Goal: Task Accomplishment & Management: Complete application form

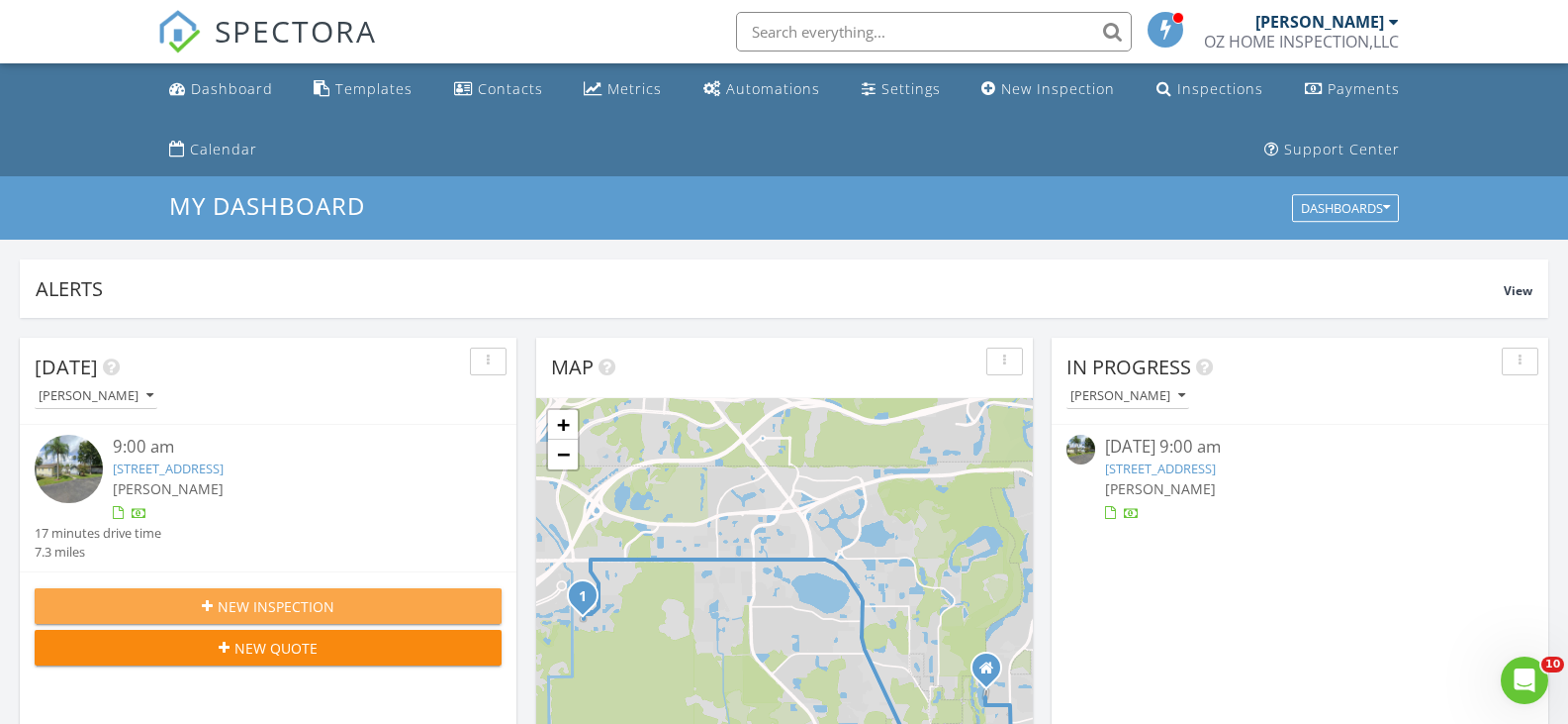
click at [235, 609] on span "New Inspection" at bounding box center [276, 606] width 117 height 21
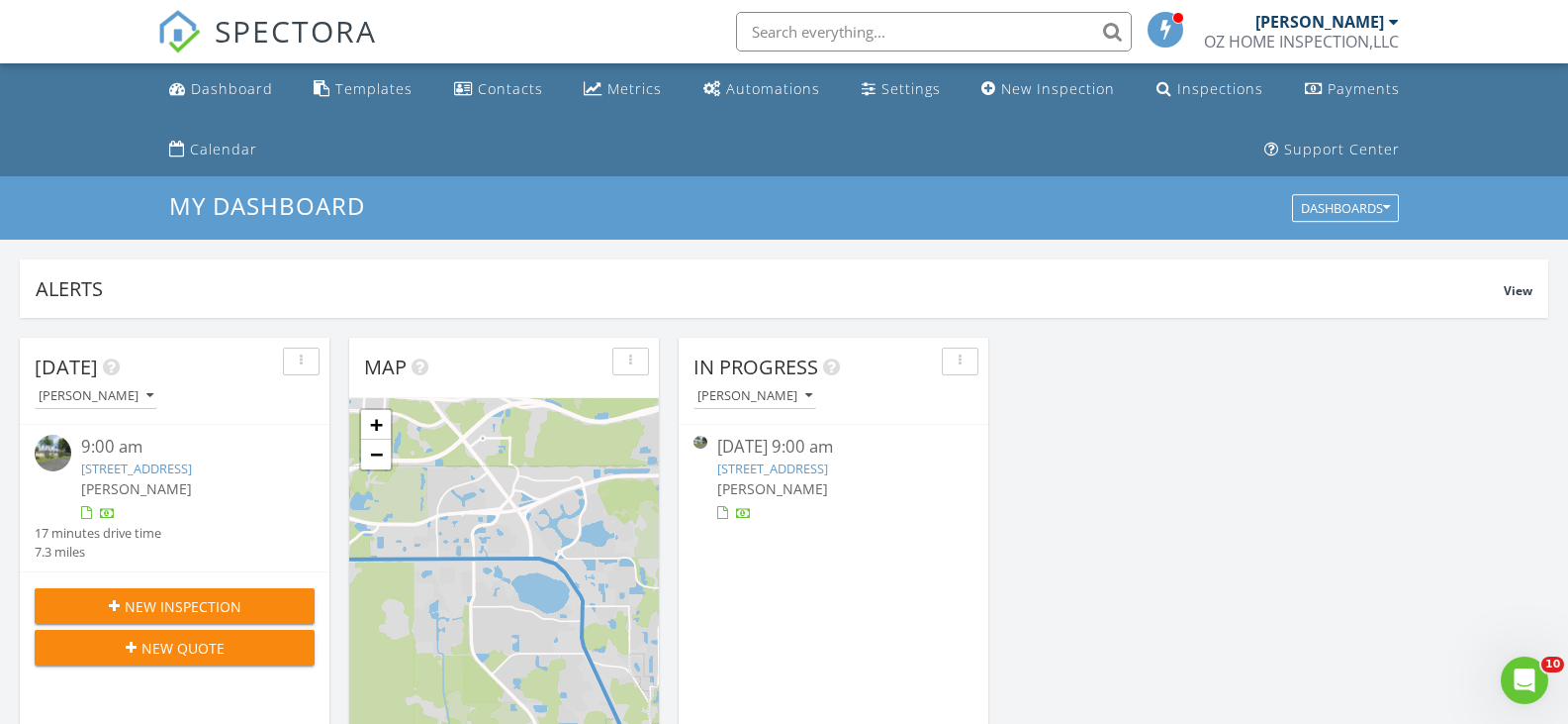
scroll to position [1833, 1599]
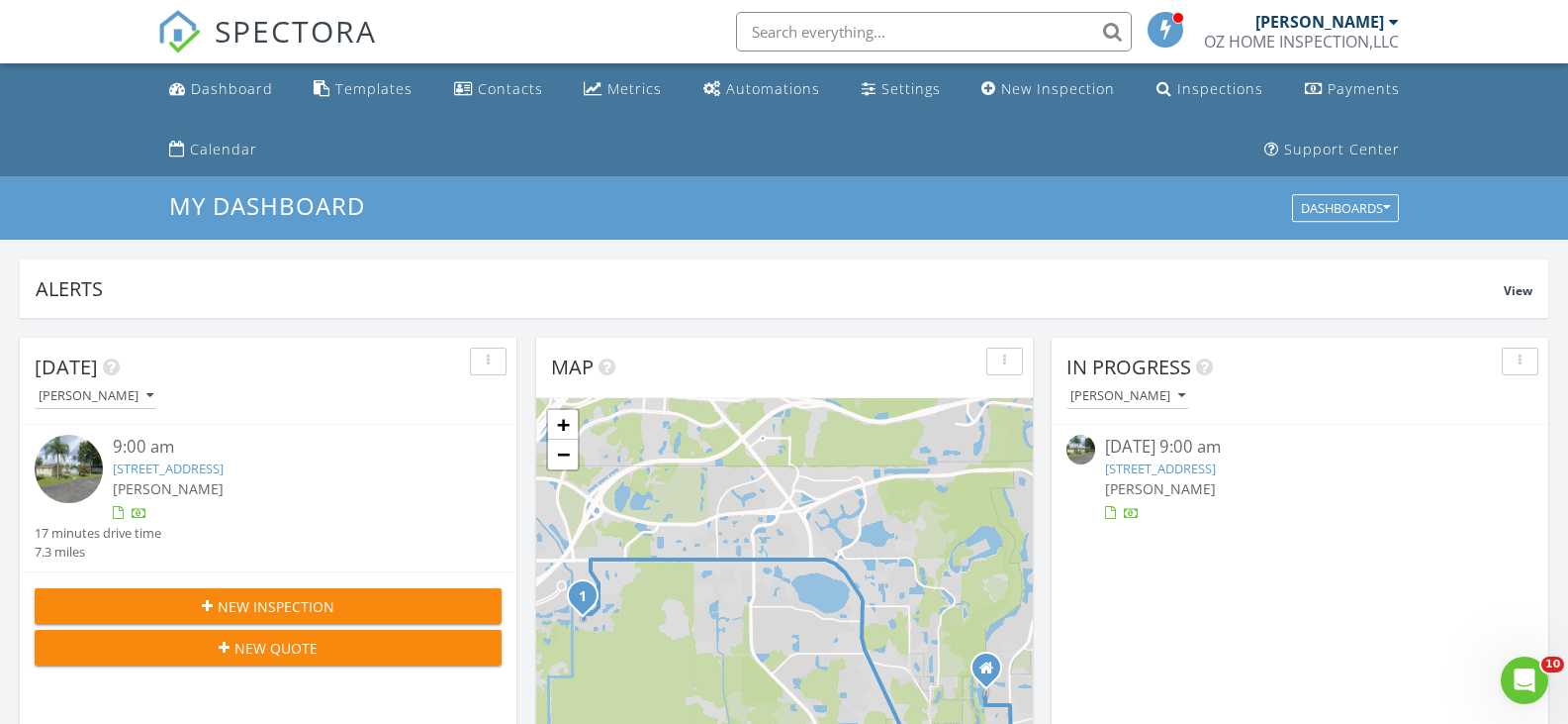
click at [1302, 31] on div "[PERSON_NAME]" at bounding box center [1319, 22] width 129 height 20
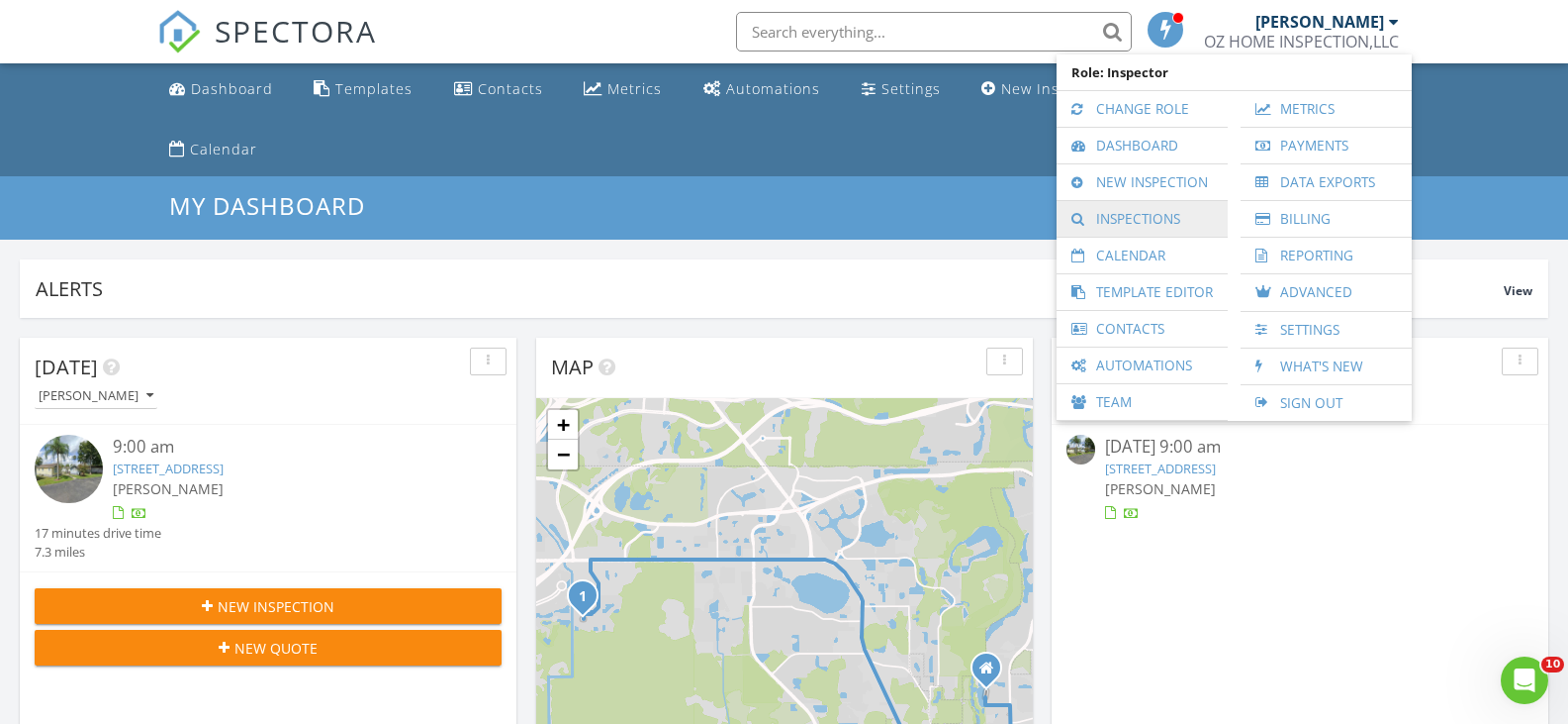
click at [1126, 219] on link "Inspections" at bounding box center [1141, 219] width 151 height 36
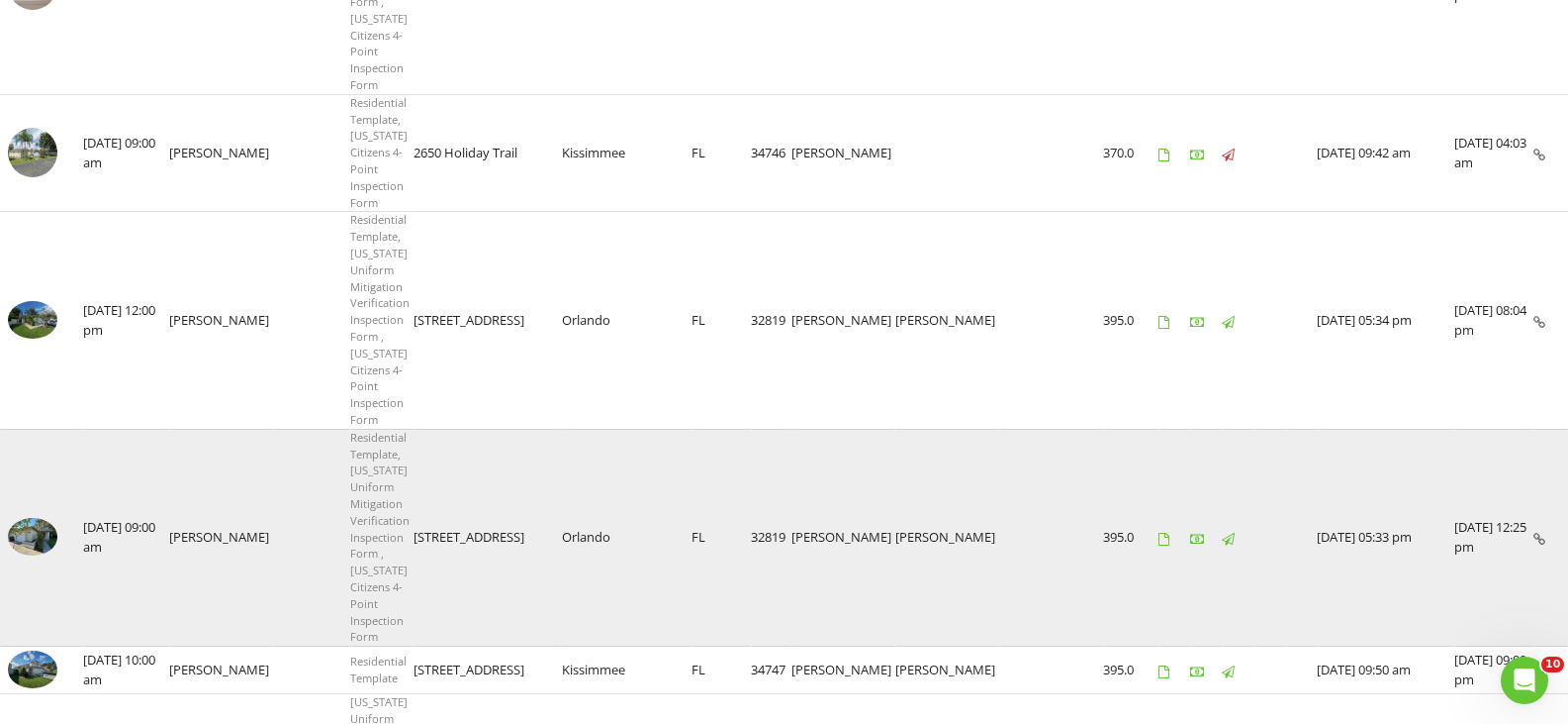
scroll to position [594, 0]
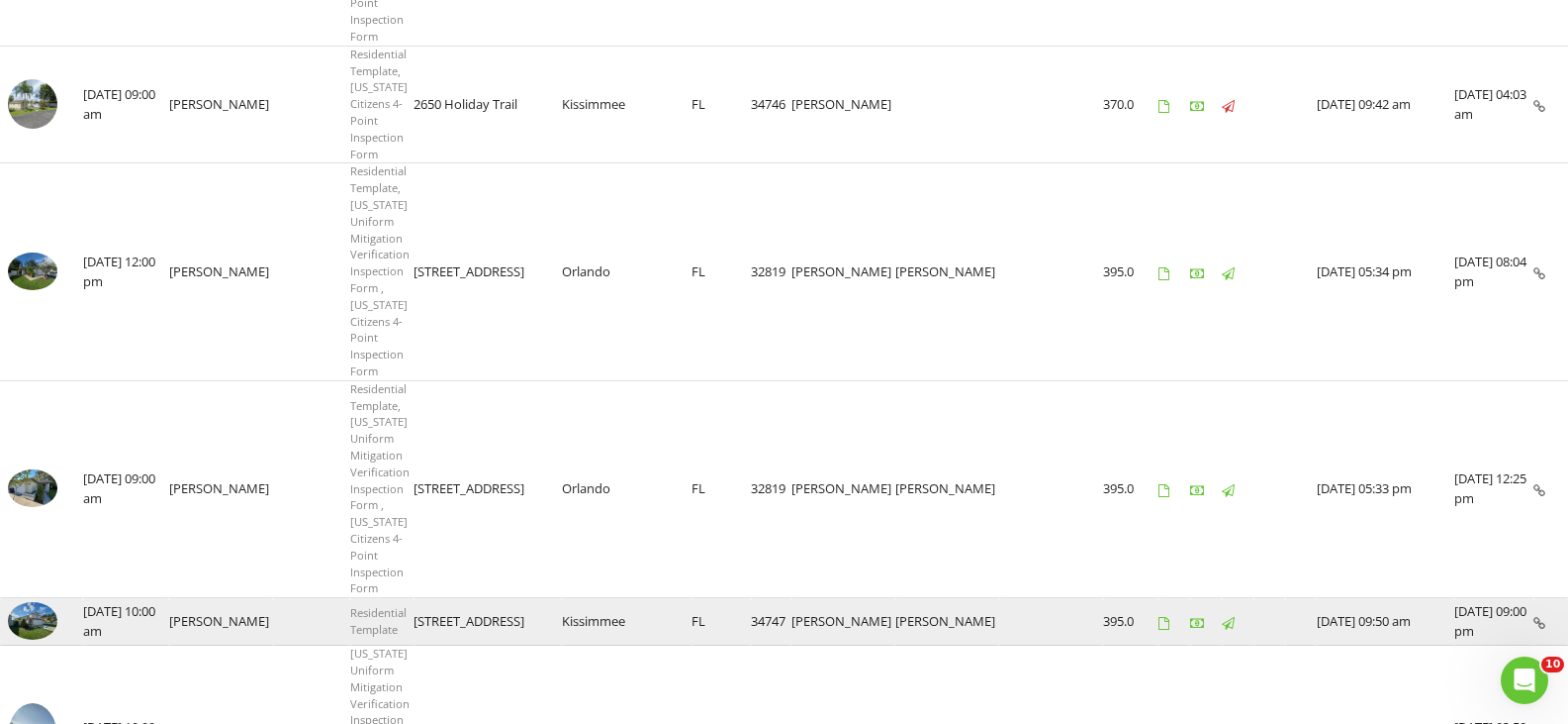
click at [21, 602] on img at bounding box center [33, 621] width 50 height 38
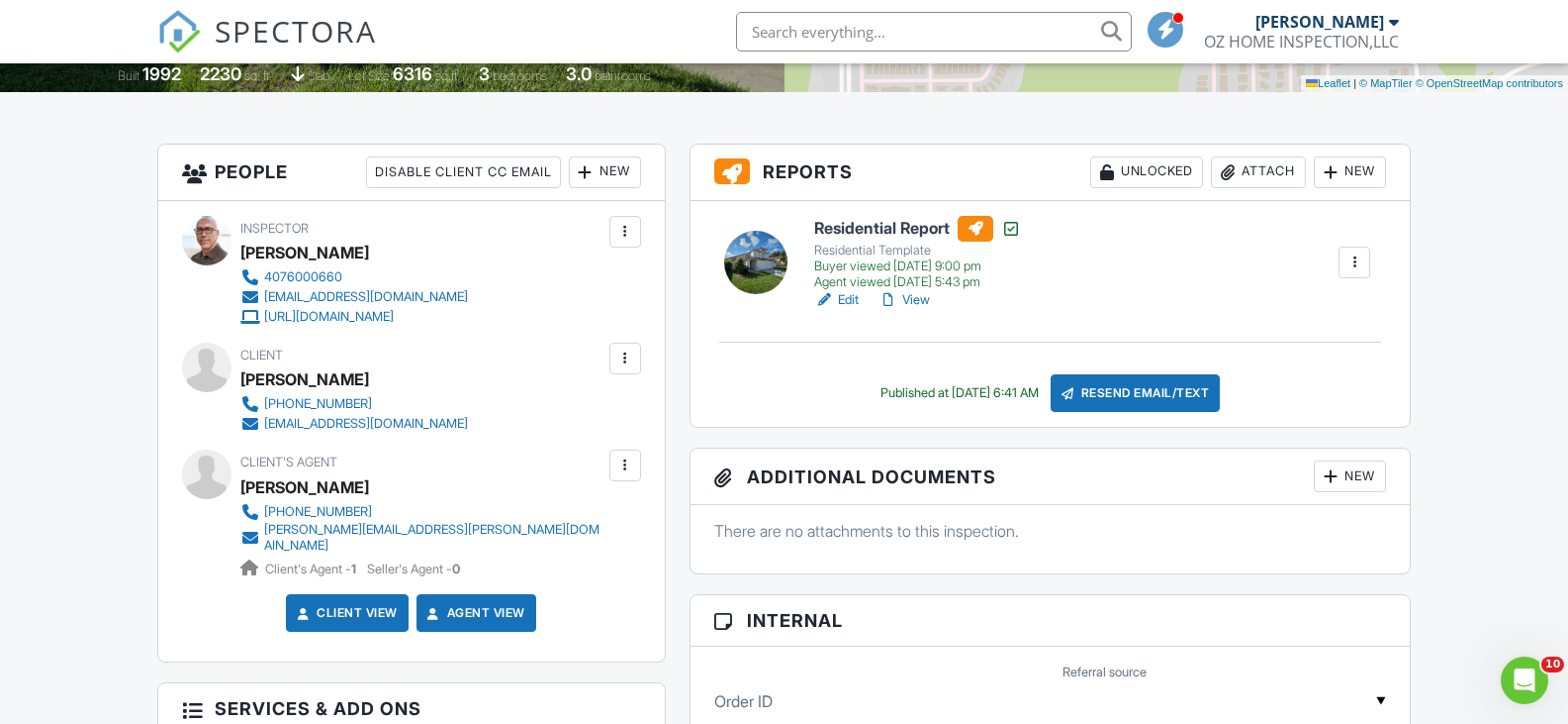
scroll to position [594, 0]
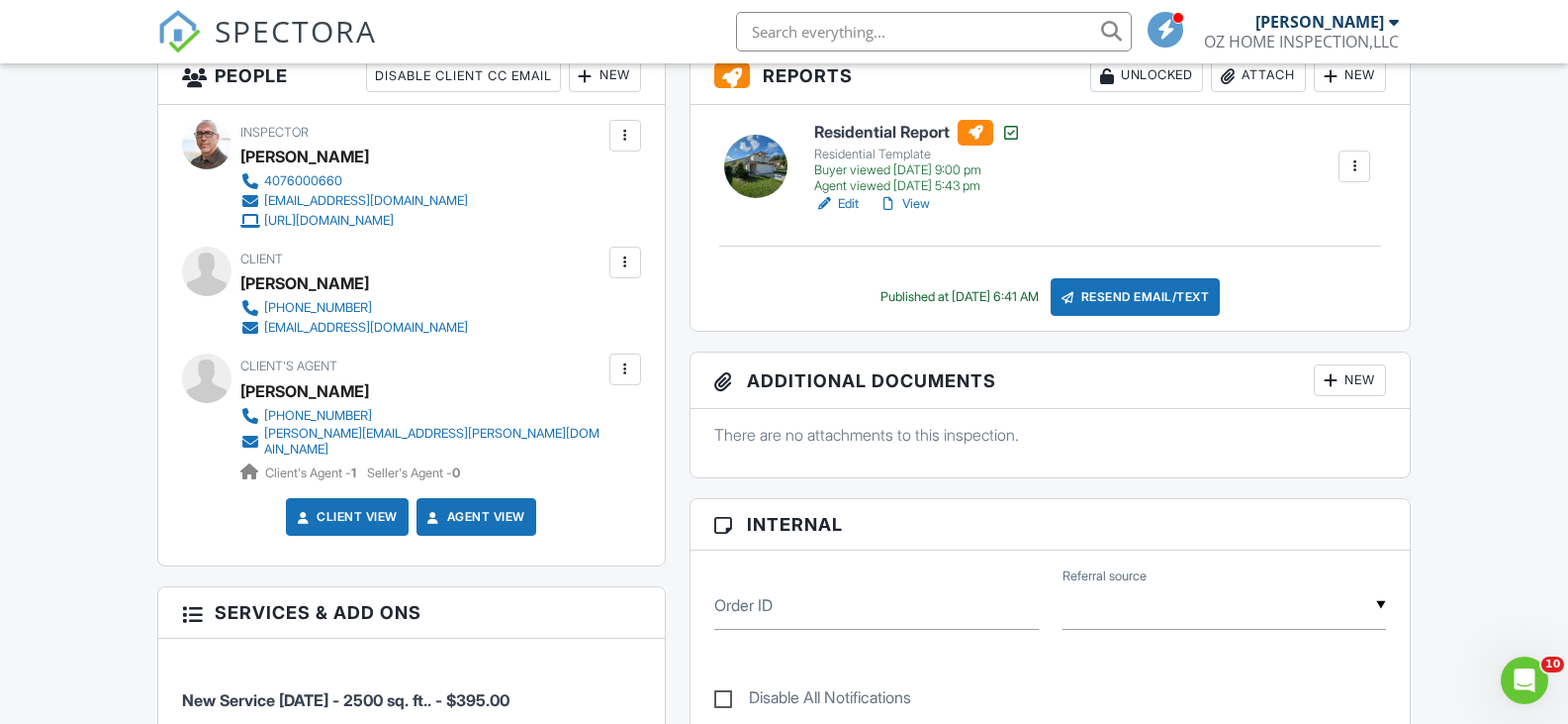
click at [630, 263] on div at bounding box center [626, 262] width 20 height 20
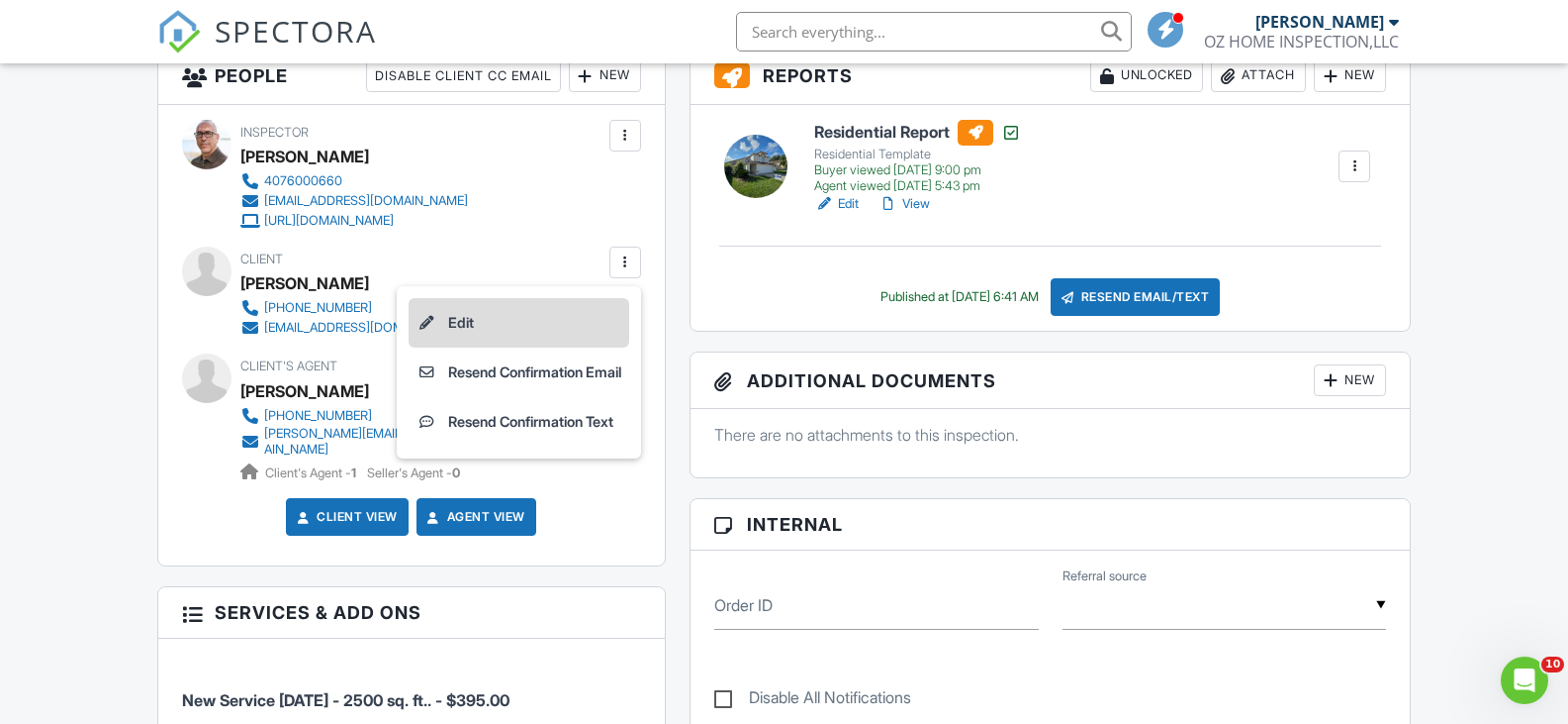
click at [454, 324] on li "Edit" at bounding box center [519, 323] width 221 height 50
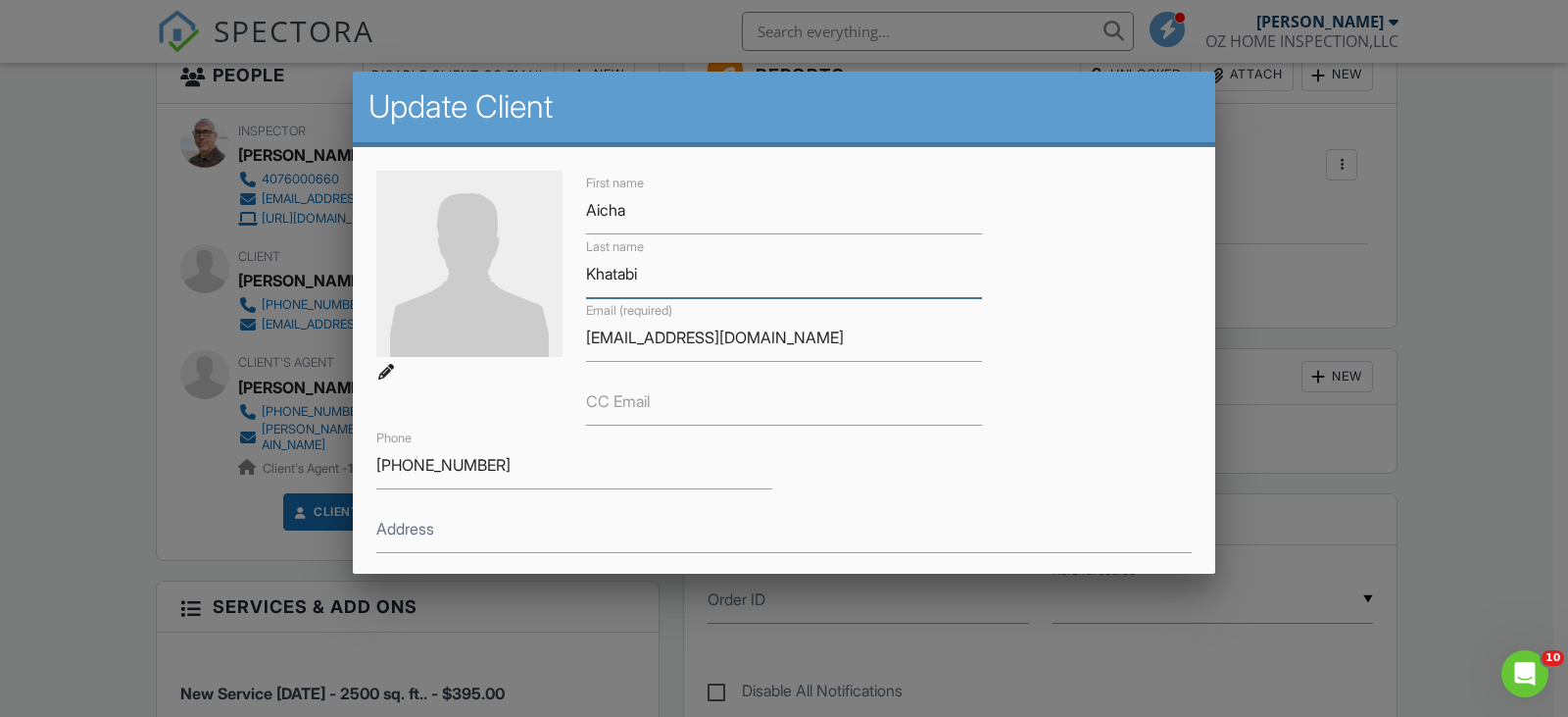
drag, startPoint x: 674, startPoint y: 268, endPoint x: 568, endPoint y: 288, distance: 107.9
click at [568, 288] on div "First name Aicha Last name Khatabi Email (required) aichabaiza1@gmail.com CC Em…" at bounding box center [784, 393] width 839 height 446
drag, startPoint x: 758, startPoint y: 330, endPoint x: 586, endPoint y: 348, distance: 172.9
click at [586, 348] on input "aichabaiza1@gmail.com" at bounding box center [784, 338] width 396 height 49
drag, startPoint x: 499, startPoint y: 463, endPoint x: 373, endPoint y: 472, distance: 126.3
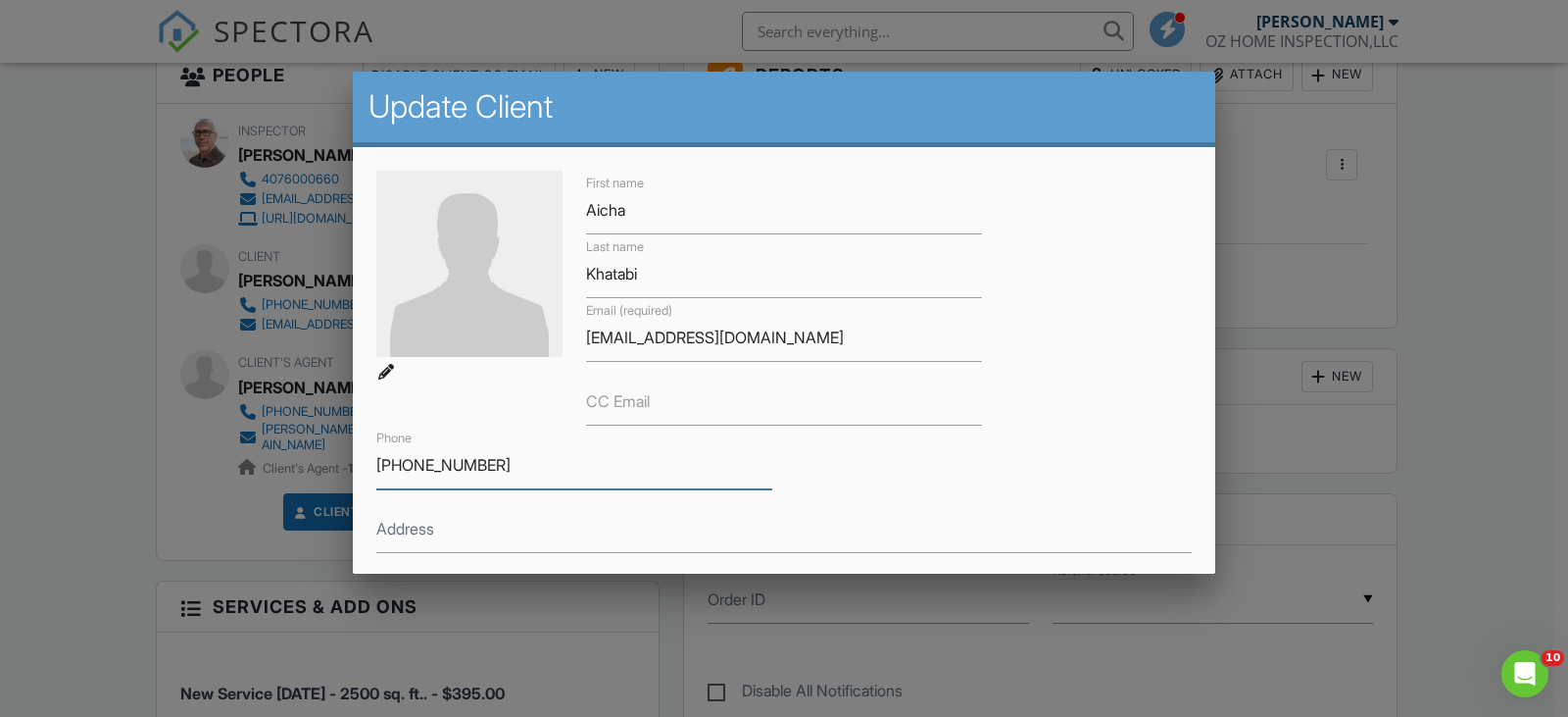
click at [373, 472] on div "Phone 407-557-6436" at bounding box center [574, 458] width 420 height 63
drag, startPoint x: 1490, startPoint y: 256, endPoint x: 1444, endPoint y: 285, distance: 54.4
click at [1489, 256] on div at bounding box center [784, 350] width 1568 height 896
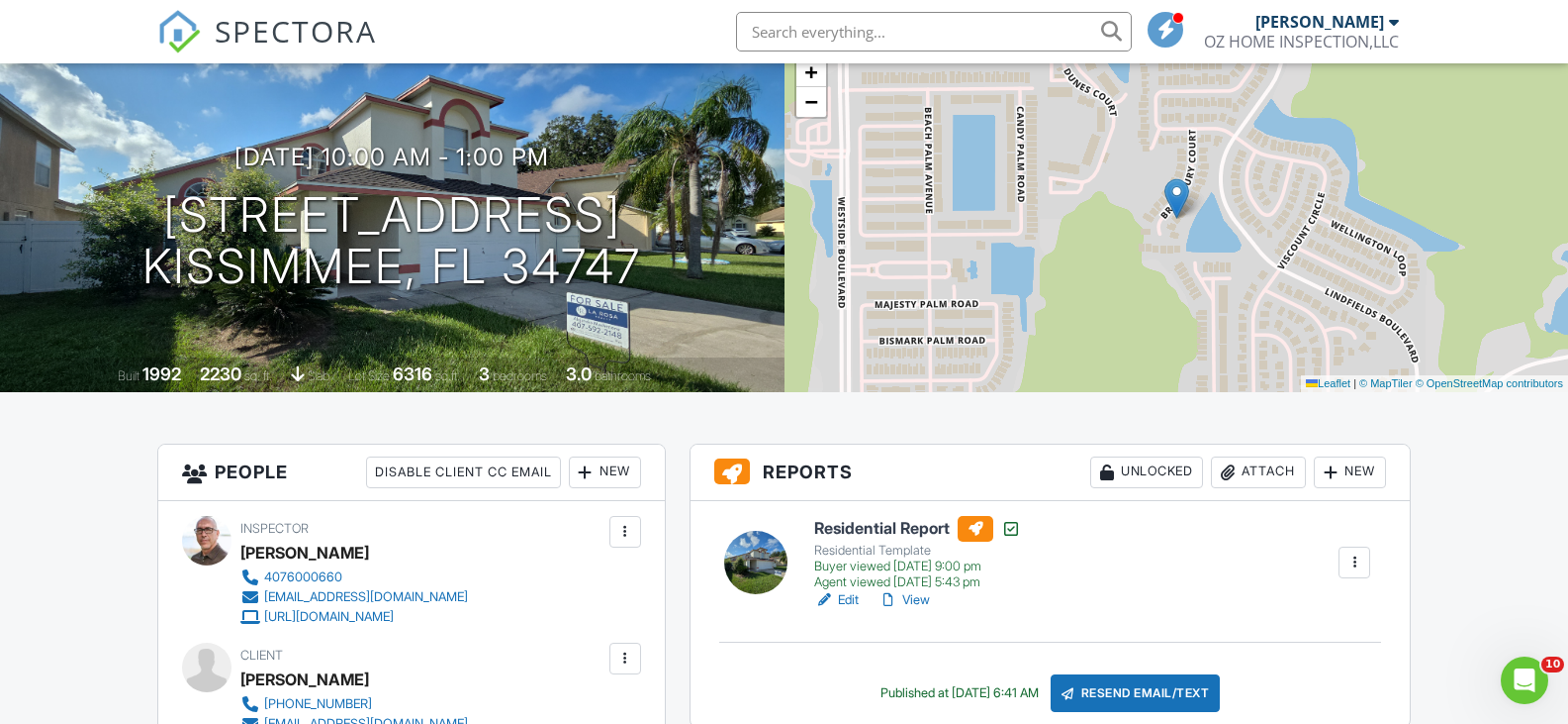
scroll to position [0, 0]
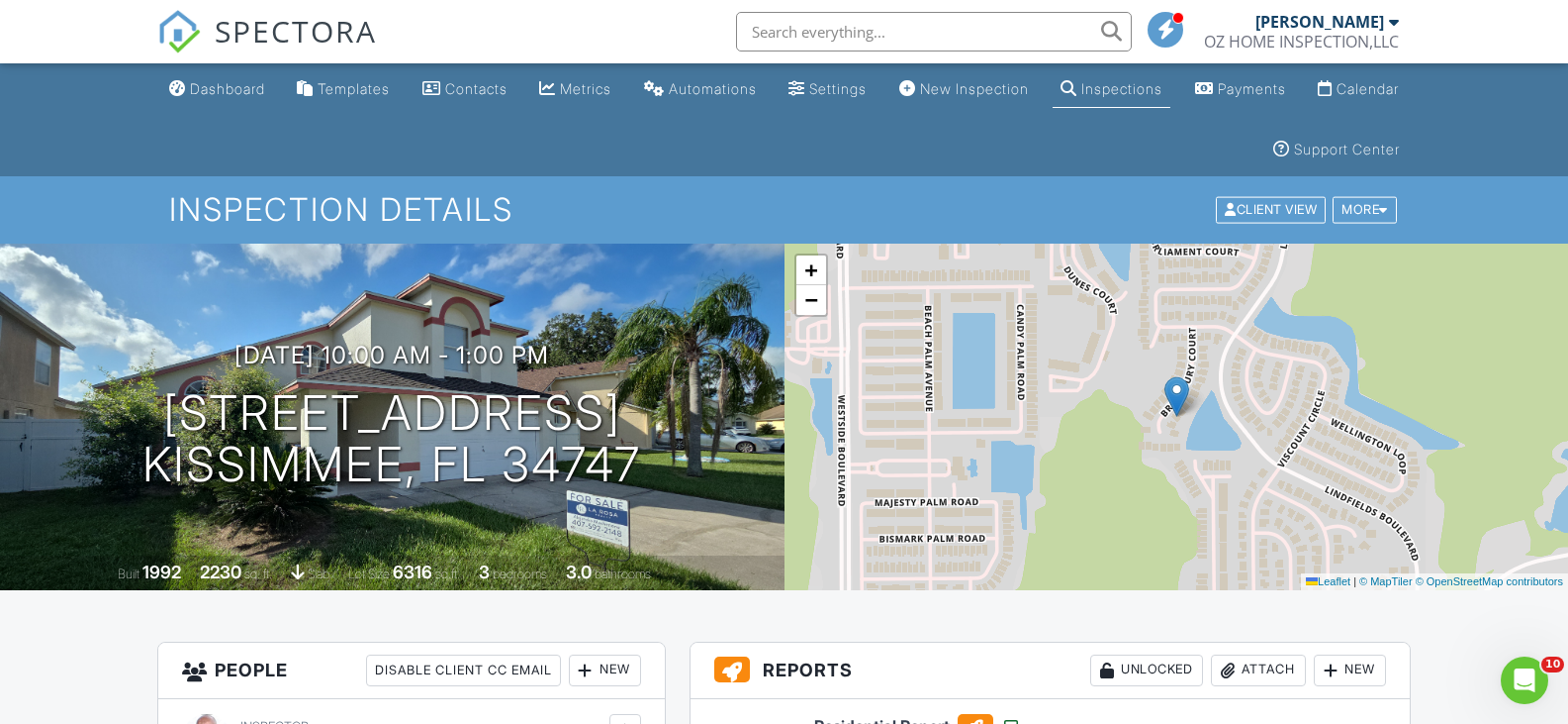
click at [247, 63] on div "SPECTORA" at bounding box center [267, 31] width 220 height 63
click at [242, 92] on div "Dashboard" at bounding box center [227, 88] width 75 height 17
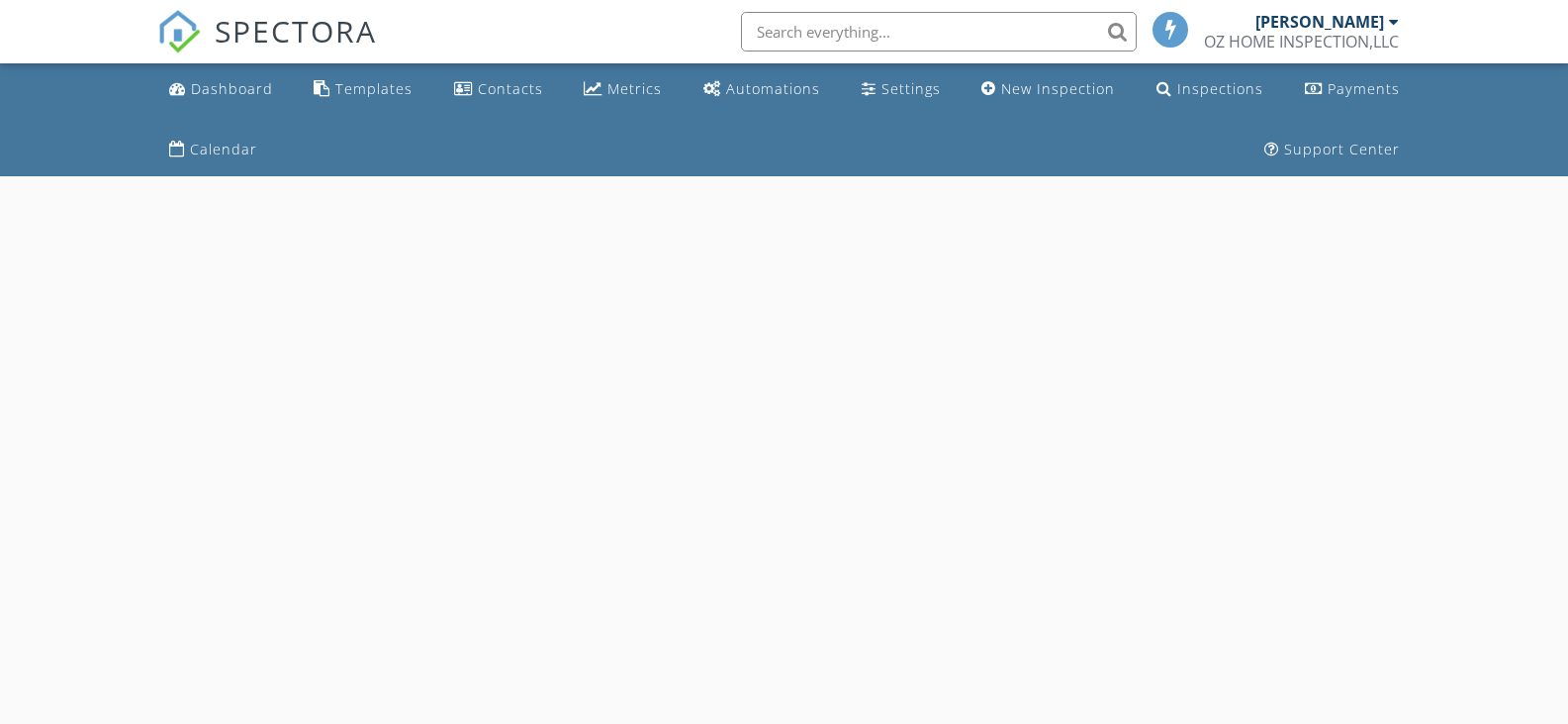
select select "7"
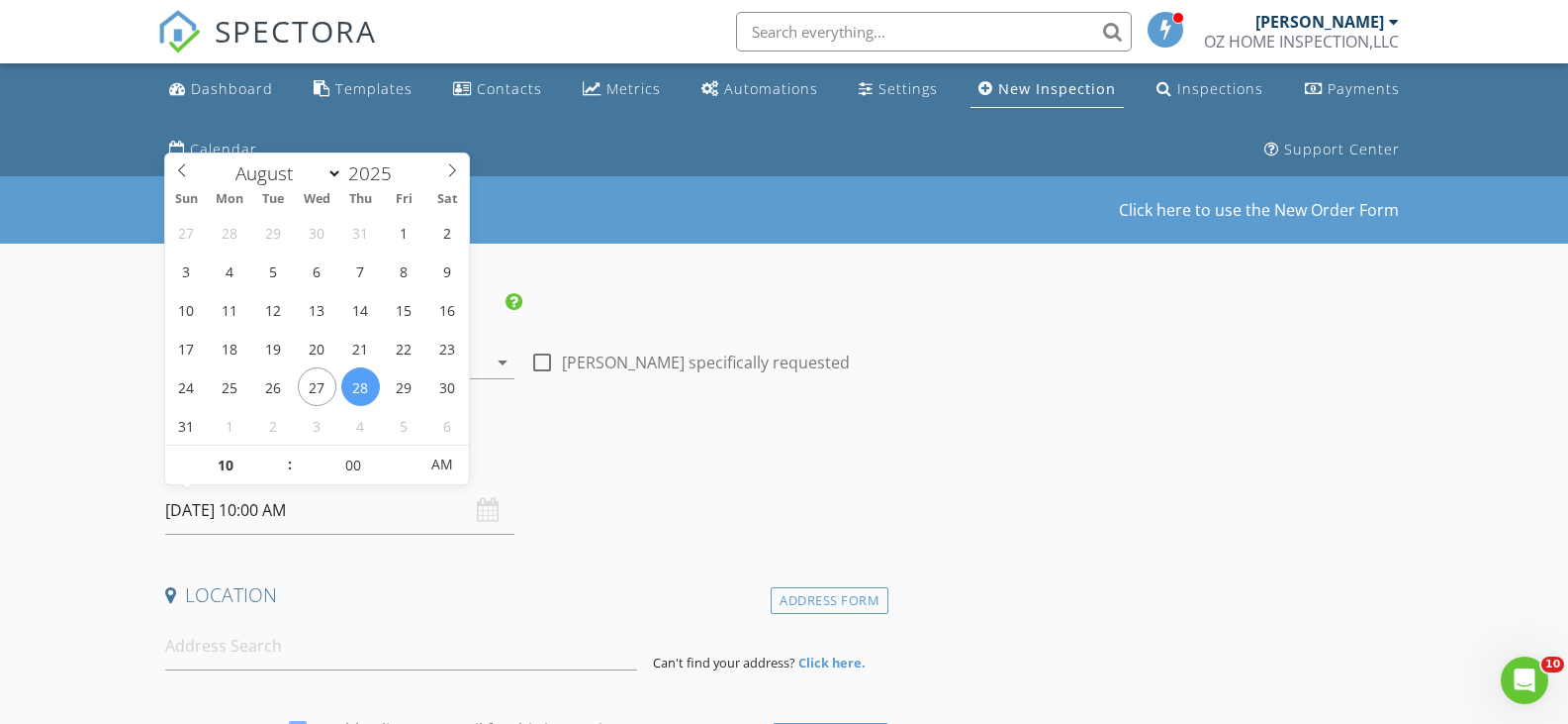
click at [323, 508] on input "[DATE] 10:00 AM" at bounding box center [340, 510] width 350 height 49
type input "08/29/2025 10:00 AM"
type input "11"
type input "08/29/2025 11:00 AM"
click at [283, 455] on span at bounding box center [280, 456] width 14 height 20
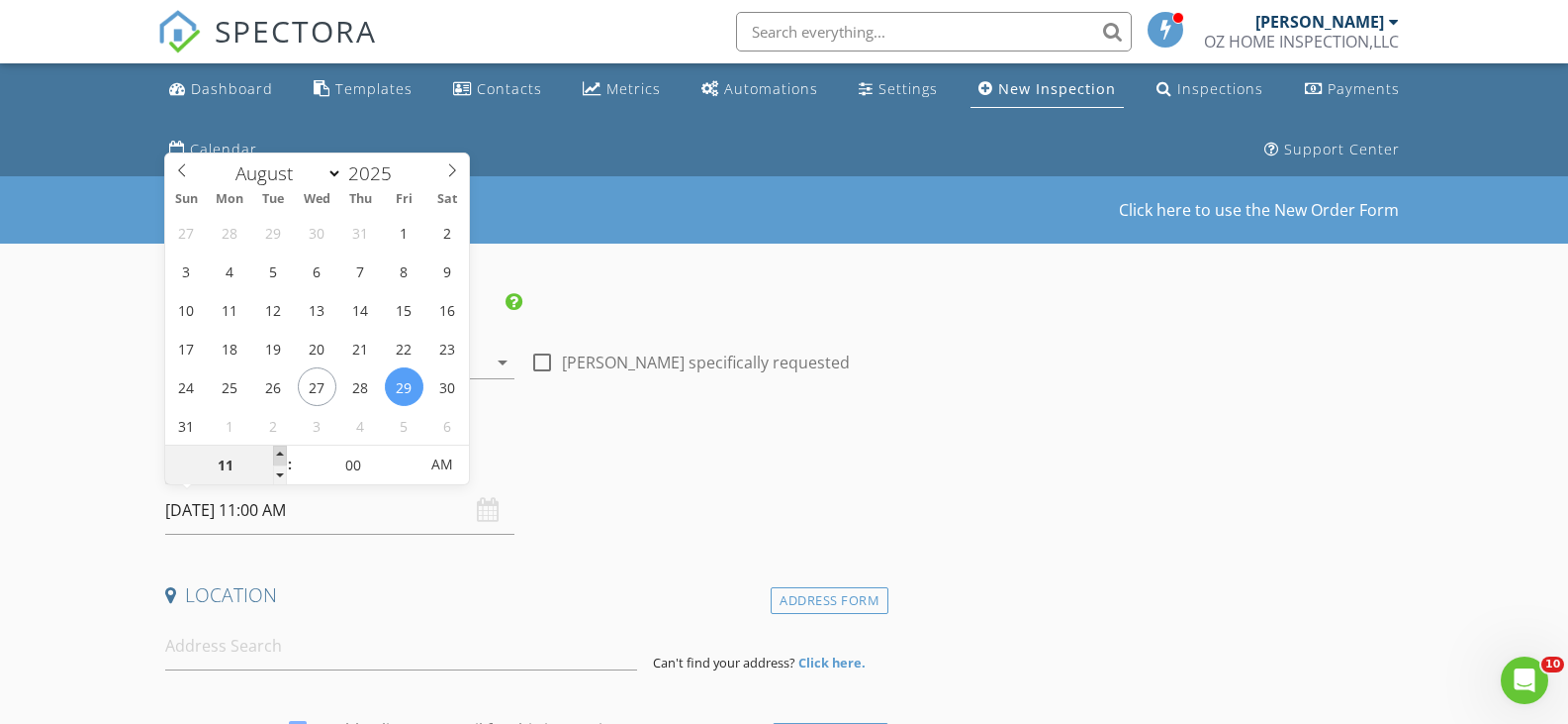
type input "12"
type input "08/29/2025 12:00 PM"
click at [283, 455] on span at bounding box center [280, 456] width 14 height 20
type input "01"
type input "08/29/2025 1:00 PM"
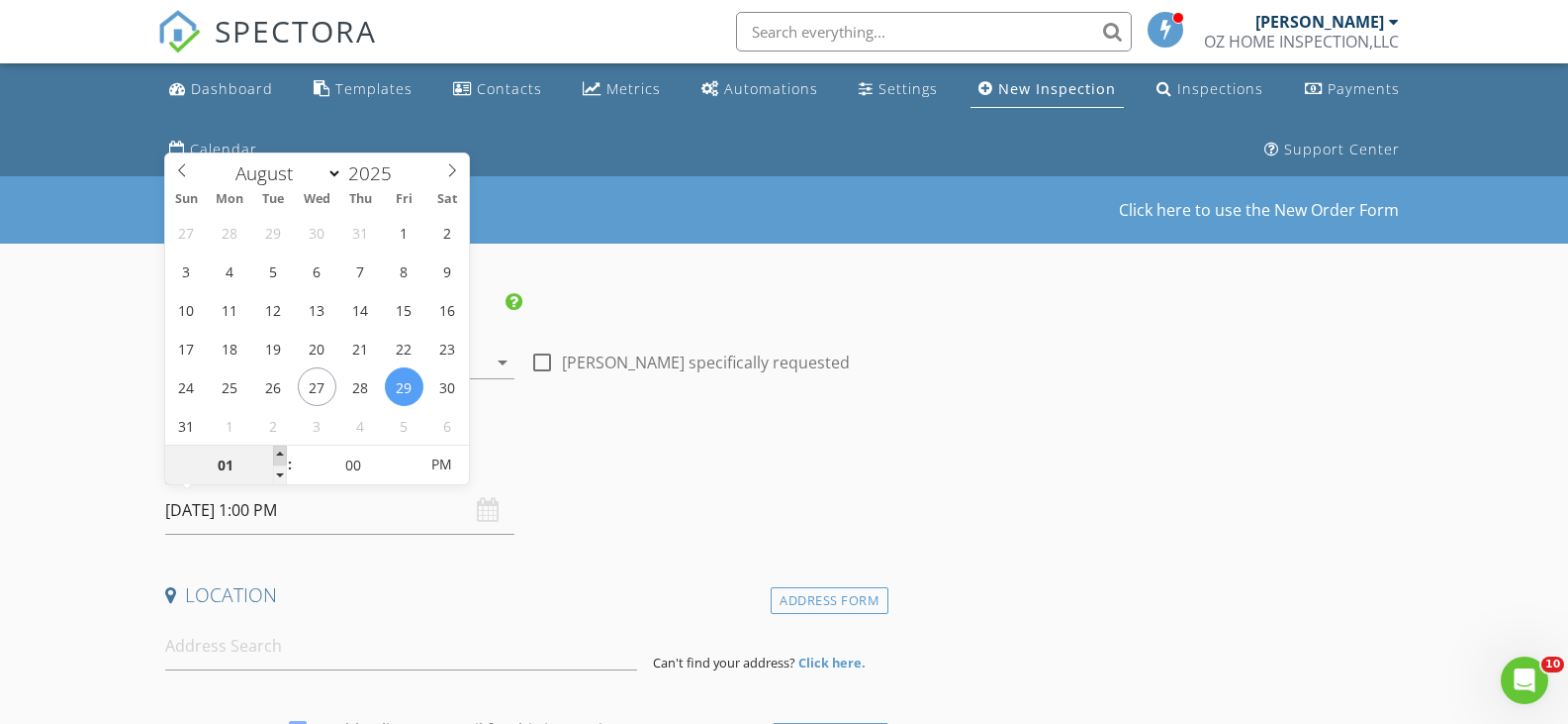
click at [283, 455] on span at bounding box center [280, 456] width 14 height 20
type input "02"
type input "08/29/2025 2:00 PM"
click at [283, 455] on span at bounding box center [280, 456] width 14 height 20
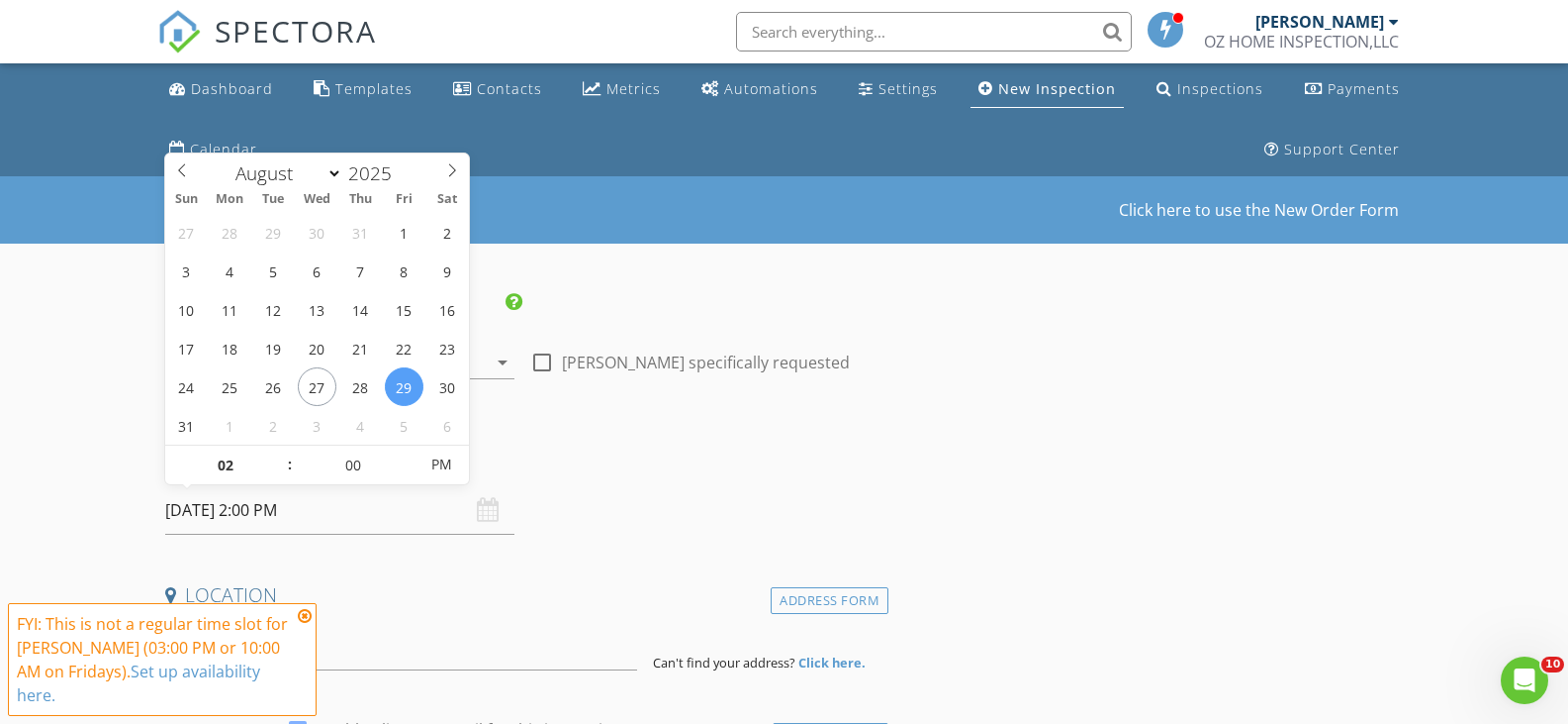
click at [681, 455] on h4 "Date/Time" at bounding box center [523, 460] width 717 height 26
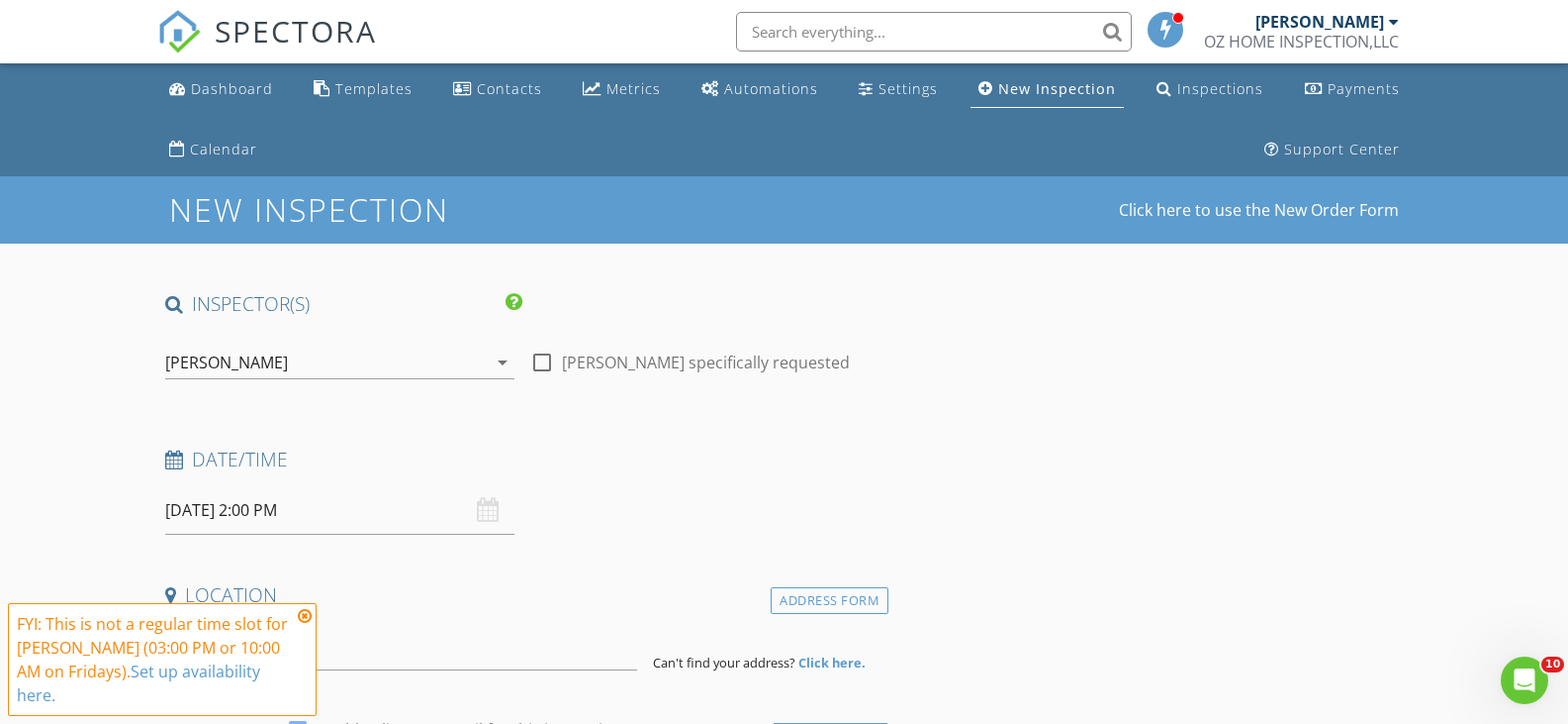
click at [305, 614] on icon at bounding box center [305, 616] width 14 height 16
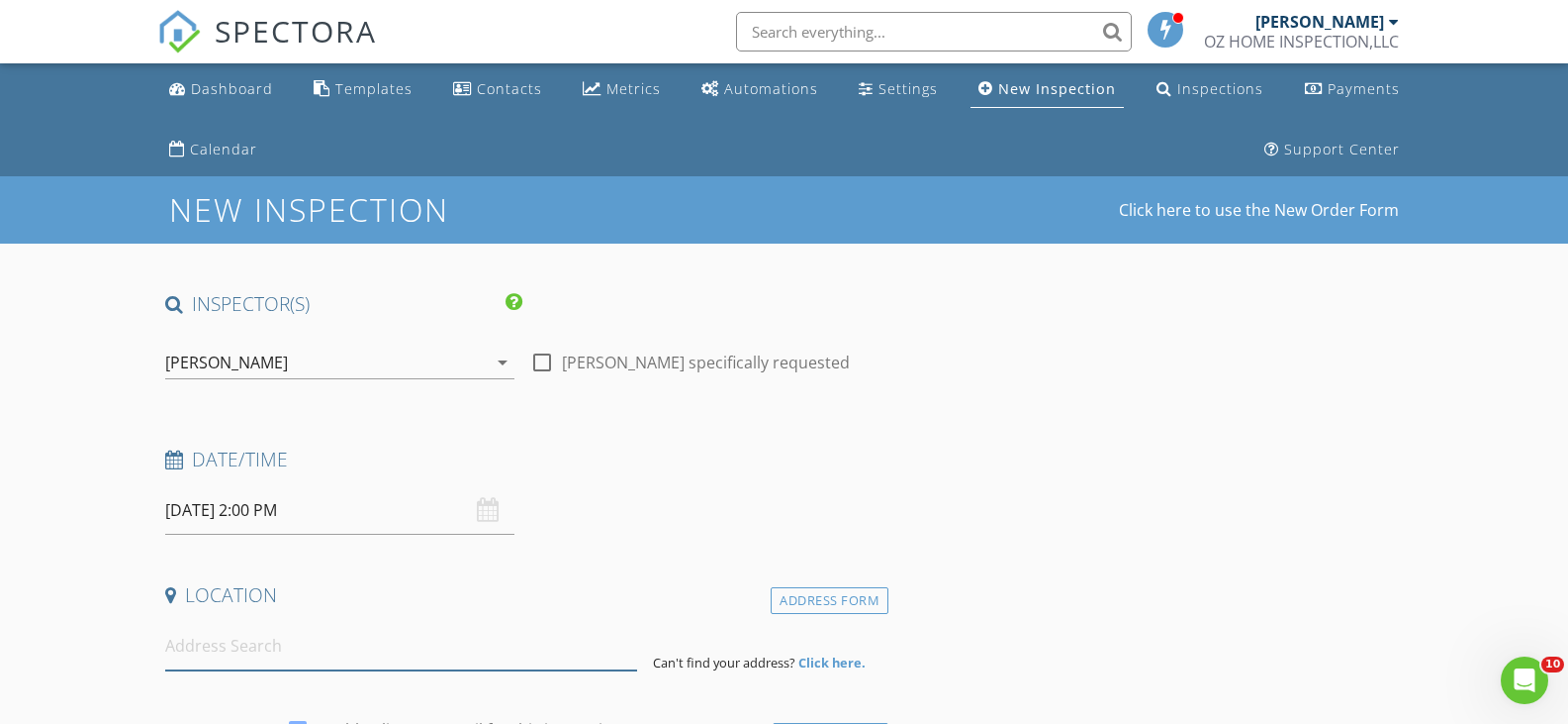
click at [260, 653] on input at bounding box center [401, 646] width 472 height 49
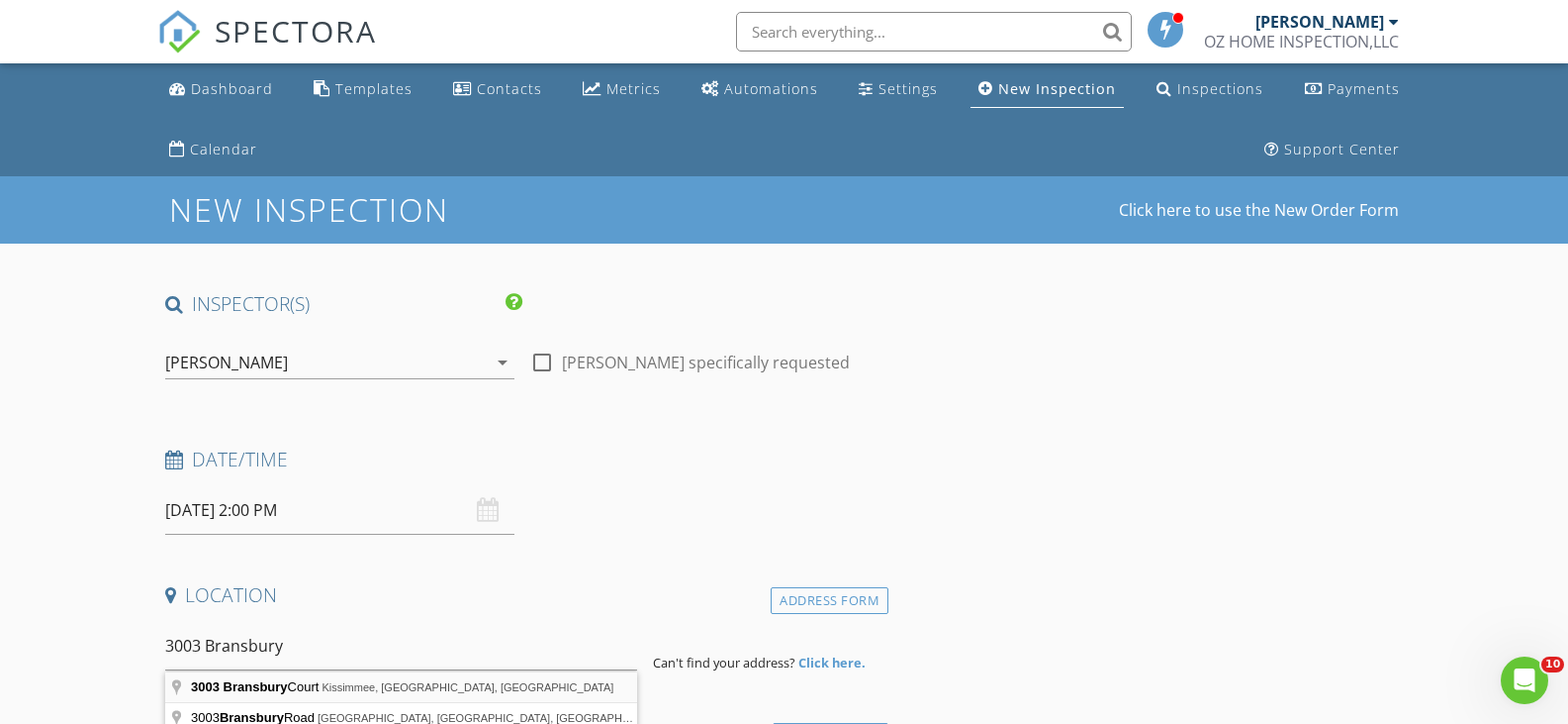
type input "3003 Bransbury Court, Kissimmee, FL, USA"
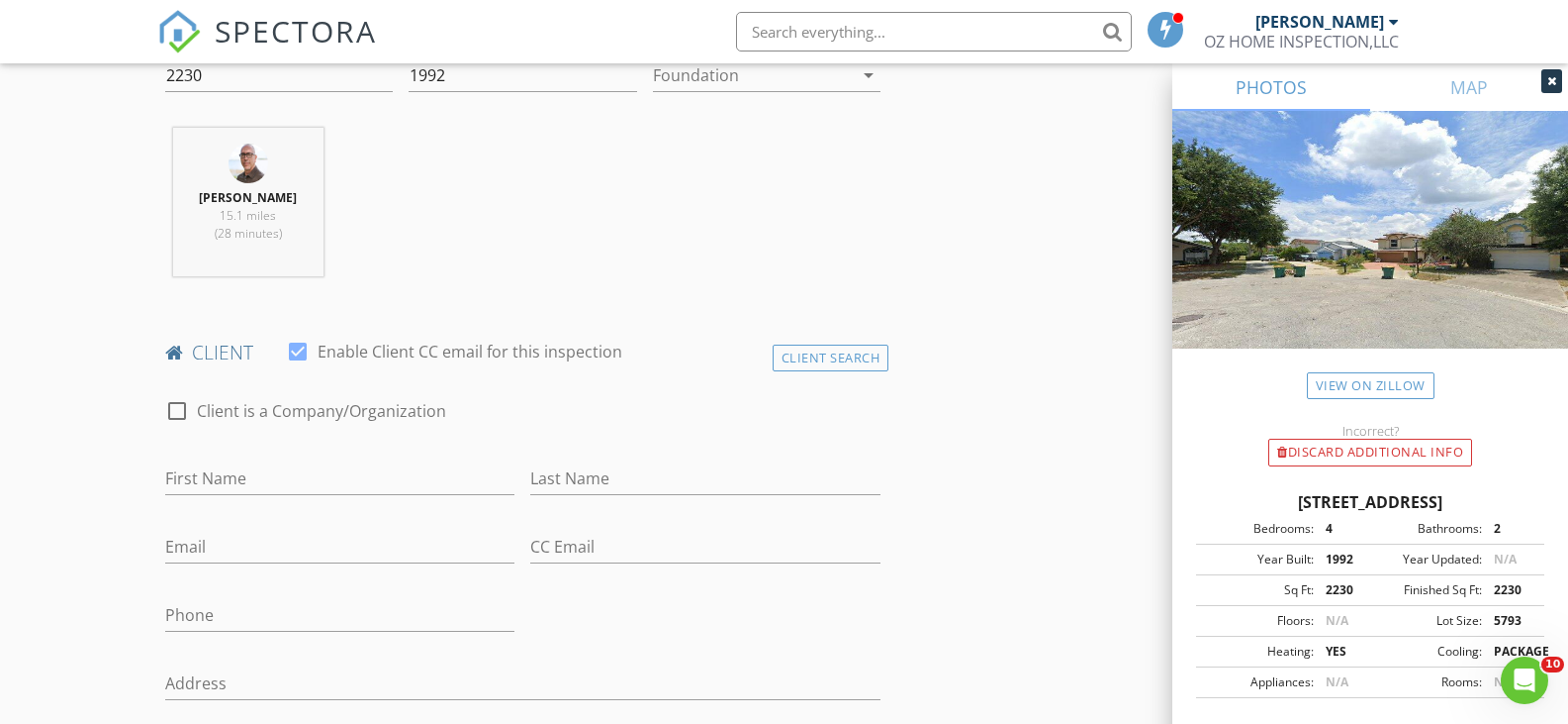
scroll to position [792, 0]
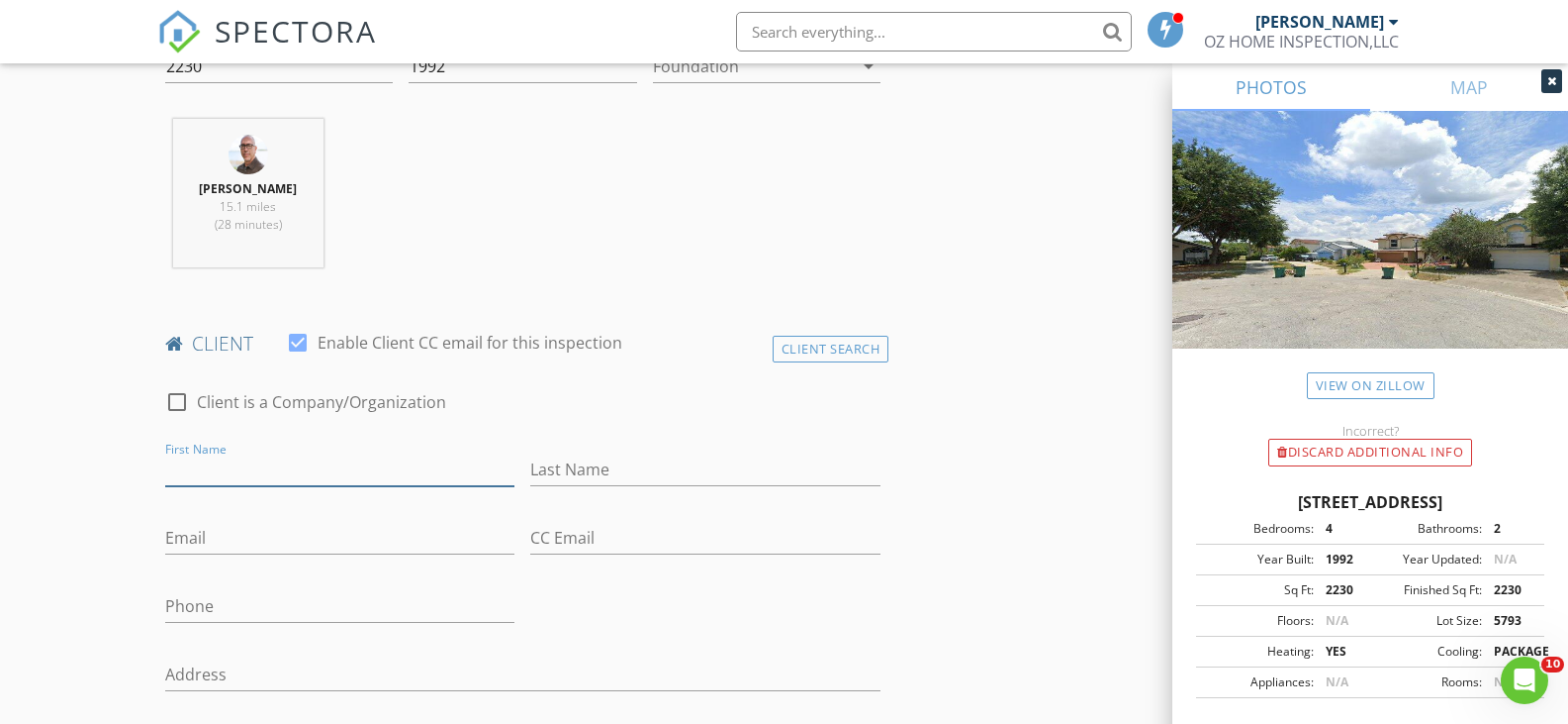
click at [360, 470] on input "First Name" at bounding box center [340, 469] width 350 height 33
click at [209, 463] on input "First Name" at bounding box center [340, 469] width 350 height 33
paste input "Aicha"
type input "Aicha"
click at [554, 464] on input "Last Name" at bounding box center [706, 469] width 350 height 33
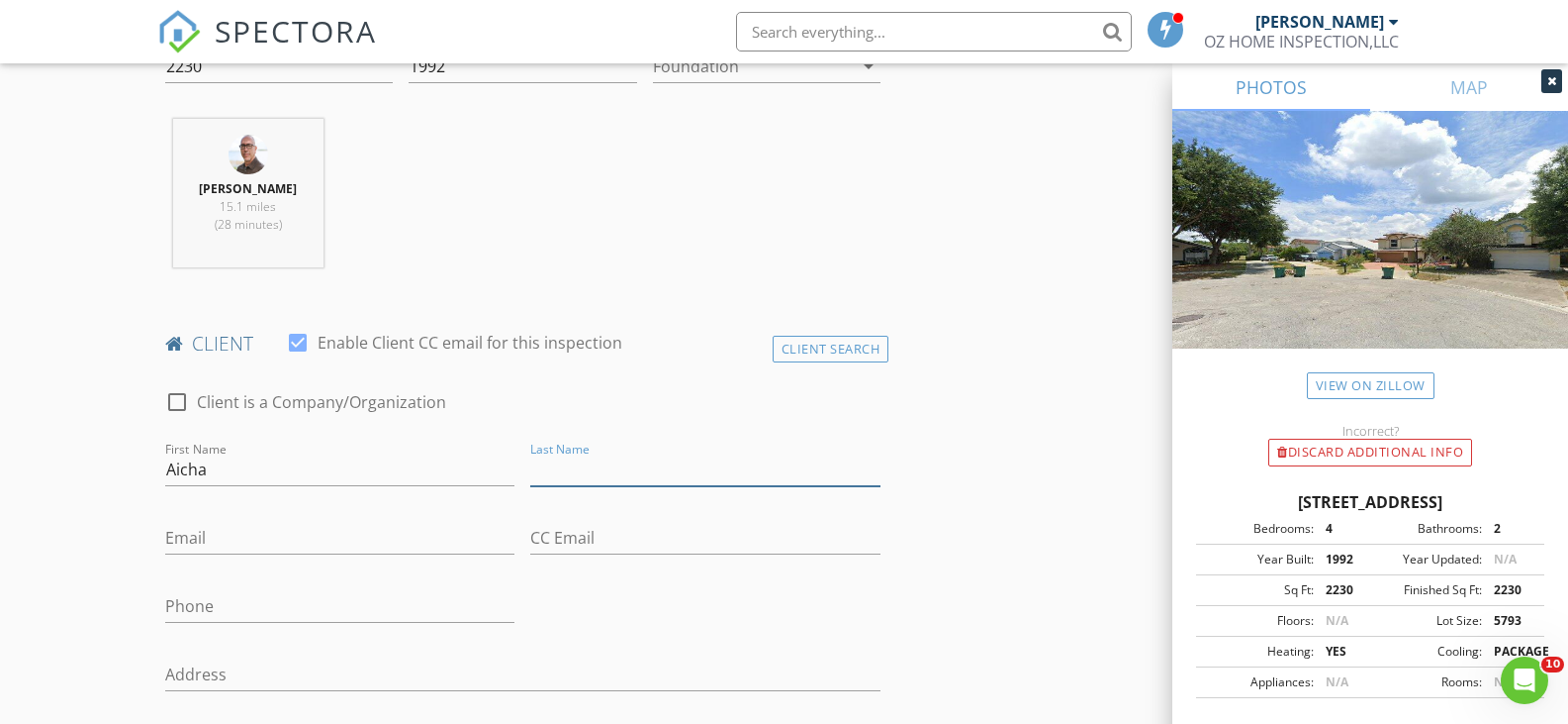
paste input "Khatabi"
type input "Khatabi"
click at [252, 532] on input "Email" at bounding box center [340, 538] width 350 height 33
paste input "[EMAIL_ADDRESS][DOMAIN_NAME]"
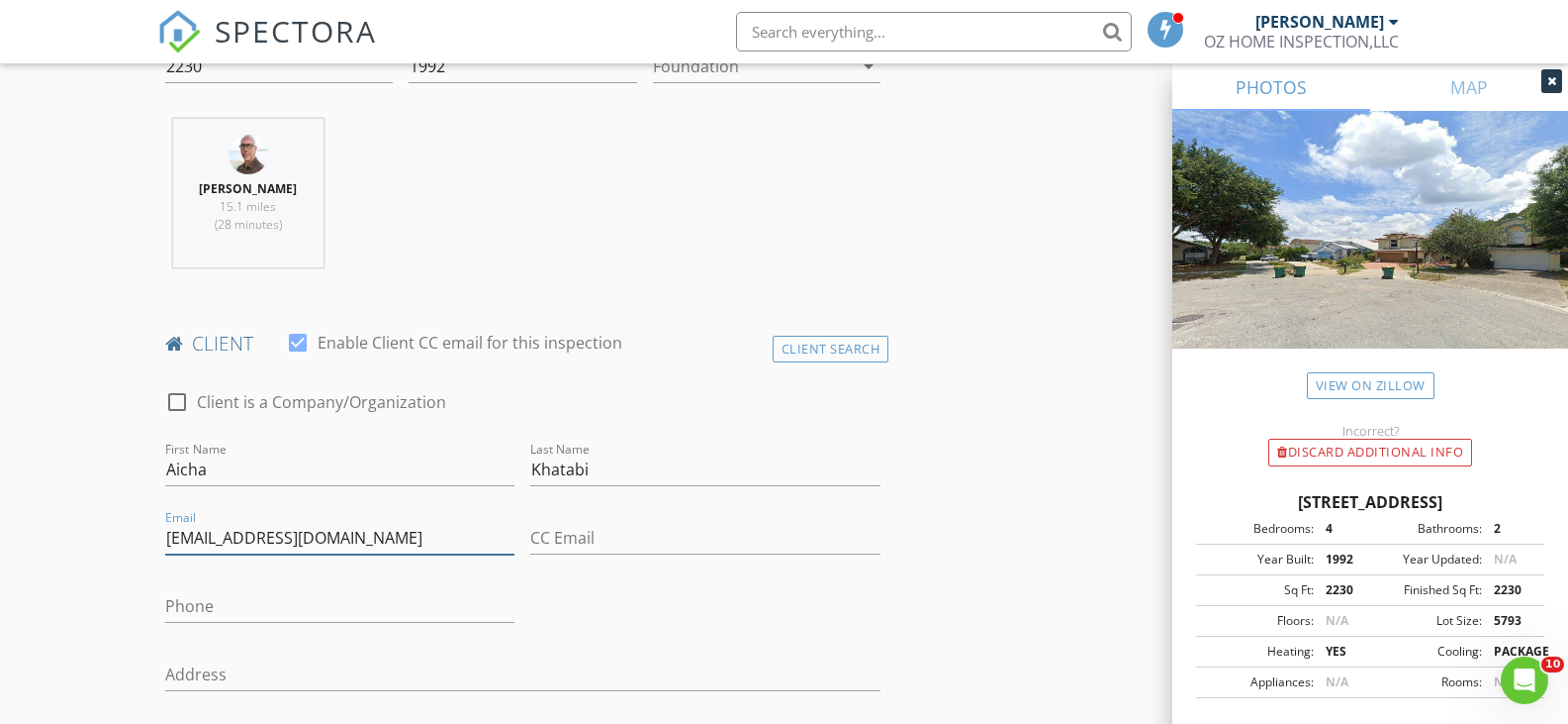
type input "[EMAIL_ADDRESS][DOMAIN_NAME]"
click at [197, 603] on input "Phone" at bounding box center [340, 606] width 350 height 33
paste input "[PHONE_NUMBER]"
type input "[PHONE_NUMBER]"
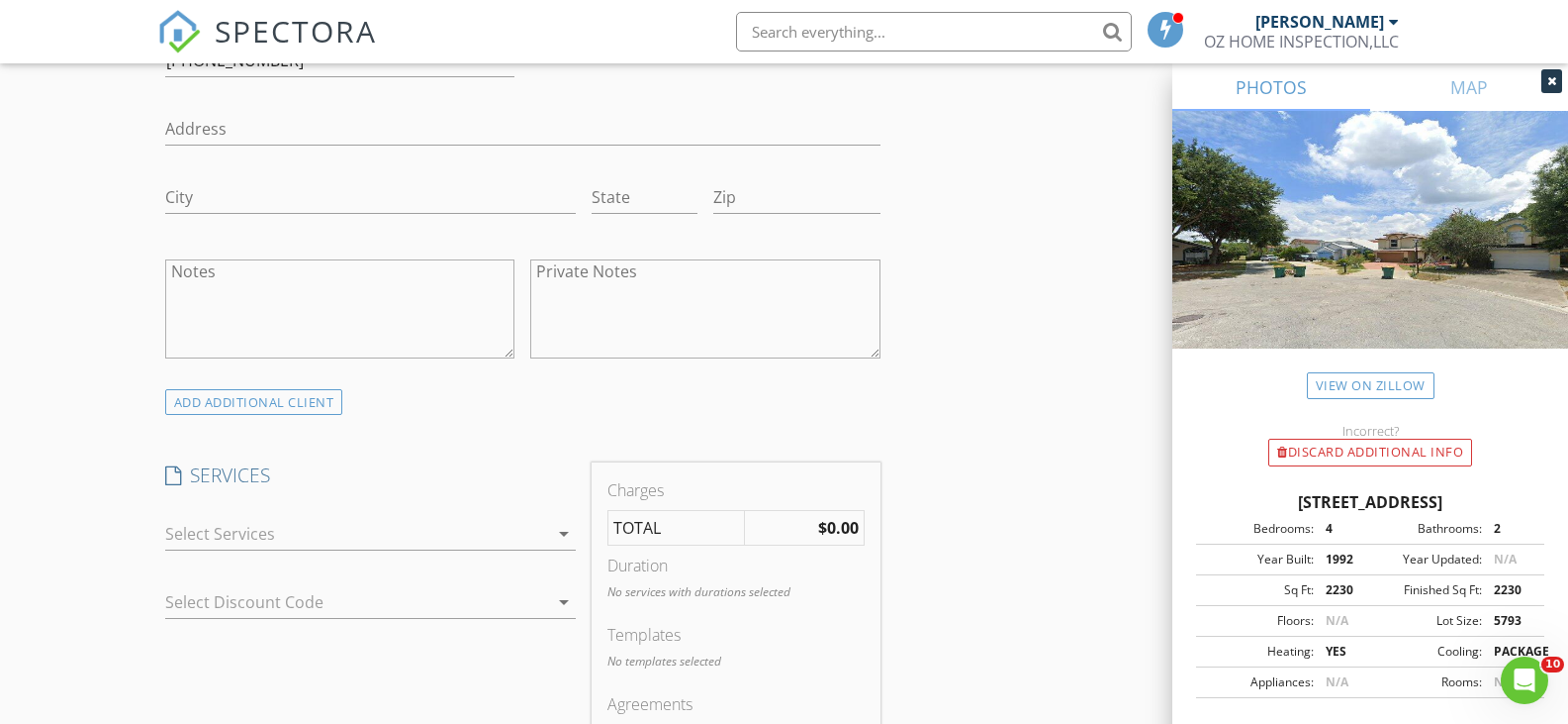
scroll to position [1386, 0]
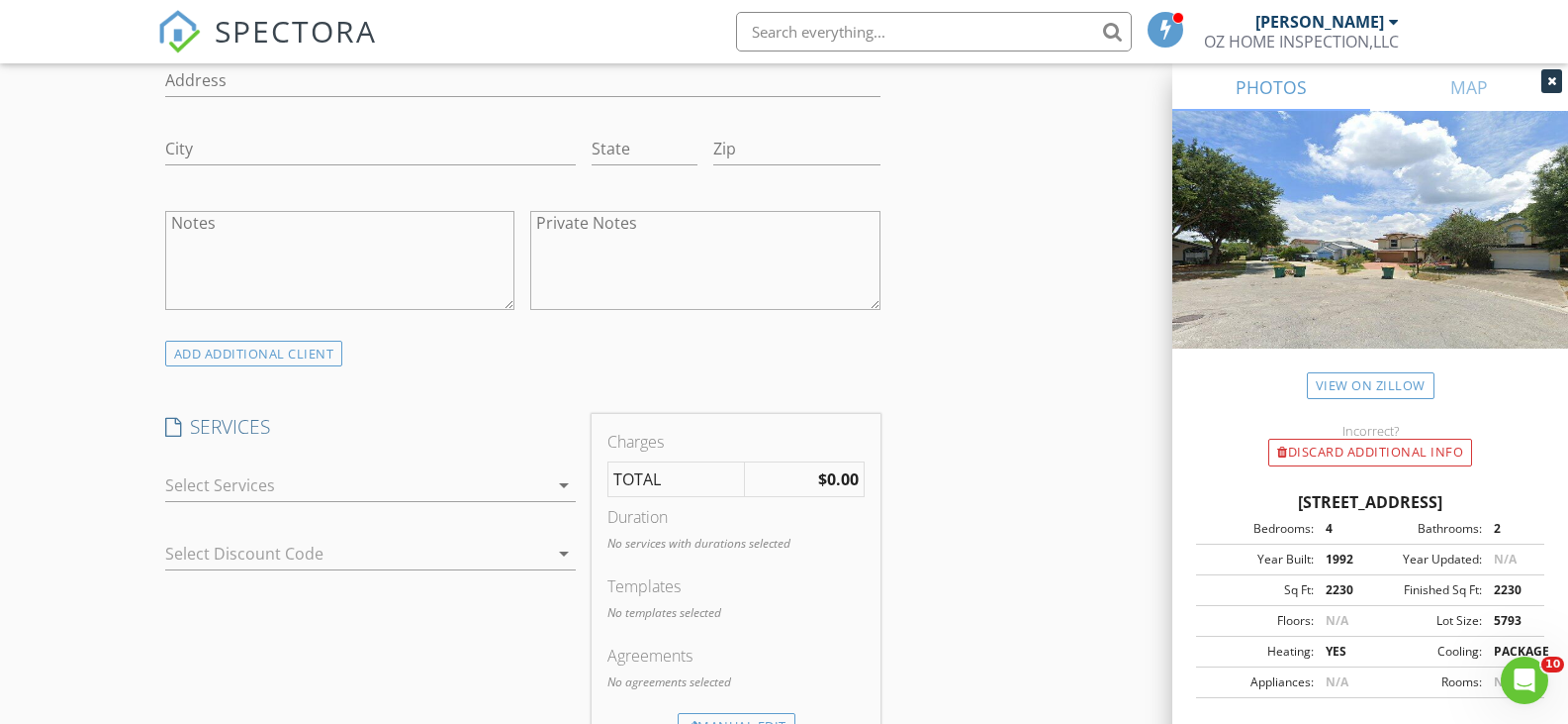
click at [404, 487] on div at bounding box center [356, 485] width 383 height 32
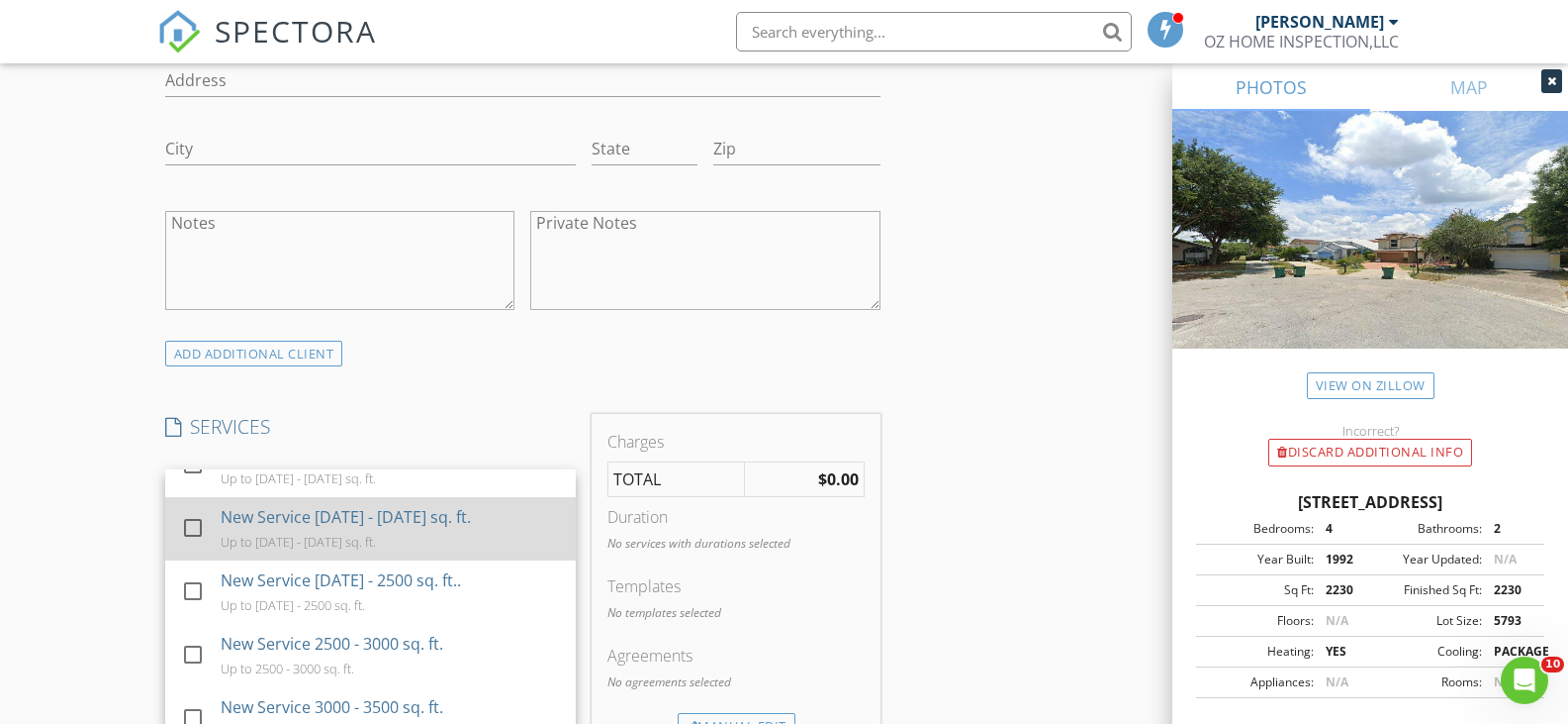
scroll to position [0, 0]
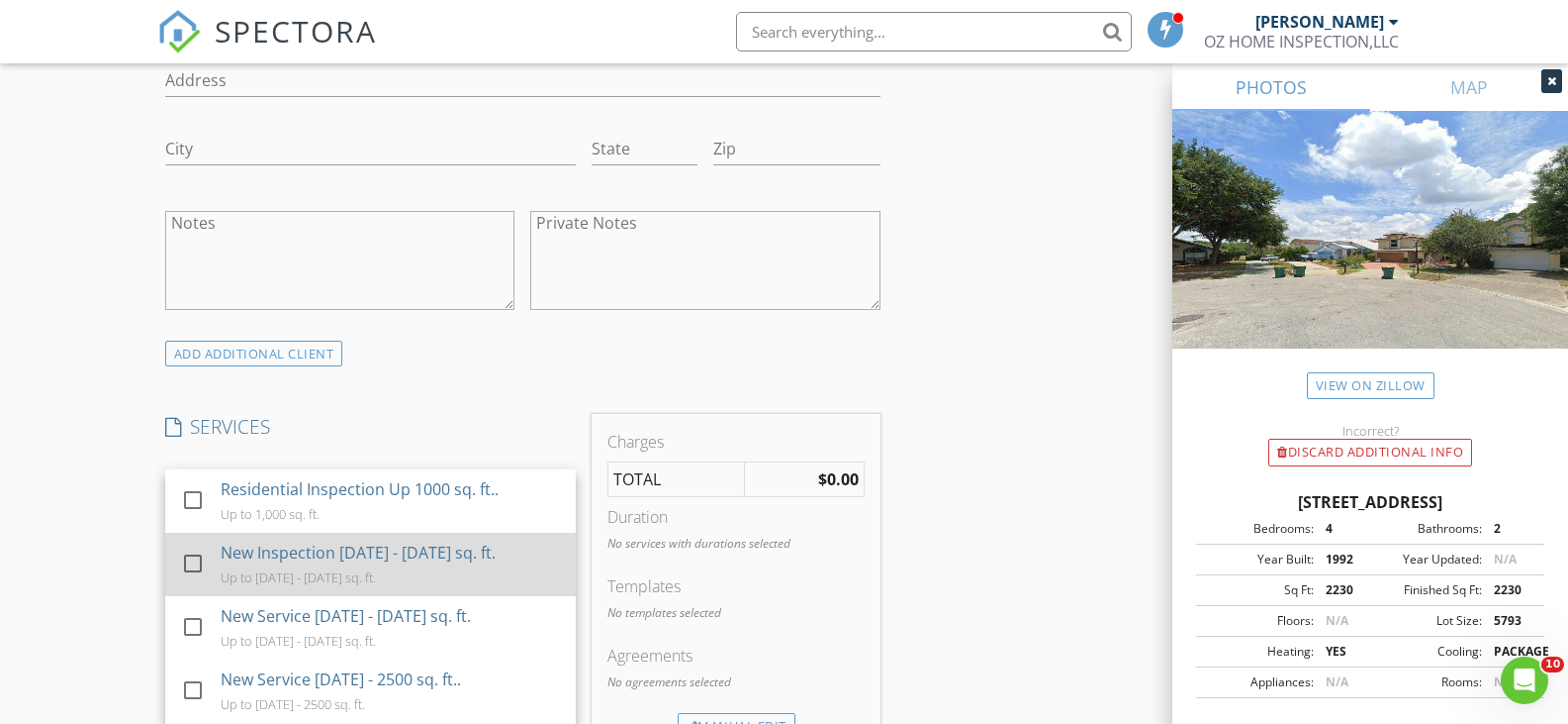
click at [361, 565] on div "New Inspection 1000 - 1500 sq. ft. Up to 1000 - 1500 sq. ft." at bounding box center [390, 564] width 340 height 63
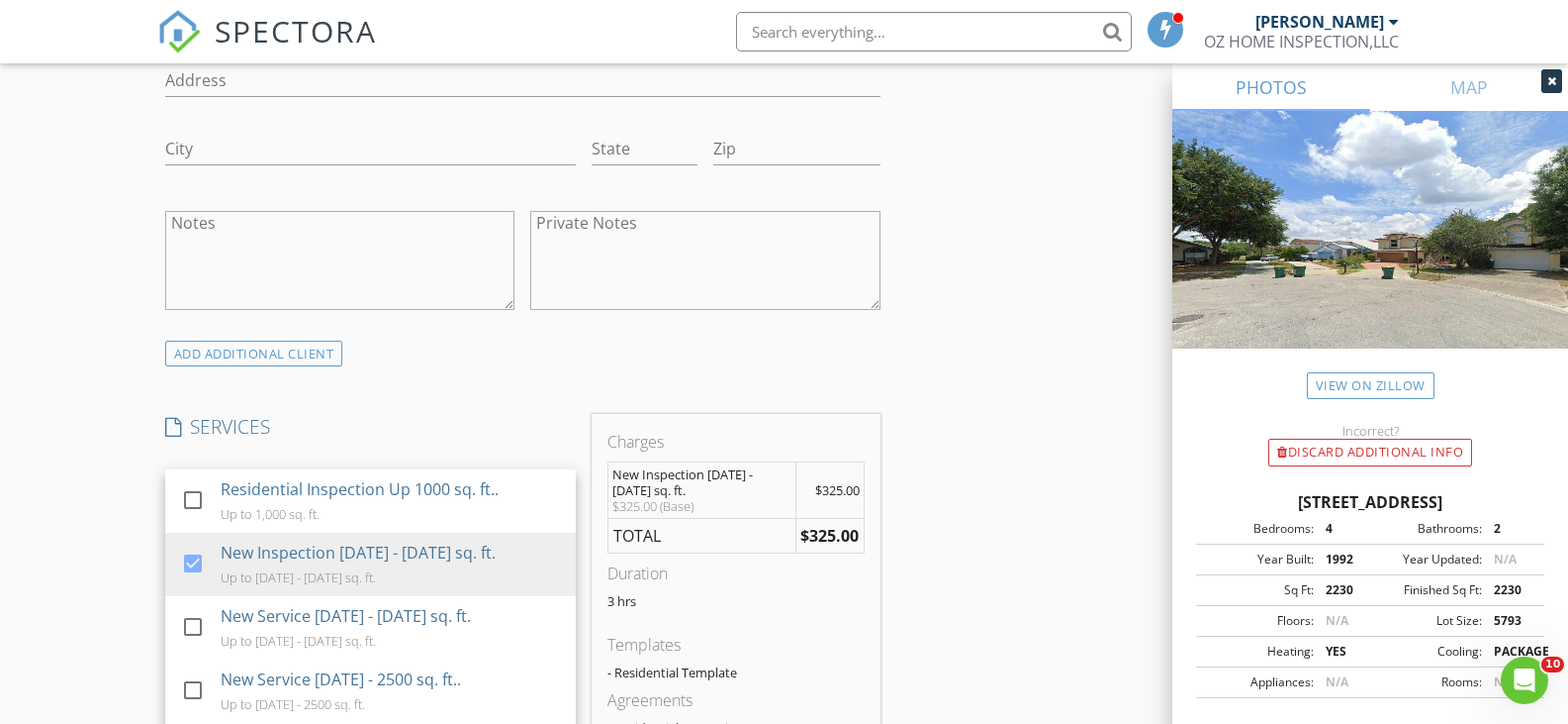
click at [993, 514] on div "INSPECTOR(S) check_box Enrique O Galvan PRIMARY Enrique O Galvan arrow_drop_dow…" at bounding box center [784, 645] width 1254 height 3481
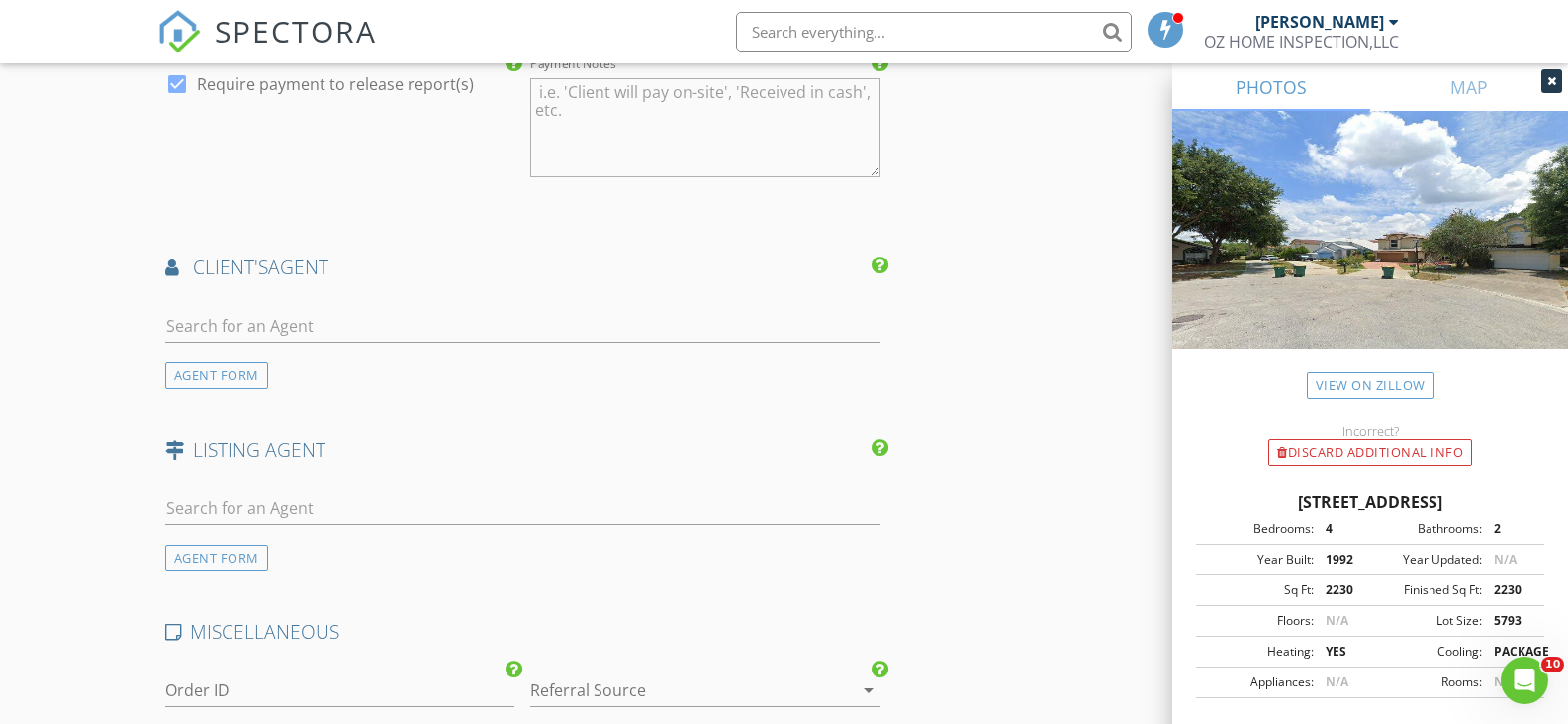
scroll to position [2304, 0]
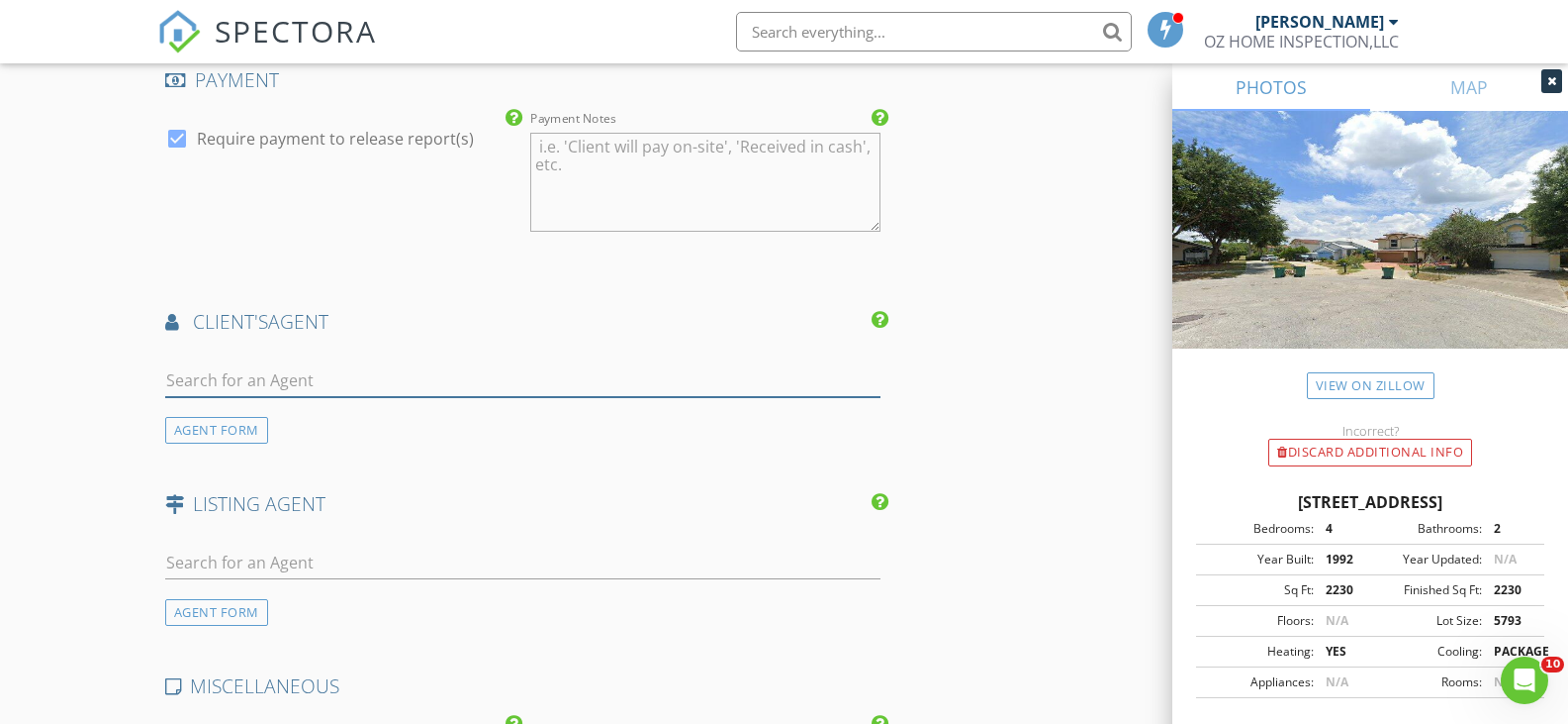
click at [312, 376] on input "text" at bounding box center [523, 380] width 717 height 33
type input "paola"
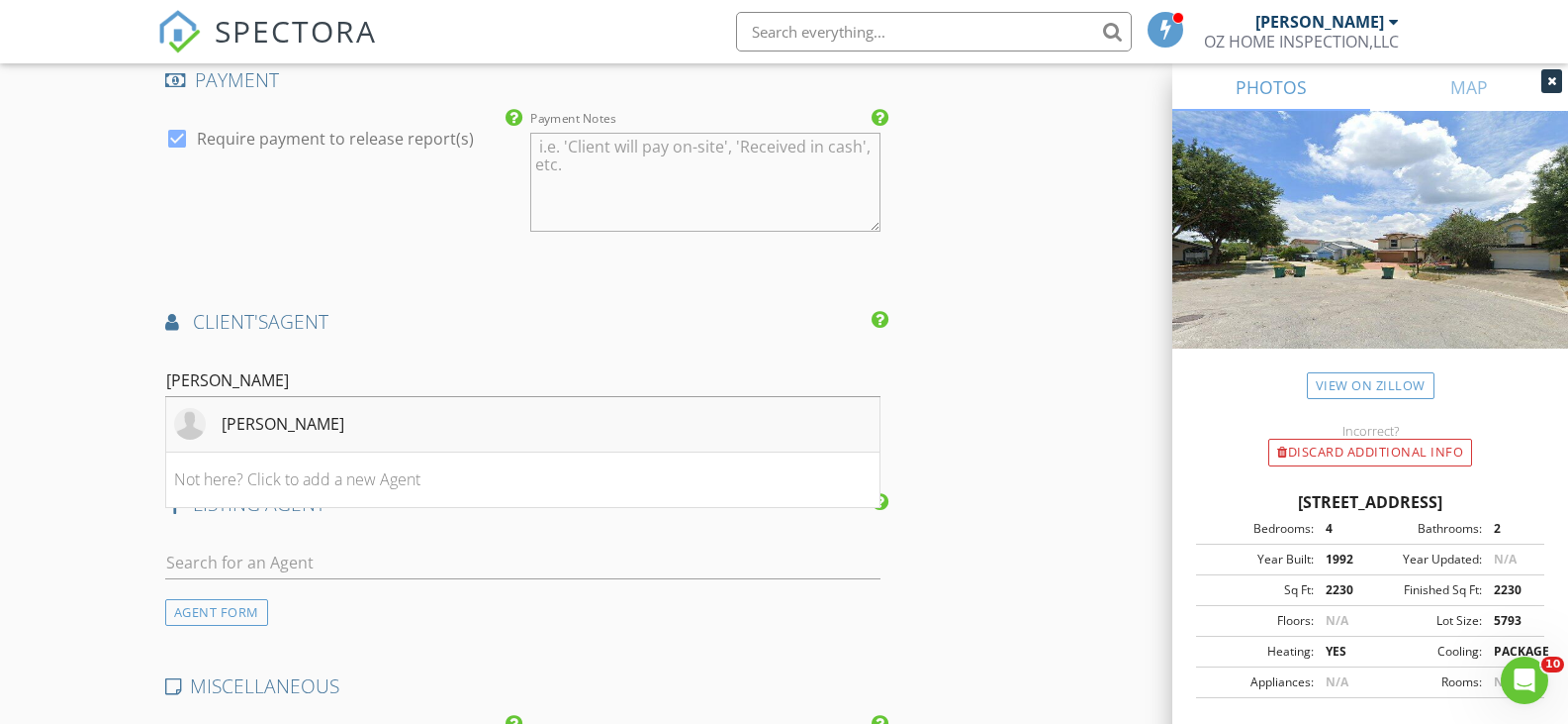
click at [283, 426] on div "Paola Ramirez" at bounding box center [283, 424] width 123 height 24
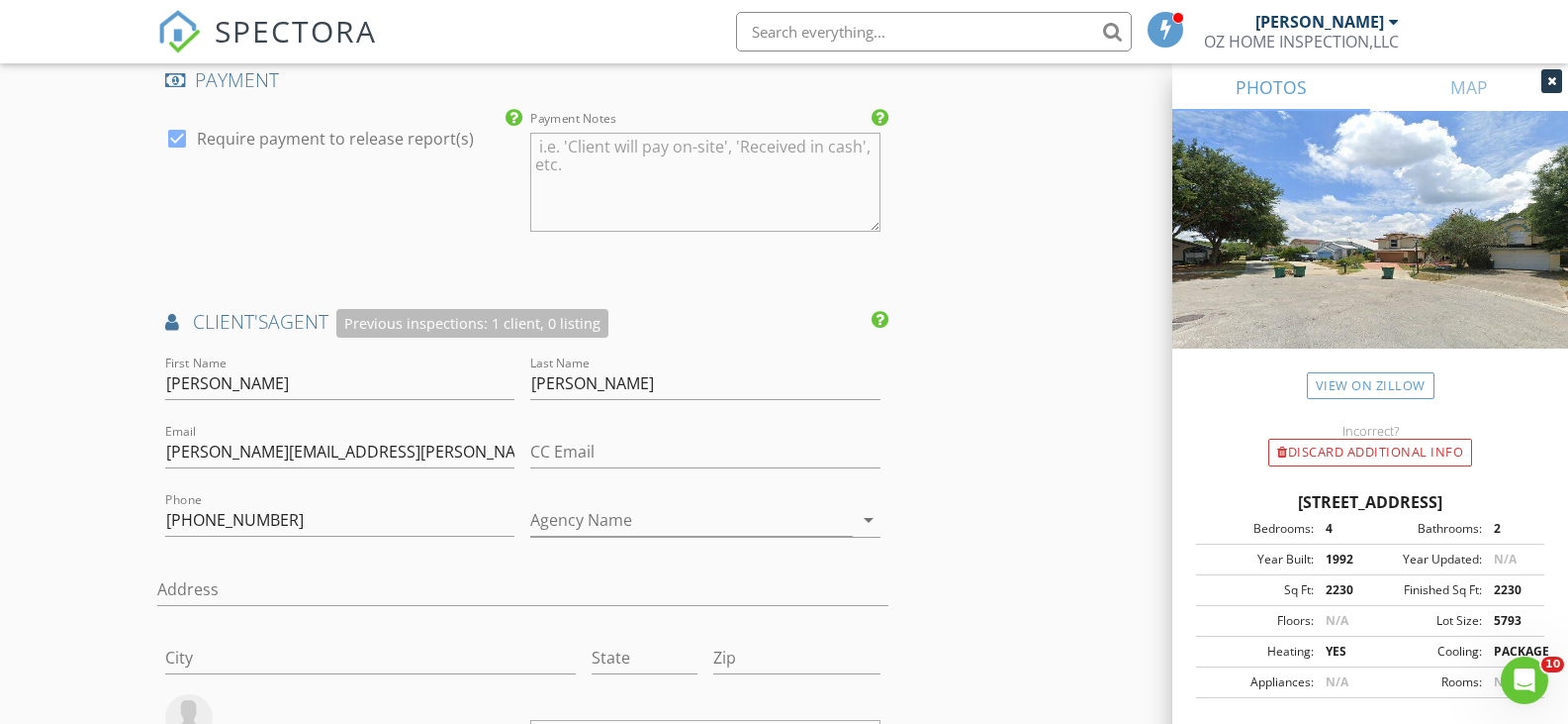
click at [982, 350] on div "INSPECTOR(S) check_box Enrique O Galvan PRIMARY Enrique O Galvan arrow_drop_dow…" at bounding box center [784, 21] width 1254 height 4069
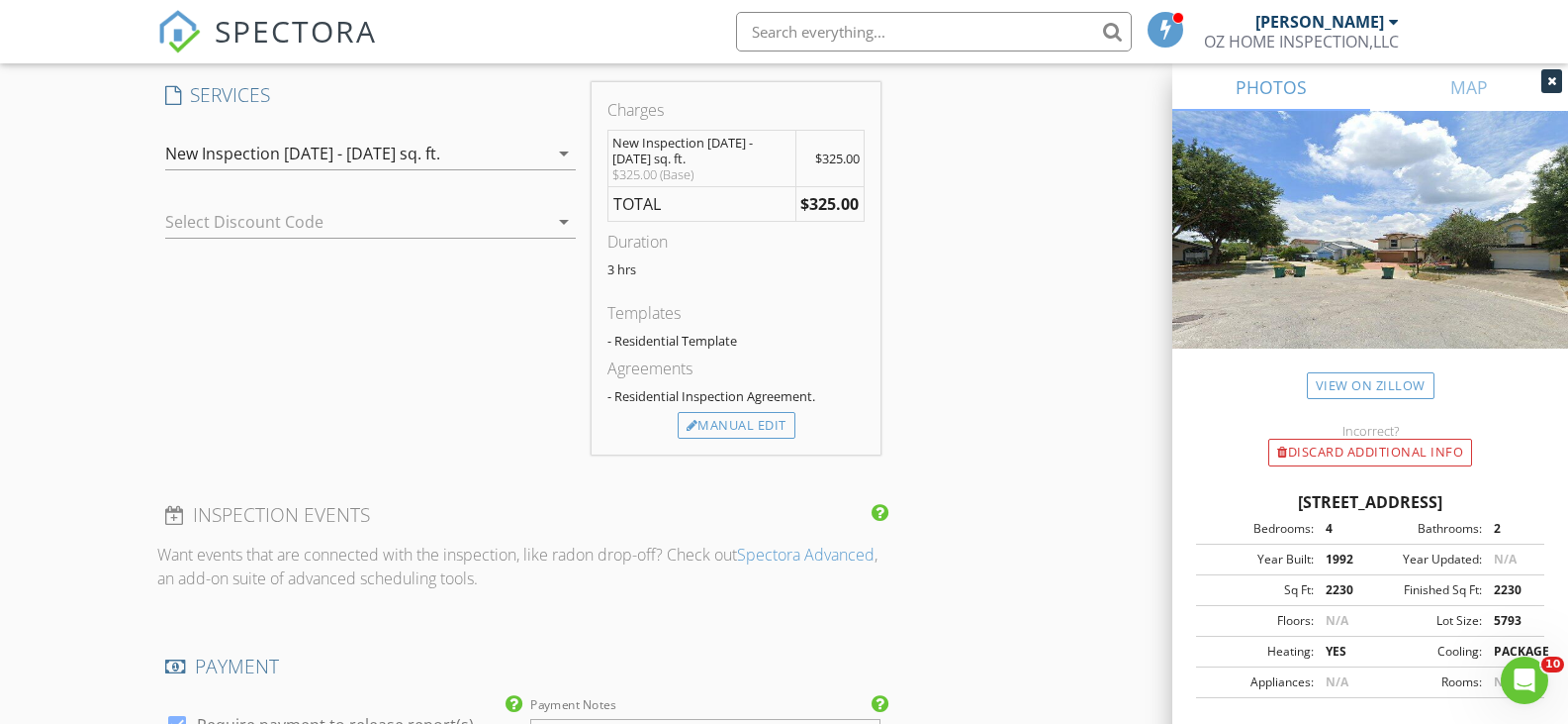
scroll to position [1683, 0]
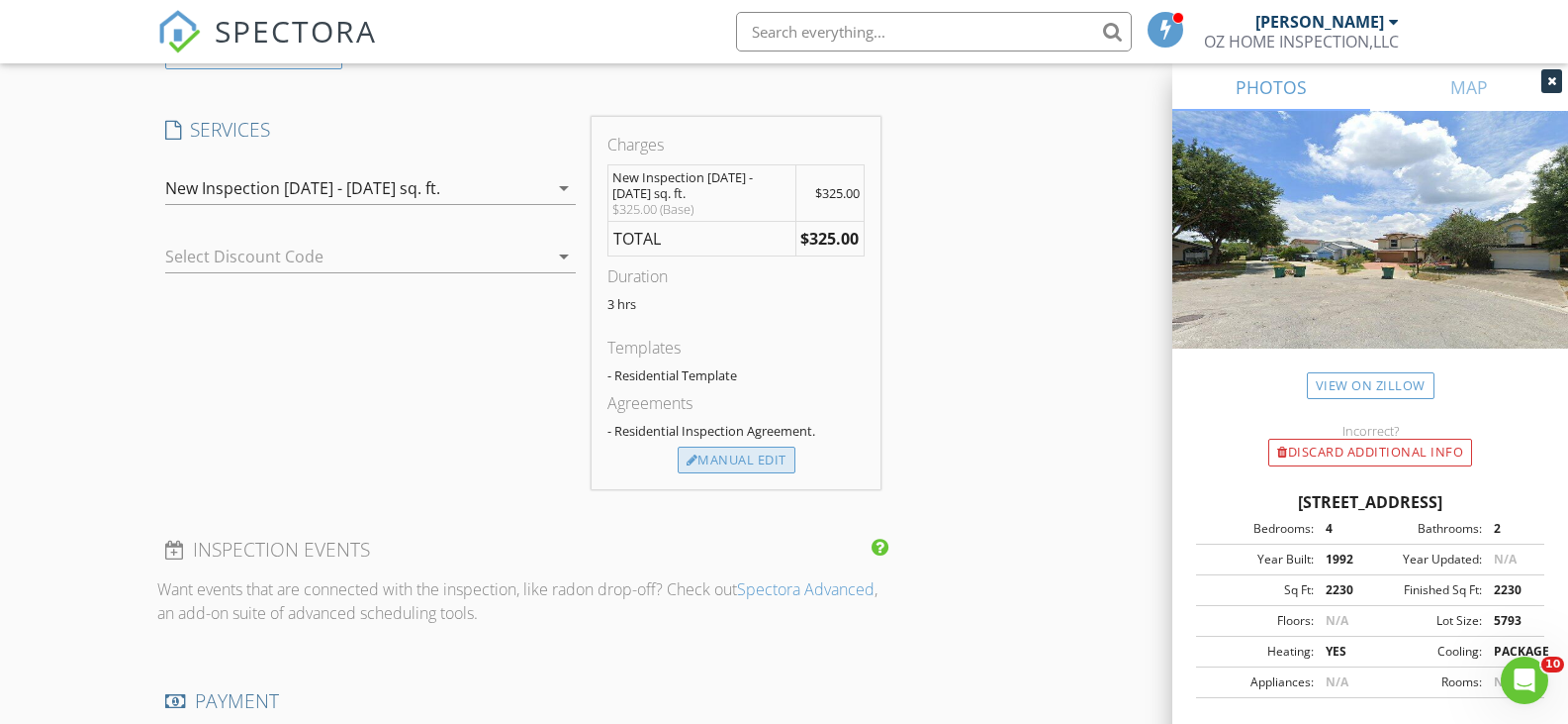
click at [770, 465] on div "Manual Edit" at bounding box center [737, 461] width 118 height 28
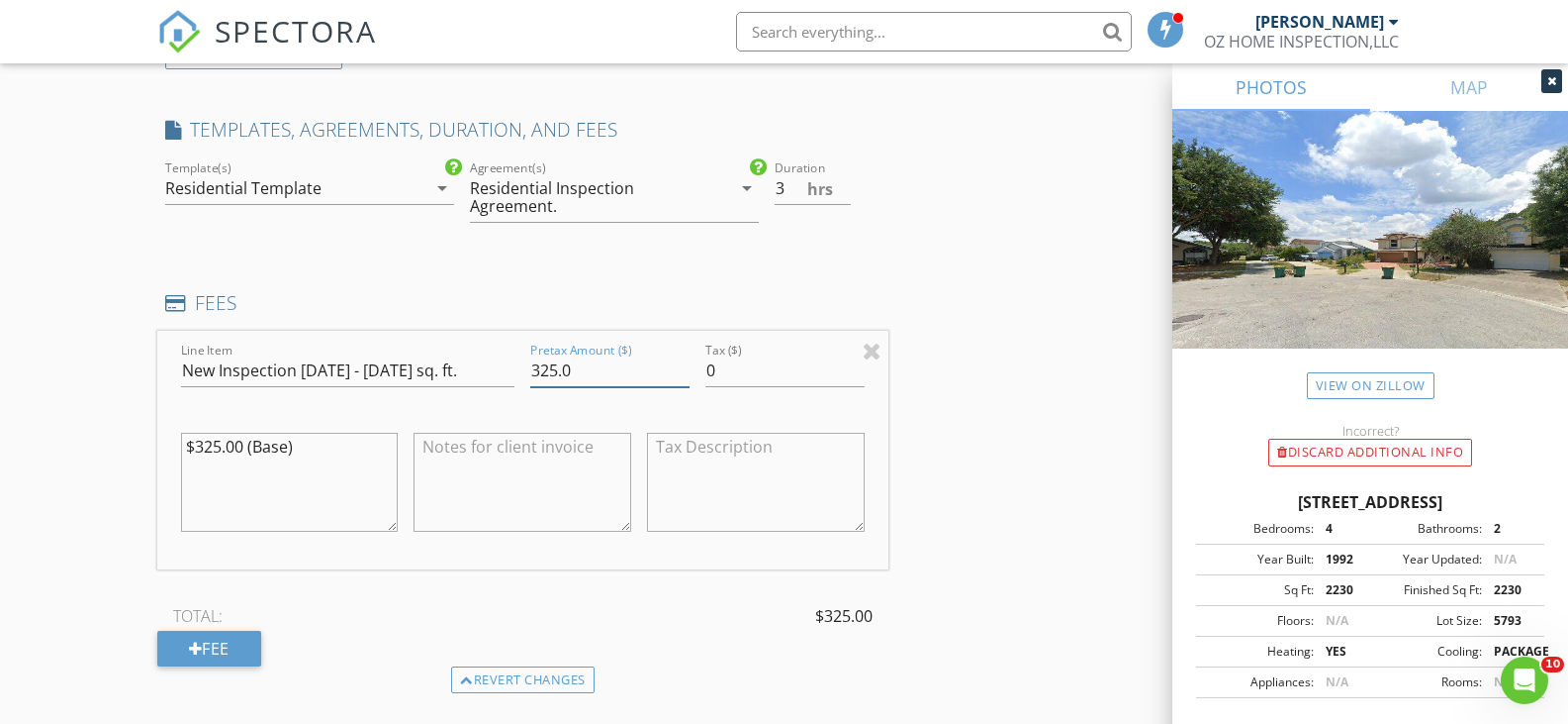
click at [553, 370] on input "325.0" at bounding box center [610, 370] width 159 height 33
click at [547, 373] on input "35.0" at bounding box center [610, 370] width 159 height 33
type input "350.0"
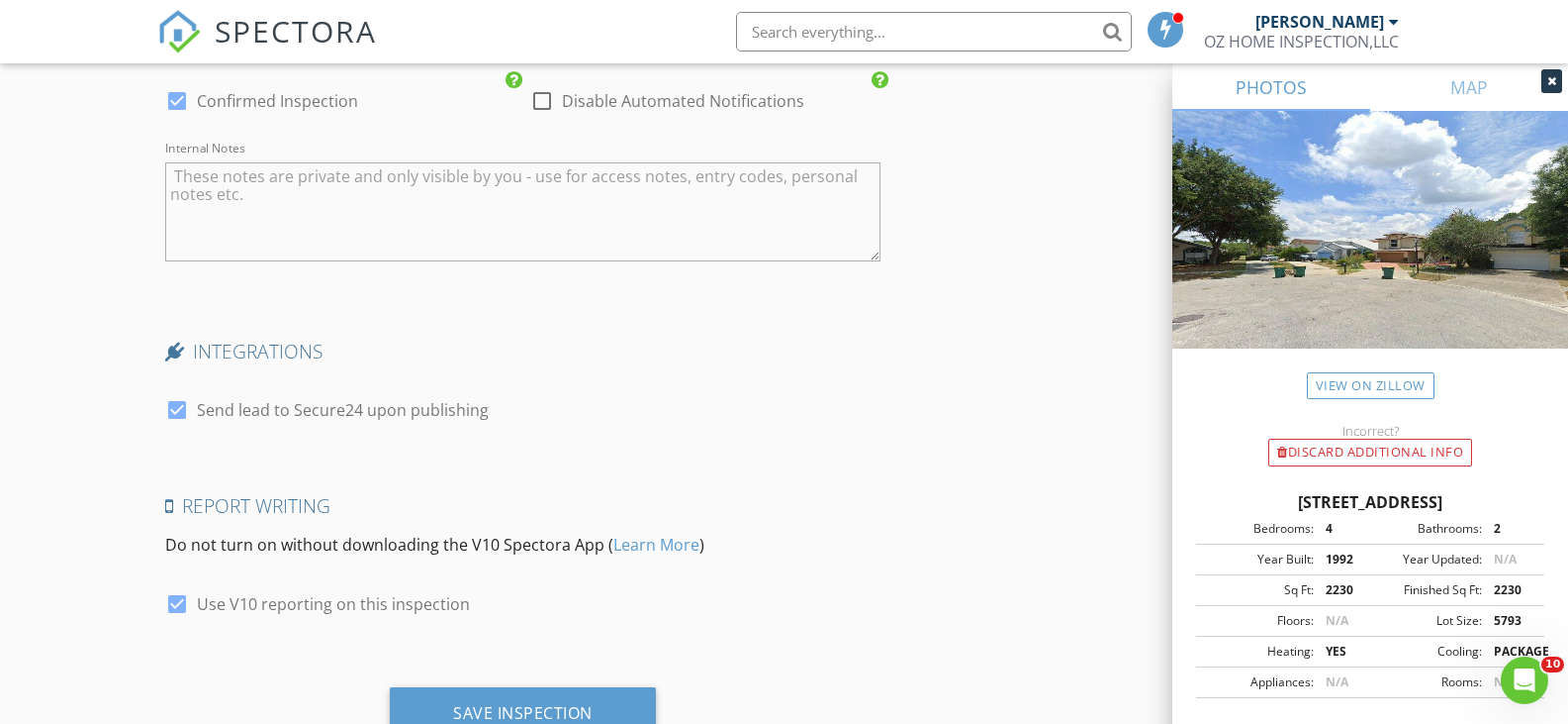
scroll to position [3887, 0]
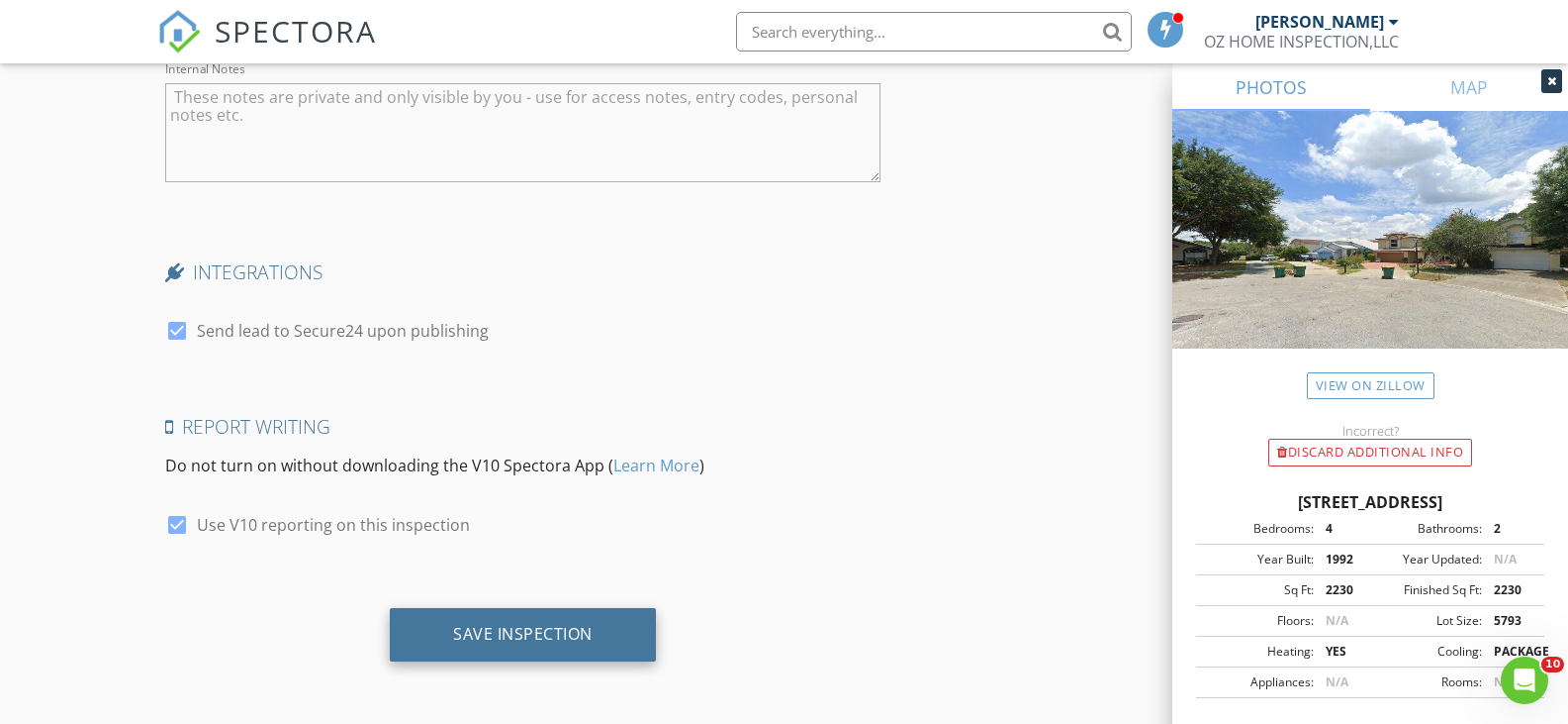
click at [592, 647] on div "Save Inspection" at bounding box center [523, 634] width 266 height 53
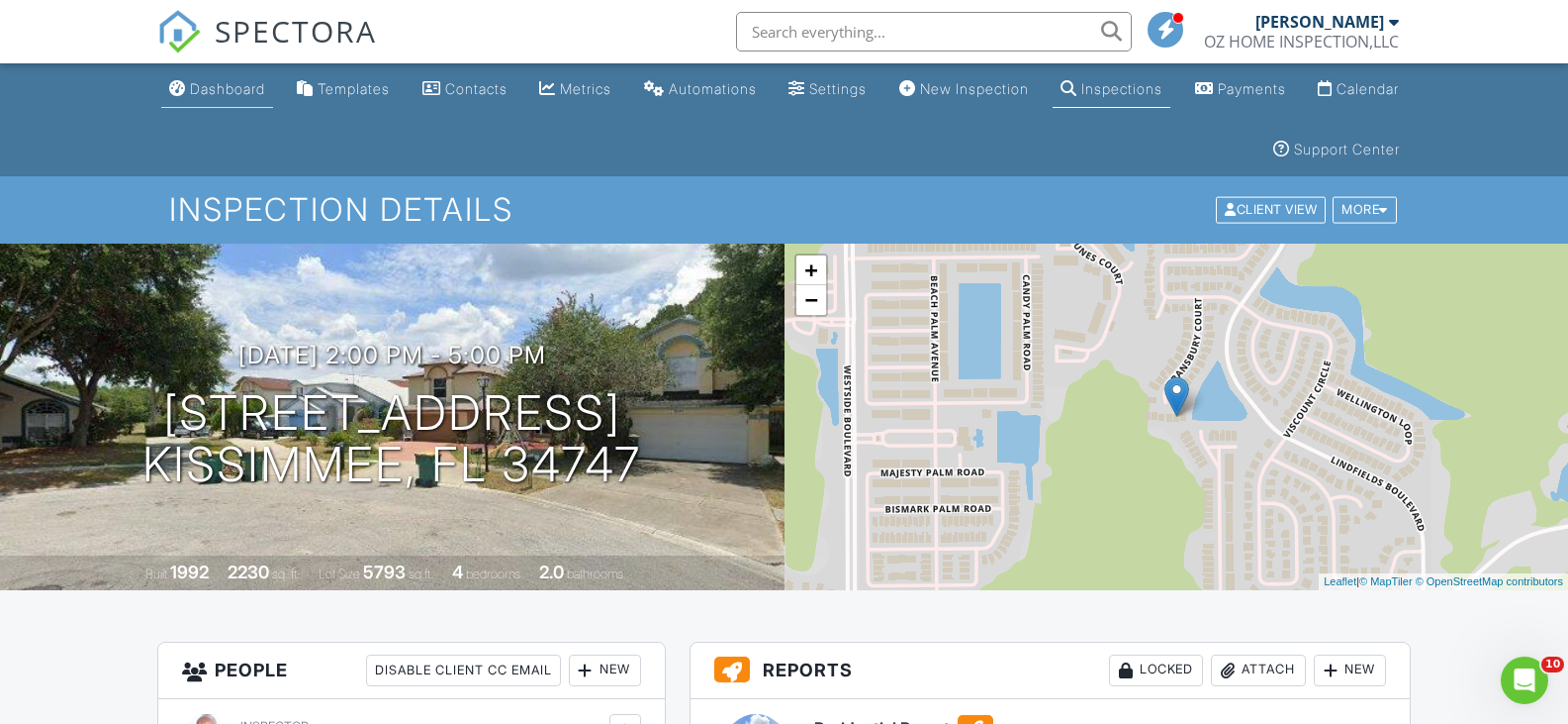
click at [193, 80] on div "Dashboard" at bounding box center [227, 88] width 75 height 17
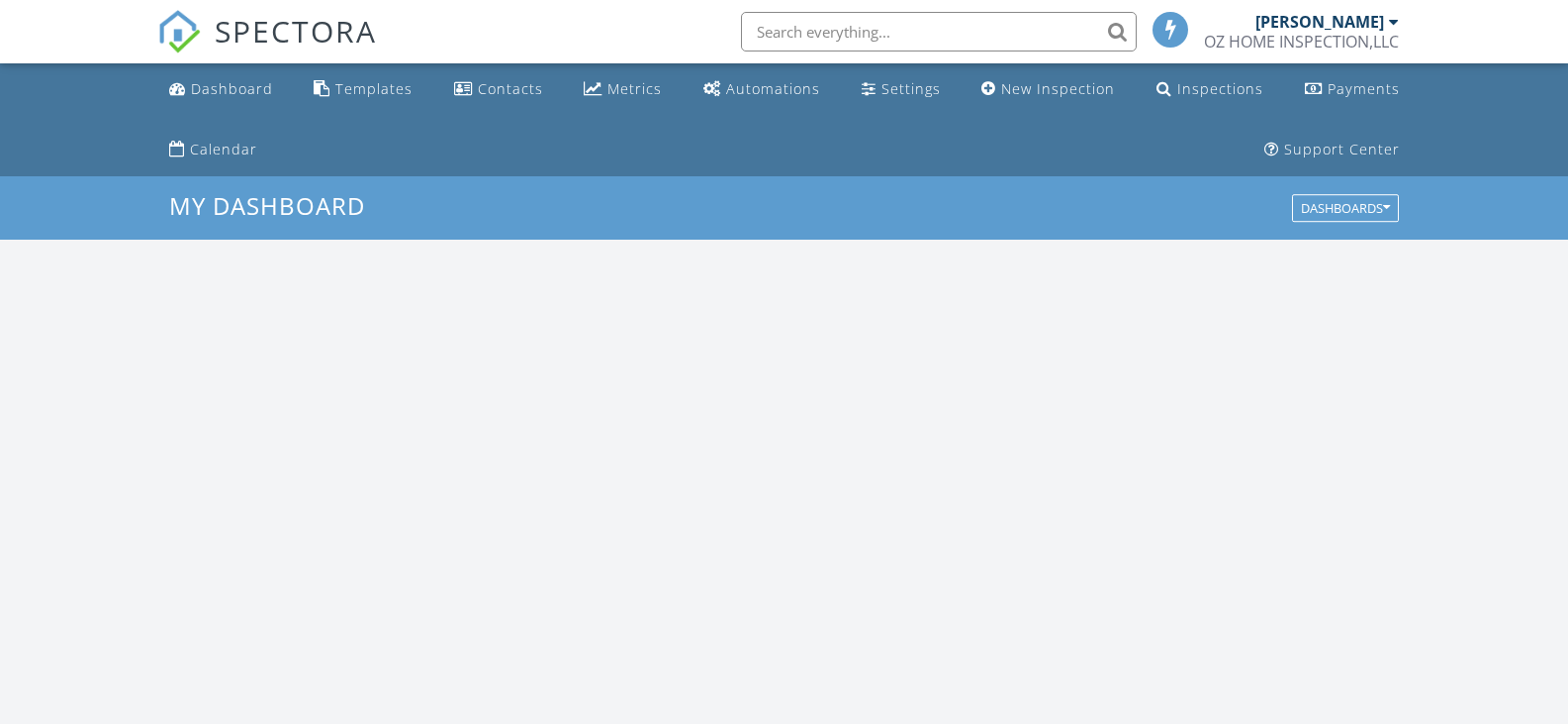
scroll to position [1833, 1599]
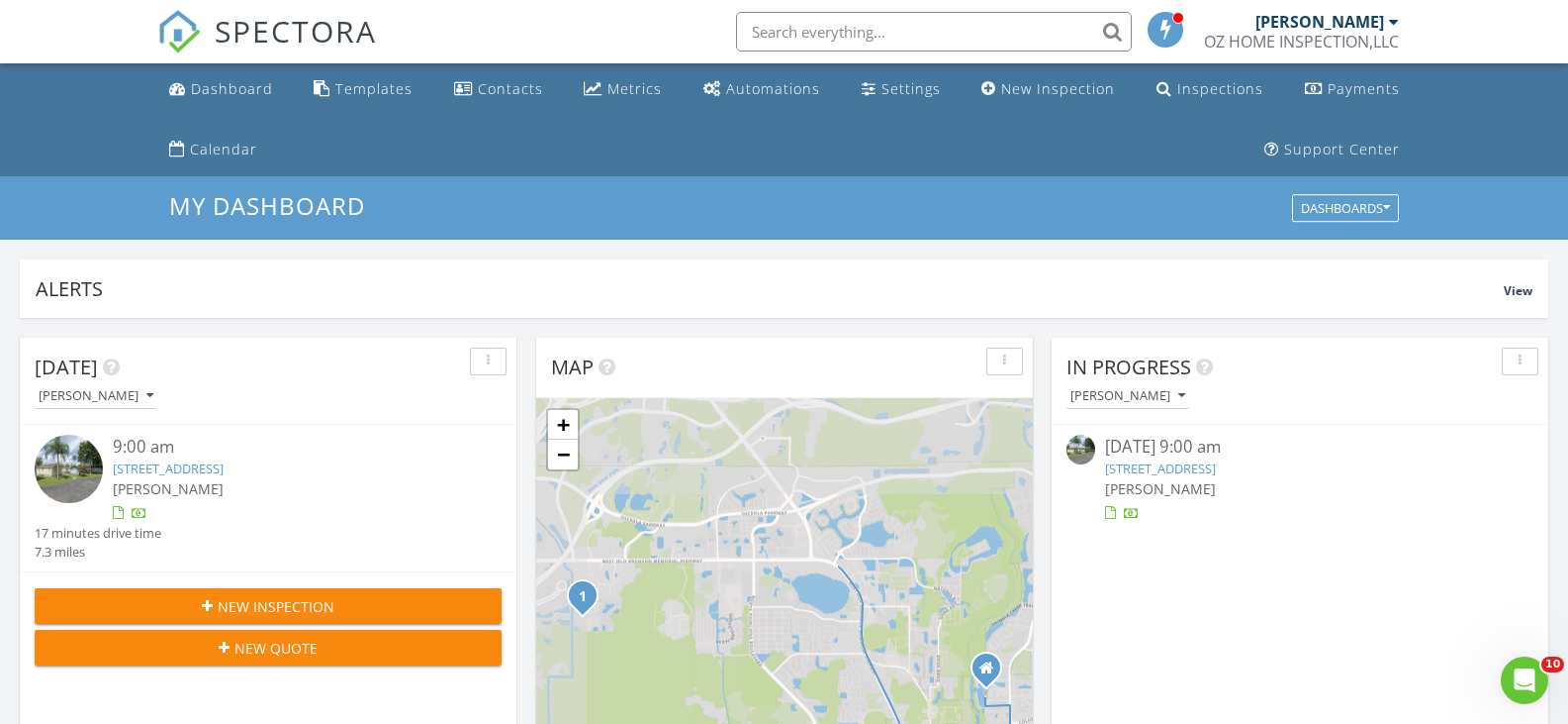
click at [293, 585] on div "New Inspection New Quote" at bounding box center [268, 626] width 497 height 110
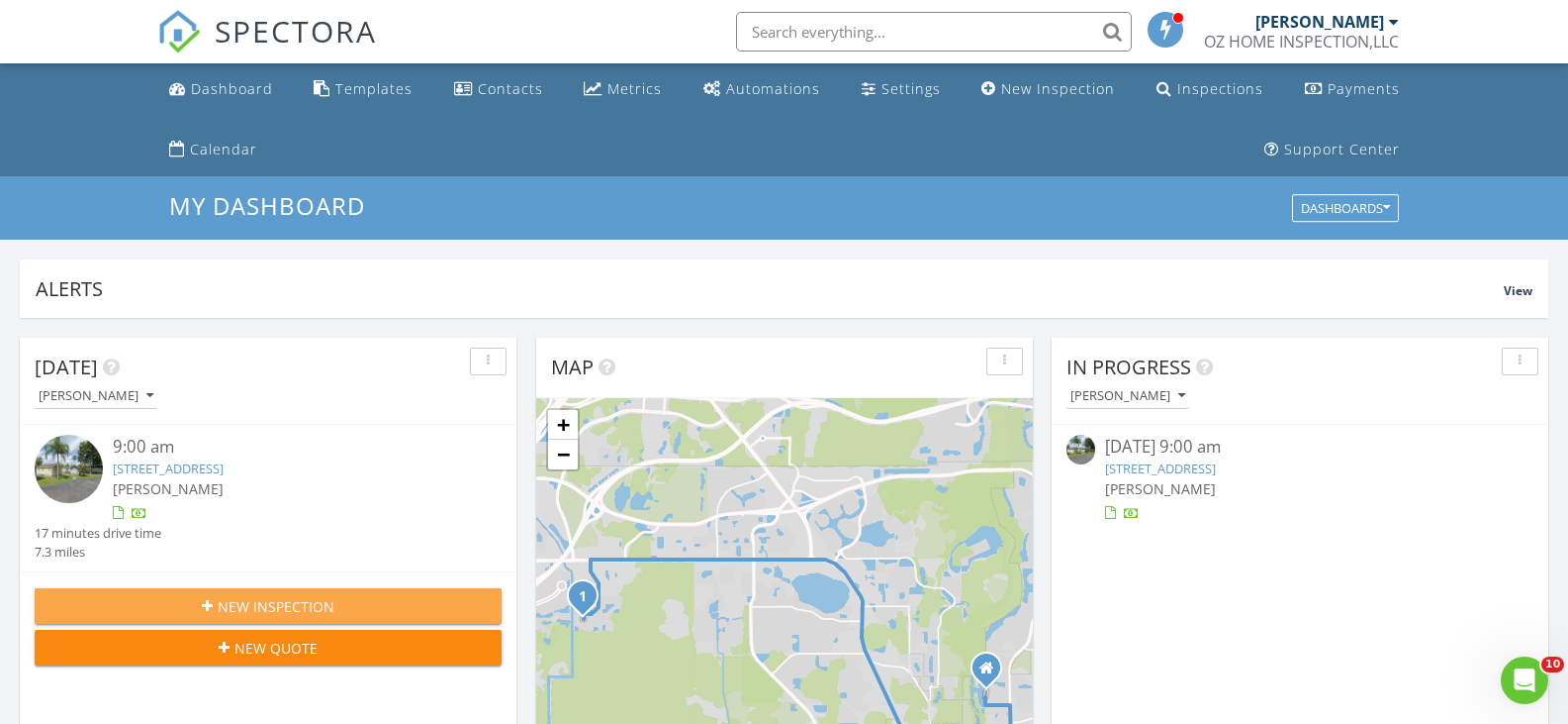
click at [295, 600] on span "New Inspection" at bounding box center [276, 606] width 117 height 21
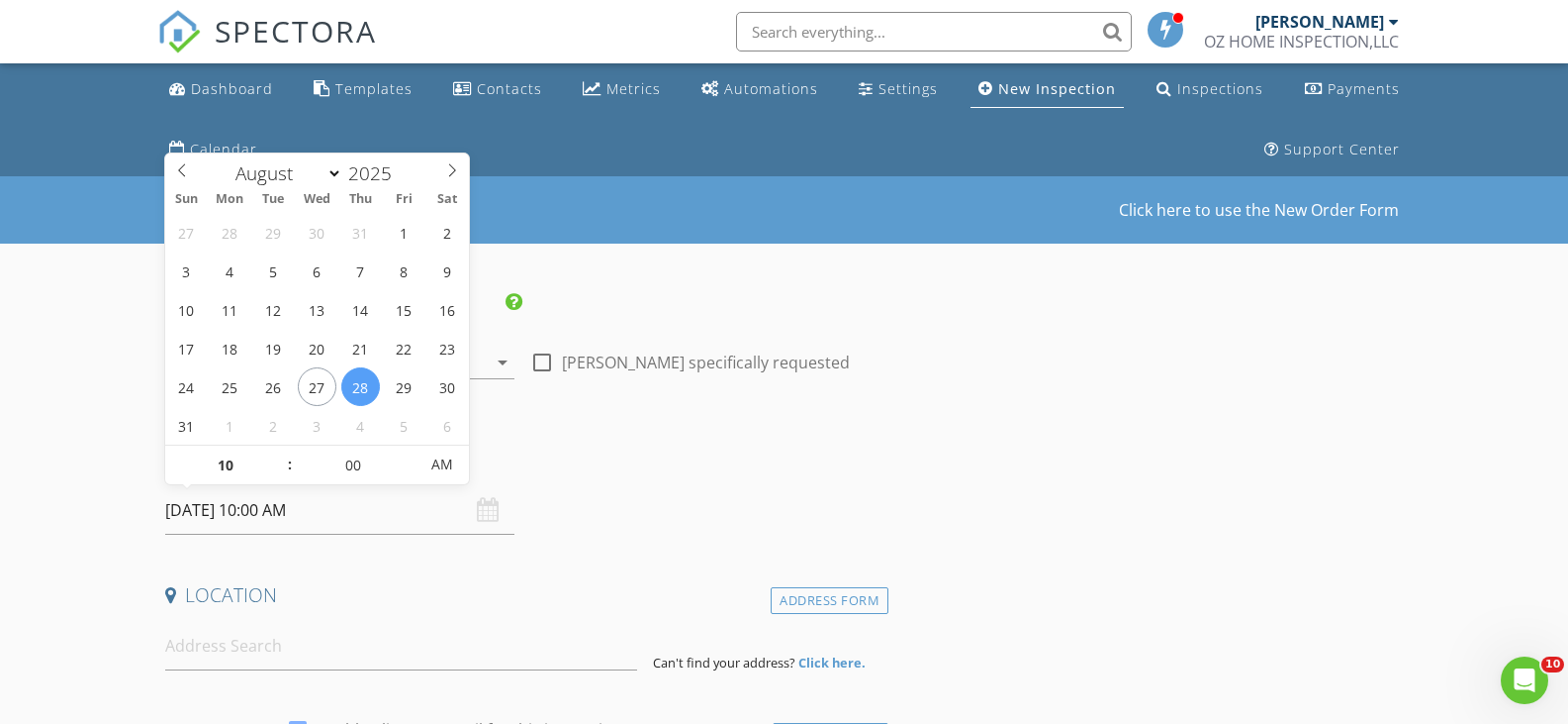
click at [327, 512] on input "[DATE] 10:00 AM" at bounding box center [340, 510] width 350 height 49
type input "[DATE] 10:00 AM"
click at [679, 453] on h4 "Date/Time" at bounding box center [523, 460] width 717 height 26
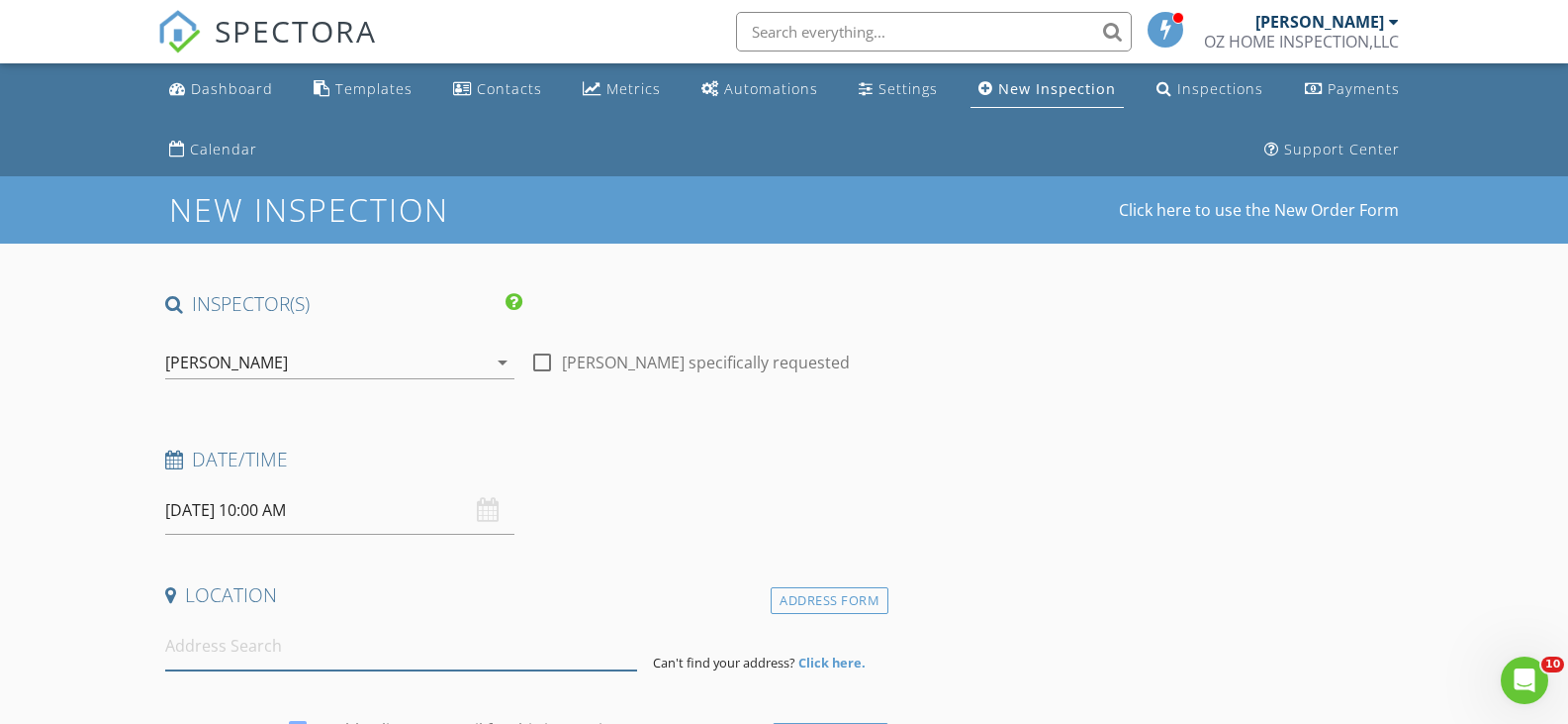
click at [222, 650] on input at bounding box center [401, 646] width 472 height 49
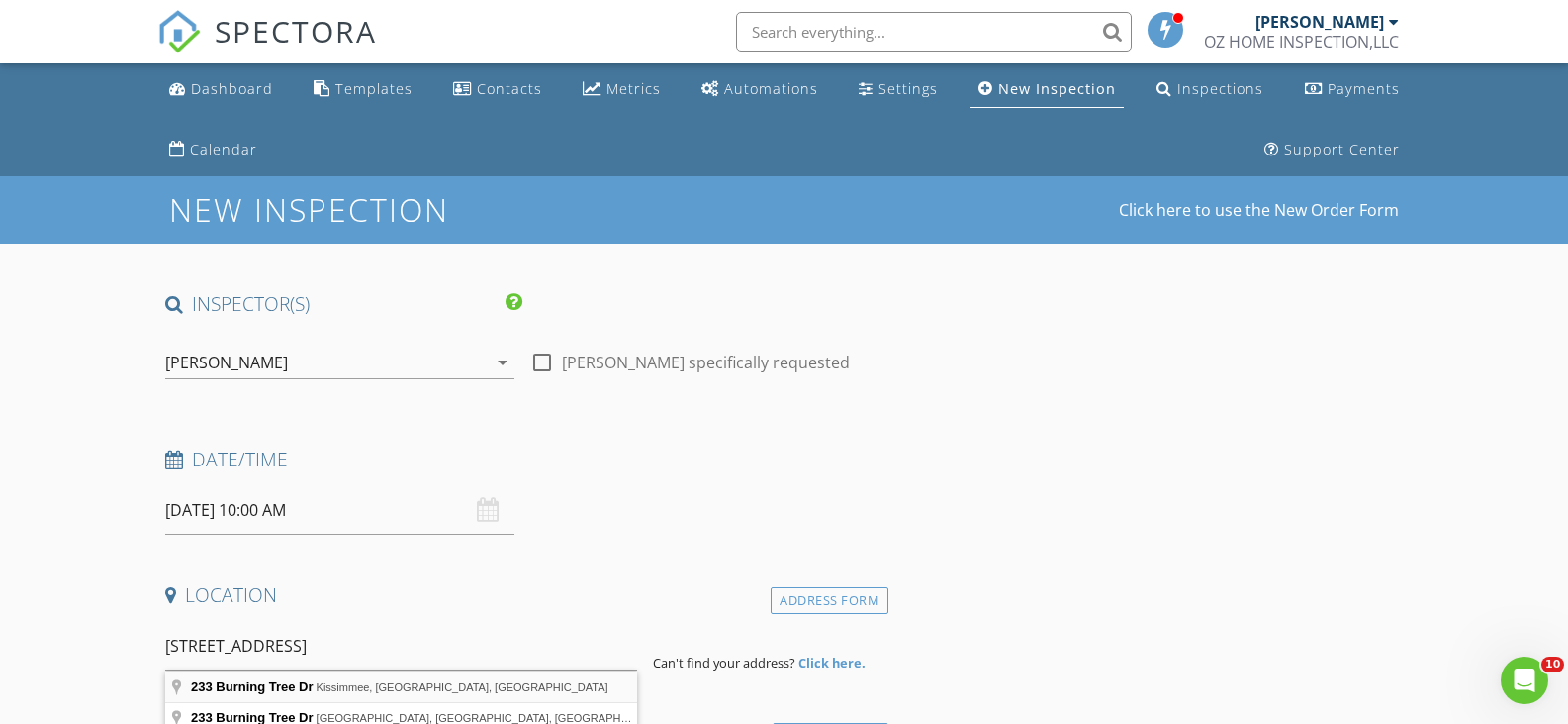
type input "[STREET_ADDRESS]"
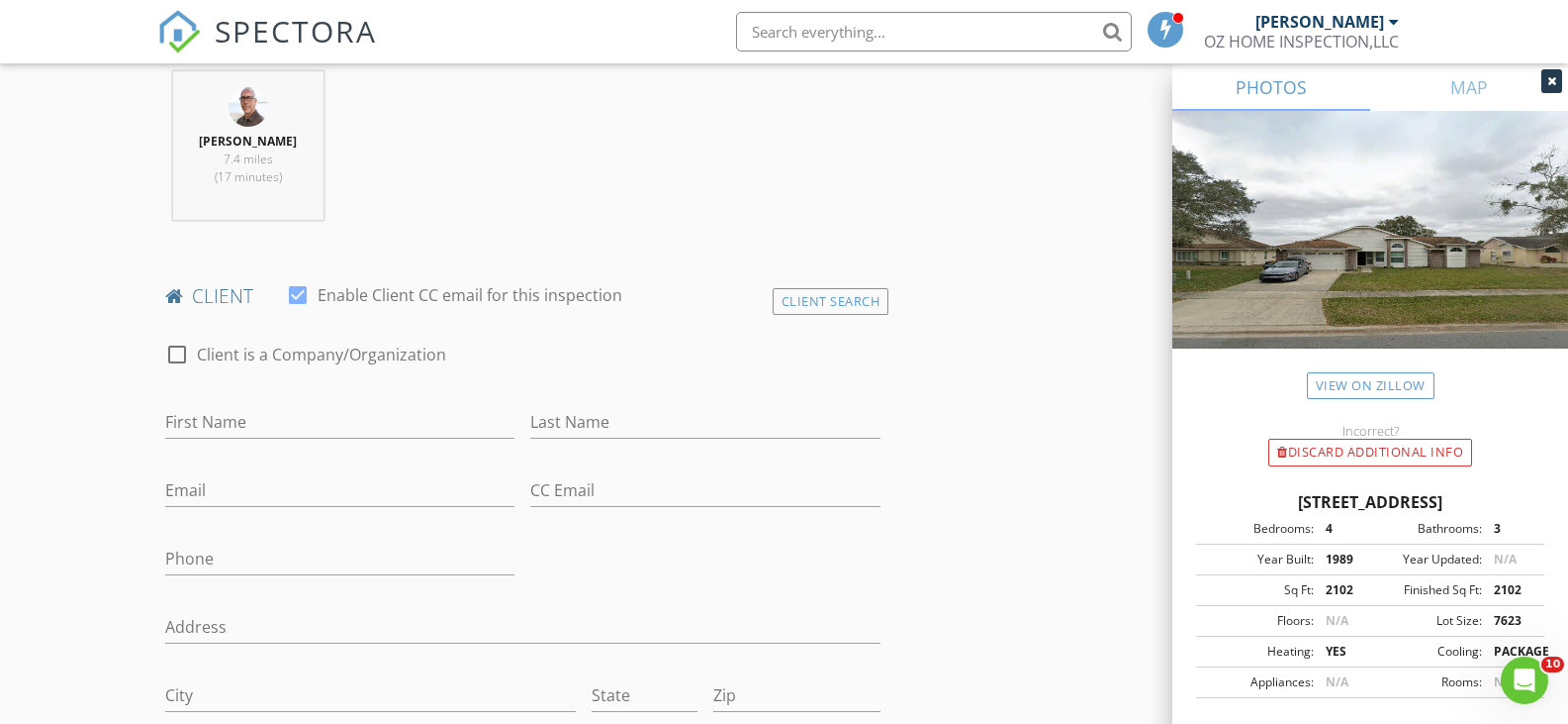
scroll to position [891, 0]
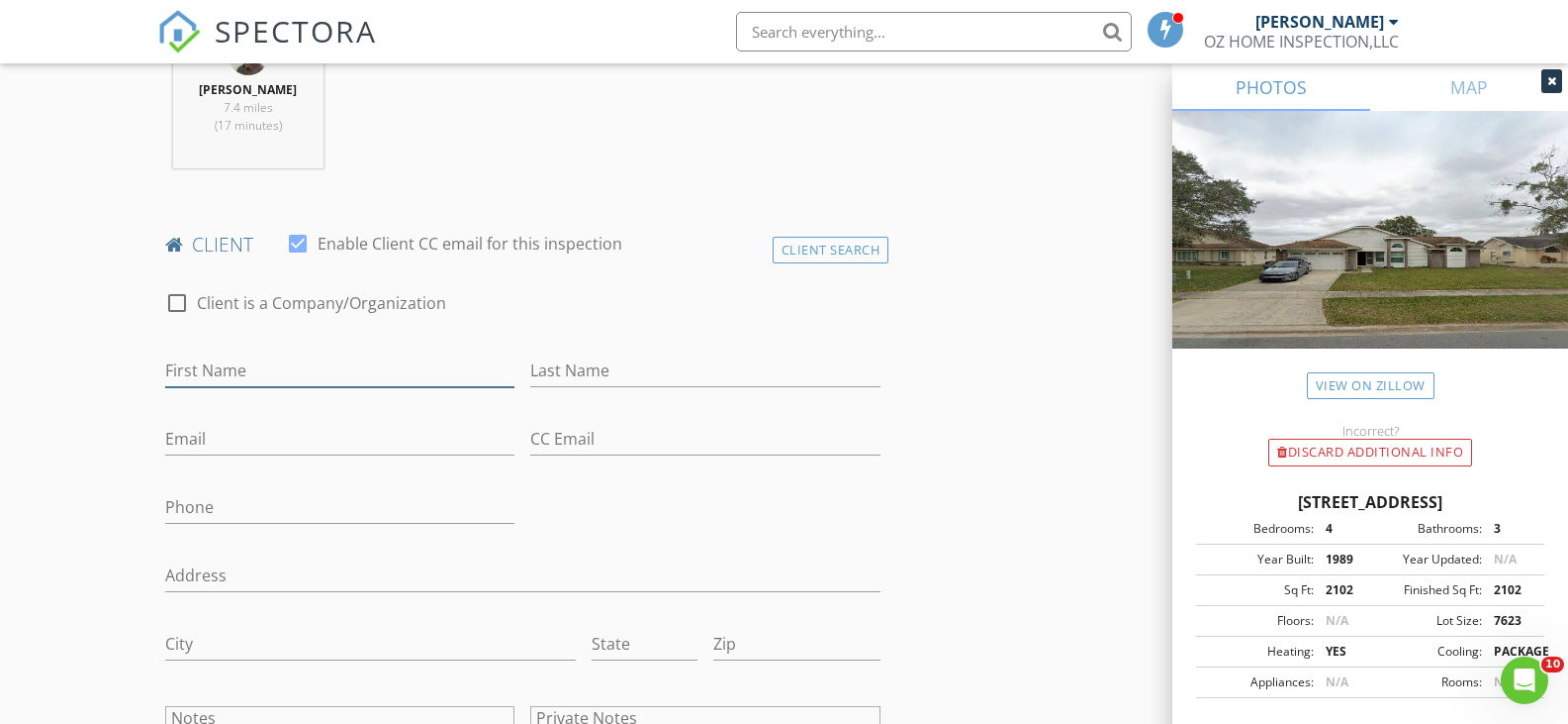
click at [272, 364] on input "First Name" at bounding box center [340, 370] width 350 height 33
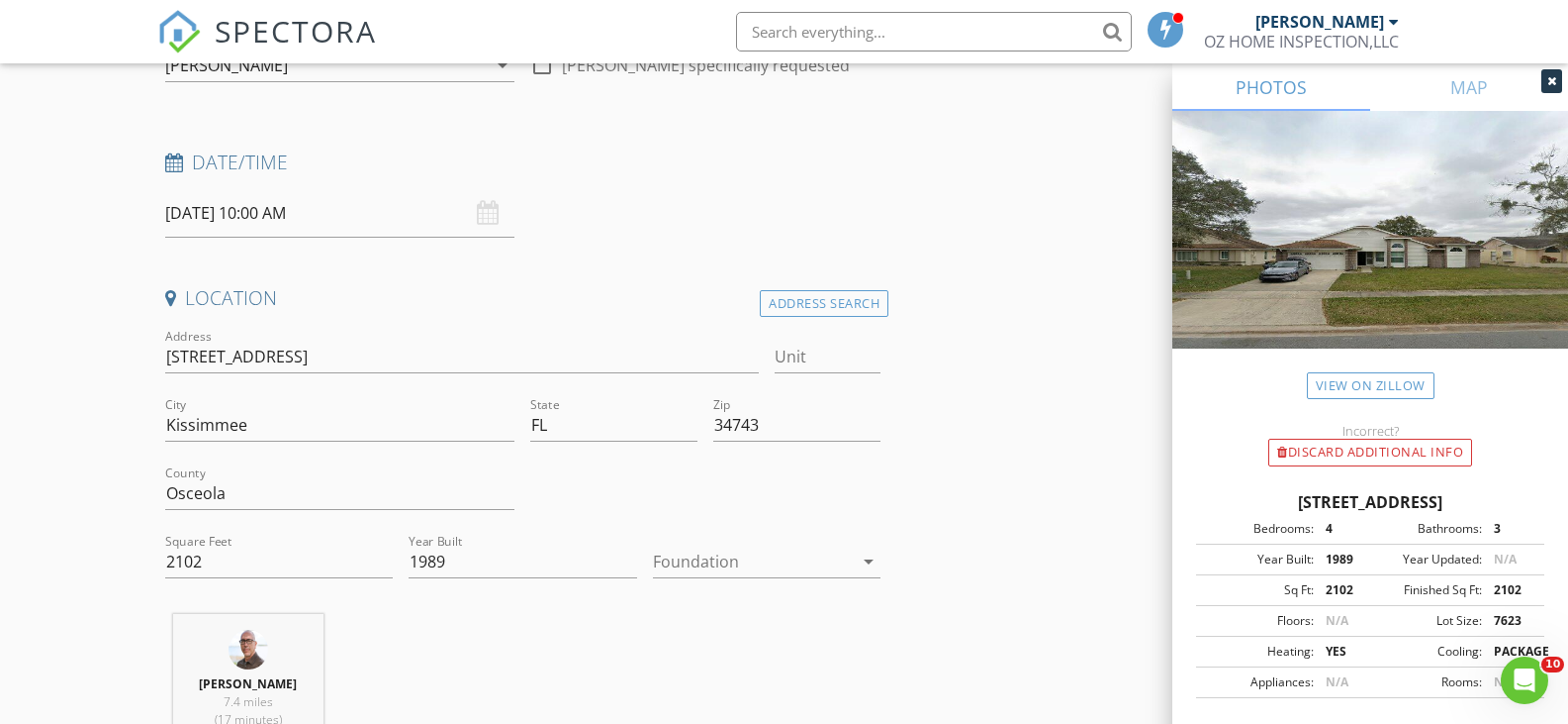
scroll to position [0, 0]
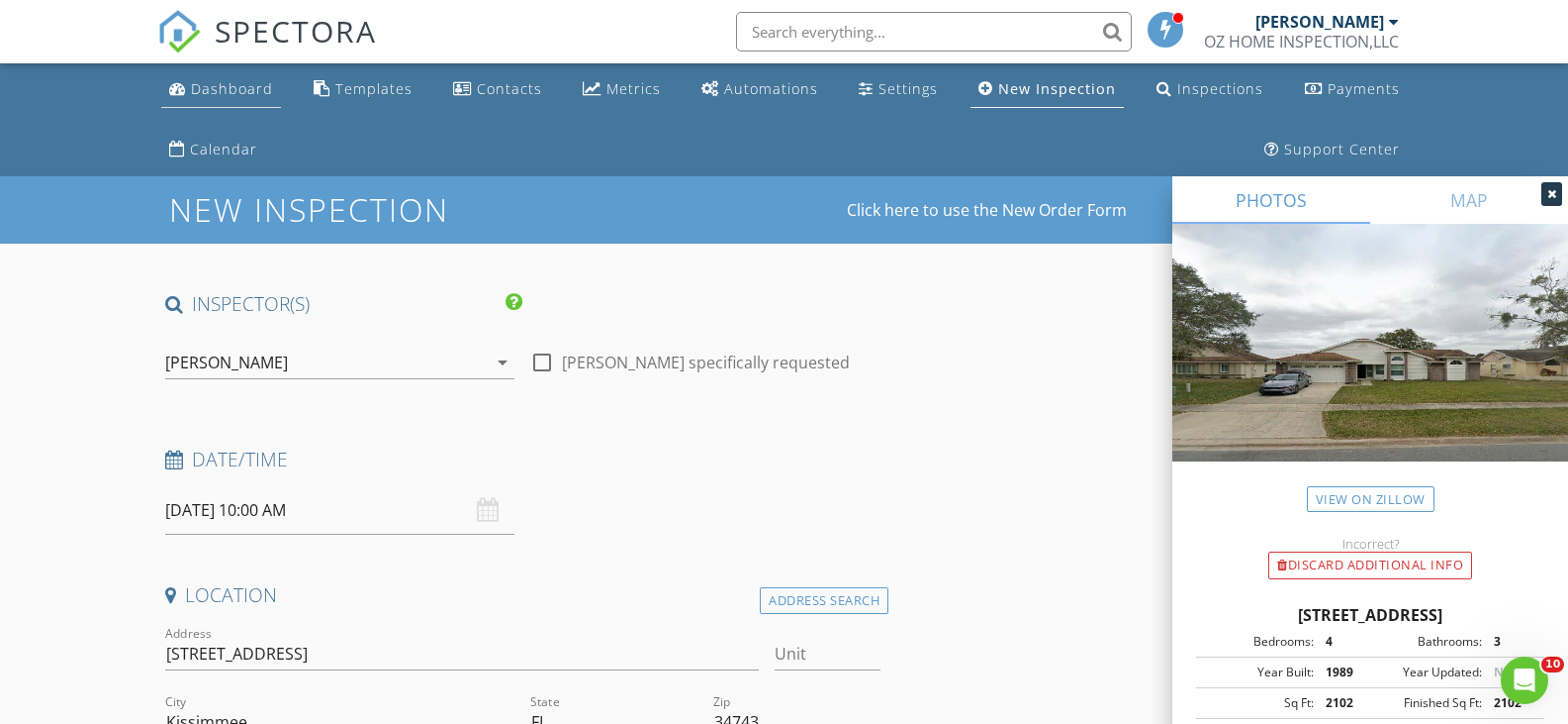
click at [246, 81] on div "Dashboard" at bounding box center [232, 88] width 82 height 19
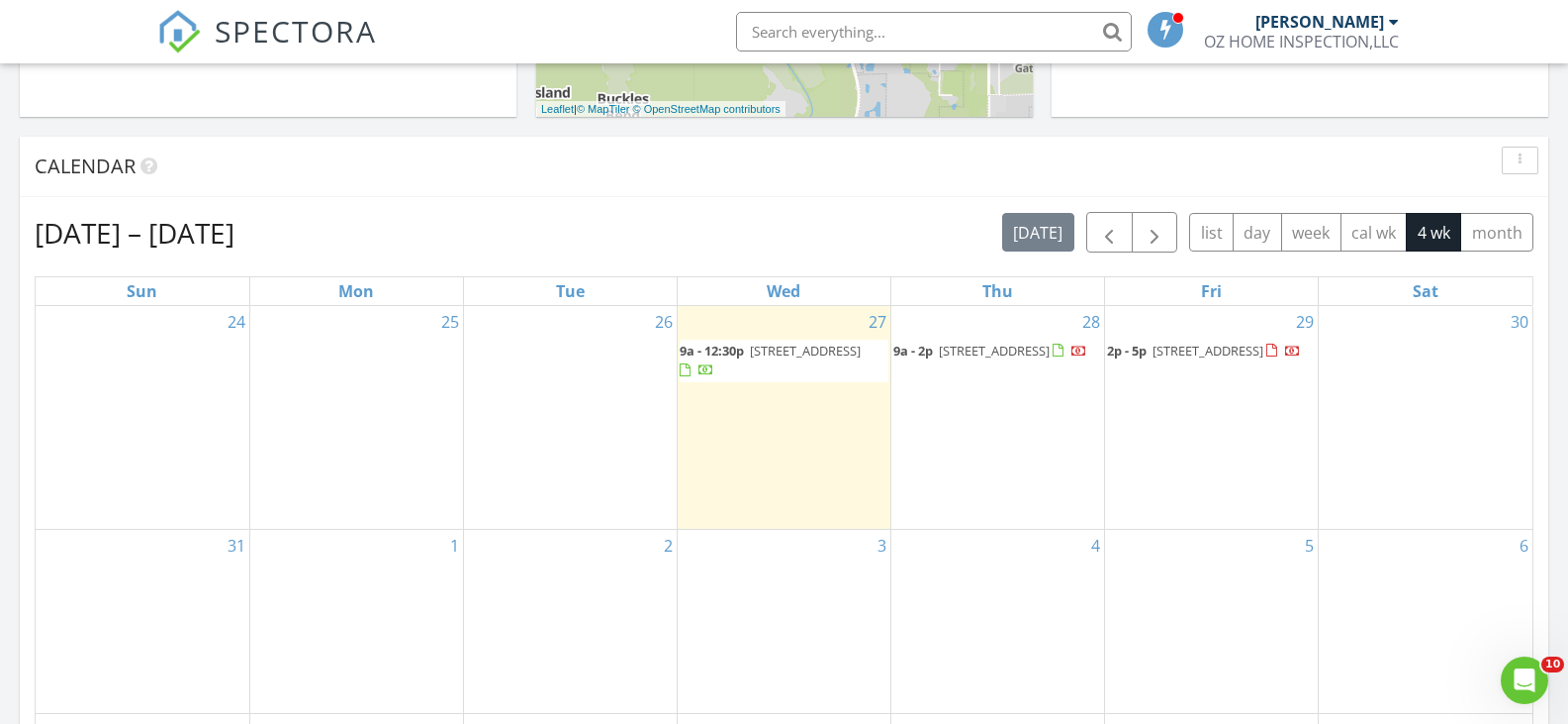
scroll to position [792, 0]
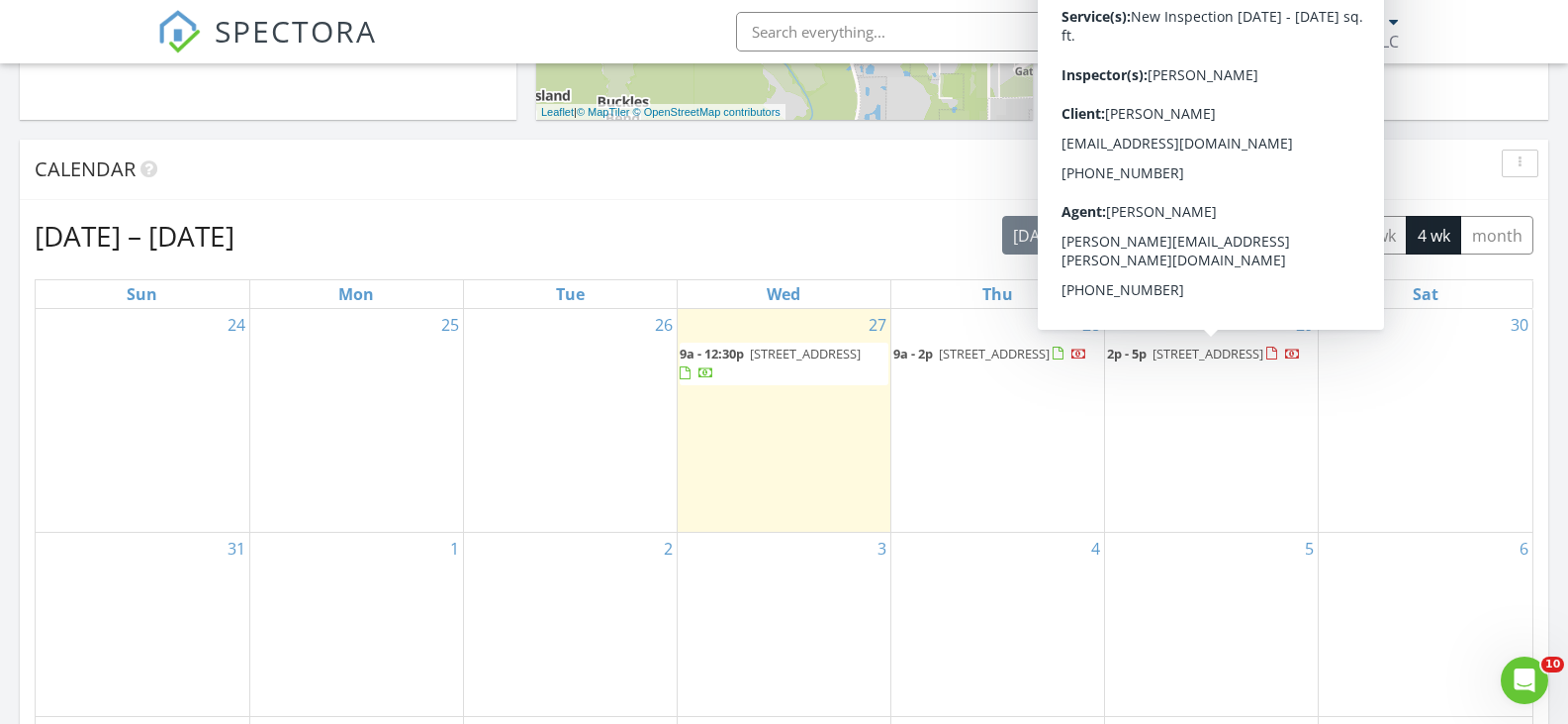
click at [1195, 357] on span "3003 Bransbury Ct, Kissimmee 34747" at bounding box center [1207, 354] width 111 height 18
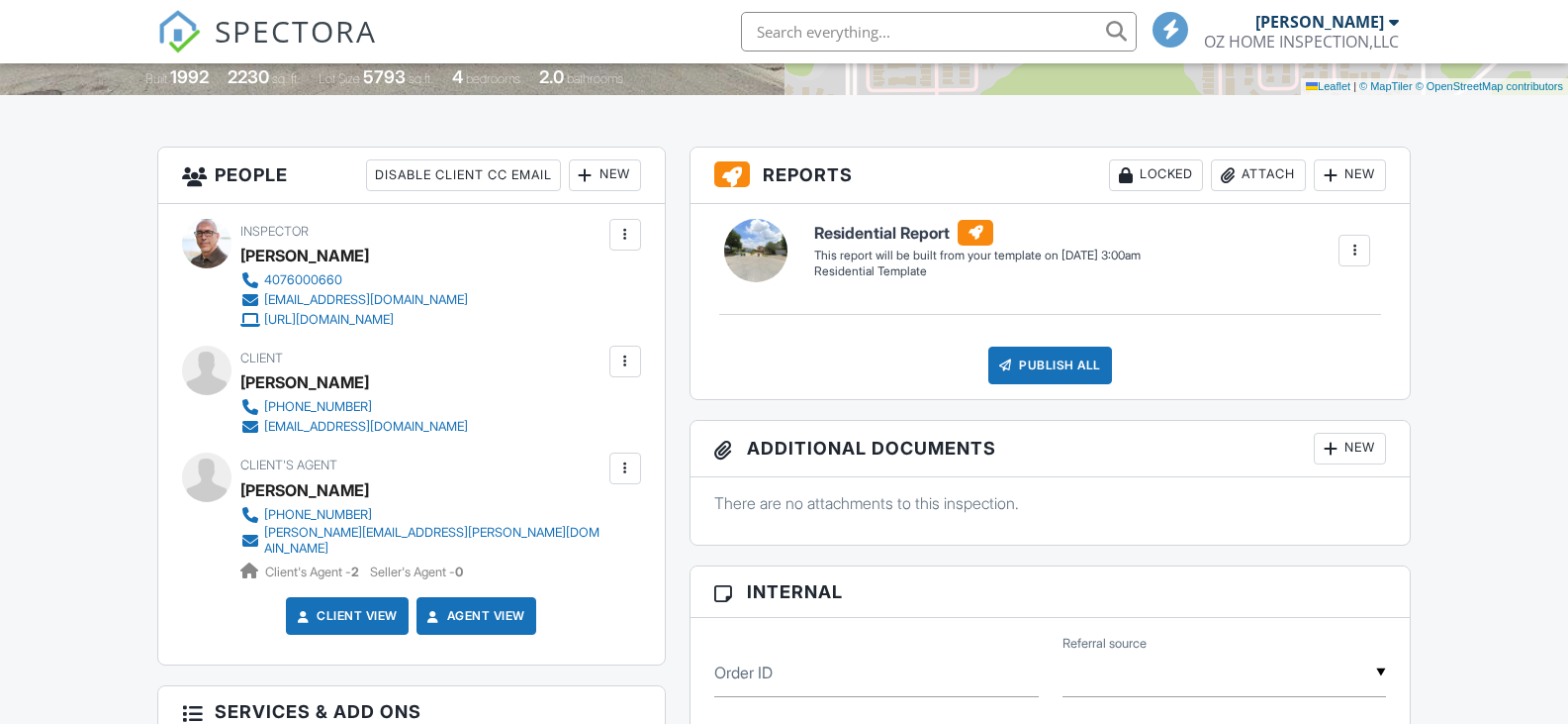
click at [623, 478] on div at bounding box center [626, 468] width 20 height 20
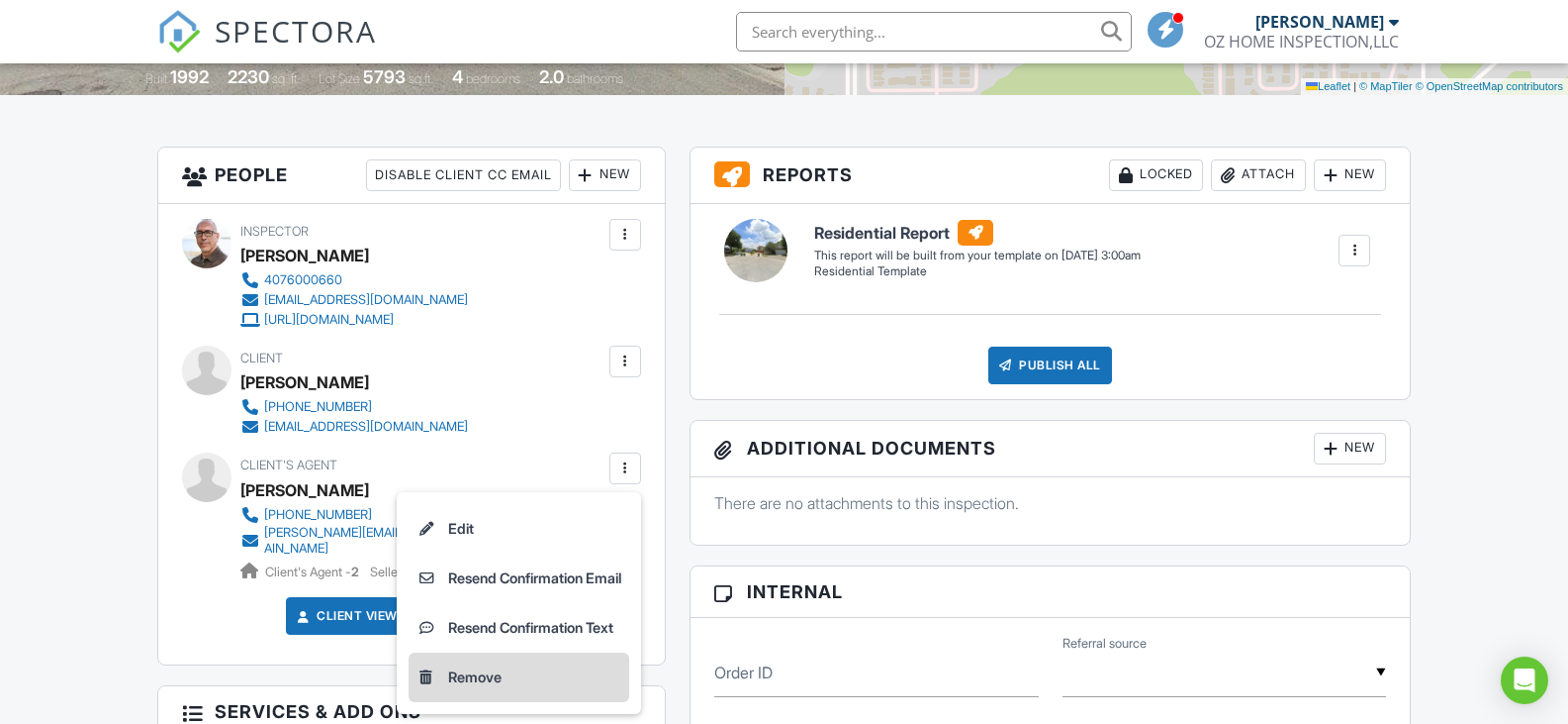
click at [502, 677] on li "Remove" at bounding box center [519, 677] width 221 height 50
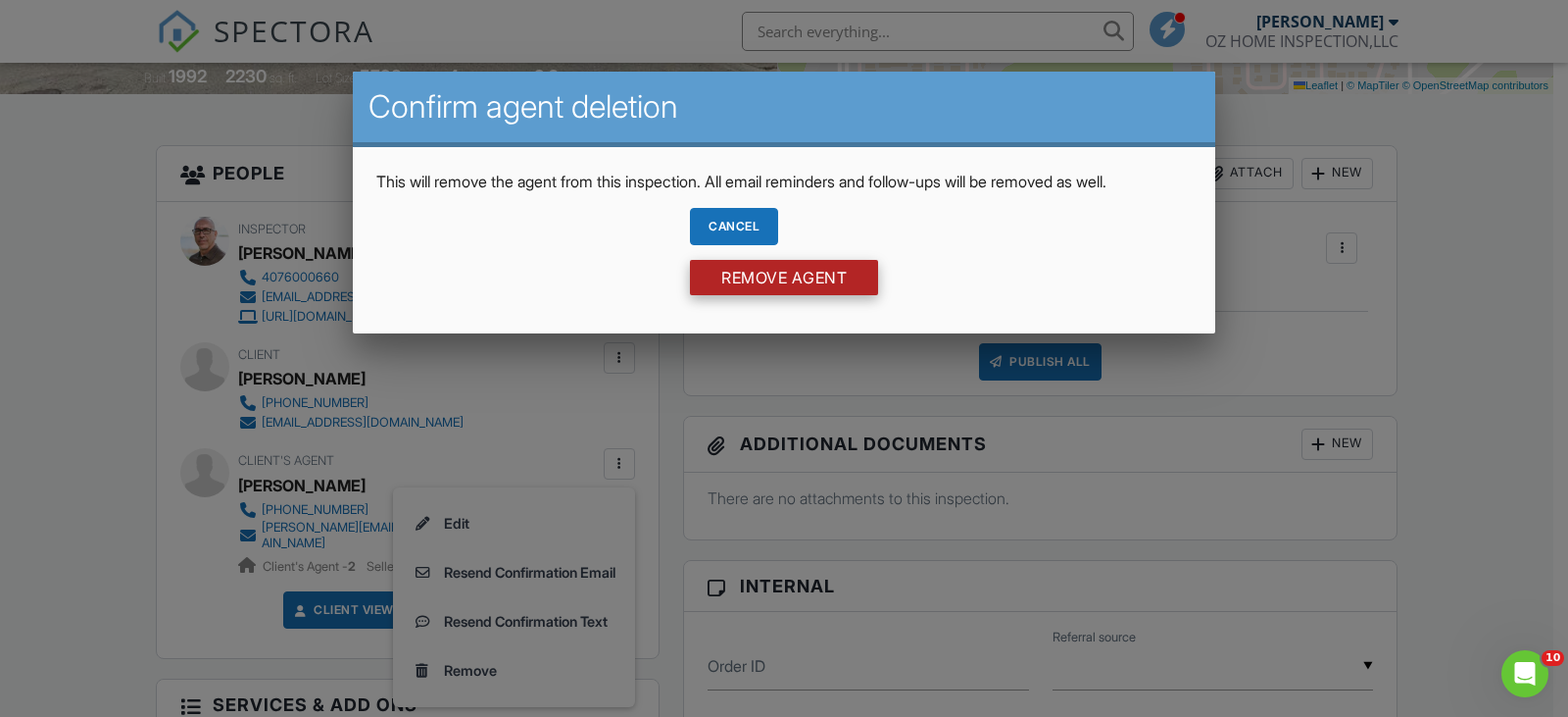
click at [816, 282] on input "Remove Agent" at bounding box center [784, 277] width 188 height 36
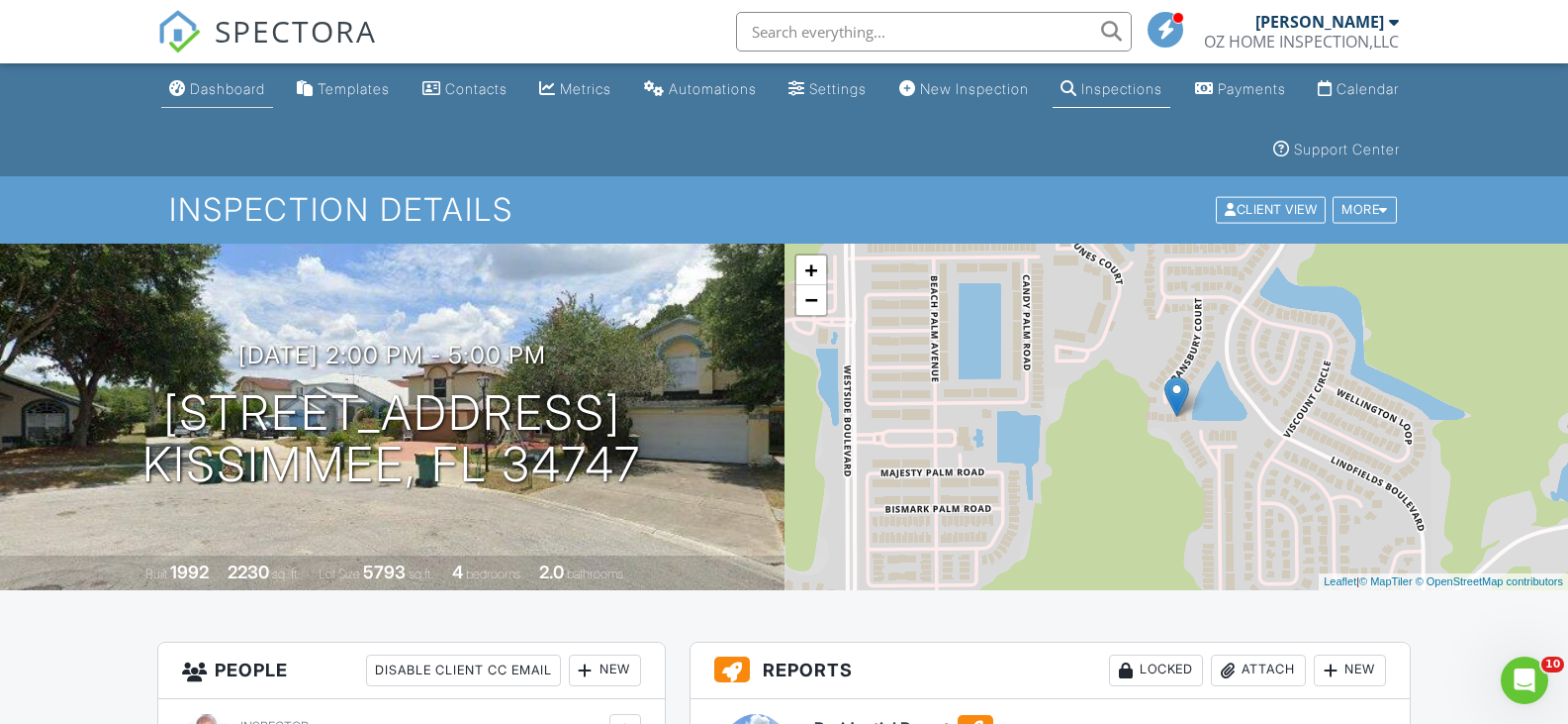
click at [223, 94] on div "Dashboard" at bounding box center [227, 88] width 75 height 17
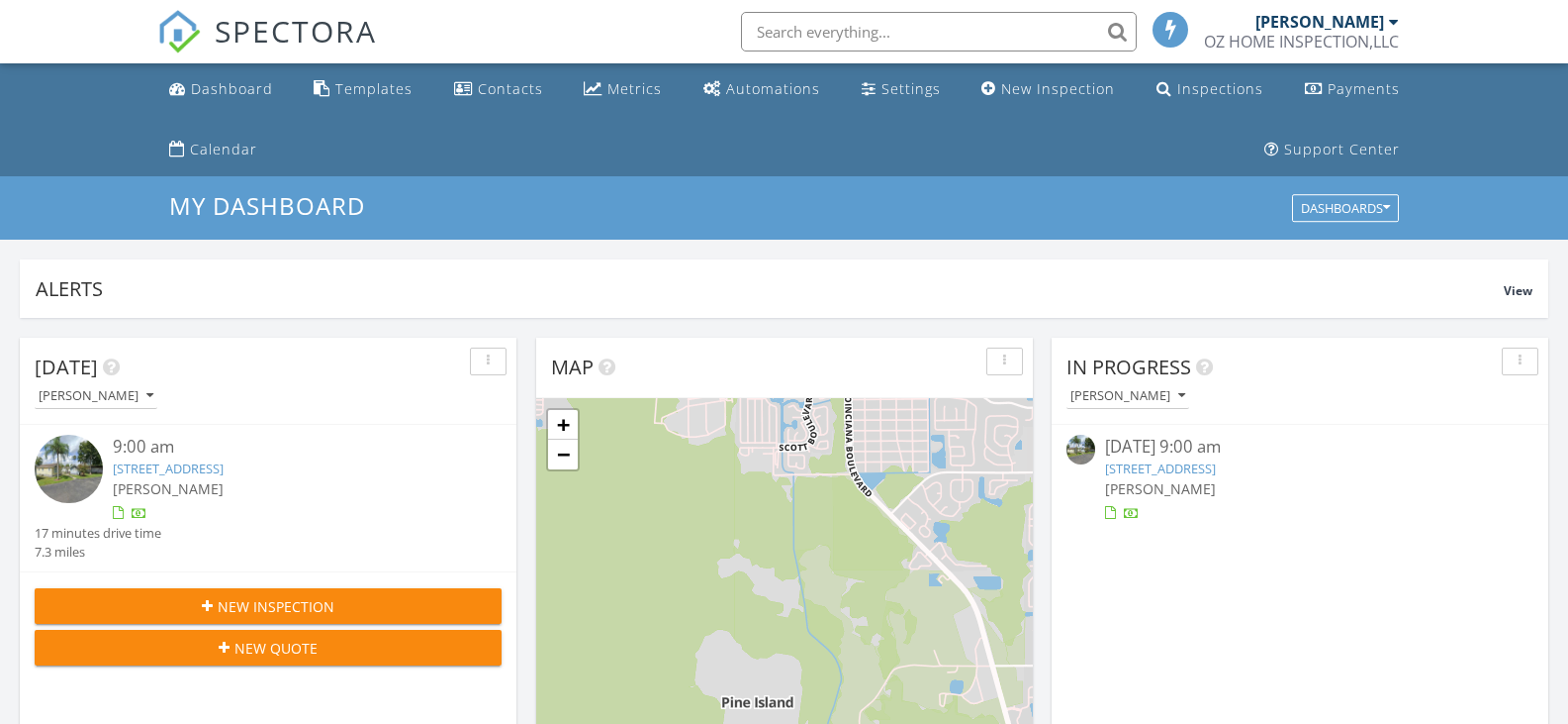
scroll to position [10, 10]
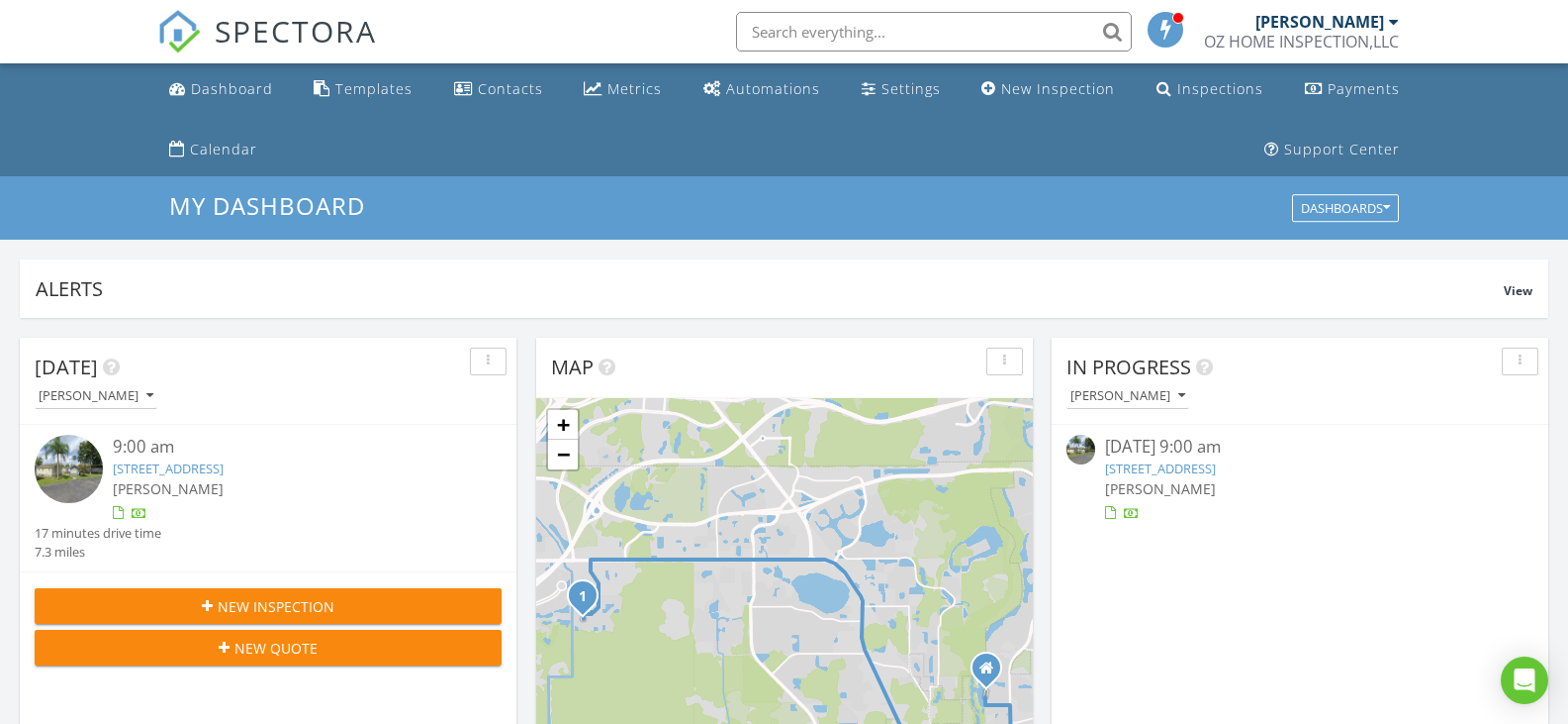
click at [338, 603] on div "New Inspection" at bounding box center [268, 606] width 436 height 21
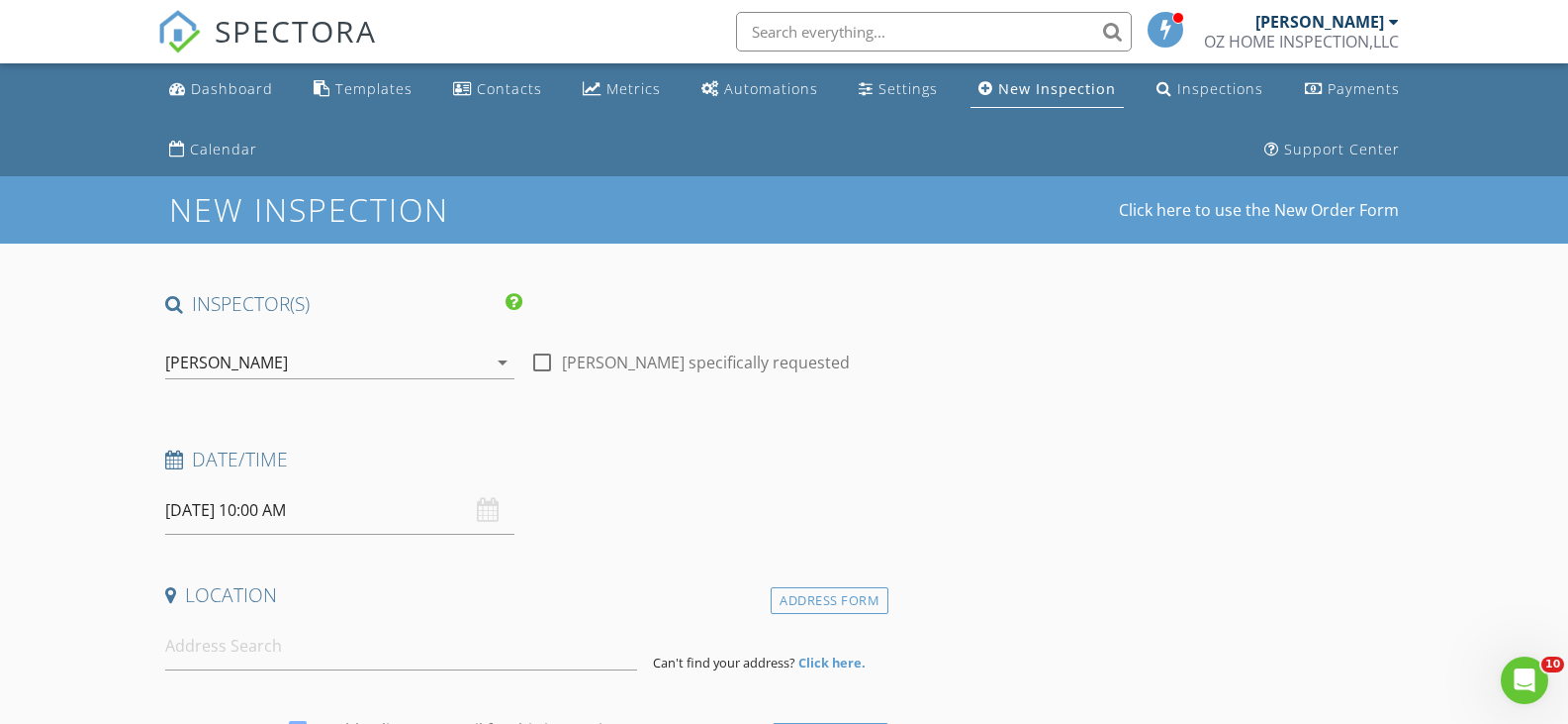
click at [311, 513] on input "08/28/2025 10:00 AM" at bounding box center [340, 510] width 350 height 49
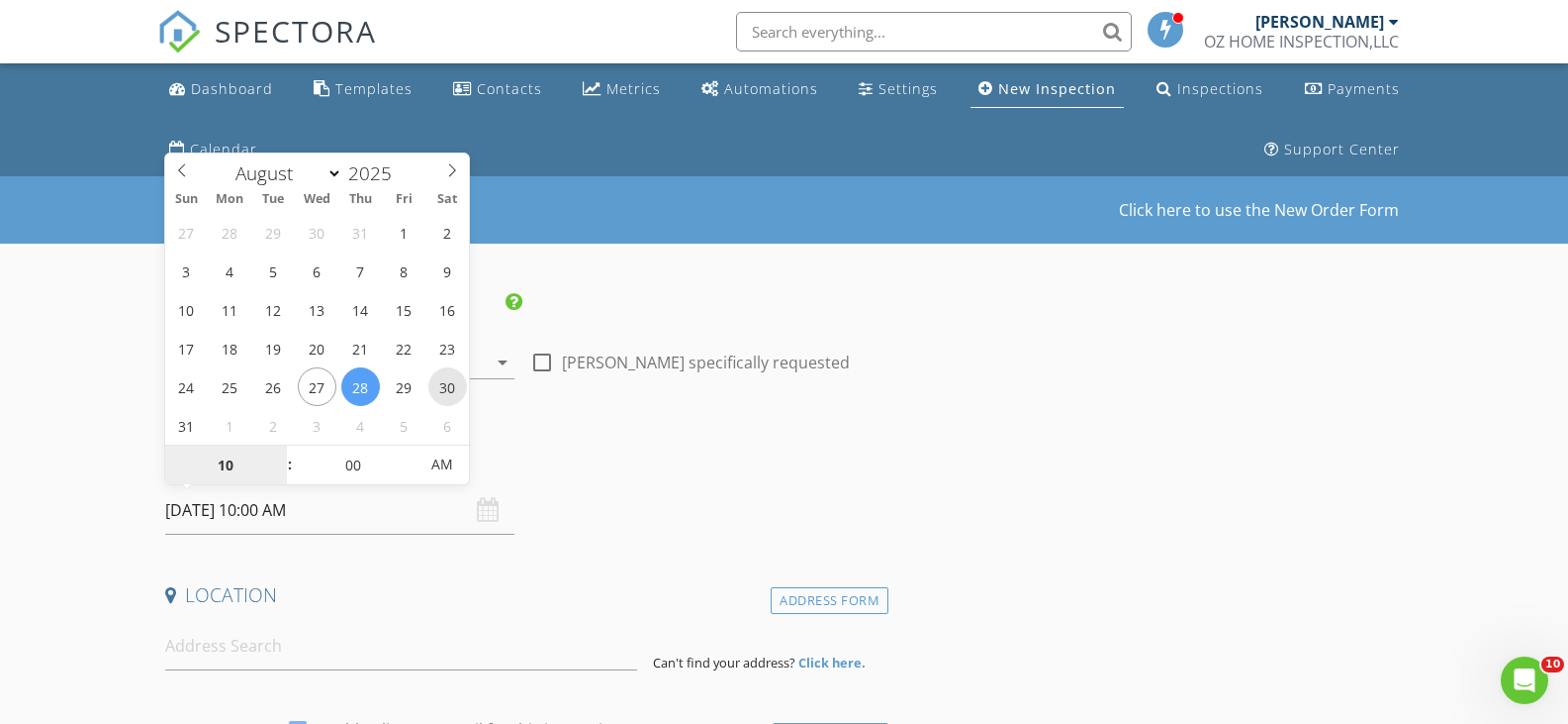
type input "08/30/2025 10:00 AM"
type input "09"
type input "08/30/2025 9:00 AM"
click at [282, 471] on span at bounding box center [280, 475] width 14 height 20
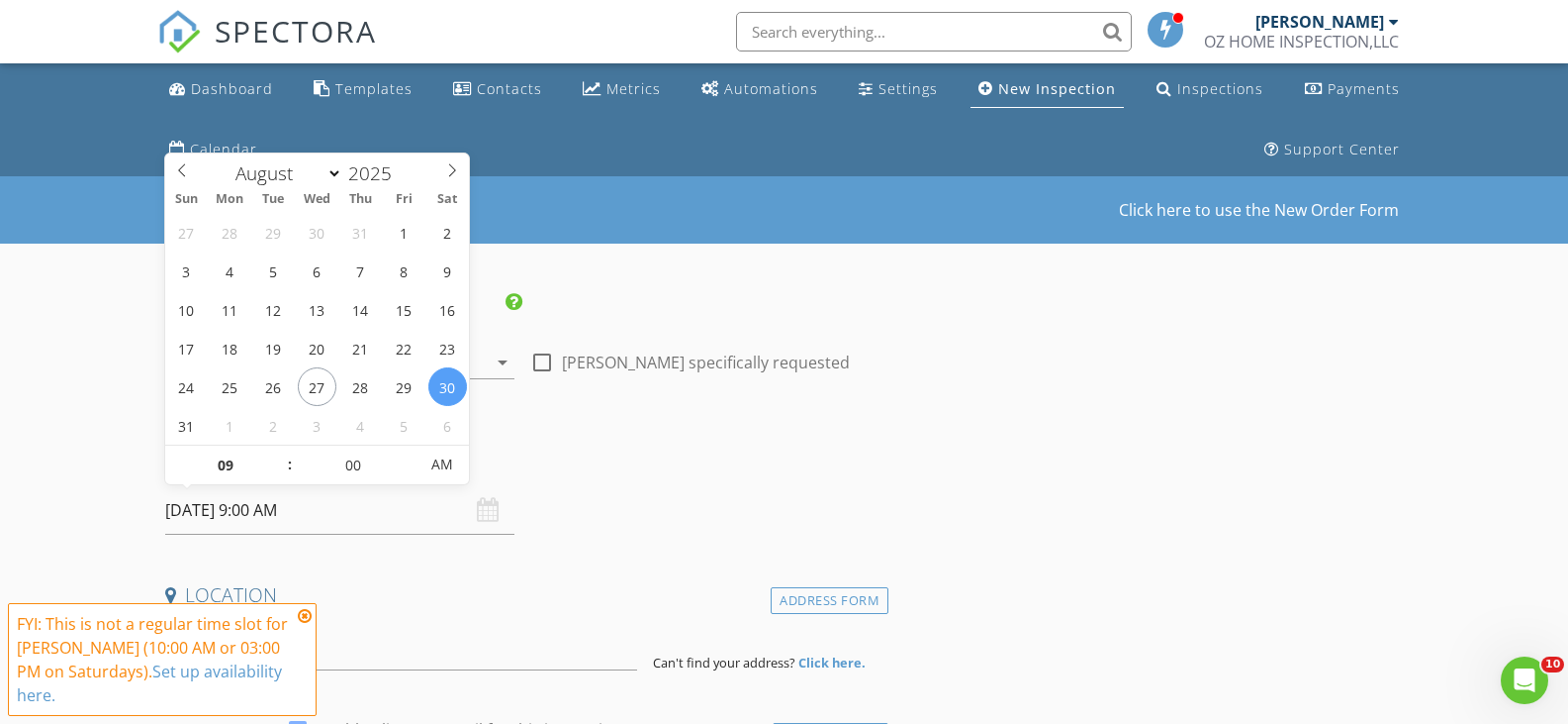
click at [307, 618] on icon at bounding box center [305, 616] width 14 height 16
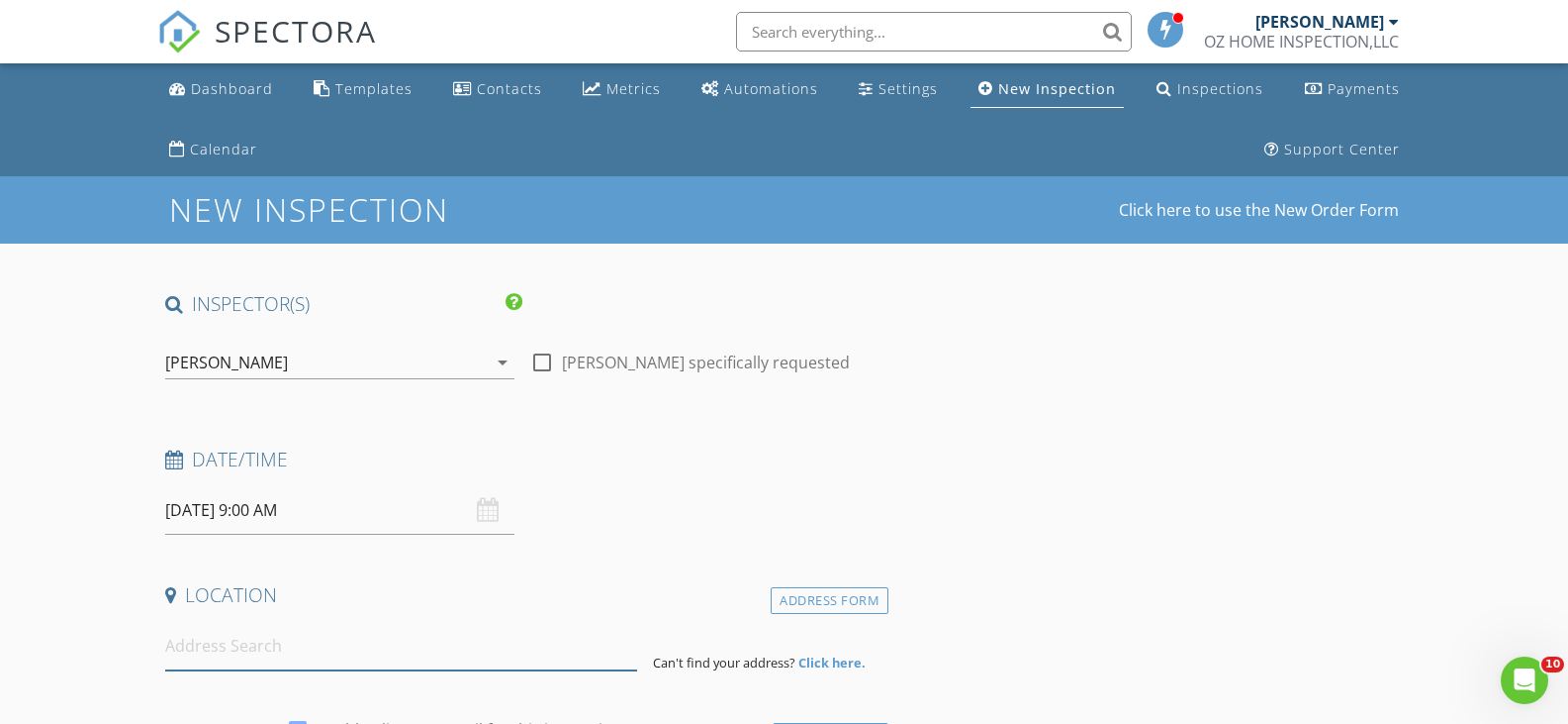
click at [285, 643] on input at bounding box center [401, 646] width 472 height 49
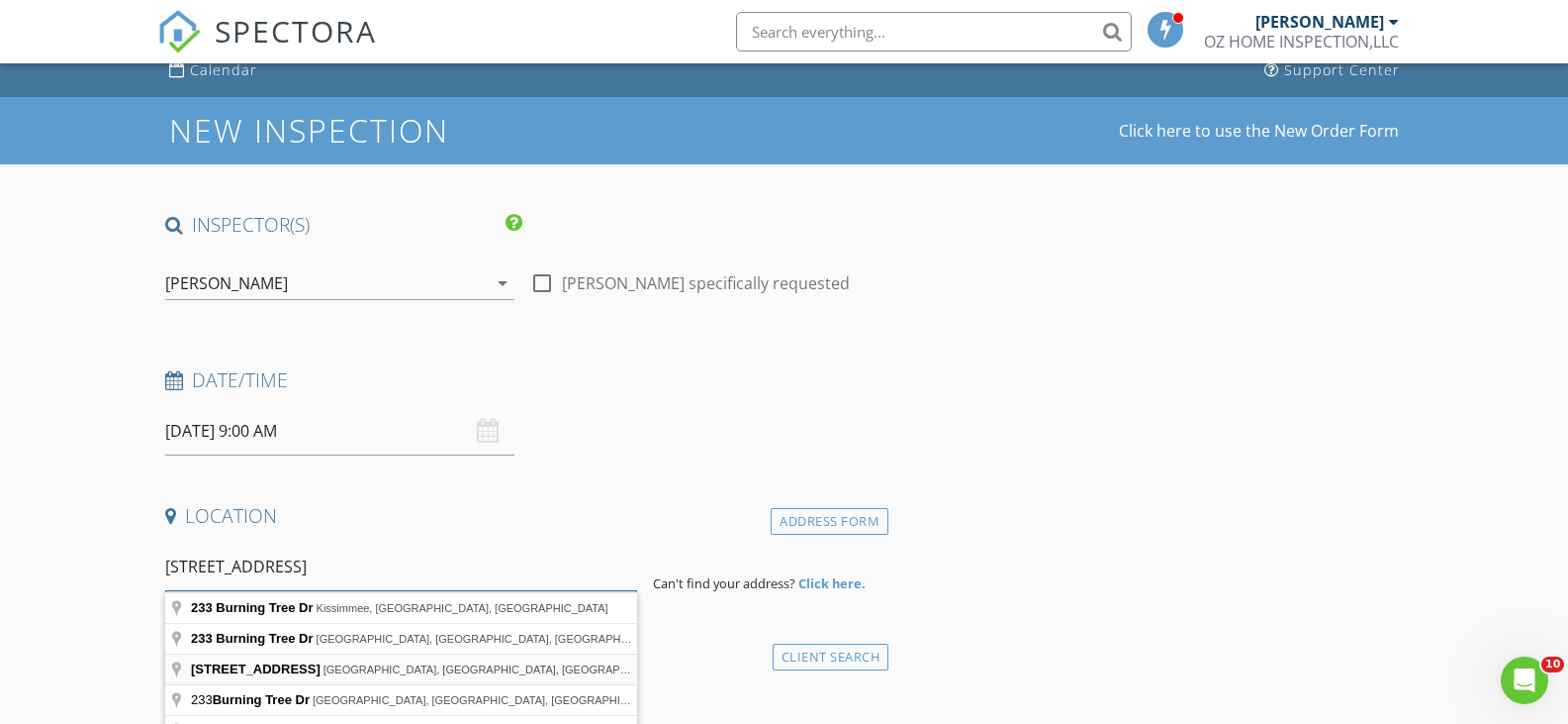
scroll to position [198, 0]
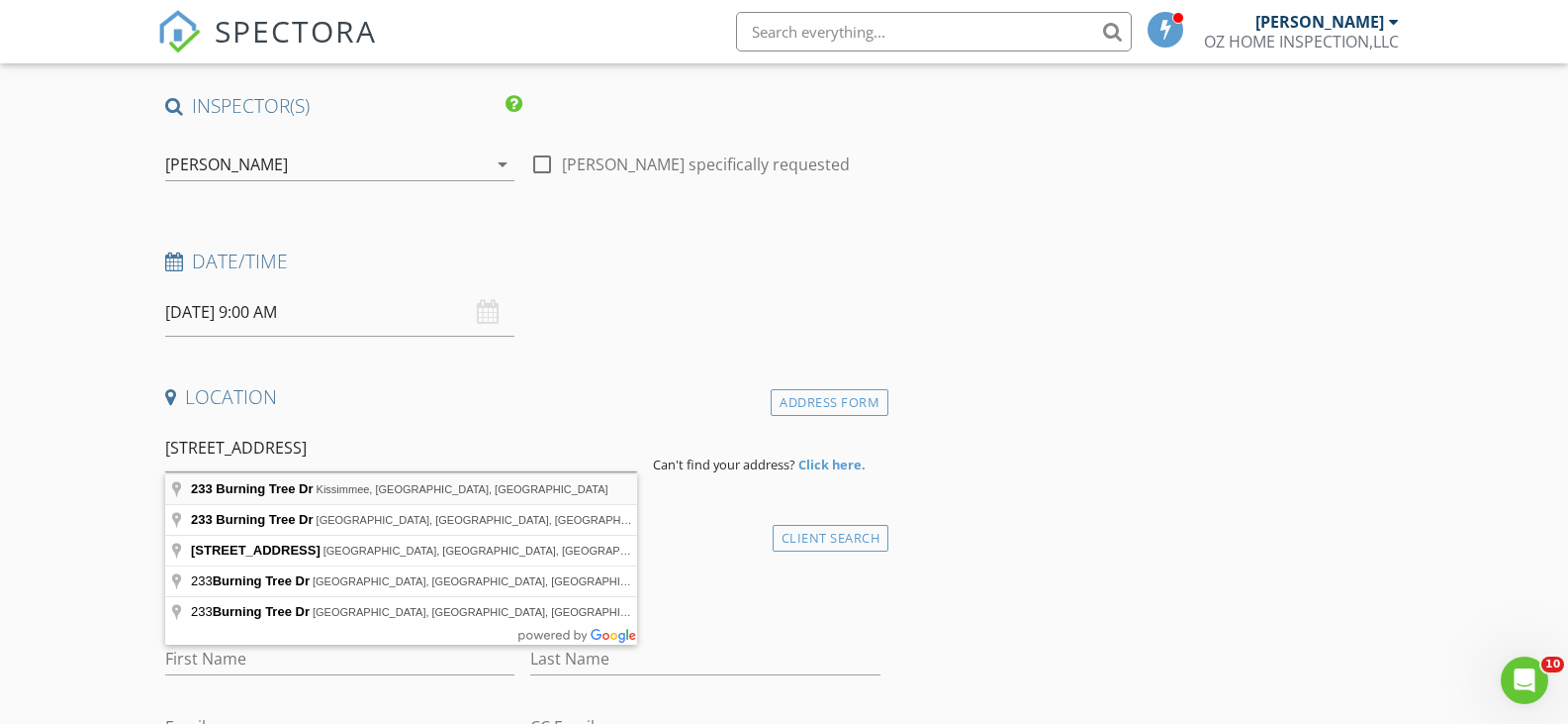
type input "233 Burning Tree Dr, Kissimmee, FL, USA"
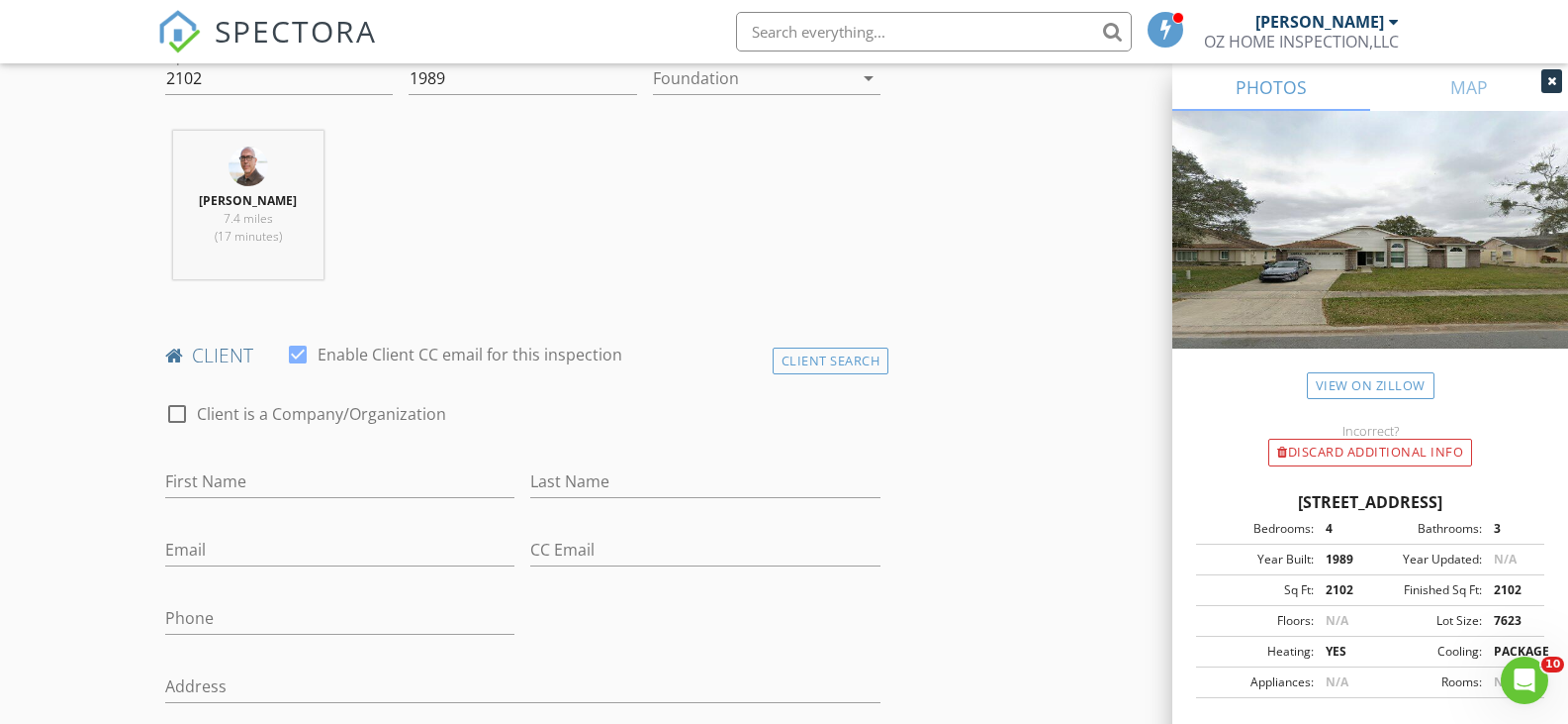
scroll to position [891, 0]
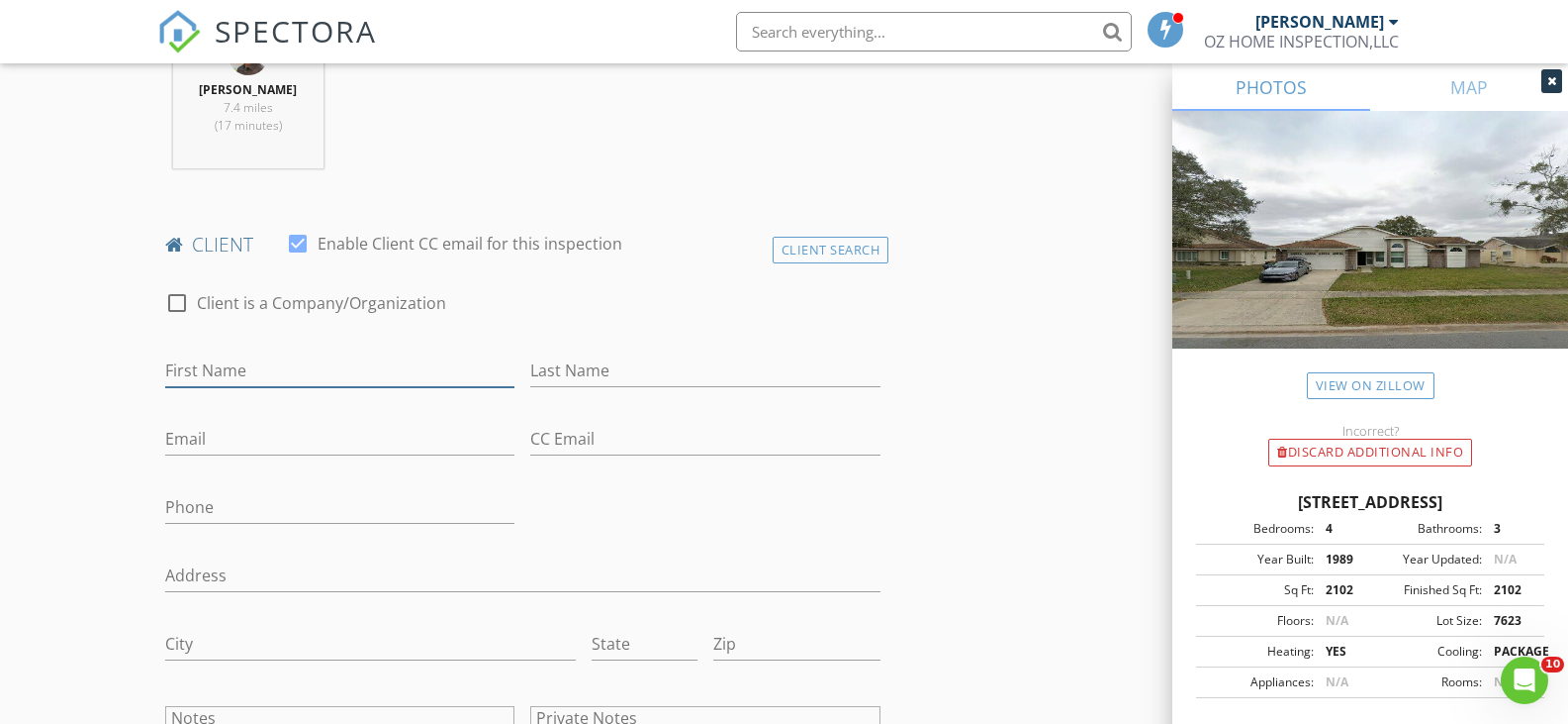
click at [240, 367] on input "First Name" at bounding box center [340, 370] width 350 height 33
type input "Yarianna"
type input "Sanchez"
click at [213, 445] on input "Email" at bounding box center [340, 439] width 350 height 33
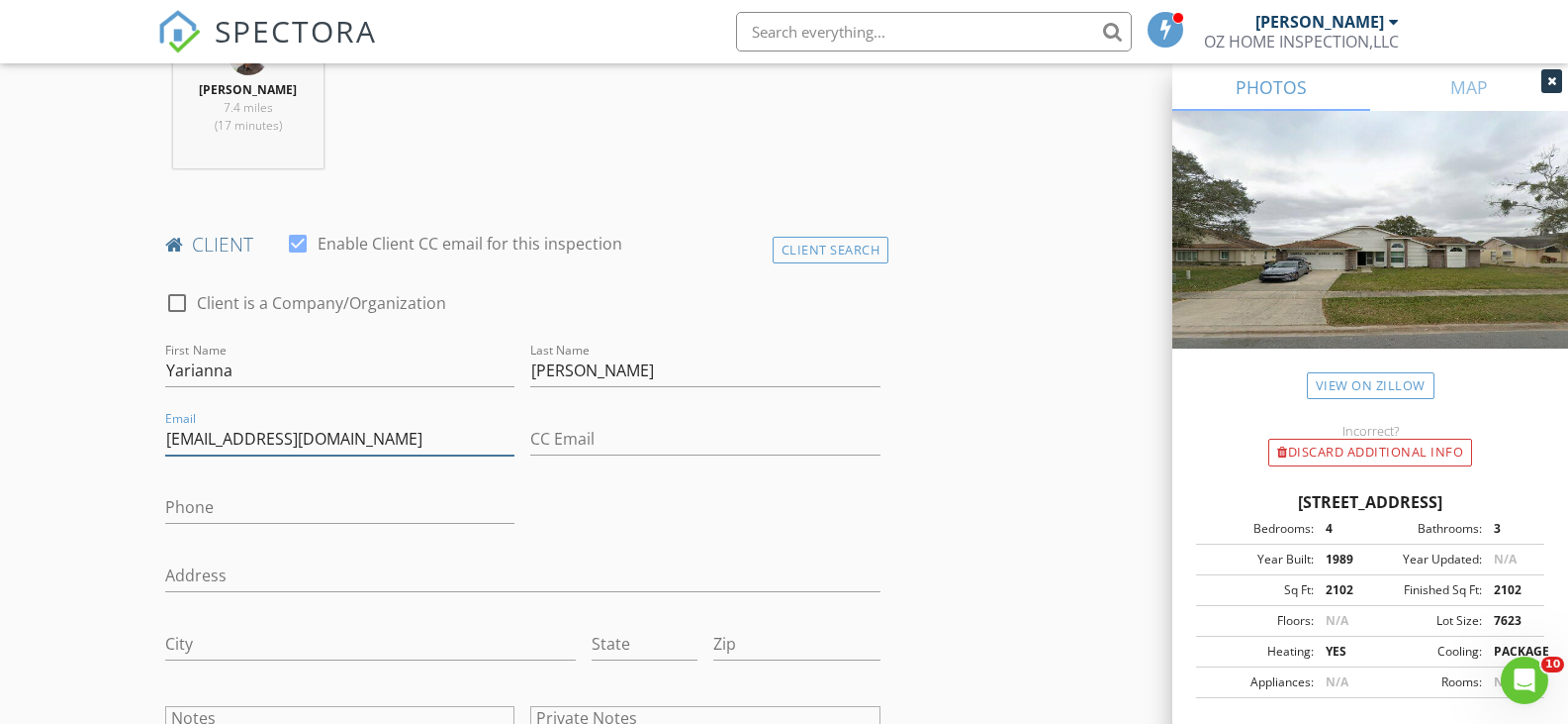
type input "[EMAIL_ADDRESS][DOMAIN_NAME]"
drag, startPoint x: 207, startPoint y: 513, endPoint x: 211, endPoint y: 502, distance: 11.7
click at [208, 513] on input "Phone" at bounding box center [340, 507] width 350 height 33
type input "[PHONE_NUMBER]"
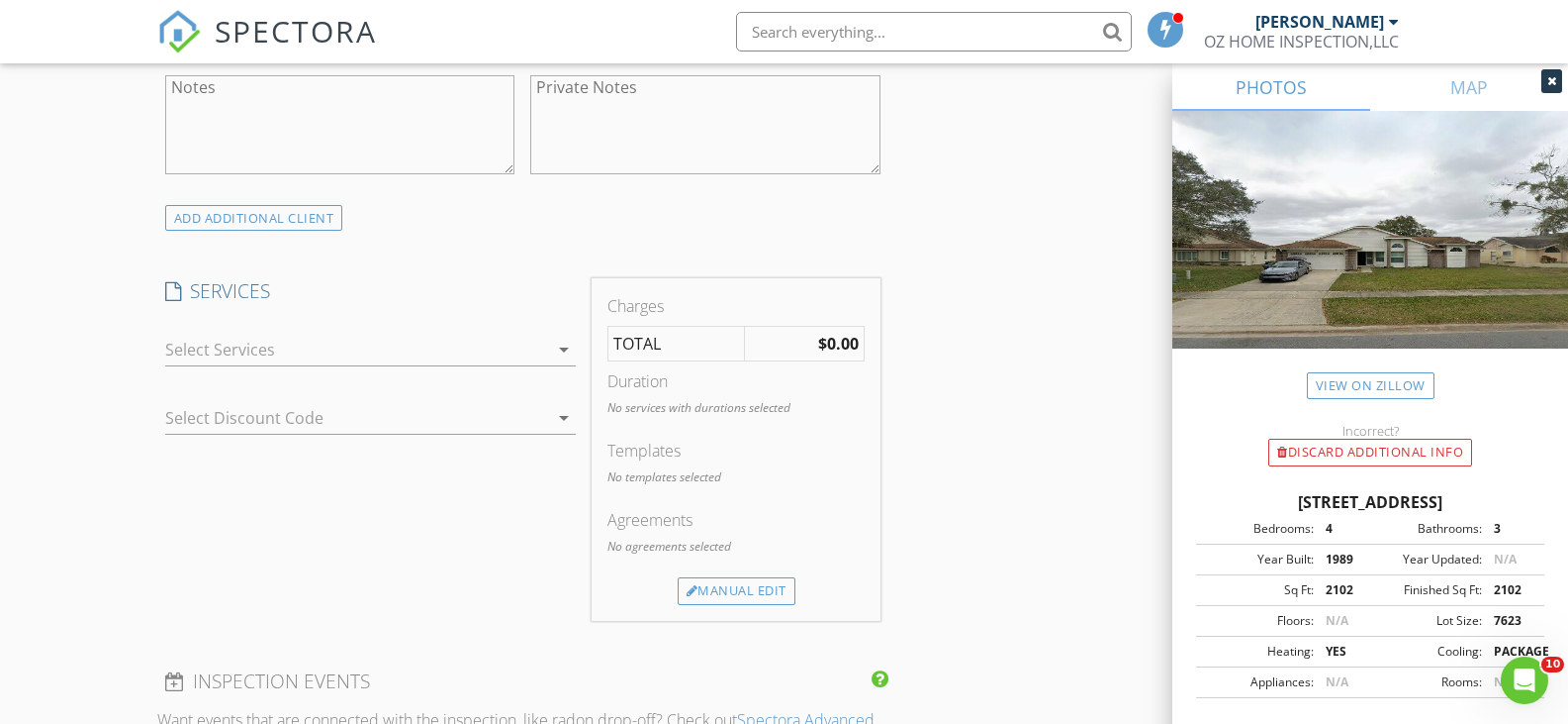
scroll to position [1485, 0]
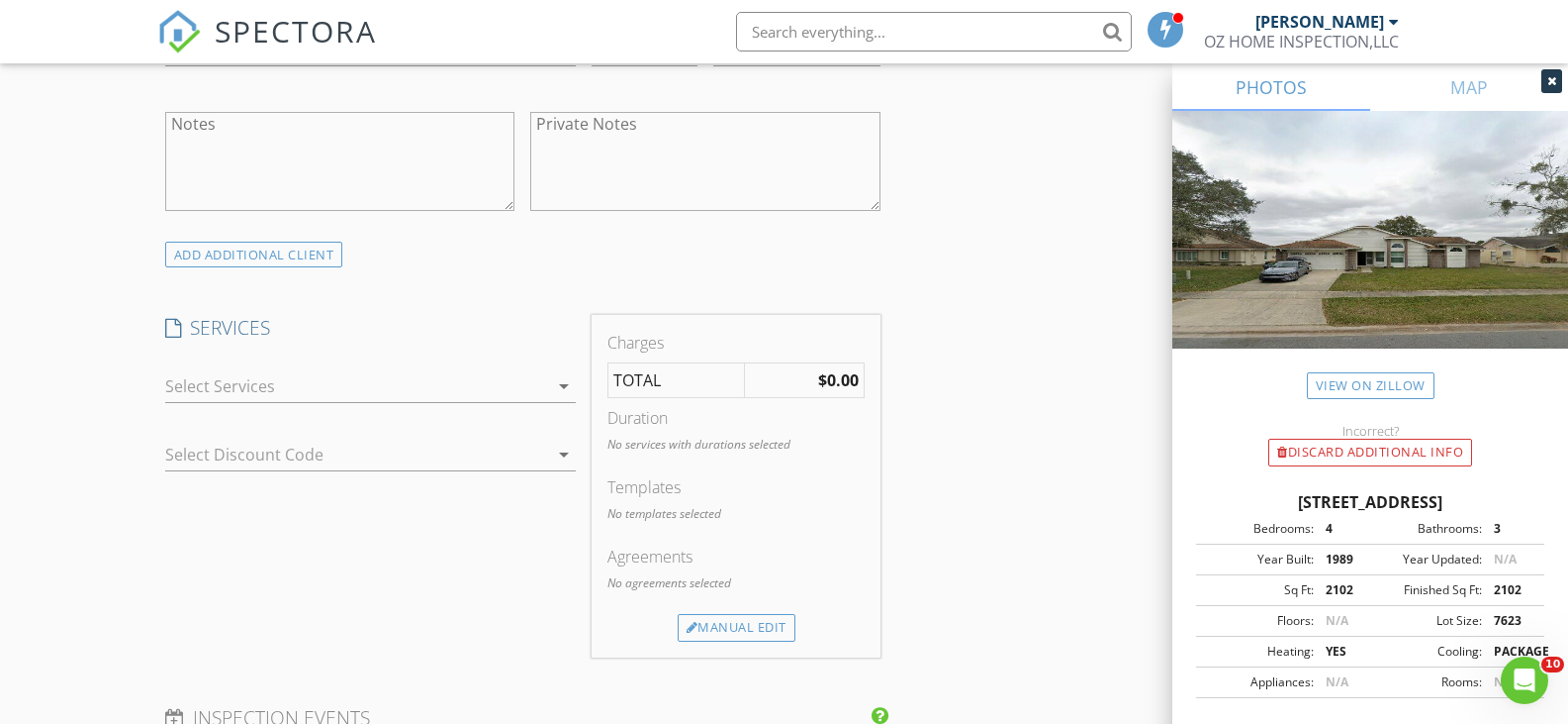
click at [296, 382] on div at bounding box center [356, 386] width 383 height 32
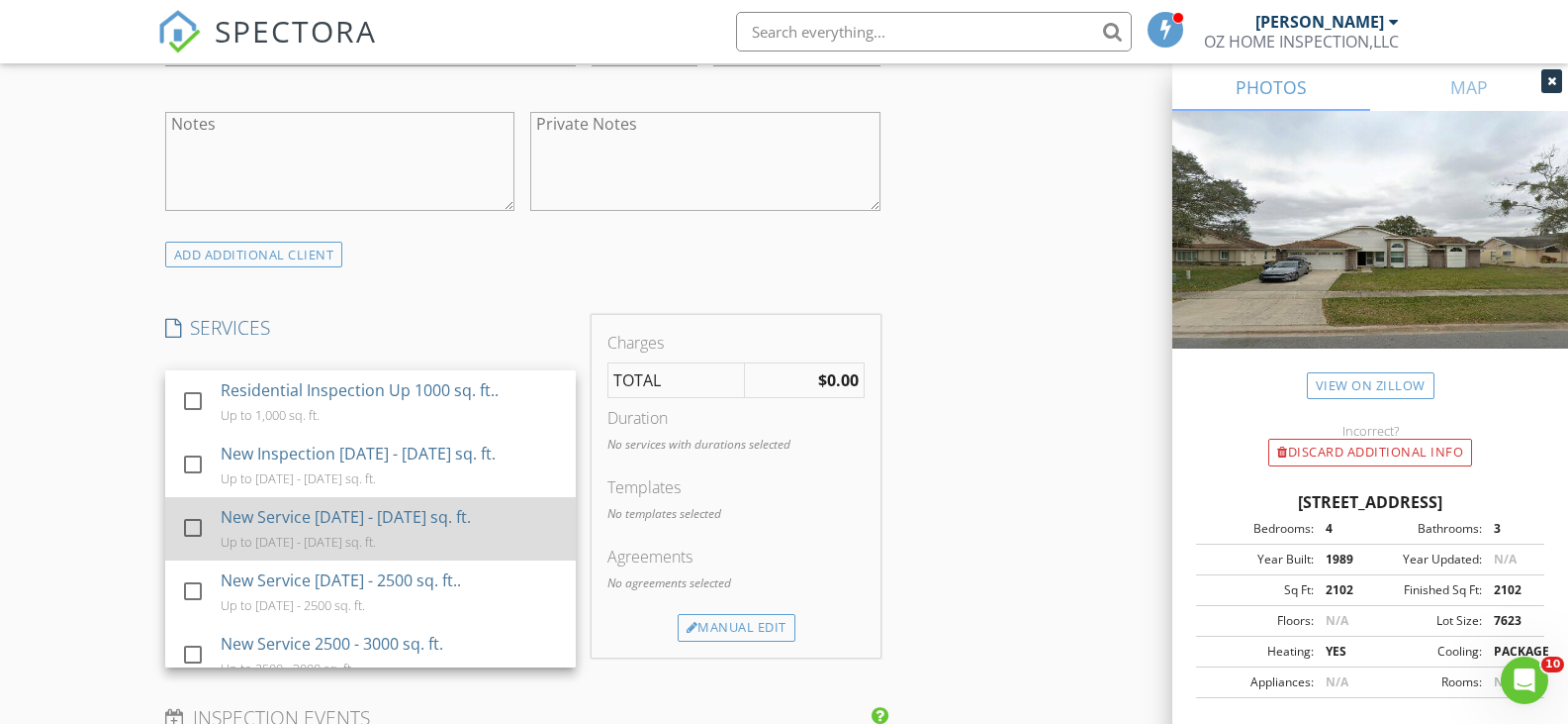
click at [319, 518] on div "New Service 1500 - 2000 sq. ft." at bounding box center [345, 517] width 250 height 24
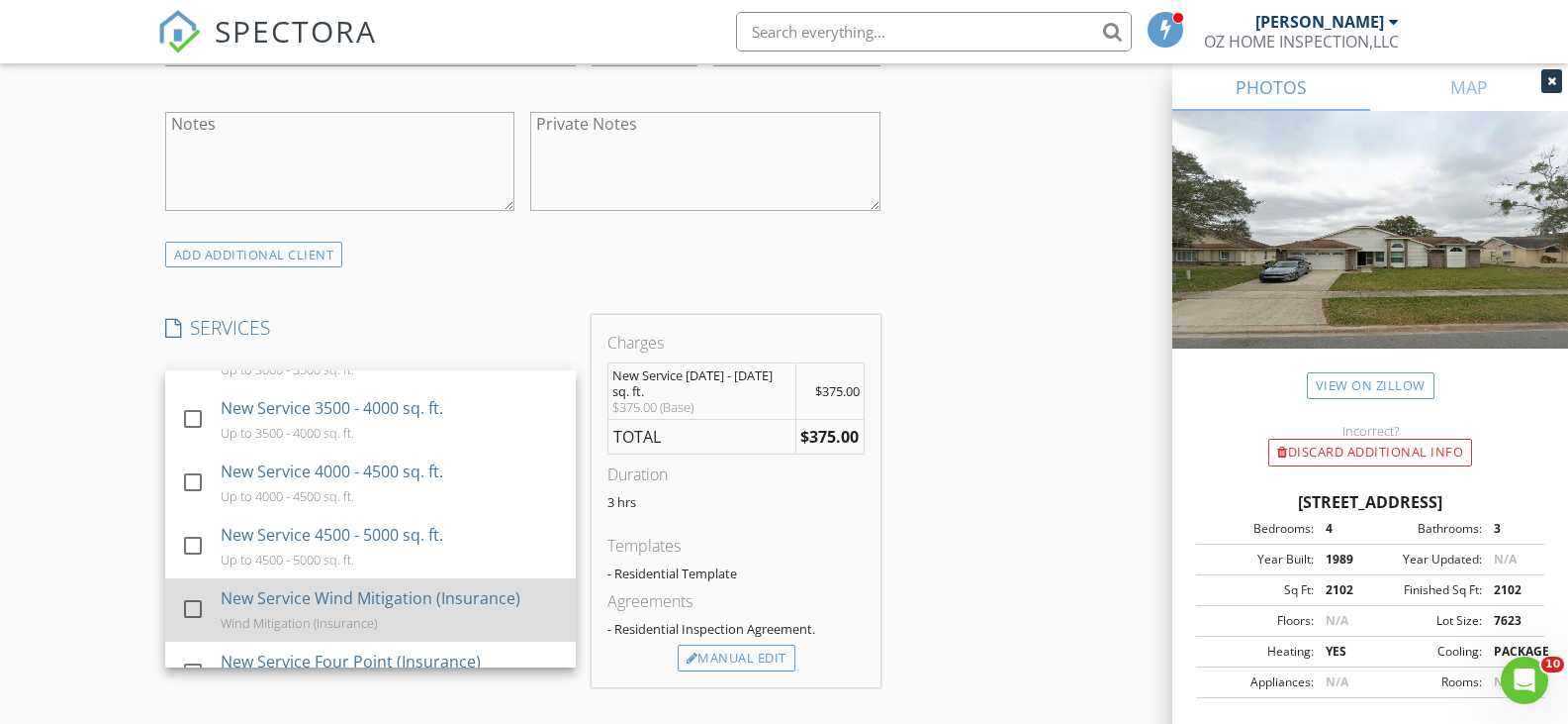
scroll to position [396, 0]
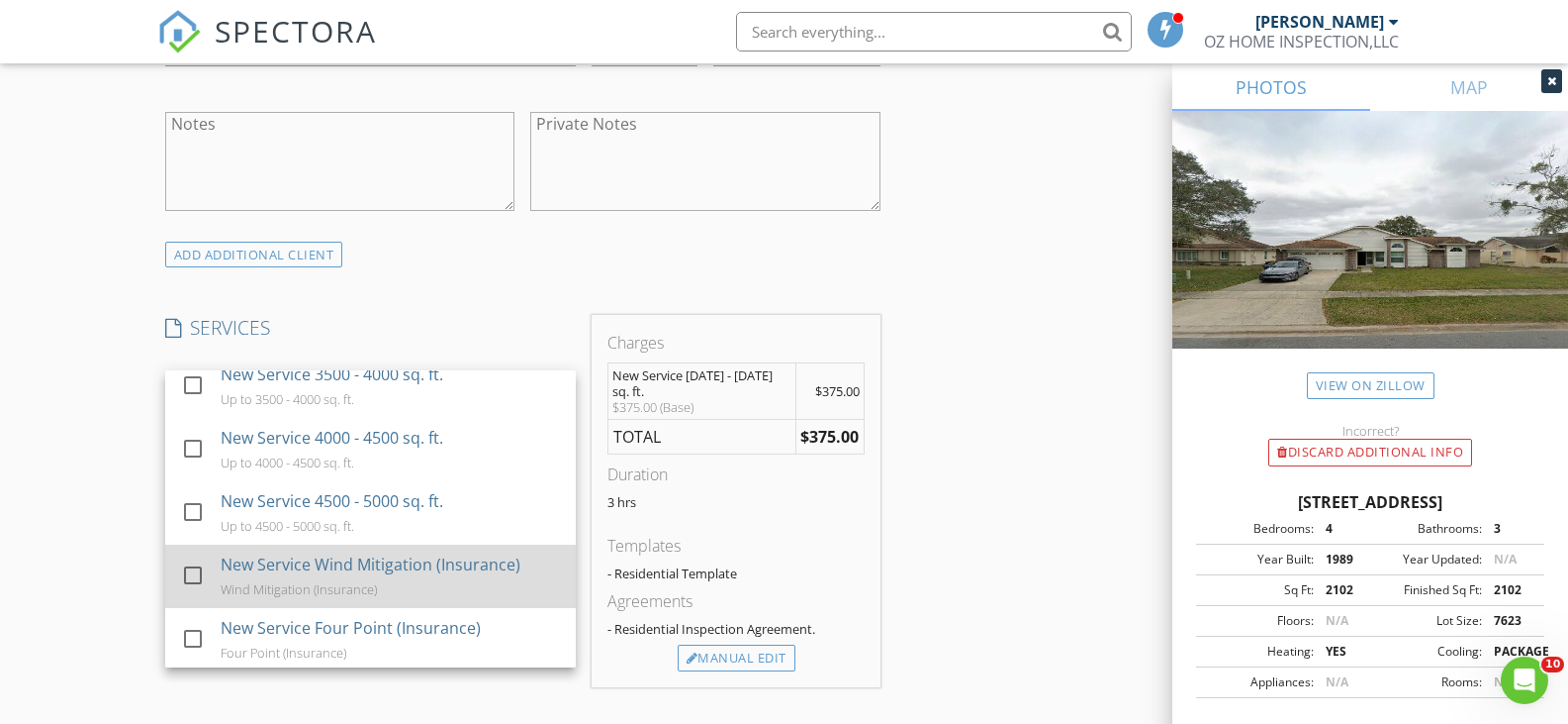
click at [344, 568] on div "New Service Wind Mitigation (Insurance)" at bounding box center [370, 564] width 300 height 24
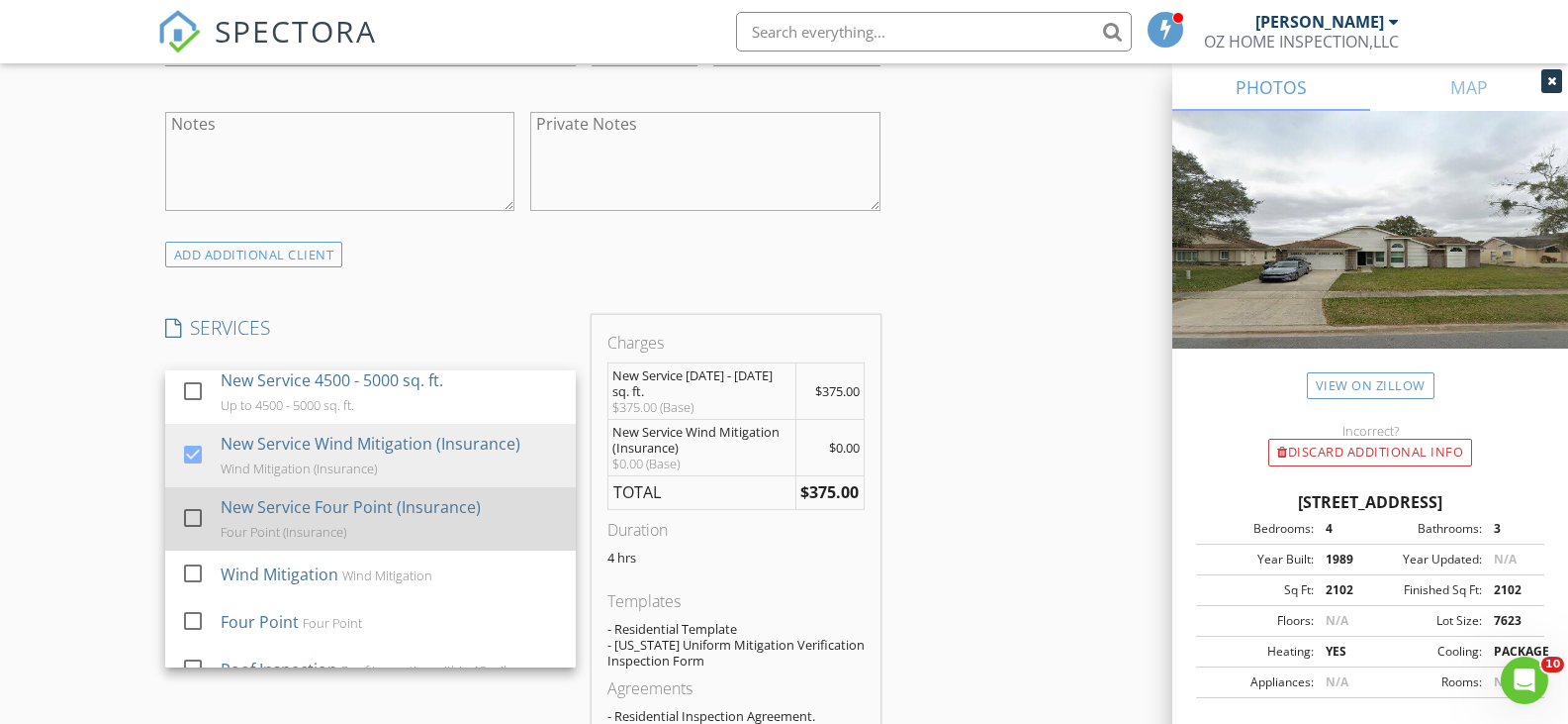
scroll to position [594, 0]
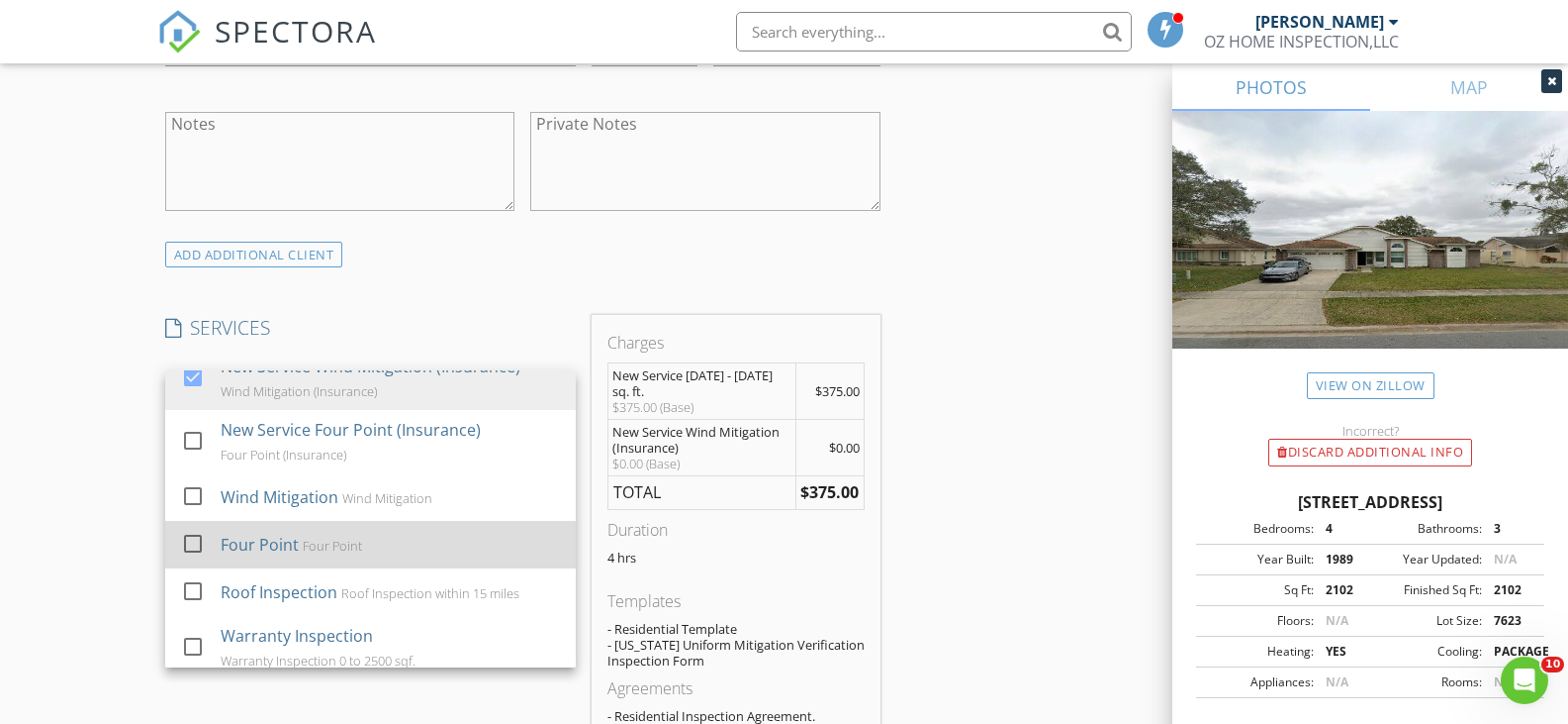
click at [316, 547] on div "Four Point" at bounding box center [331, 546] width 59 height 16
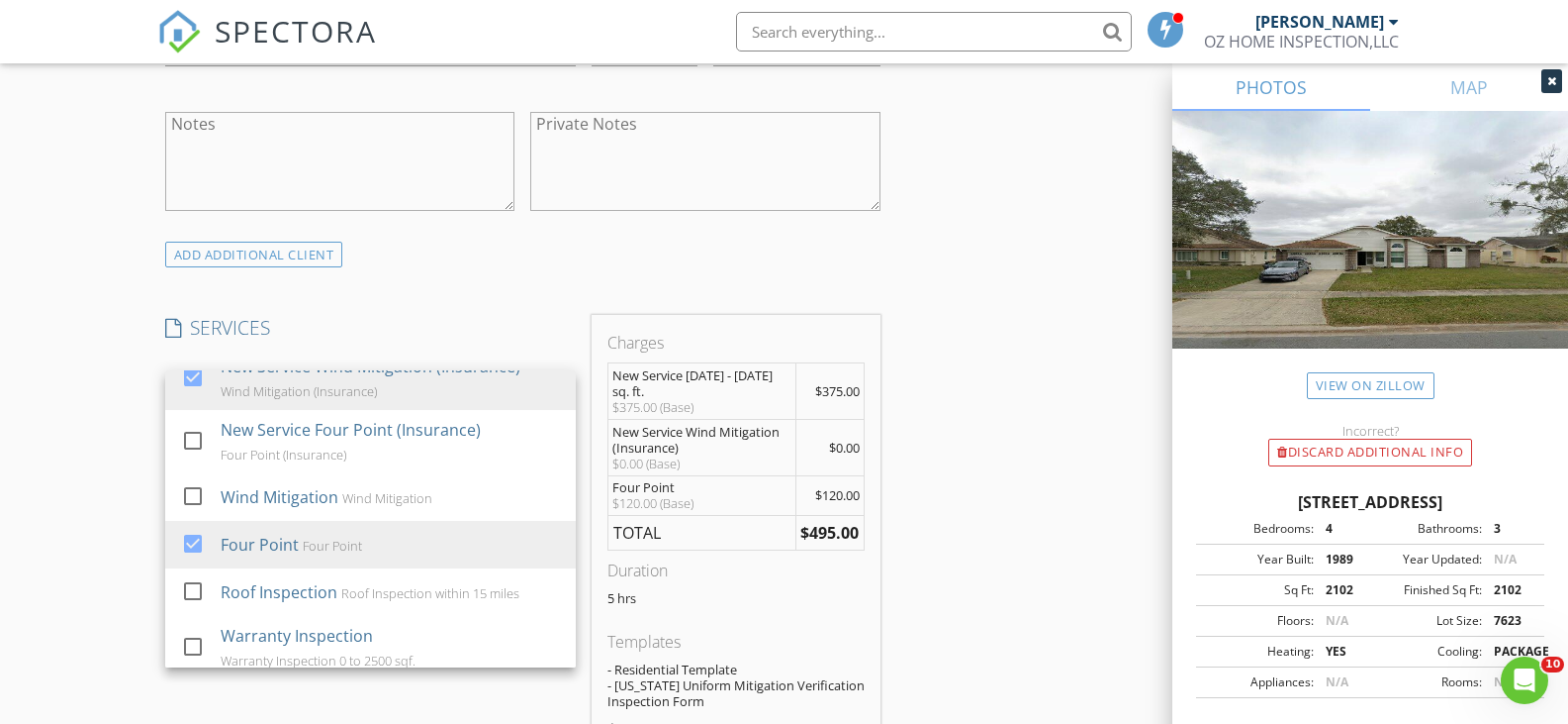
click at [934, 514] on div "INSPECTOR(S) check_box Enrique O Galvan PRIMARY Enrique O Galvan arrow_drop_dow…" at bounding box center [784, 611] width 1254 height 3610
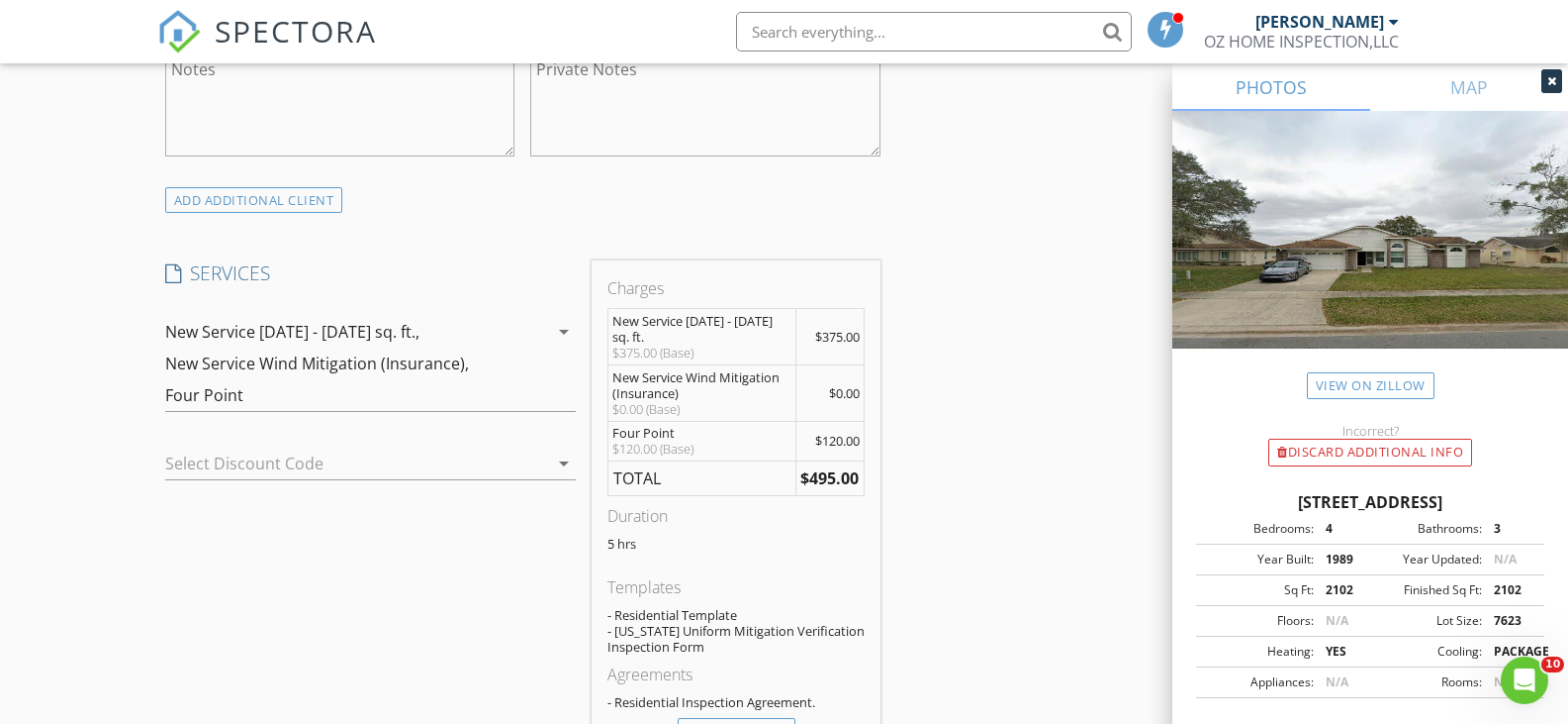
scroll to position [1584, 0]
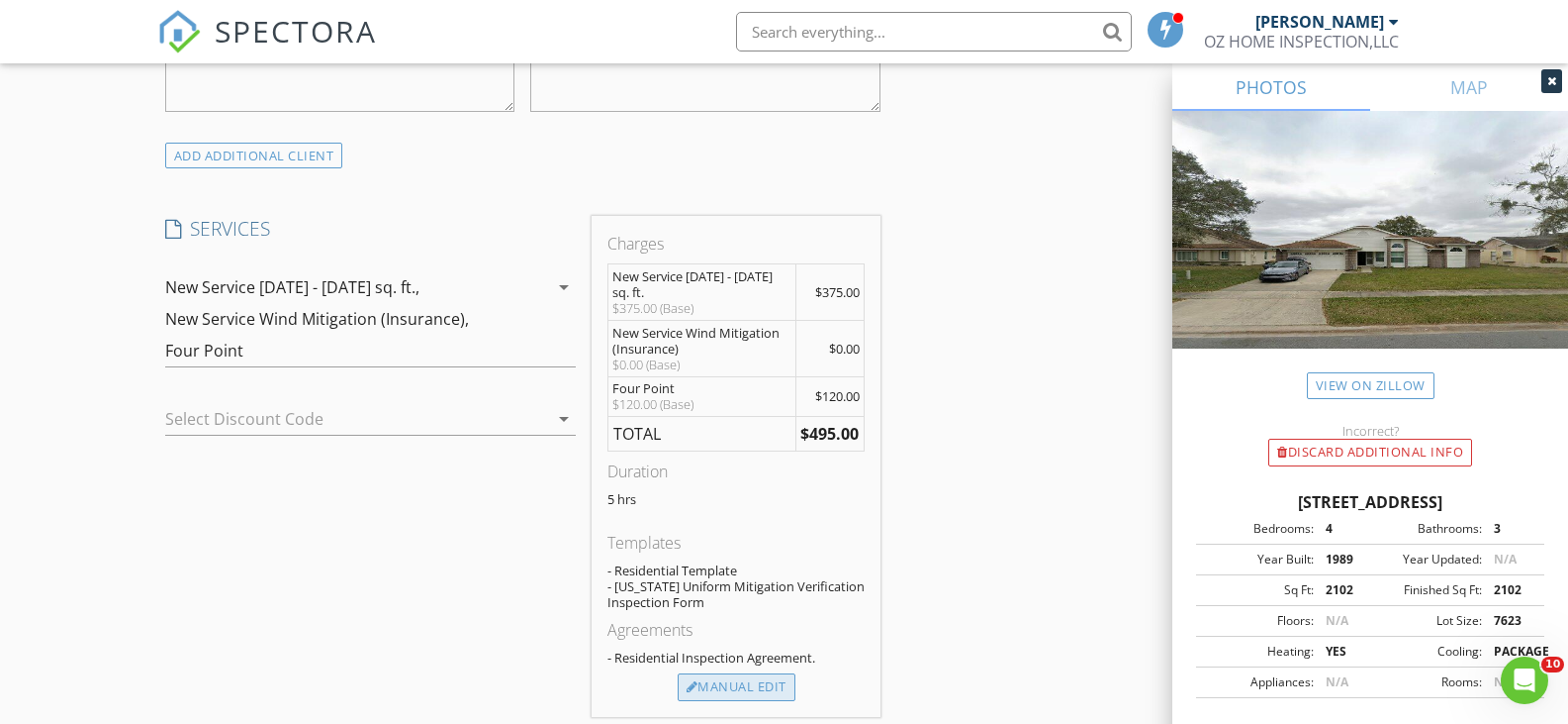
click at [749, 676] on div "Manual Edit" at bounding box center [737, 687] width 118 height 28
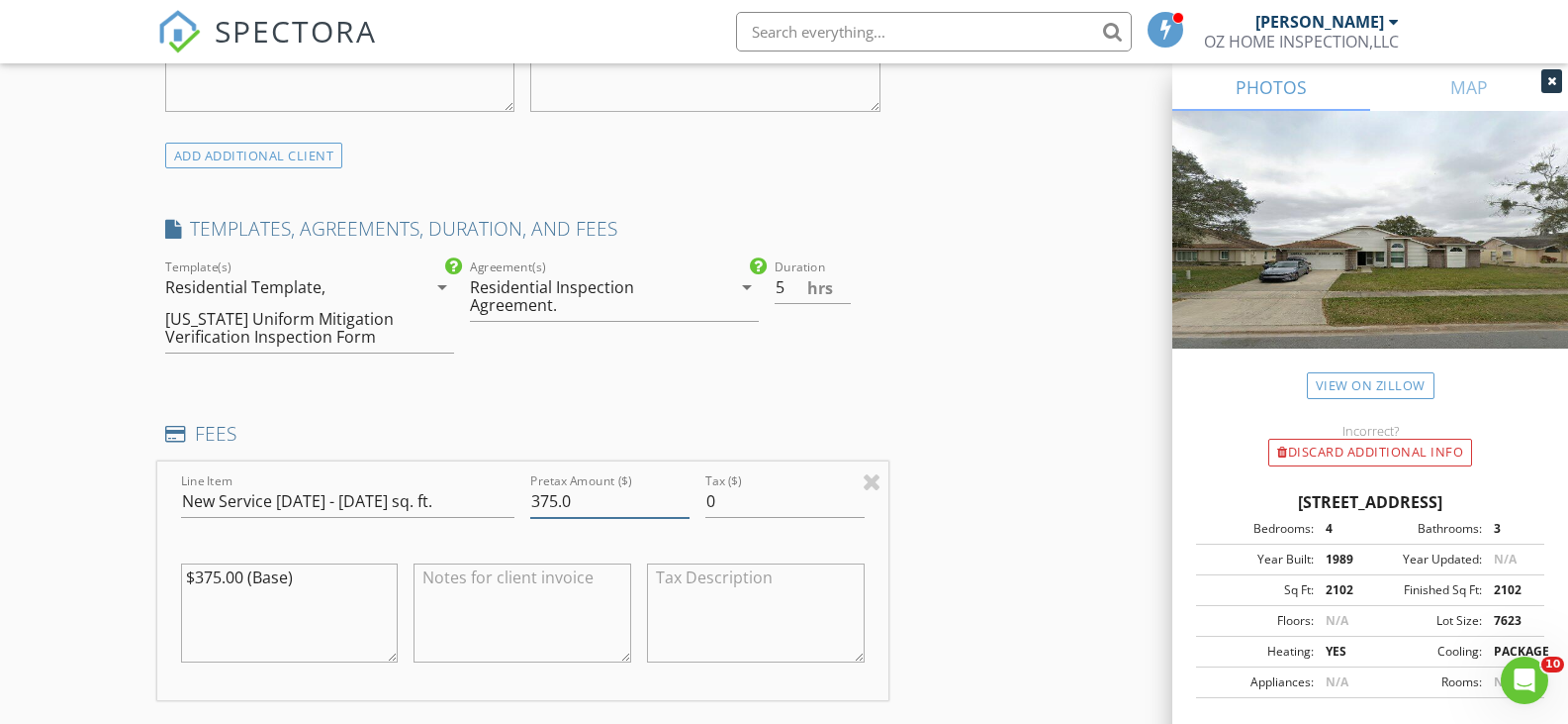
click at [557, 500] on input "375.0" at bounding box center [610, 501] width 159 height 33
type input "380.0"
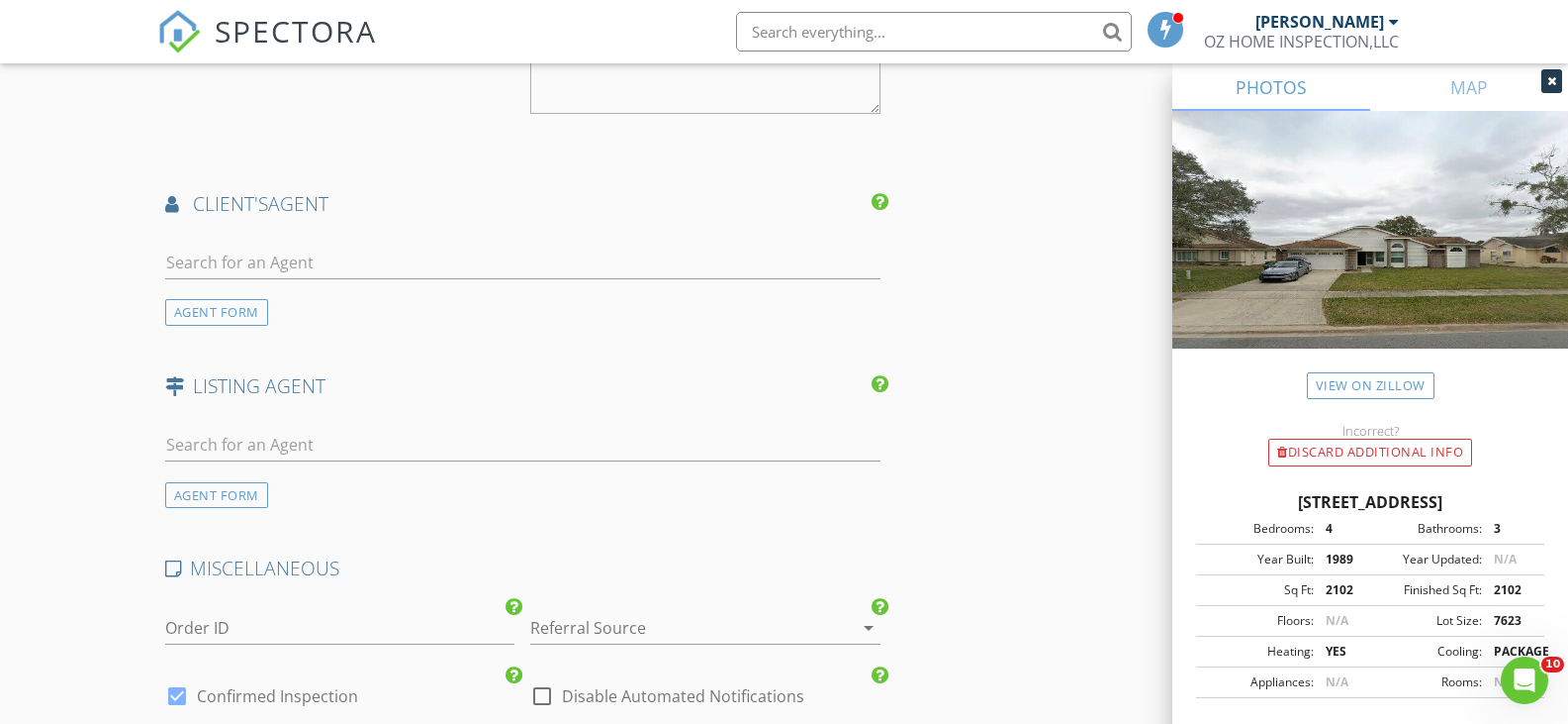
scroll to position [3168, 0]
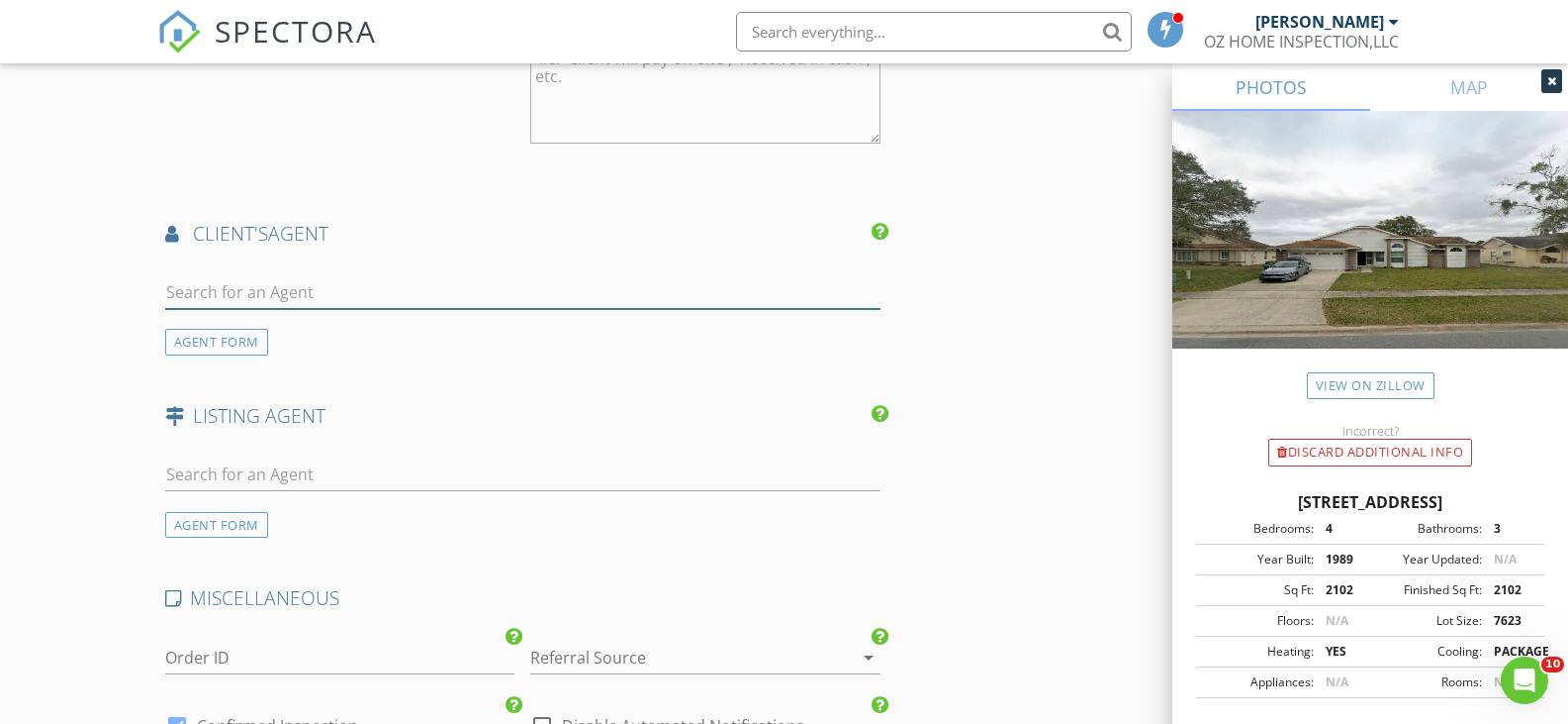
click at [277, 293] on input "text" at bounding box center [523, 292] width 717 height 33
click at [202, 347] on div "AGENT FORM" at bounding box center [216, 342] width 103 height 27
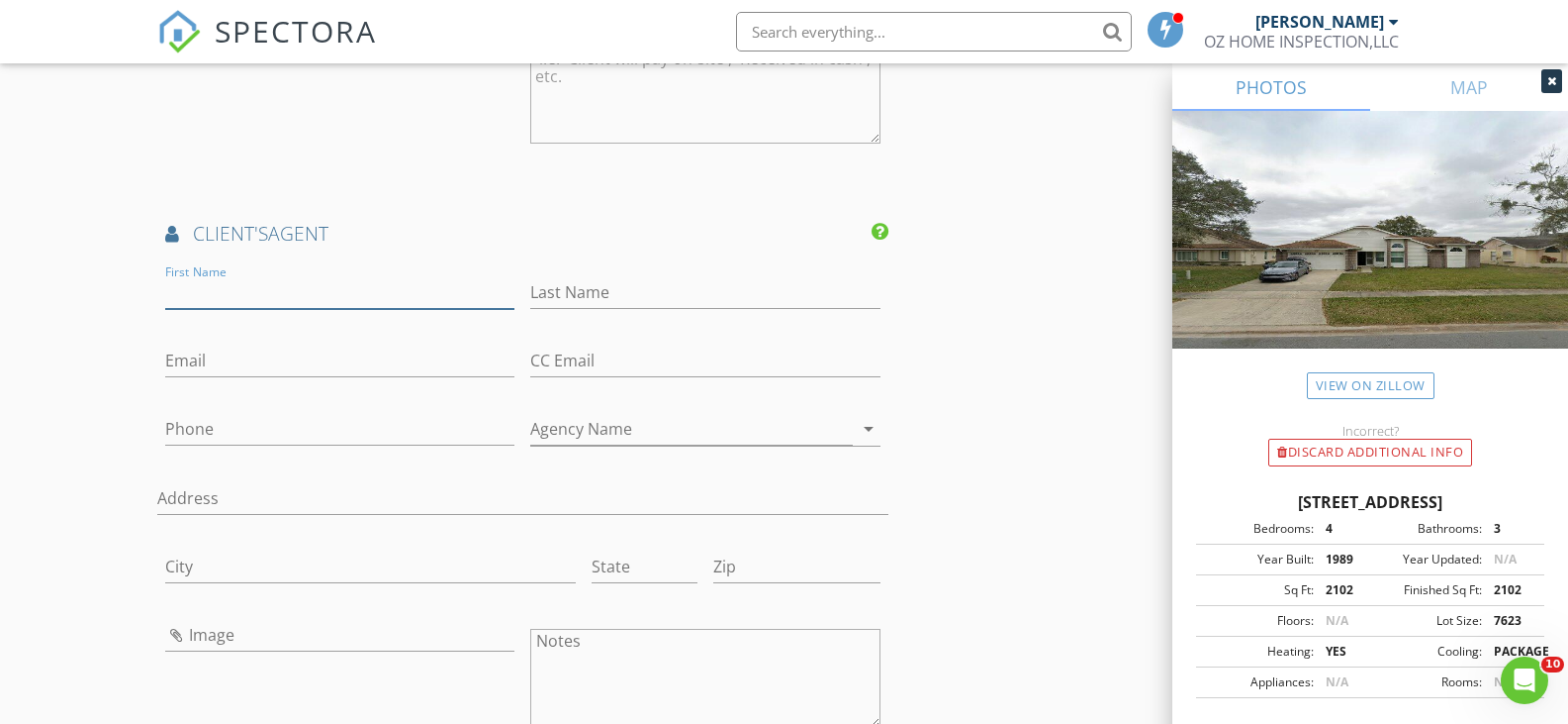
click at [273, 299] on input "First Name" at bounding box center [340, 292] width 350 height 33
type input "ivelisse"
type input "Uceta"
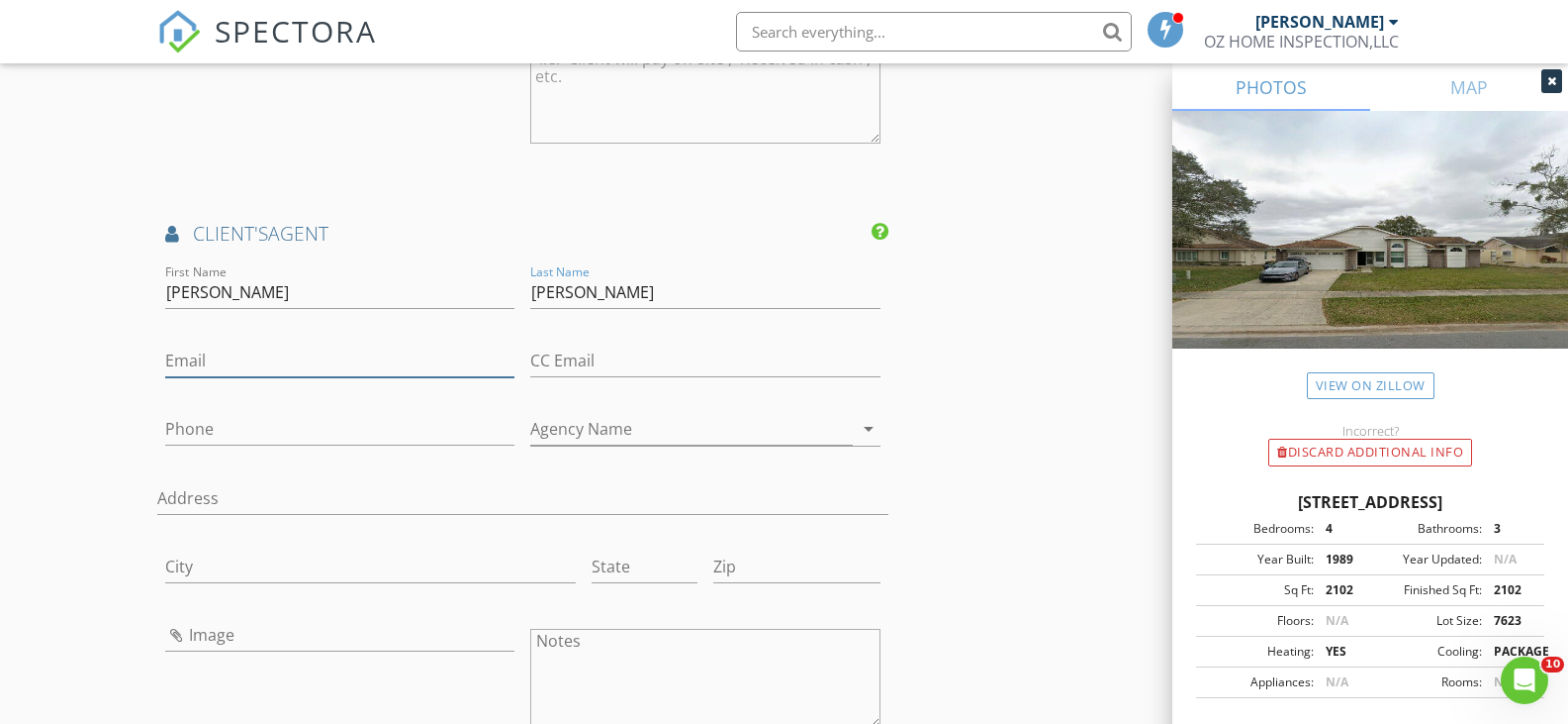
click at [313, 349] on input "Email" at bounding box center [340, 361] width 350 height 33
click at [172, 291] on input "ivelisse" at bounding box center [340, 292] width 350 height 33
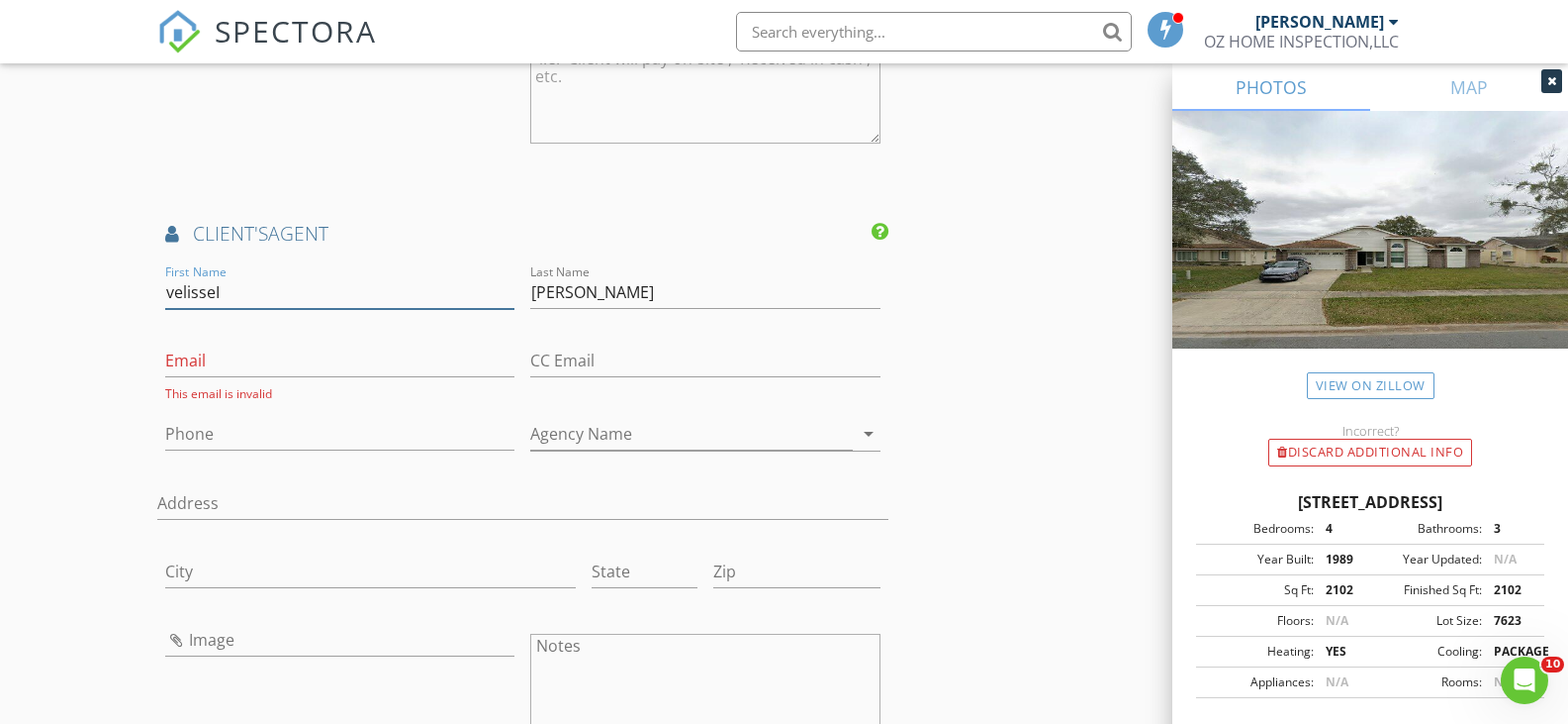
click at [168, 285] on input "velisseI" at bounding box center [340, 292] width 350 height 33
type input "IvelisseI"
click at [207, 355] on input "Email" at bounding box center [340, 361] width 350 height 33
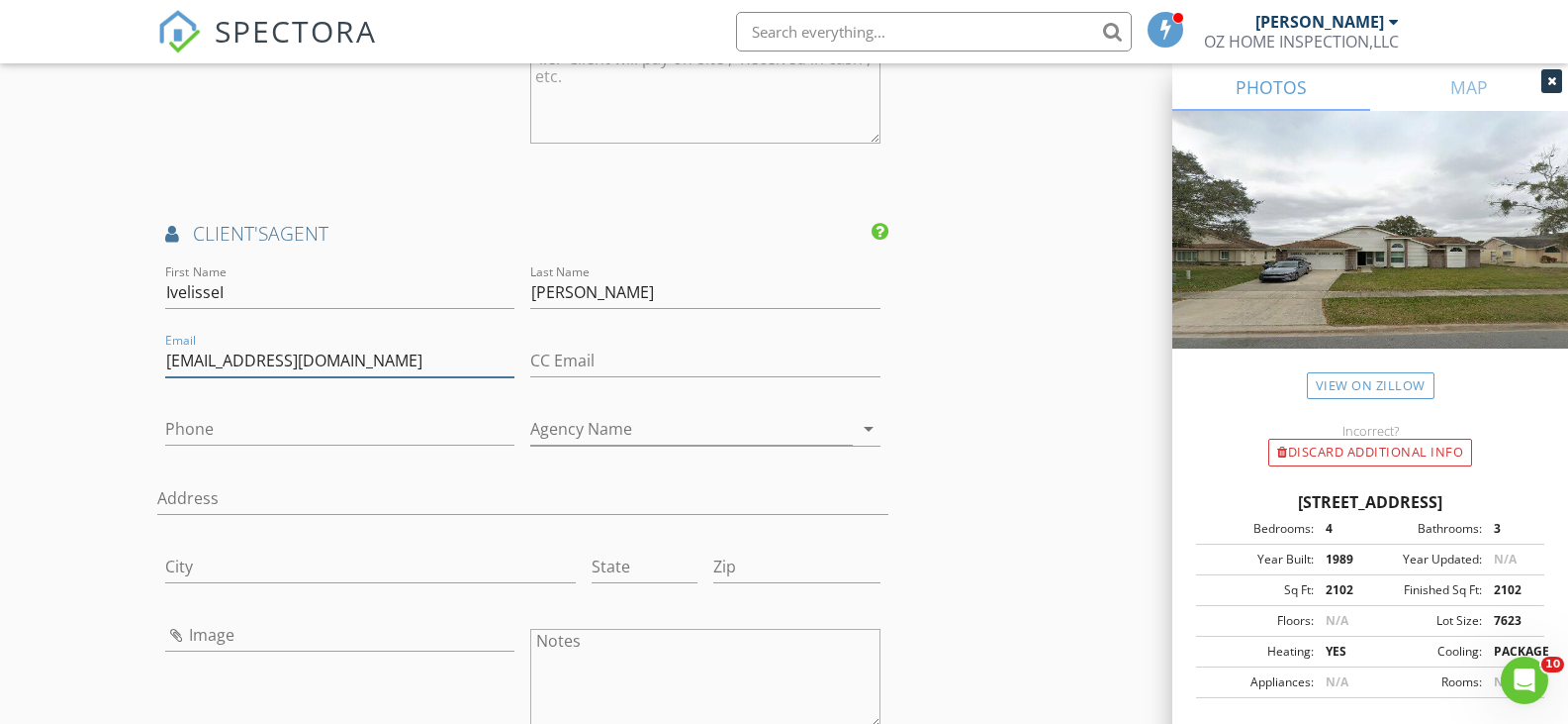
type input "[EMAIL_ADDRESS][DOMAIN_NAME]"
click at [249, 434] on input "Phone" at bounding box center [340, 429] width 350 height 33
type input "[PHONE_NUMBER]"
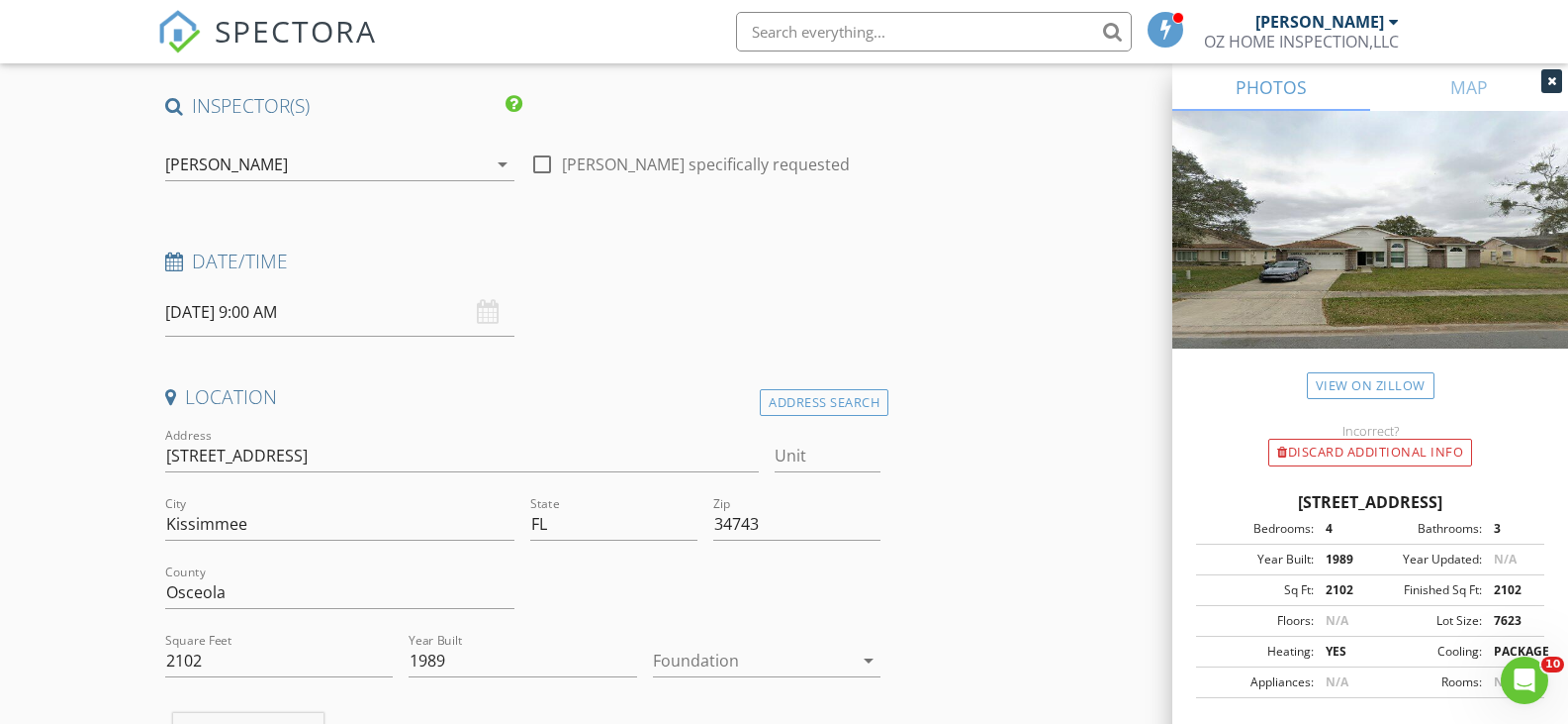
scroll to position [0, 0]
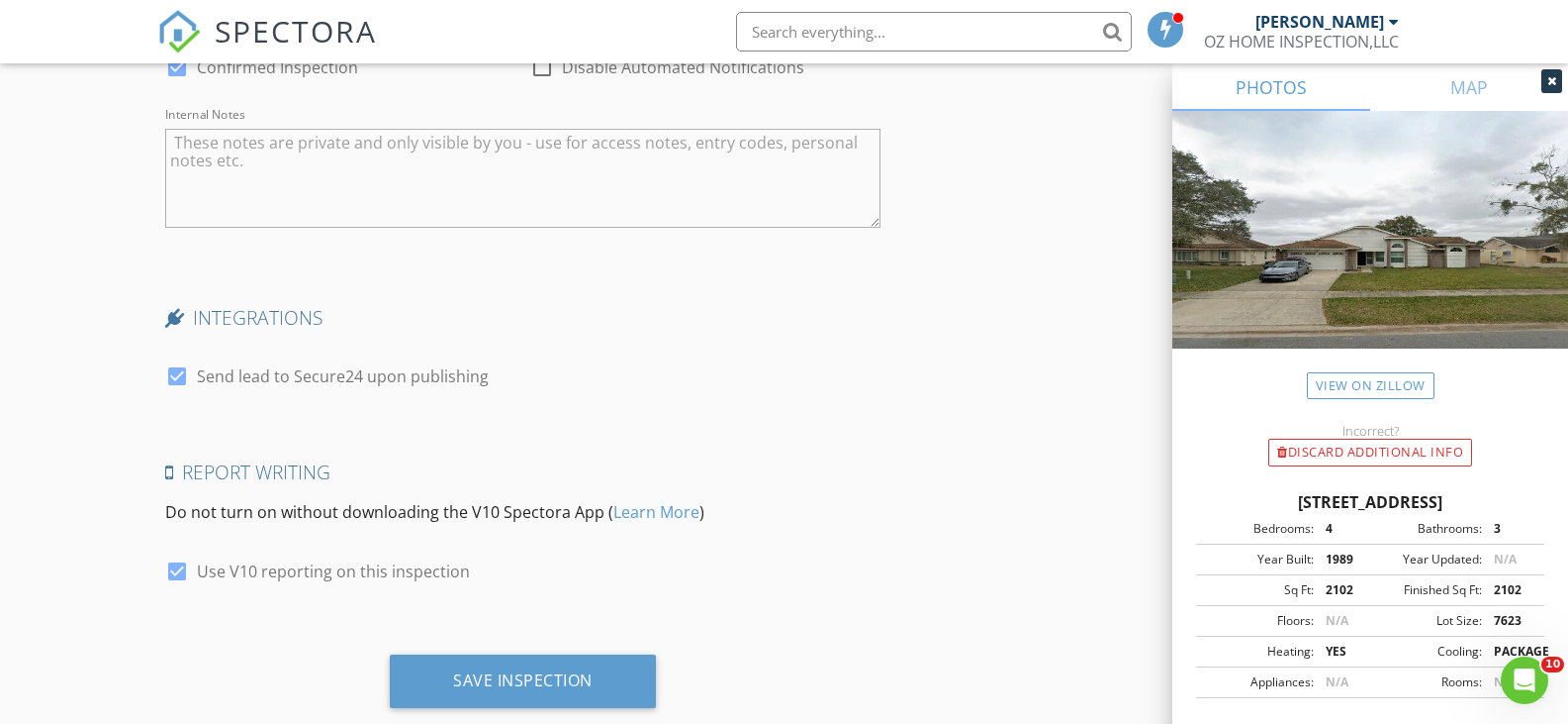
scroll to position [4456, 0]
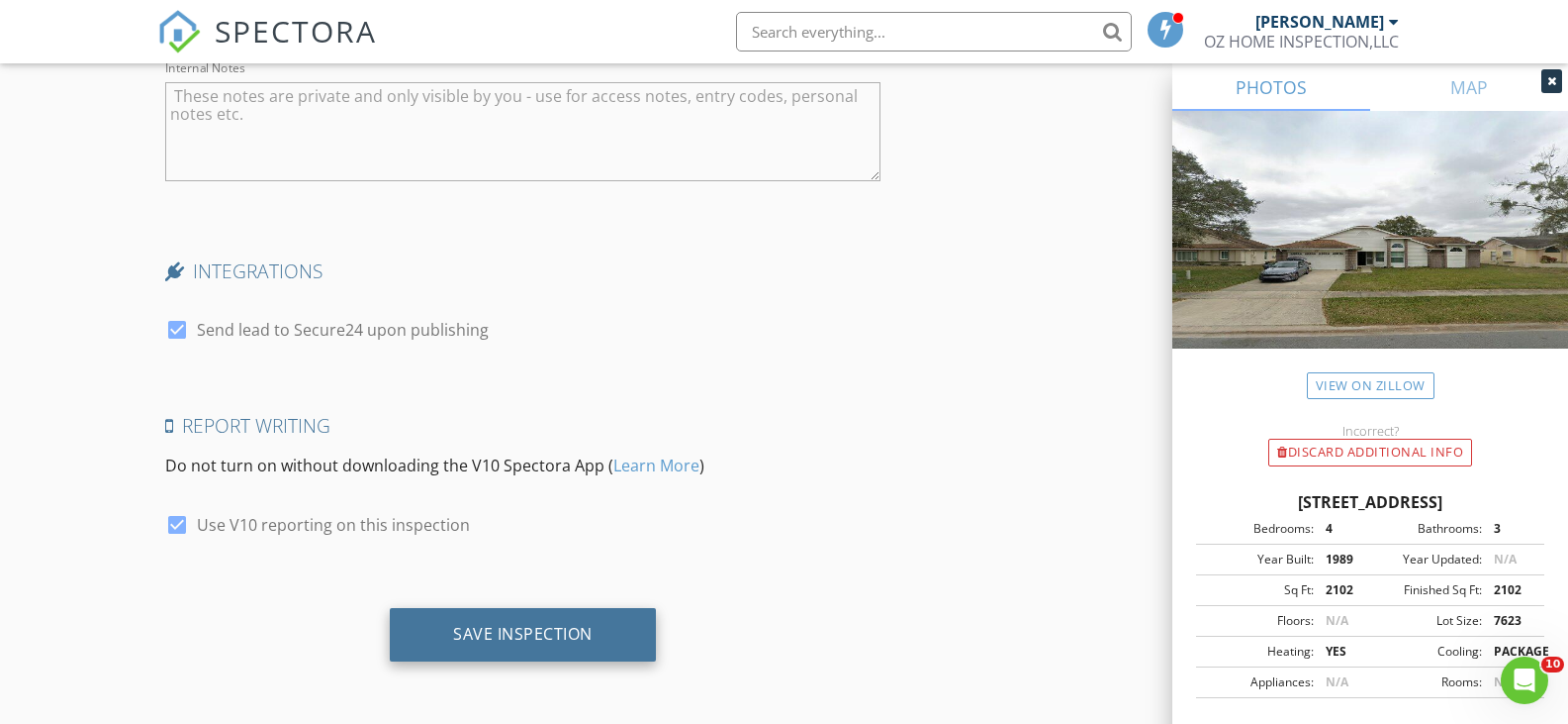
click at [462, 628] on div "Save Inspection" at bounding box center [523, 634] width 140 height 20
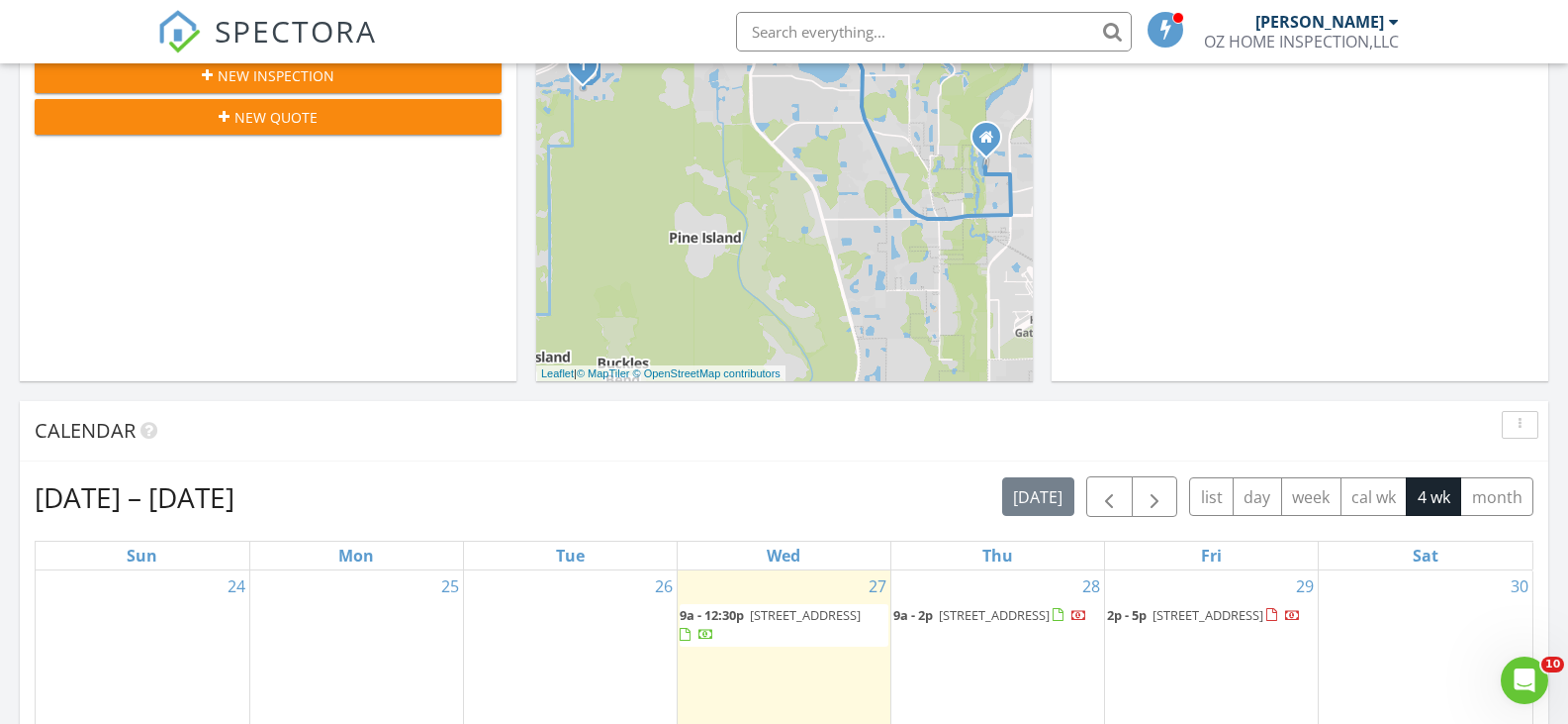
scroll to position [693, 0]
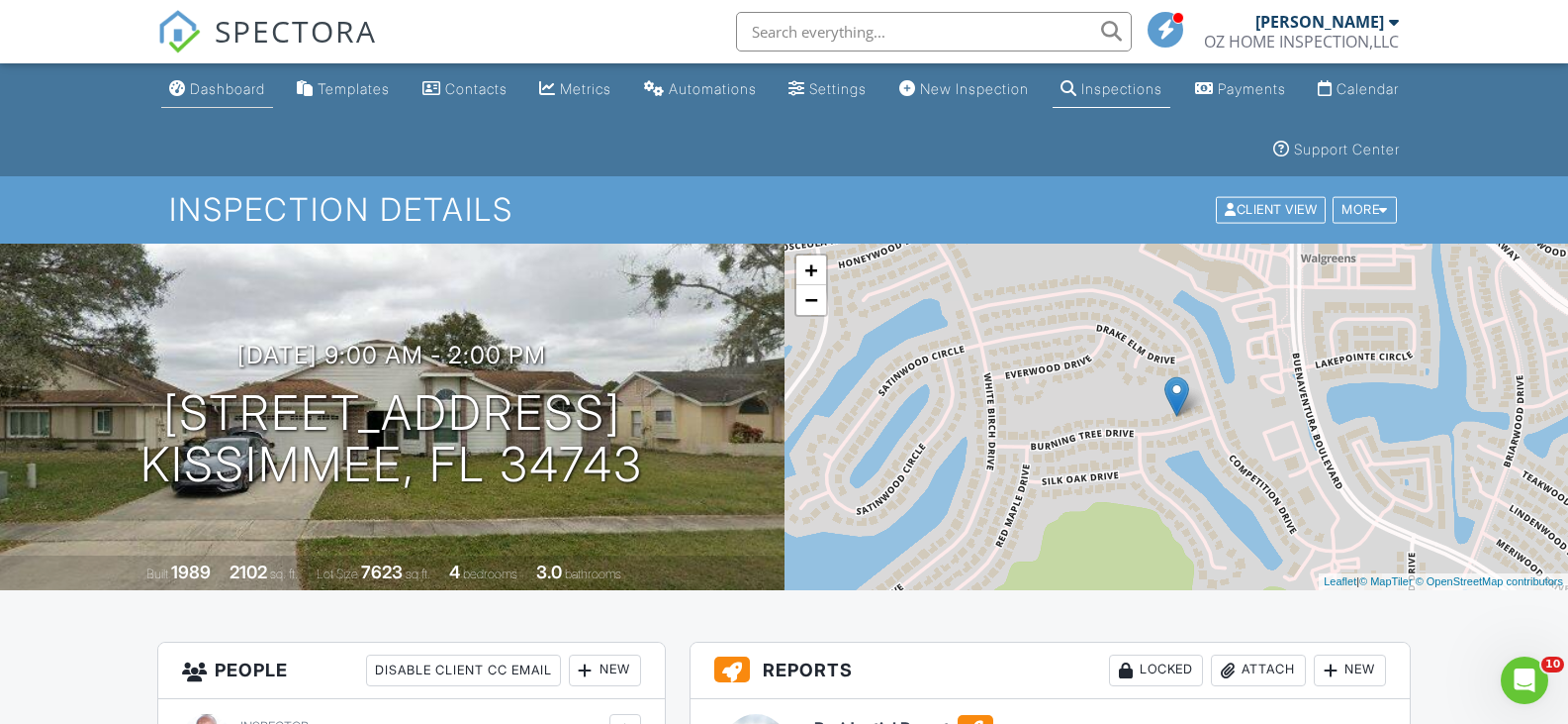
click at [217, 89] on div "Dashboard" at bounding box center [227, 88] width 75 height 17
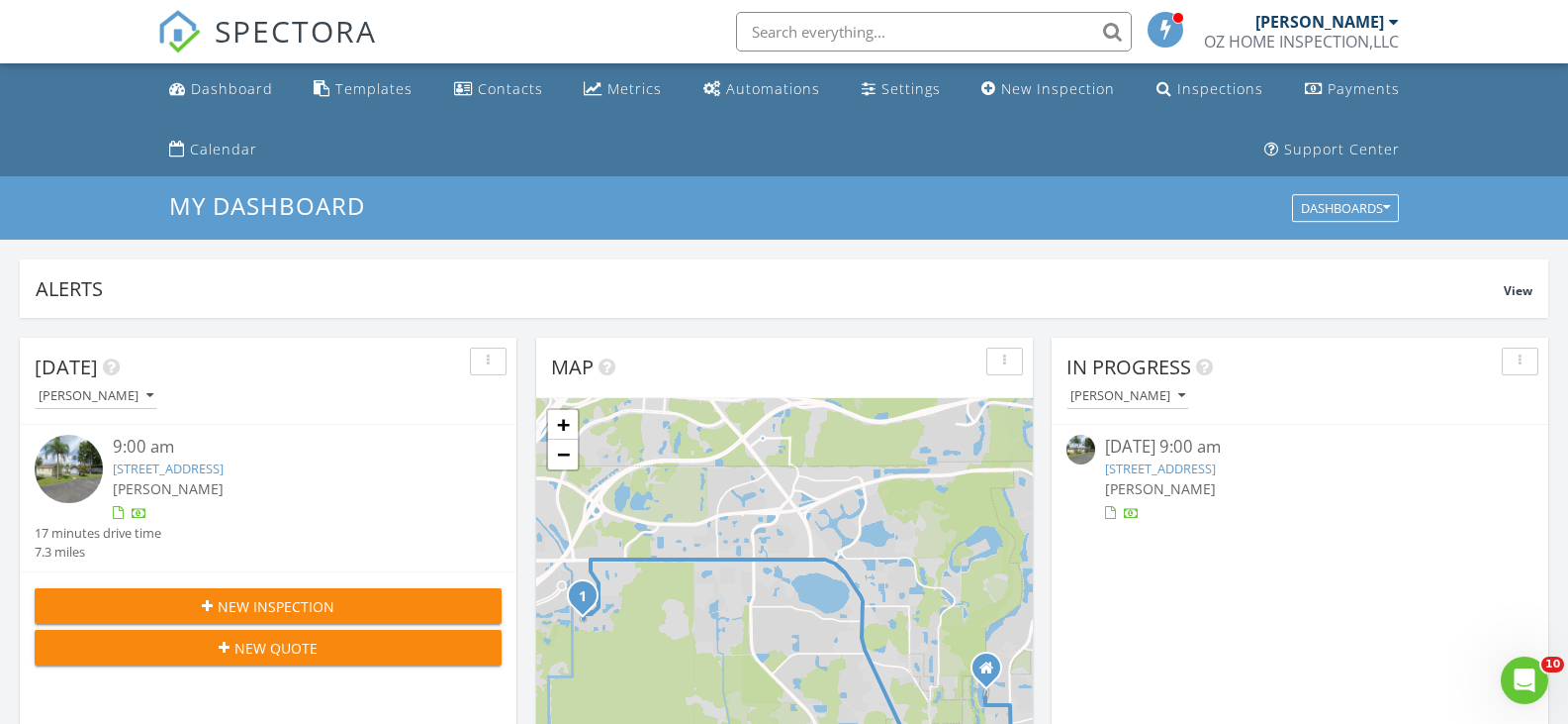
click at [1302, 33] on div "OZ HOME INSPECTION,LLC" at bounding box center [1301, 42] width 195 height 20
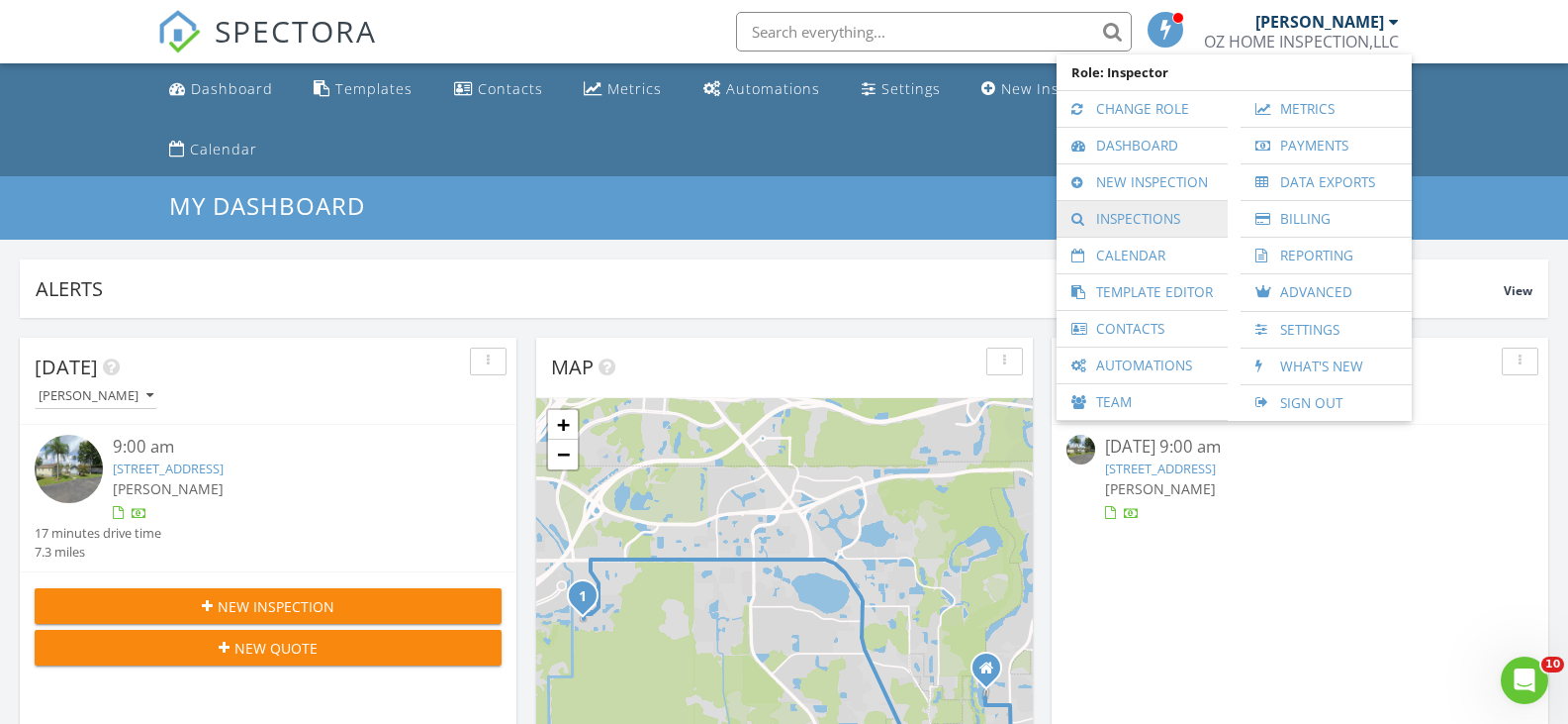
click at [1134, 218] on link "Inspections" at bounding box center [1141, 219] width 151 height 36
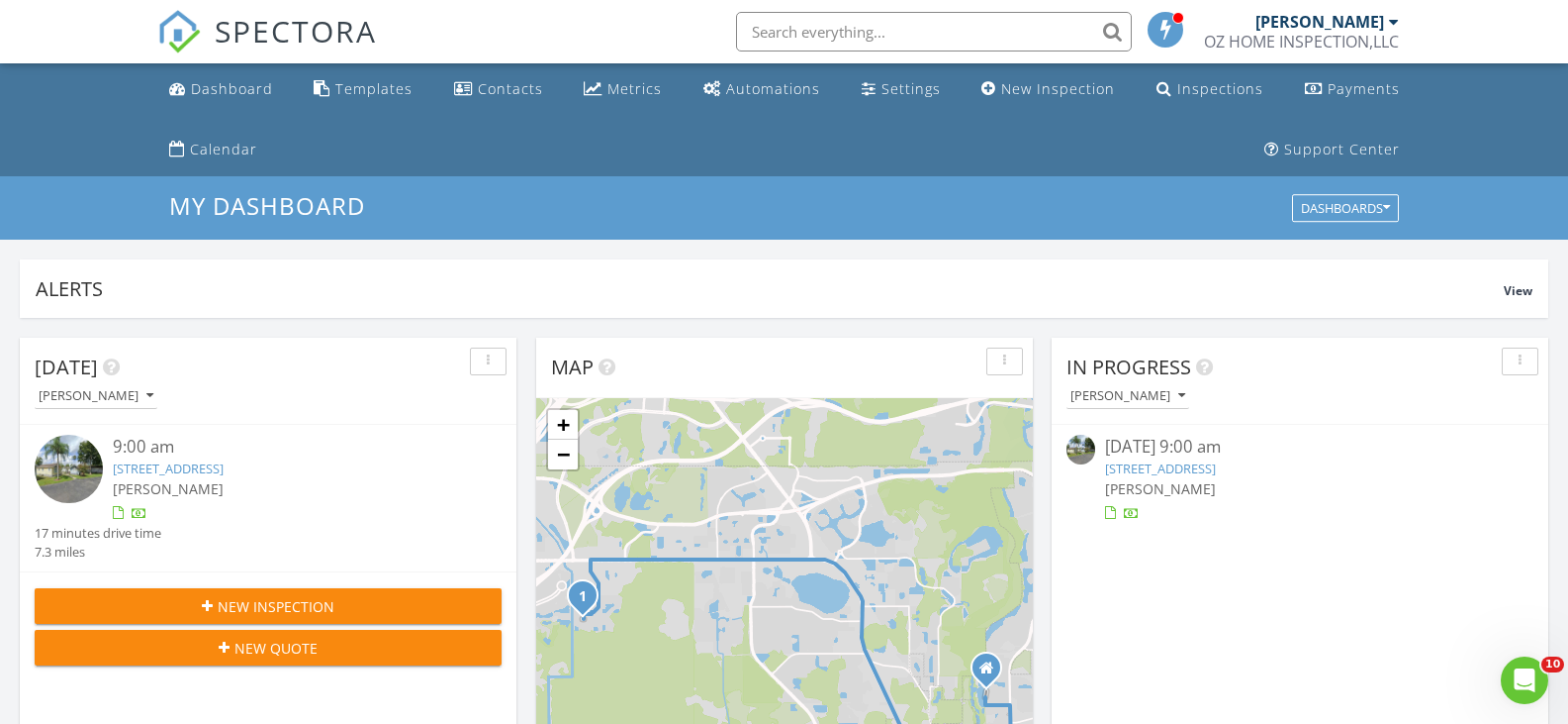
click at [271, 612] on span "New Inspection" at bounding box center [276, 606] width 117 height 21
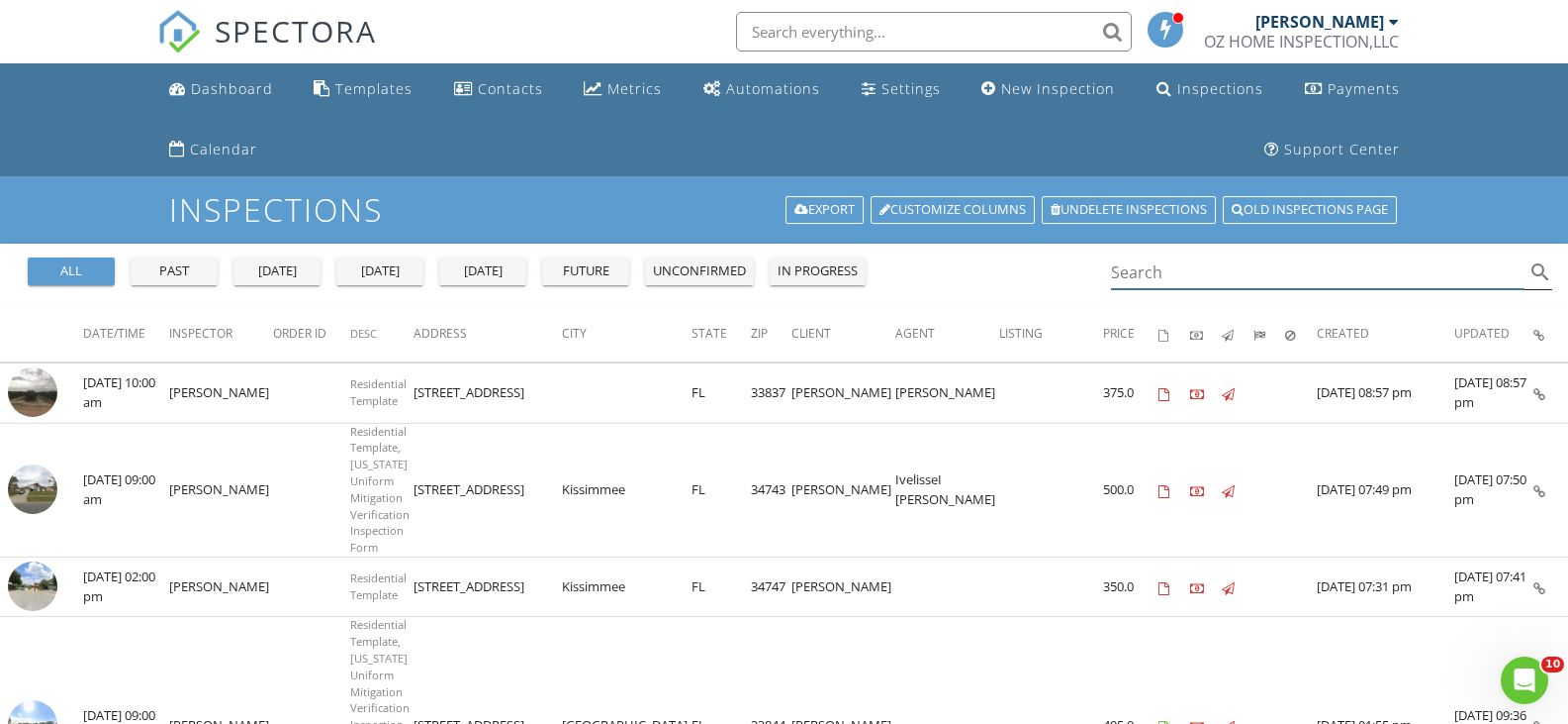
click at [1141, 262] on input "Search" at bounding box center [1318, 272] width 415 height 33
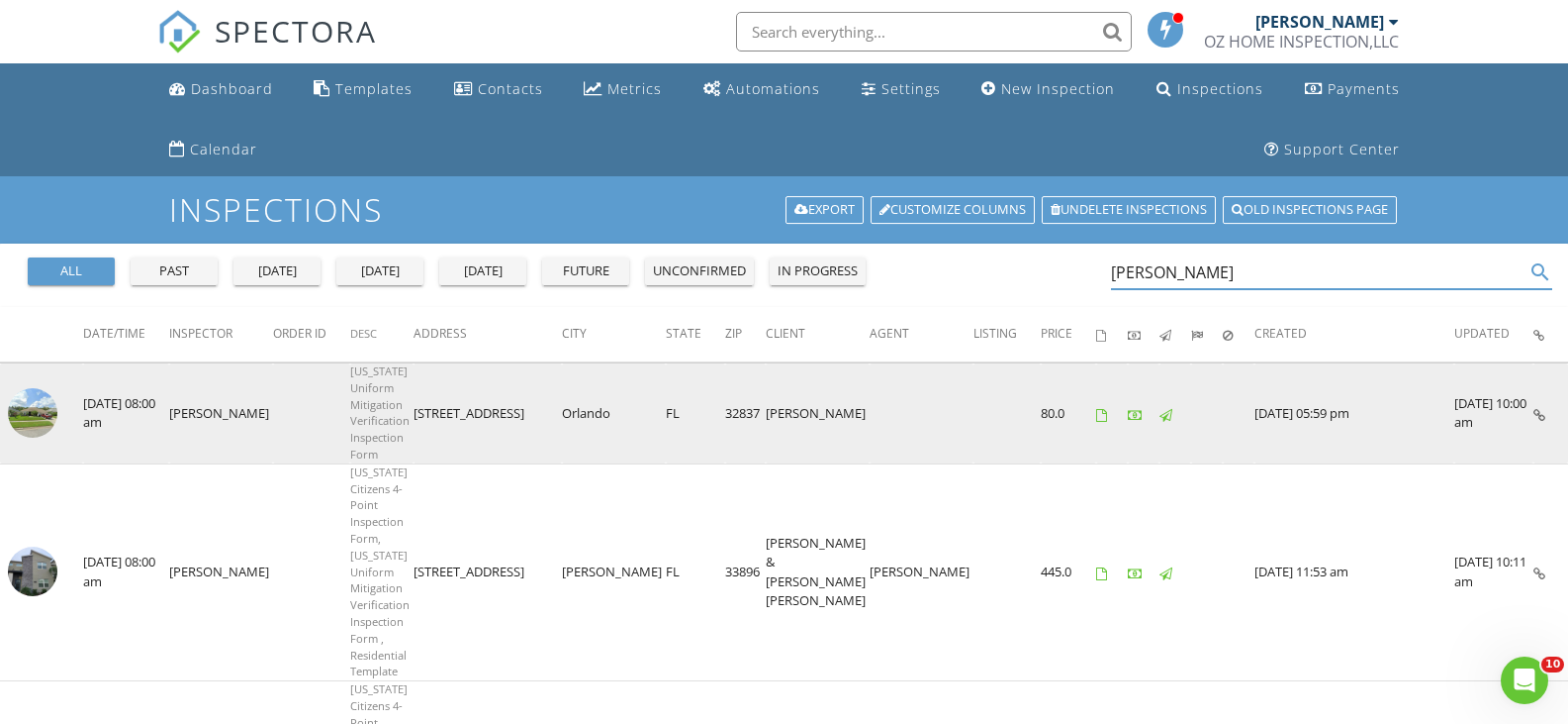
type input "Alejandro"
click at [34, 396] on img at bounding box center [33, 413] width 50 height 50
click at [37, 398] on img at bounding box center [33, 413] width 50 height 50
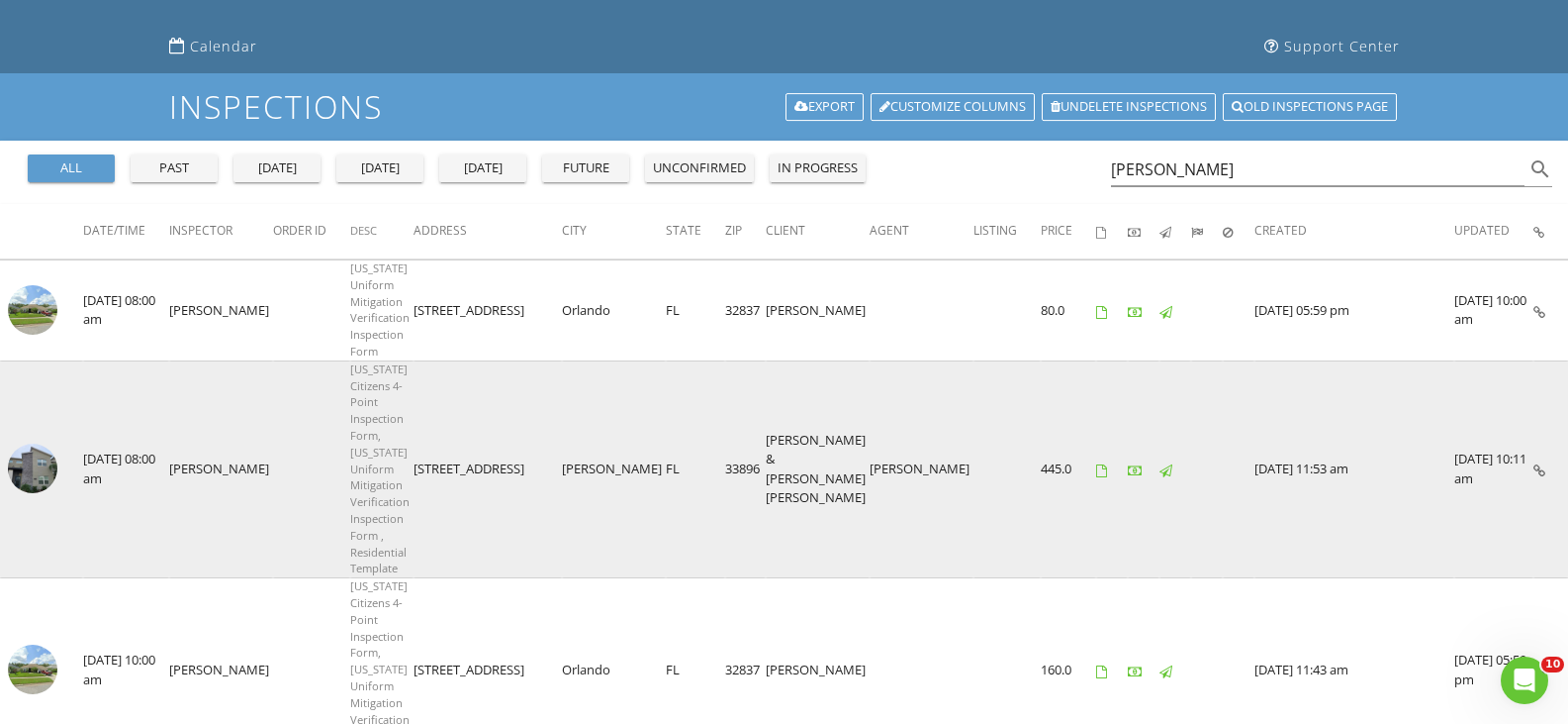
scroll to position [275, 0]
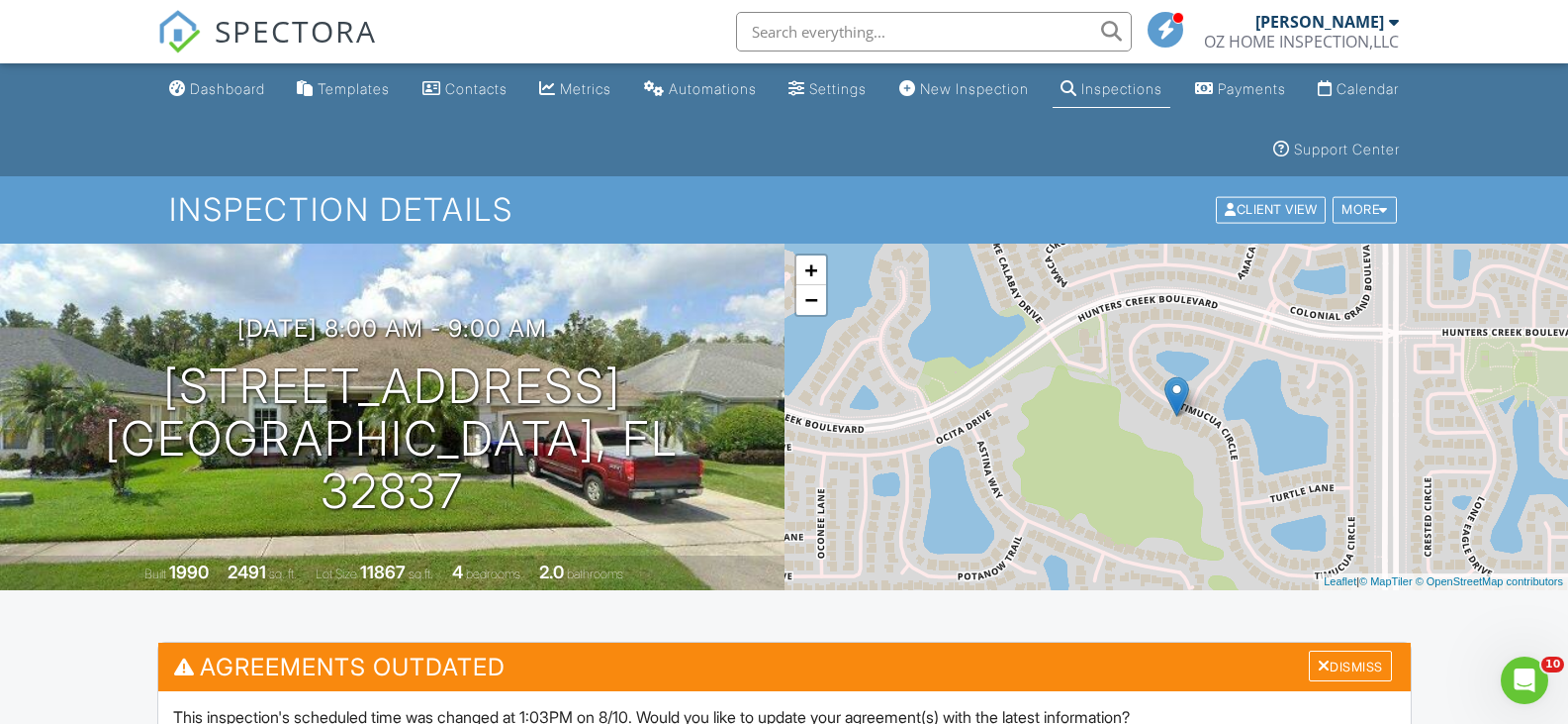
click at [1344, 32] on div "OZ HOME INSPECTION,LLC" at bounding box center [1301, 42] width 195 height 20
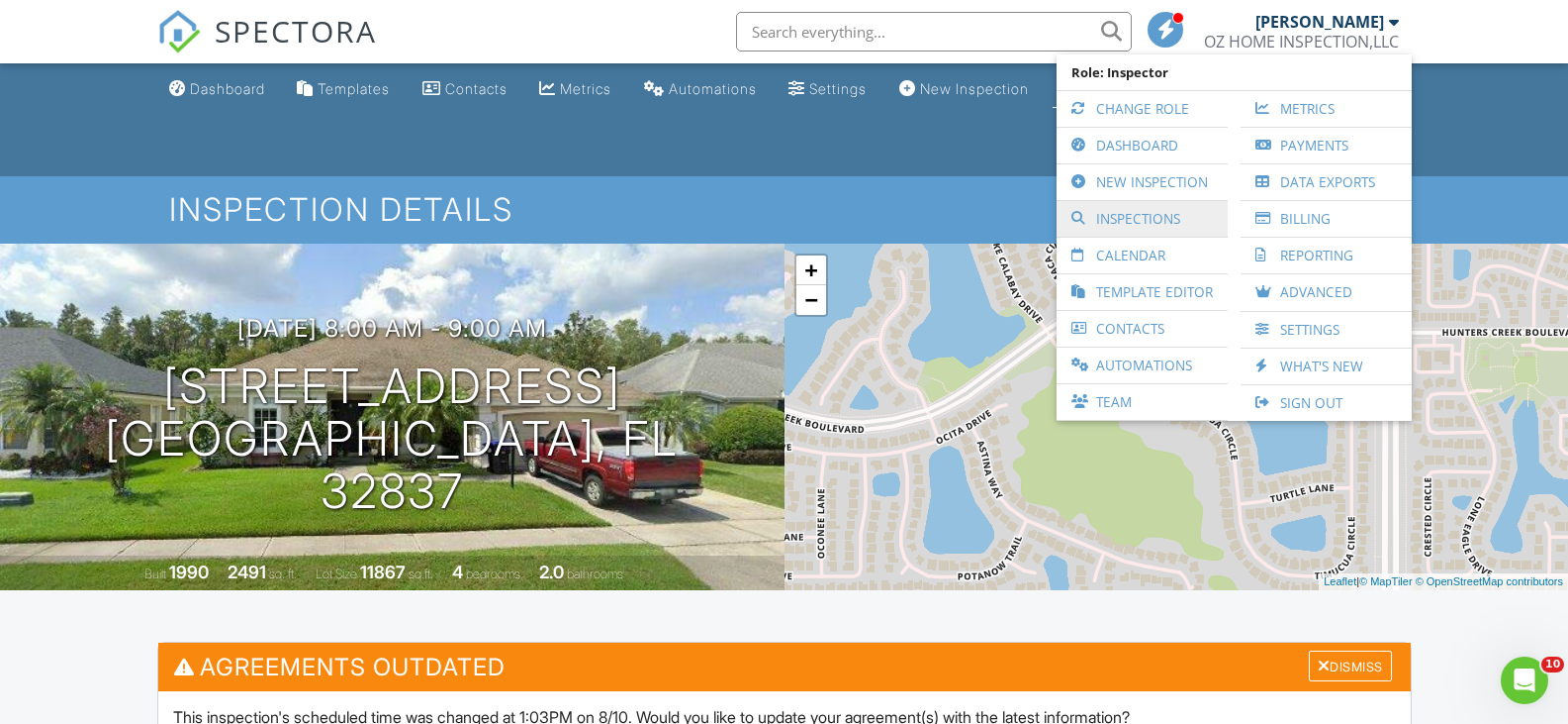
click at [1123, 214] on link "Inspections" at bounding box center [1141, 219] width 151 height 36
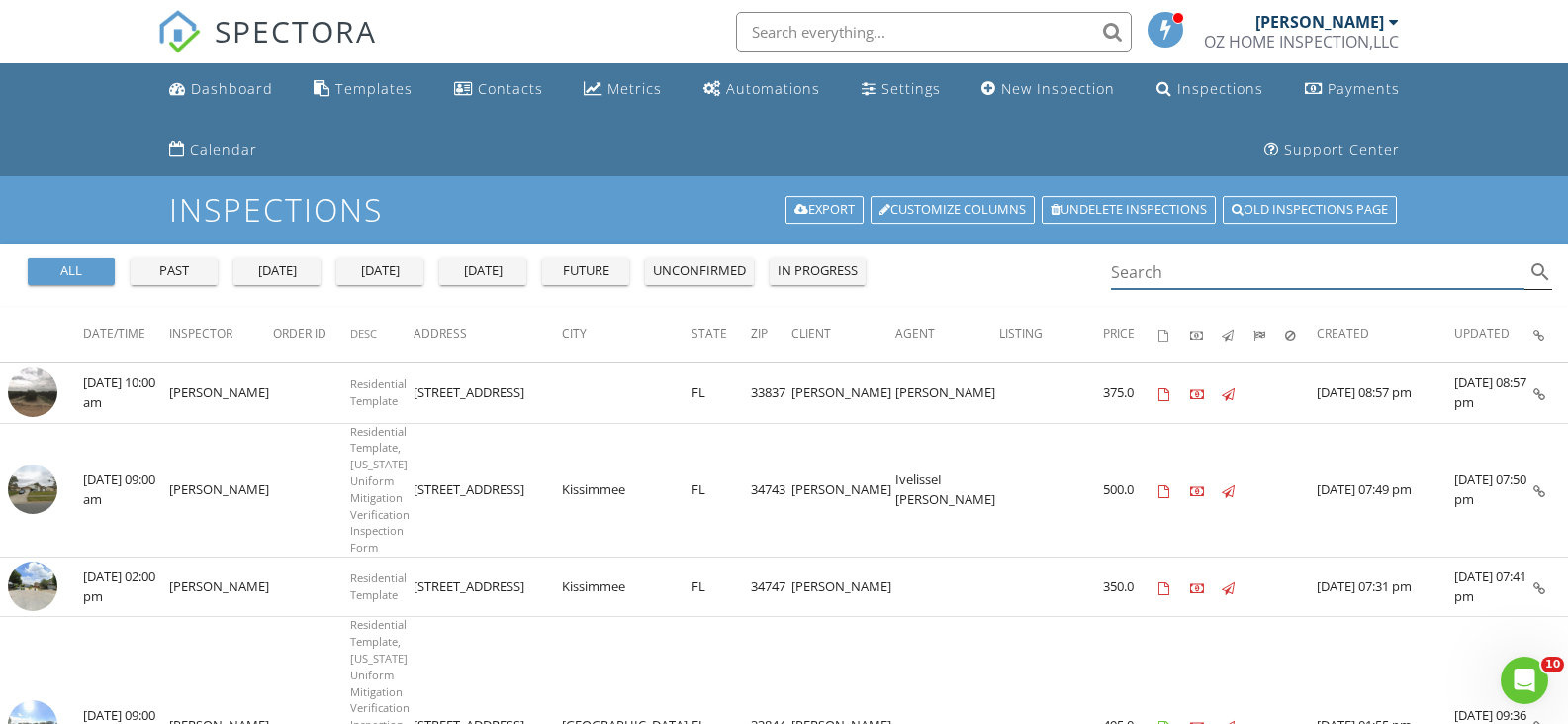
click at [1164, 275] on input "Search" at bounding box center [1318, 272] width 415 height 33
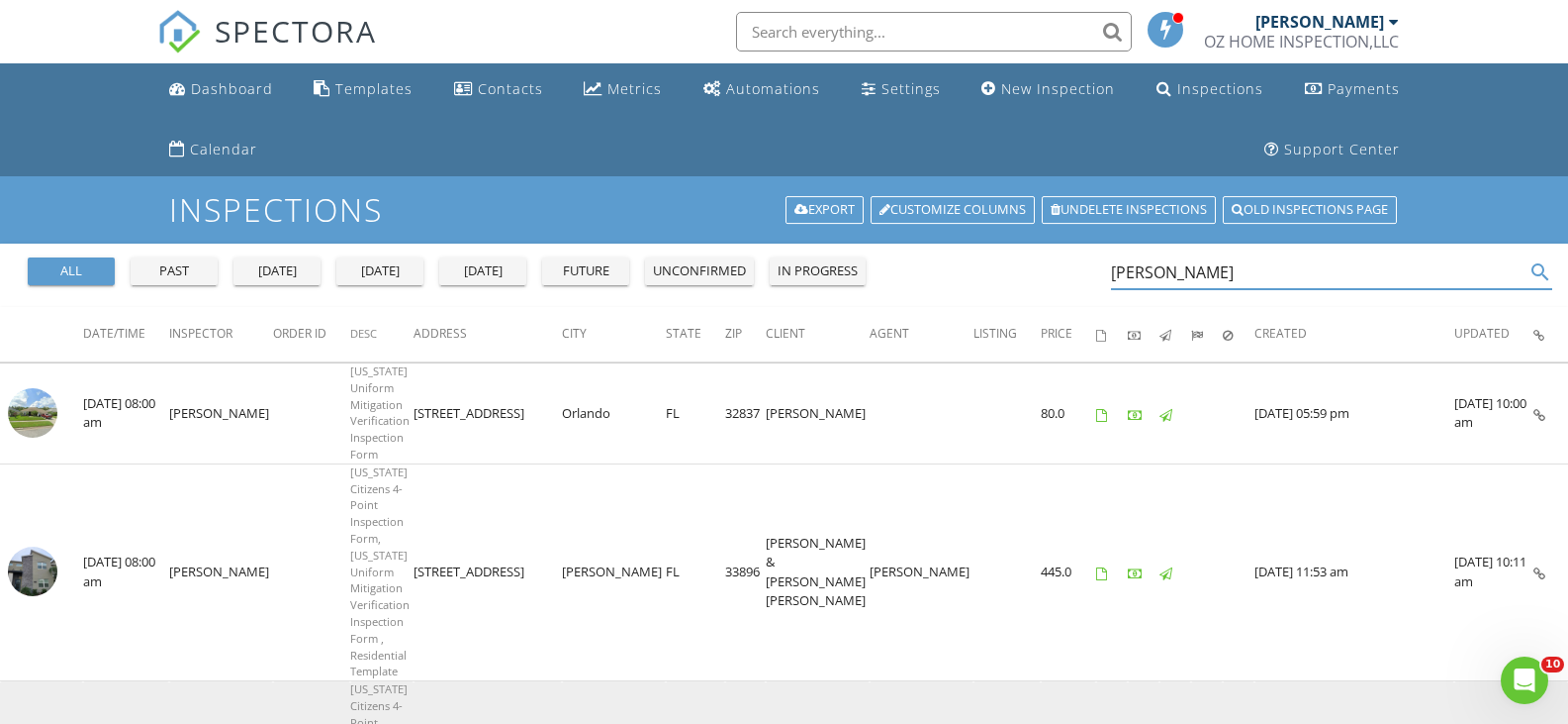
type input "[PERSON_NAME]"
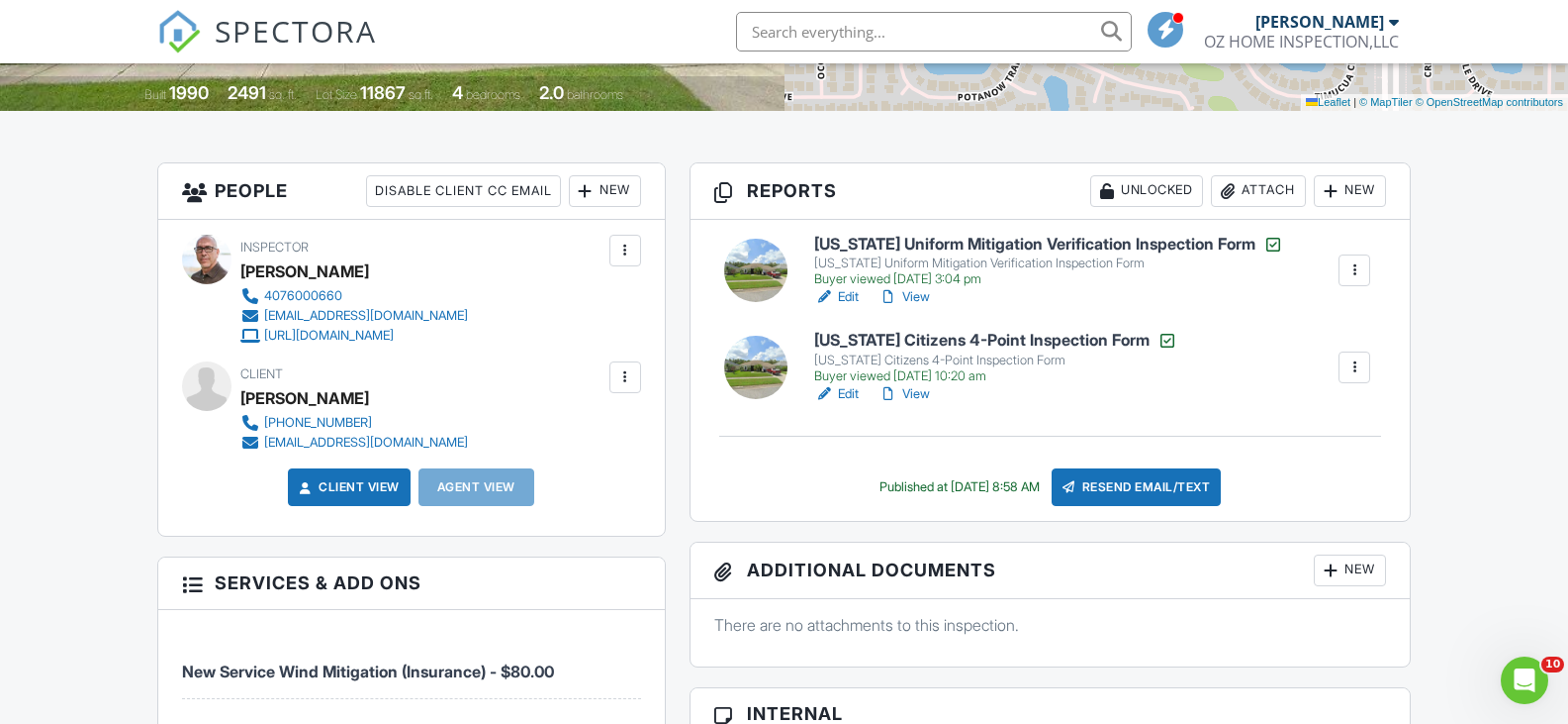
scroll to position [495, 0]
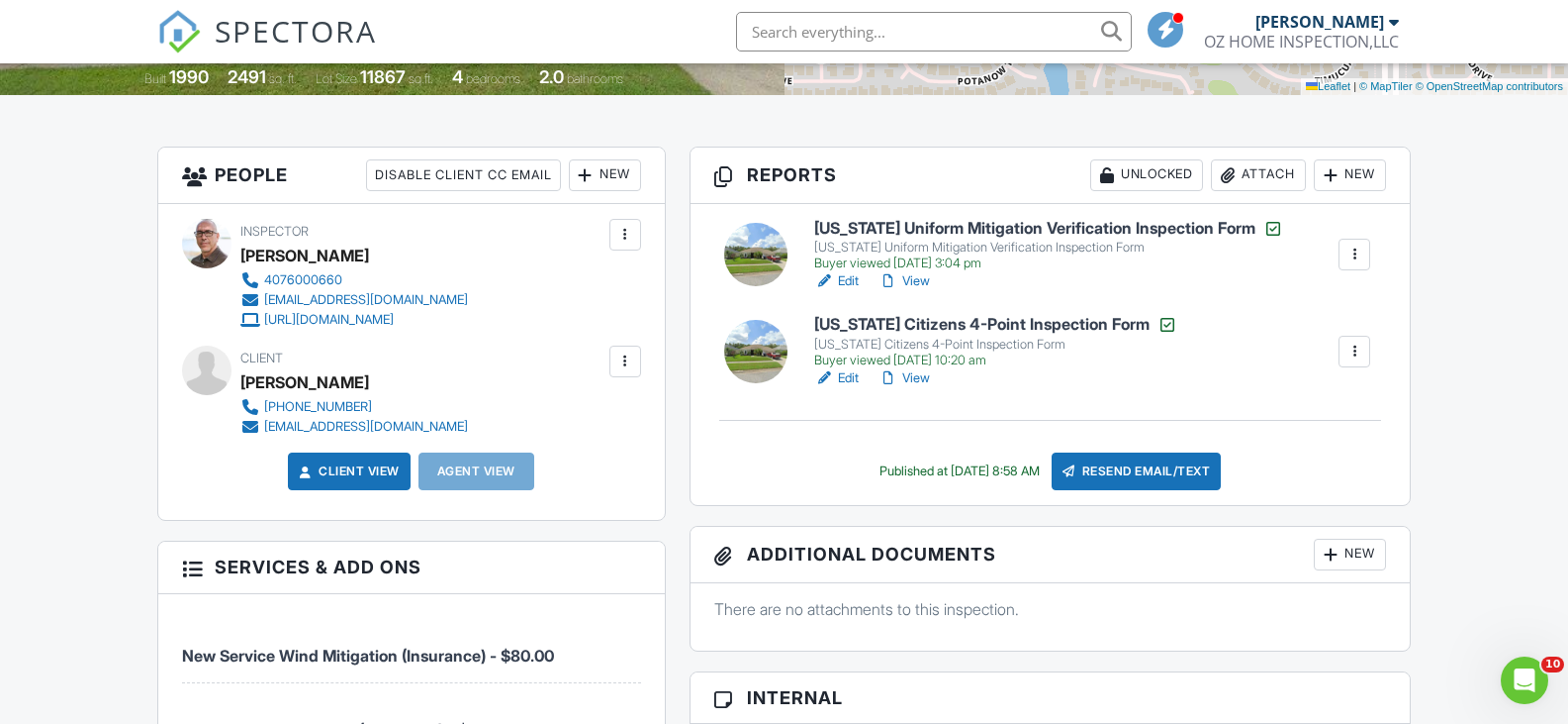
click at [1048, 325] on h6 "[US_STATE] Citizens 4-Point Inspection Form" at bounding box center [995, 325] width 363 height 20
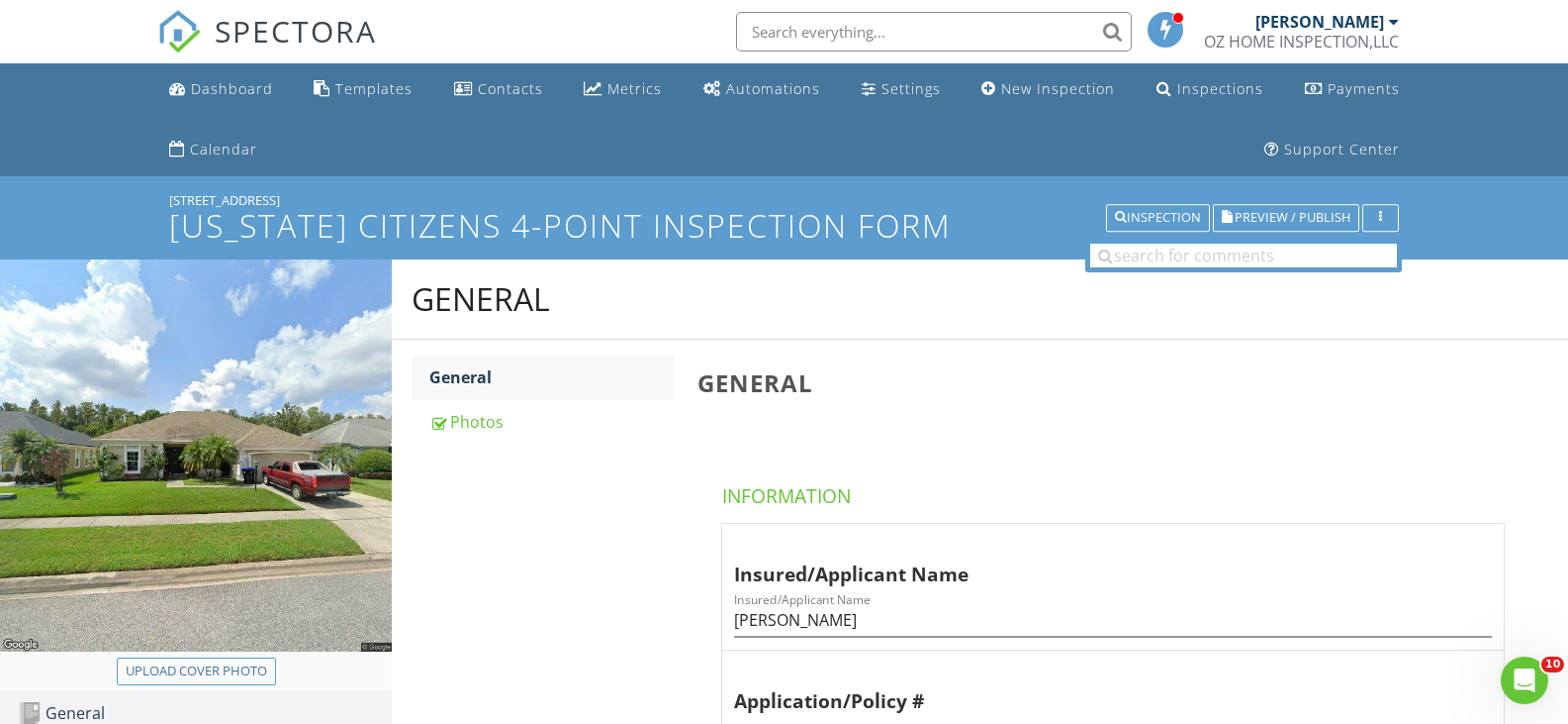
drag, startPoint x: 275, startPoint y: 199, endPoint x: 168, endPoint y: 203, distance: 107.1
click at [168, 203] on div "3327 Timucua Cir Florida Citizens 4-Point Inspection Form Inspection Preview / …" at bounding box center [784, 217] width 1568 height 82
copy div "[STREET_ADDRESS]"
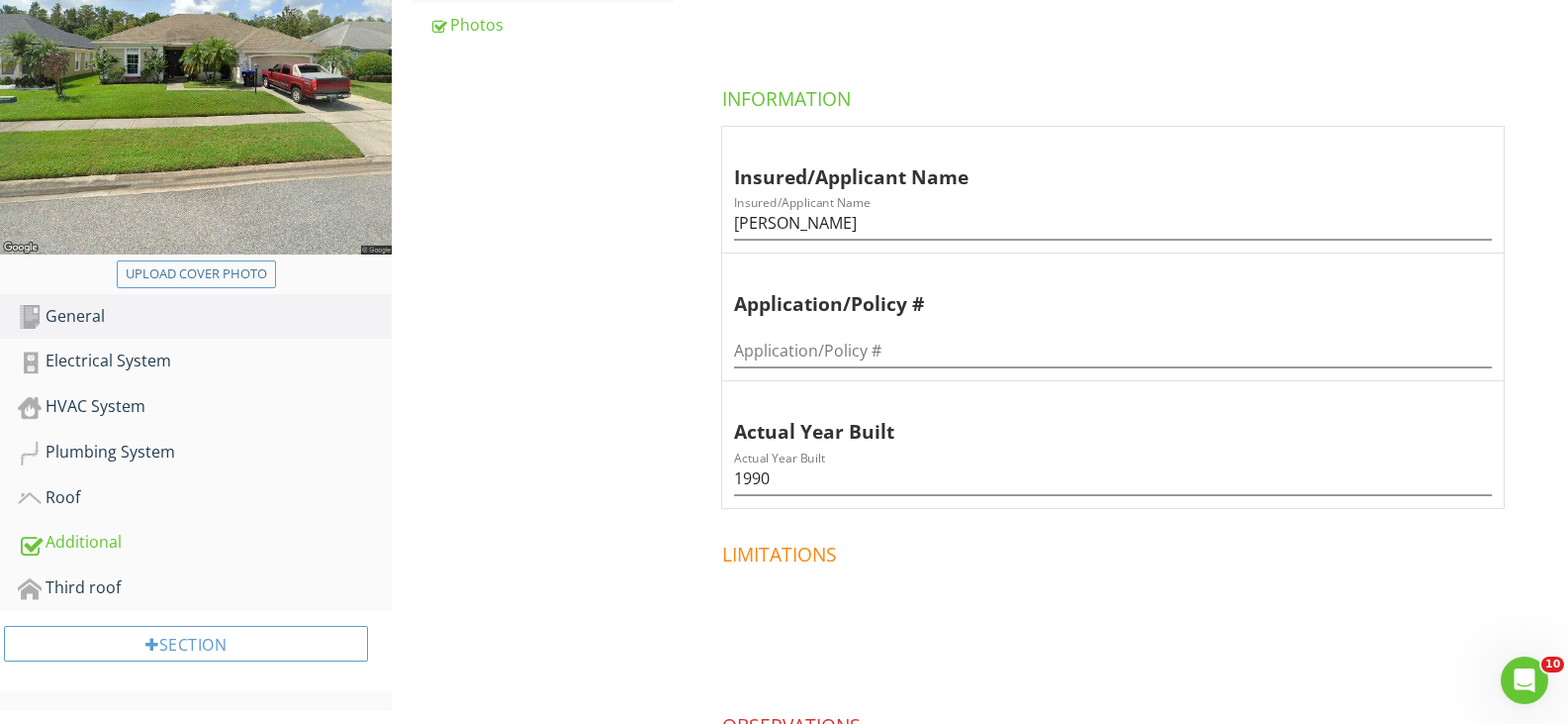
scroll to position [396, 0]
drag, startPoint x: 893, startPoint y: 233, endPoint x: 739, endPoint y: 250, distance: 154.9
click at [739, 250] on div "Insured/Applicant Name Insured/Applicant Name Alejandro Beltran" at bounding box center [1113, 191] width 782 height 127
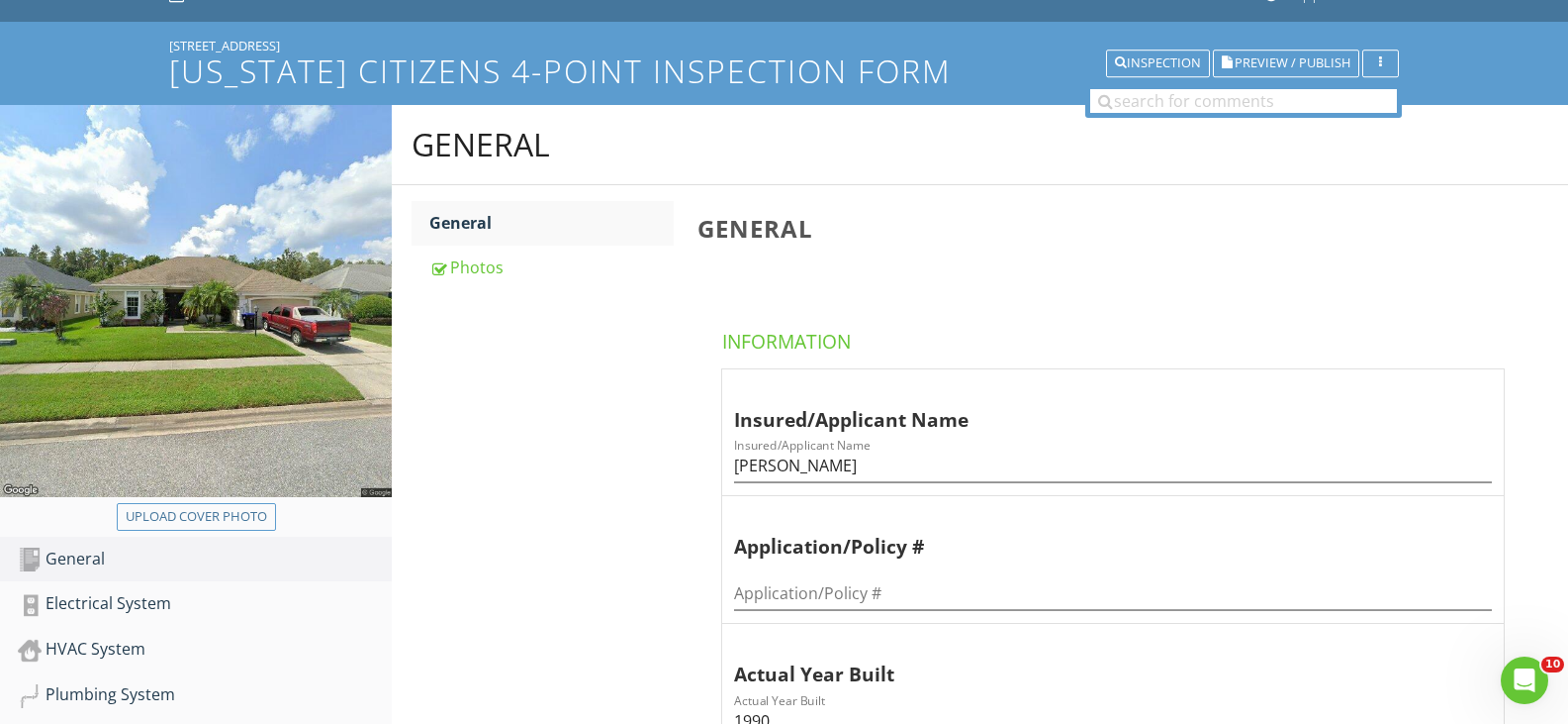
scroll to position [0, 0]
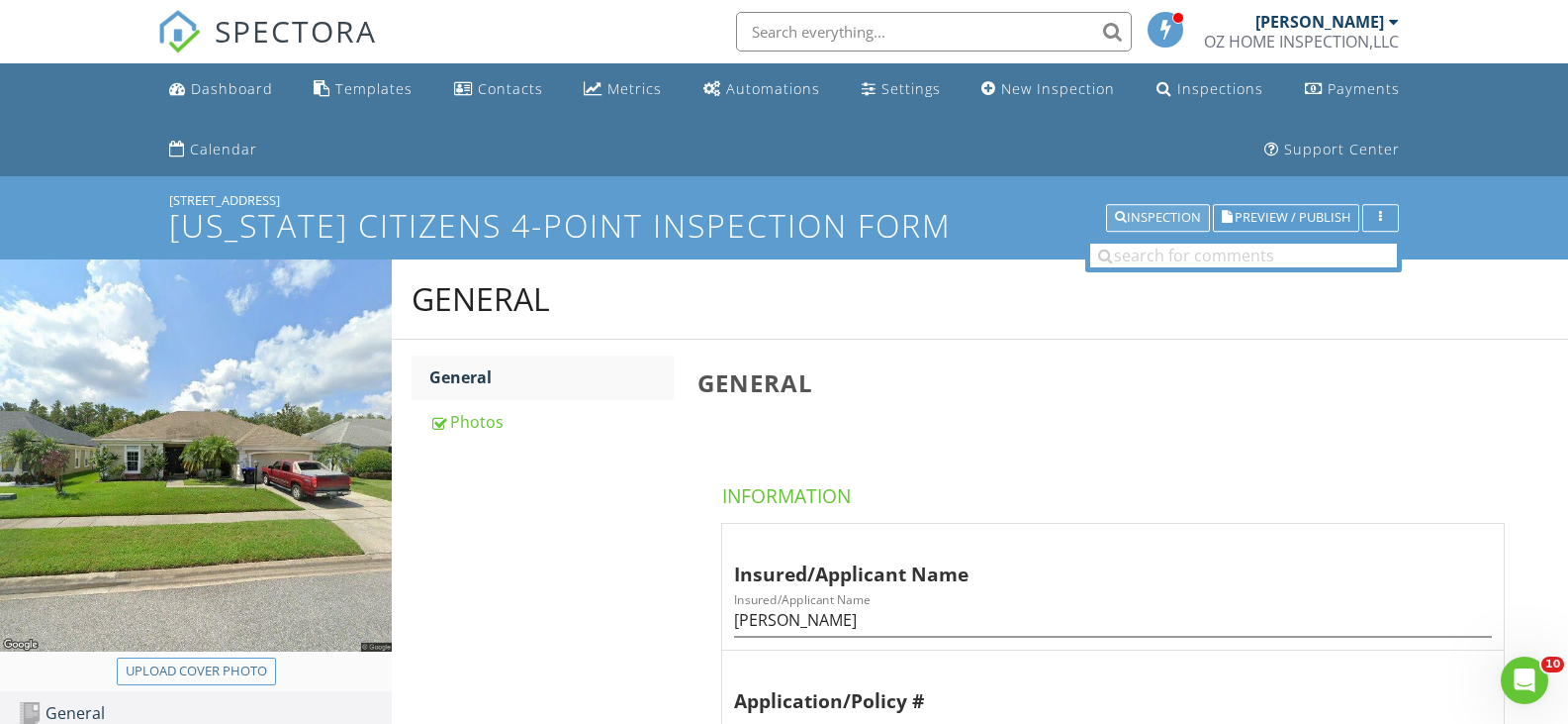
click at [1170, 219] on div "Inspection" at bounding box center [1158, 218] width 86 height 14
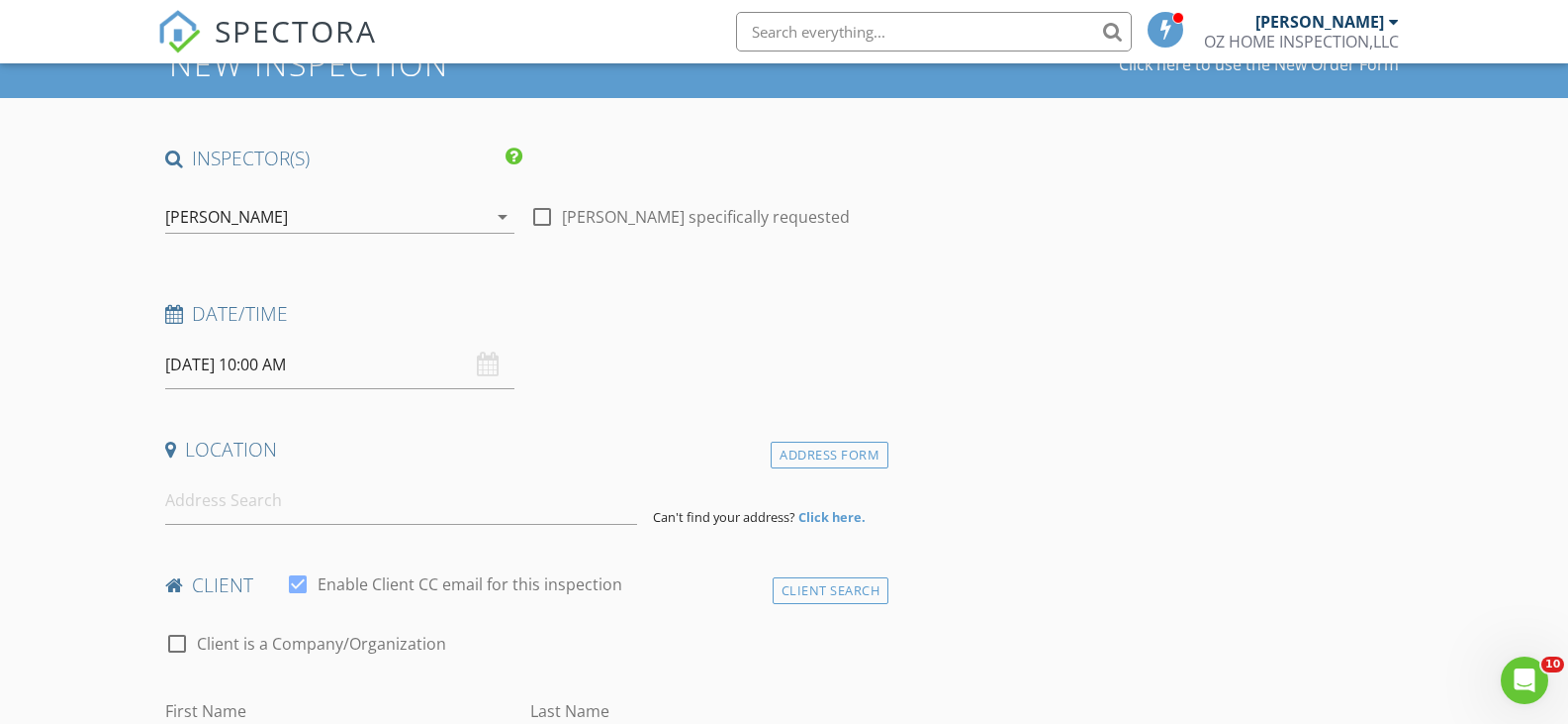
scroll to position [198, 0]
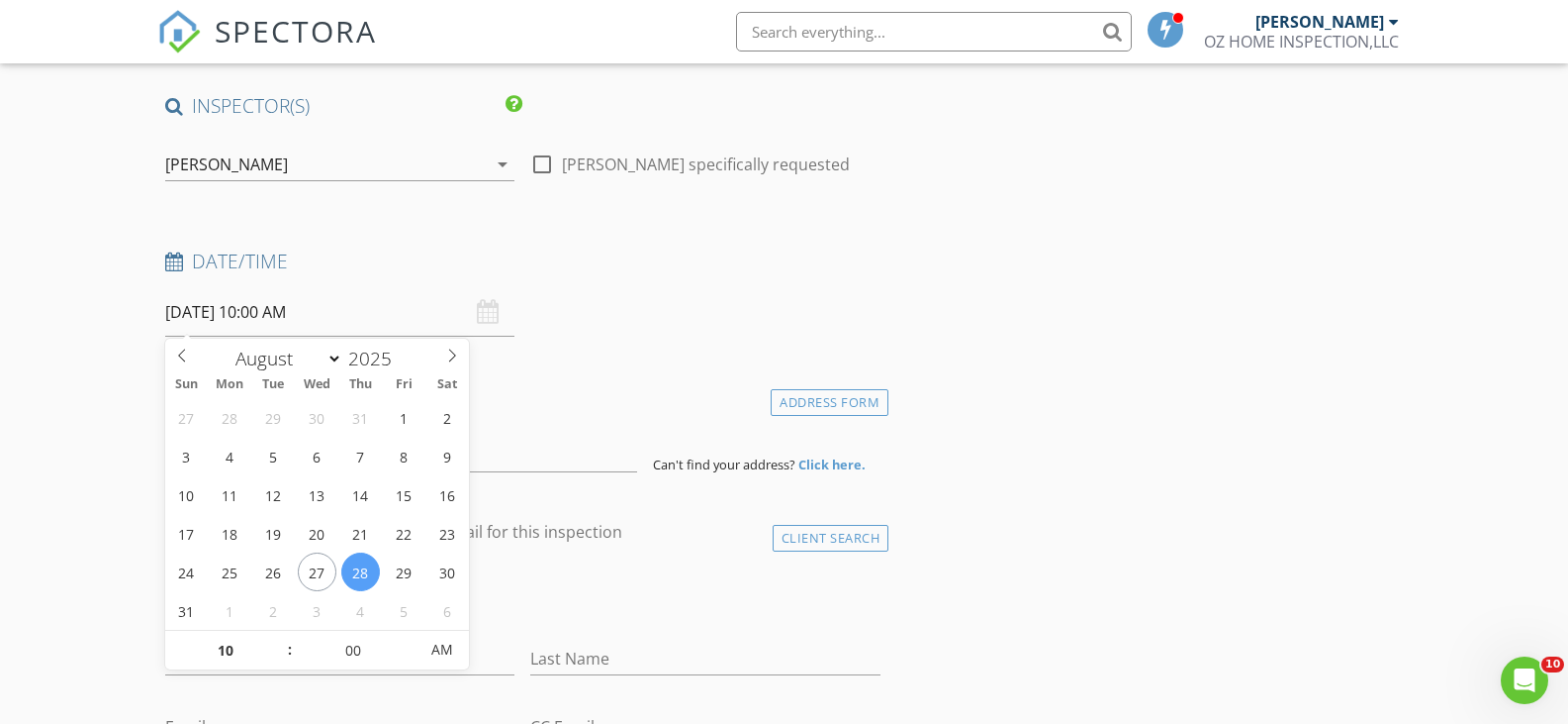
click at [269, 321] on input "[DATE] 10:00 AM" at bounding box center [340, 312] width 350 height 49
type input "[DATE] 10:00 AM"
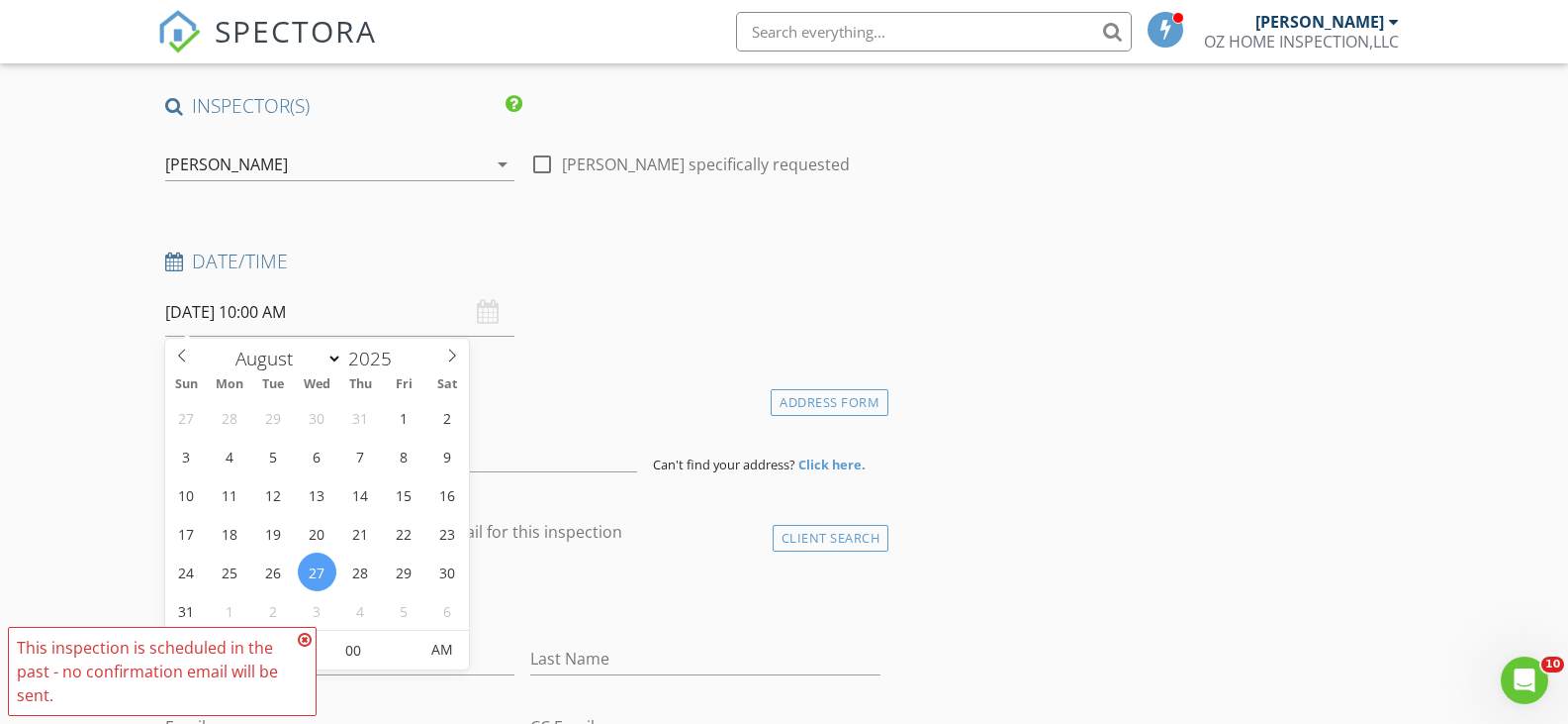
click at [302, 639] on icon at bounding box center [305, 640] width 14 height 16
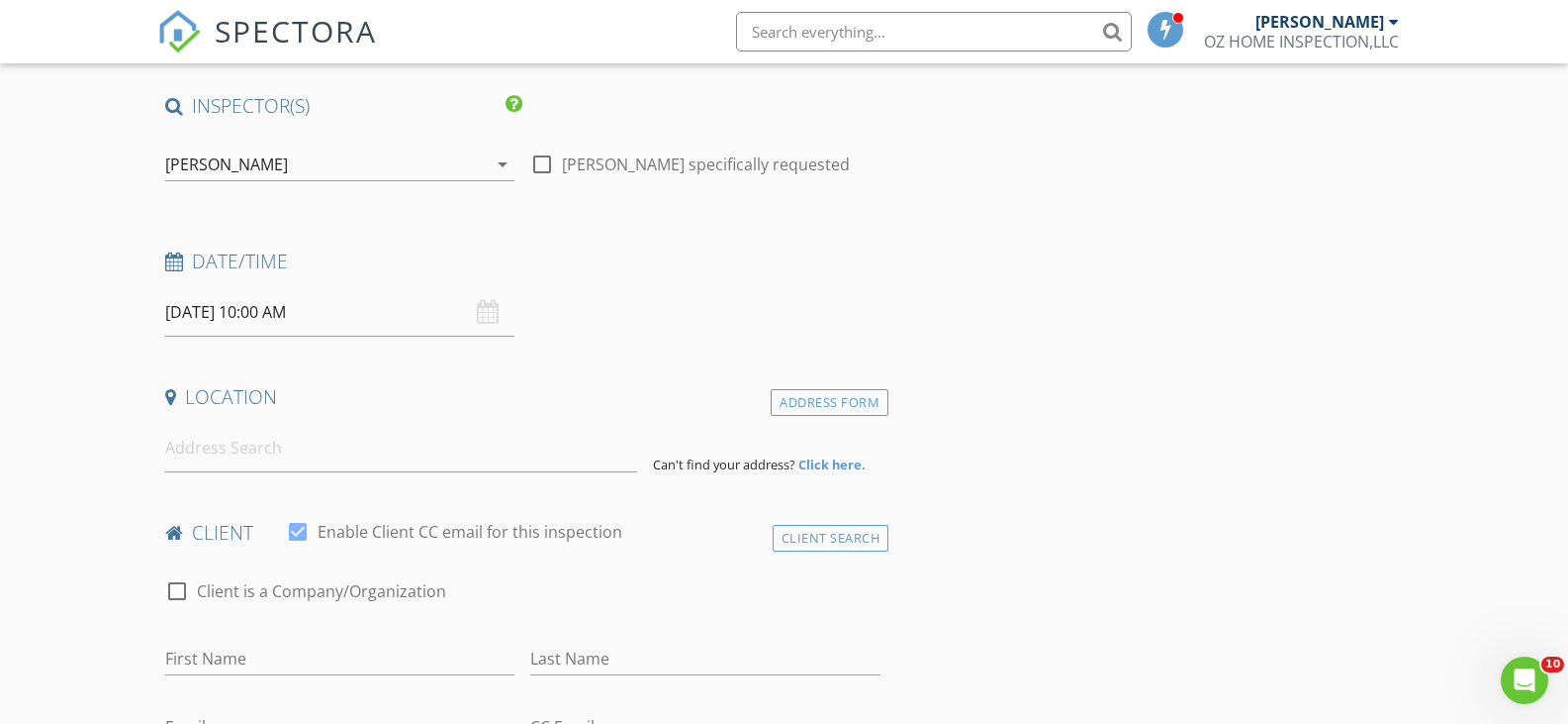
click at [251, 309] on input "[DATE] 10:00 AM" at bounding box center [340, 312] width 350 height 49
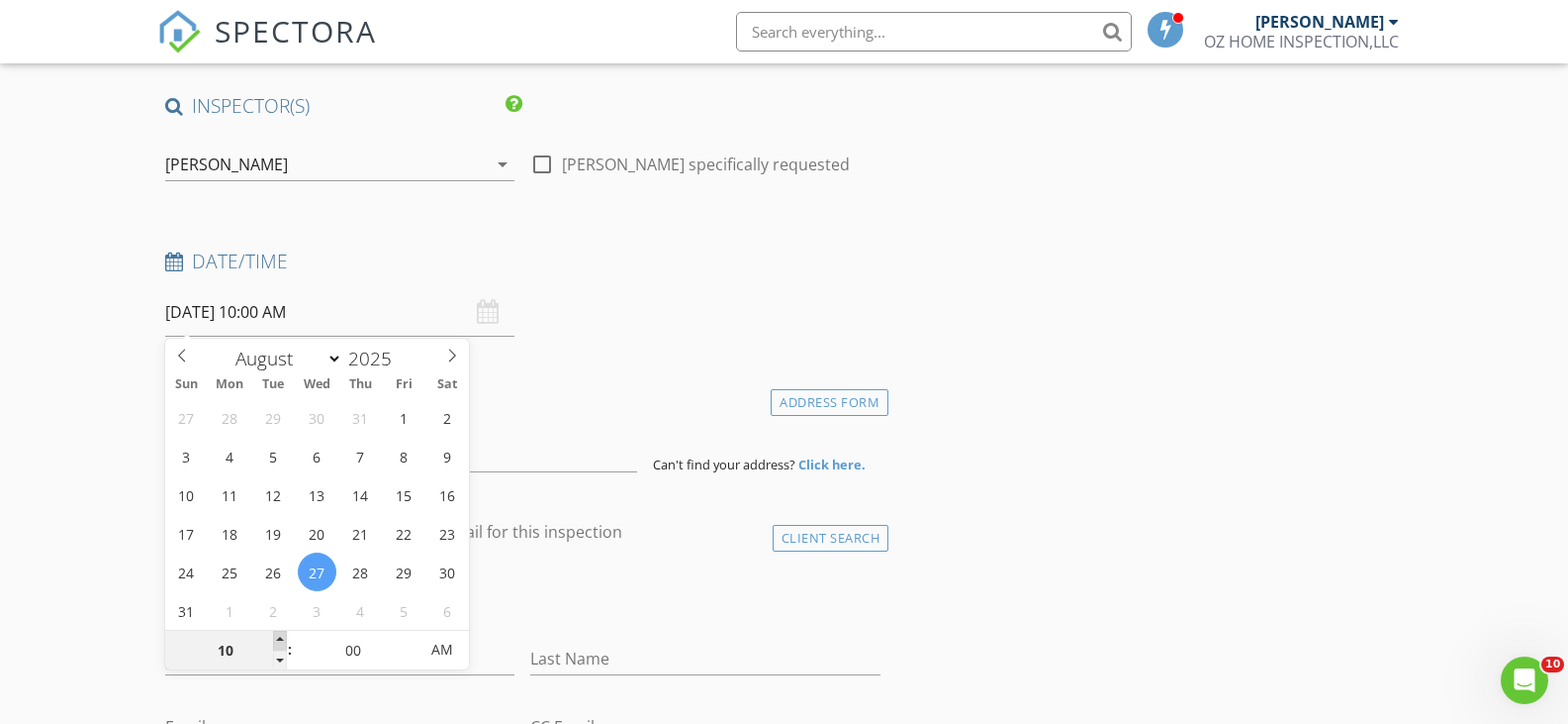
type input "11"
type input "[DATE] 11:00 AM"
click at [283, 636] on span at bounding box center [280, 641] width 14 height 20
type input "12"
type input "[DATE] 12:00 PM"
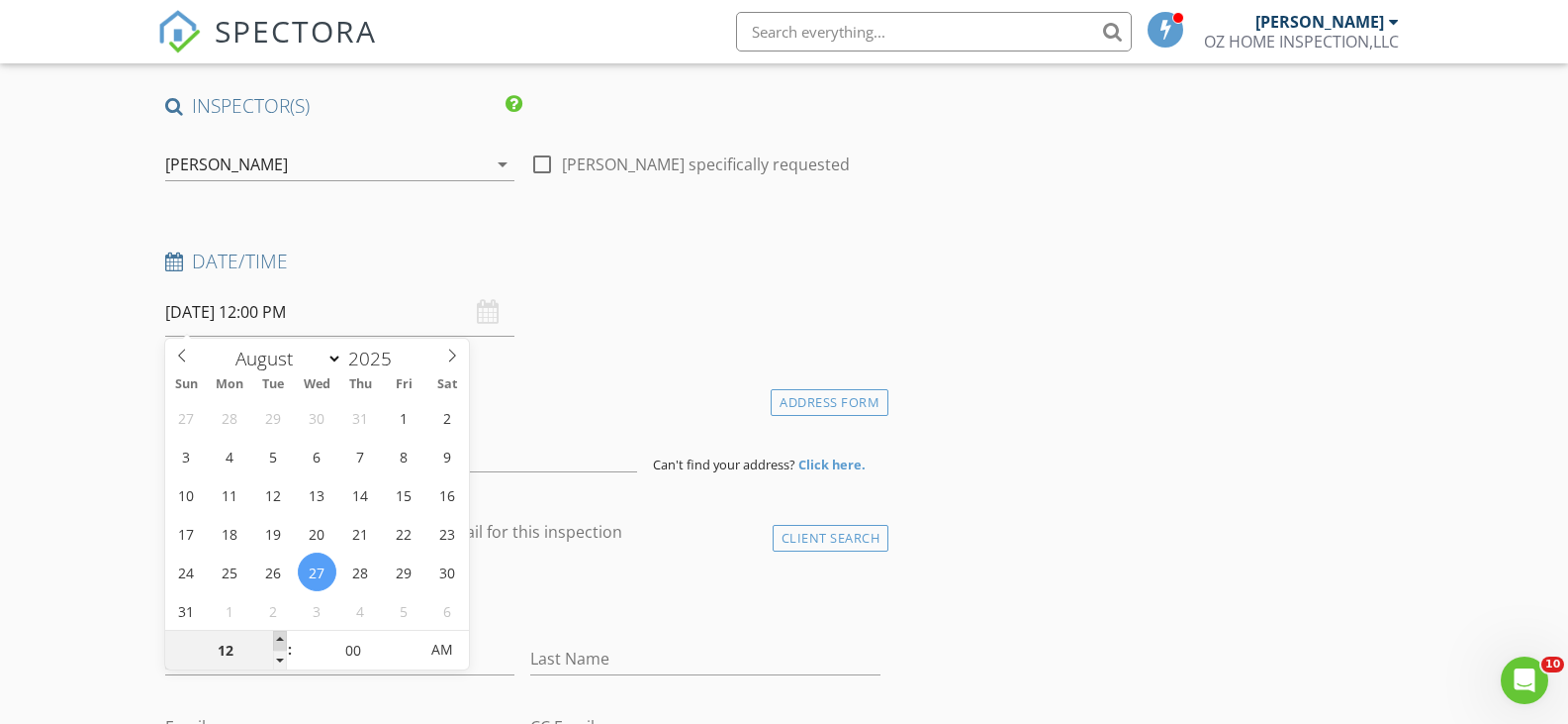
click at [283, 636] on span at bounding box center [280, 641] width 14 height 20
type input "01"
type input "08/27/2025 1:00 PM"
click at [282, 637] on span at bounding box center [280, 641] width 14 height 20
type input "02"
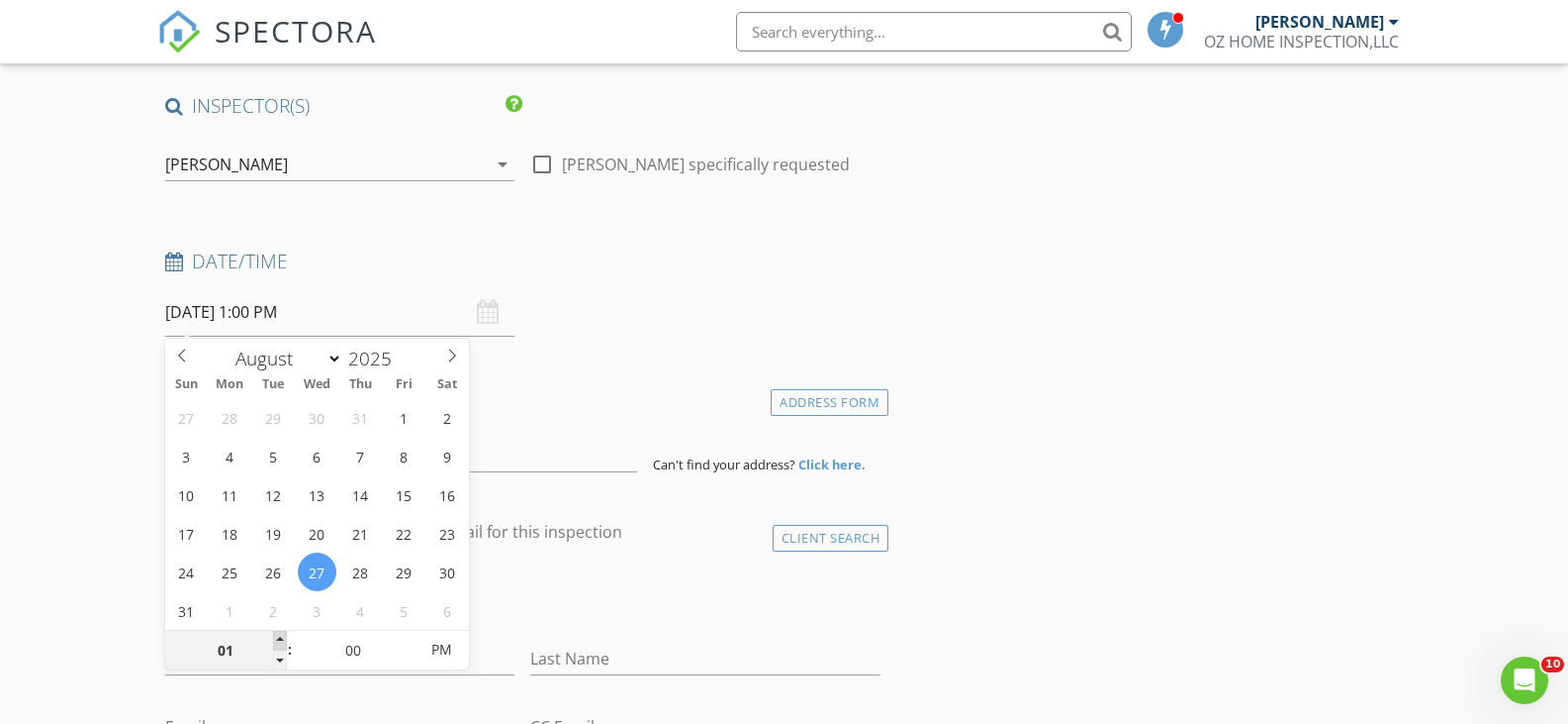
type input "08/27/2025 2:00 PM"
click at [282, 637] on span at bounding box center [280, 641] width 14 height 20
type input "03"
type input "08/27/2025 3:00 PM"
click at [282, 637] on span at bounding box center [280, 641] width 14 height 20
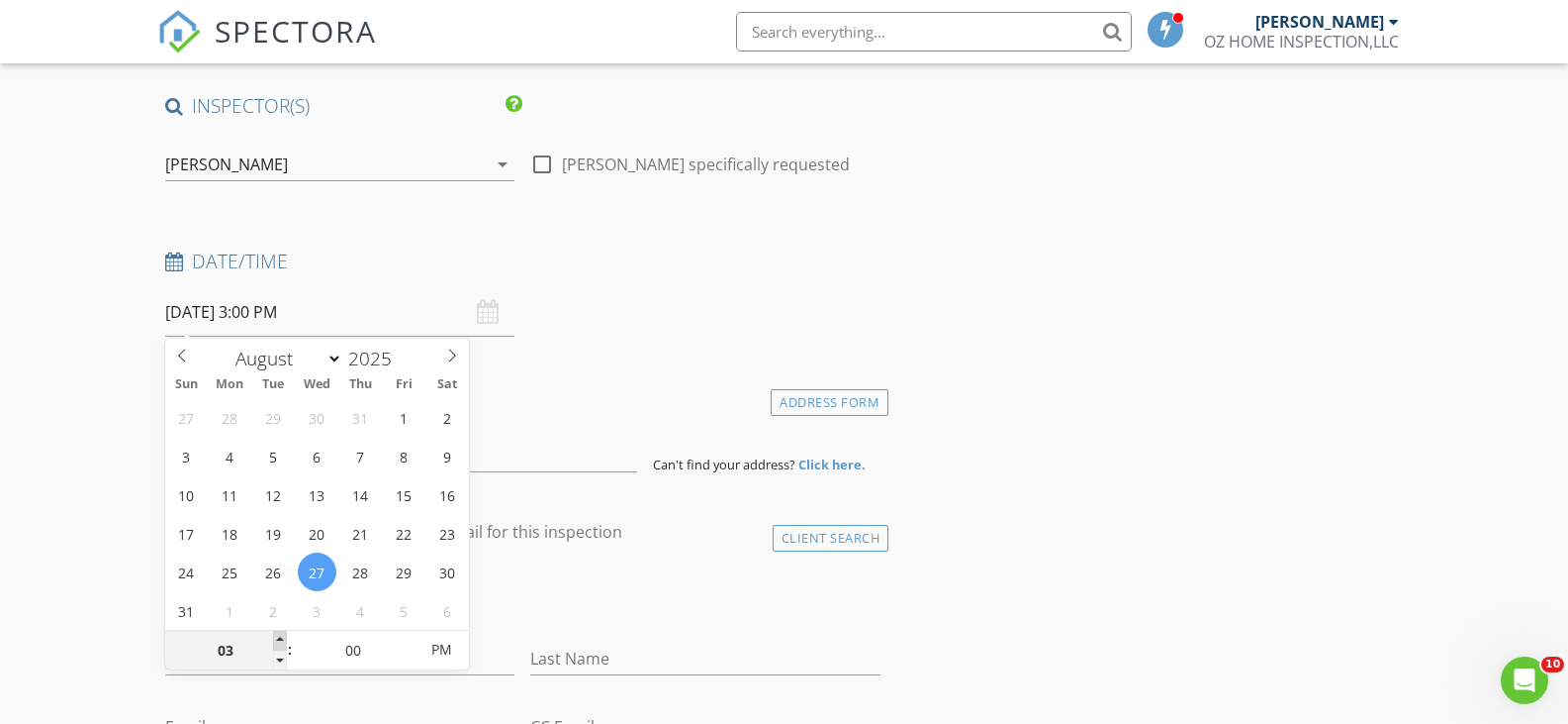
type input "04"
type input "08/27/2025 4:00 PM"
click at [282, 637] on span at bounding box center [280, 641] width 14 height 20
type input "05"
type input "08/27/2025 5:00 PM"
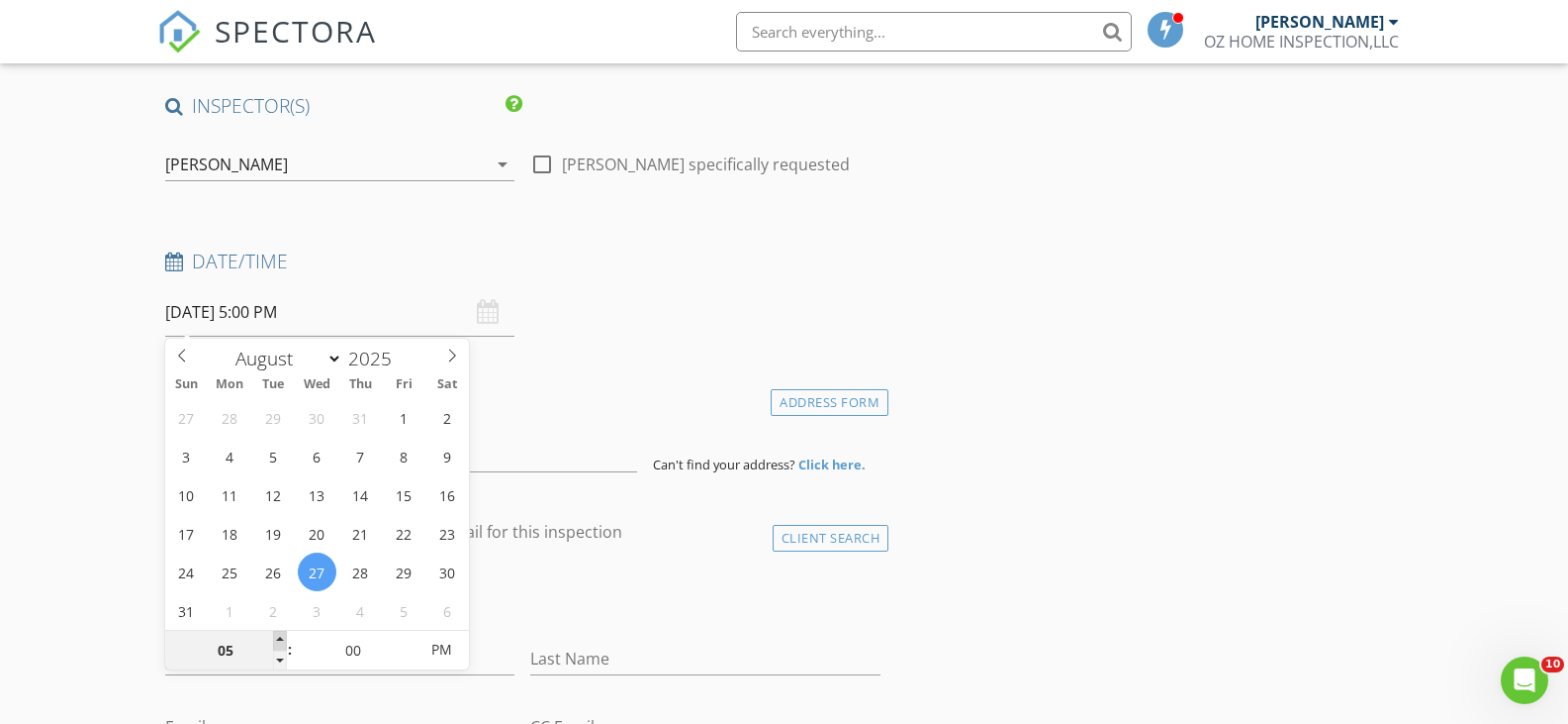
click at [282, 637] on span at bounding box center [280, 641] width 14 height 20
type input "06"
type input "08/27/2025 6:00 PM"
click at [282, 637] on span at bounding box center [280, 641] width 14 height 20
type input "07"
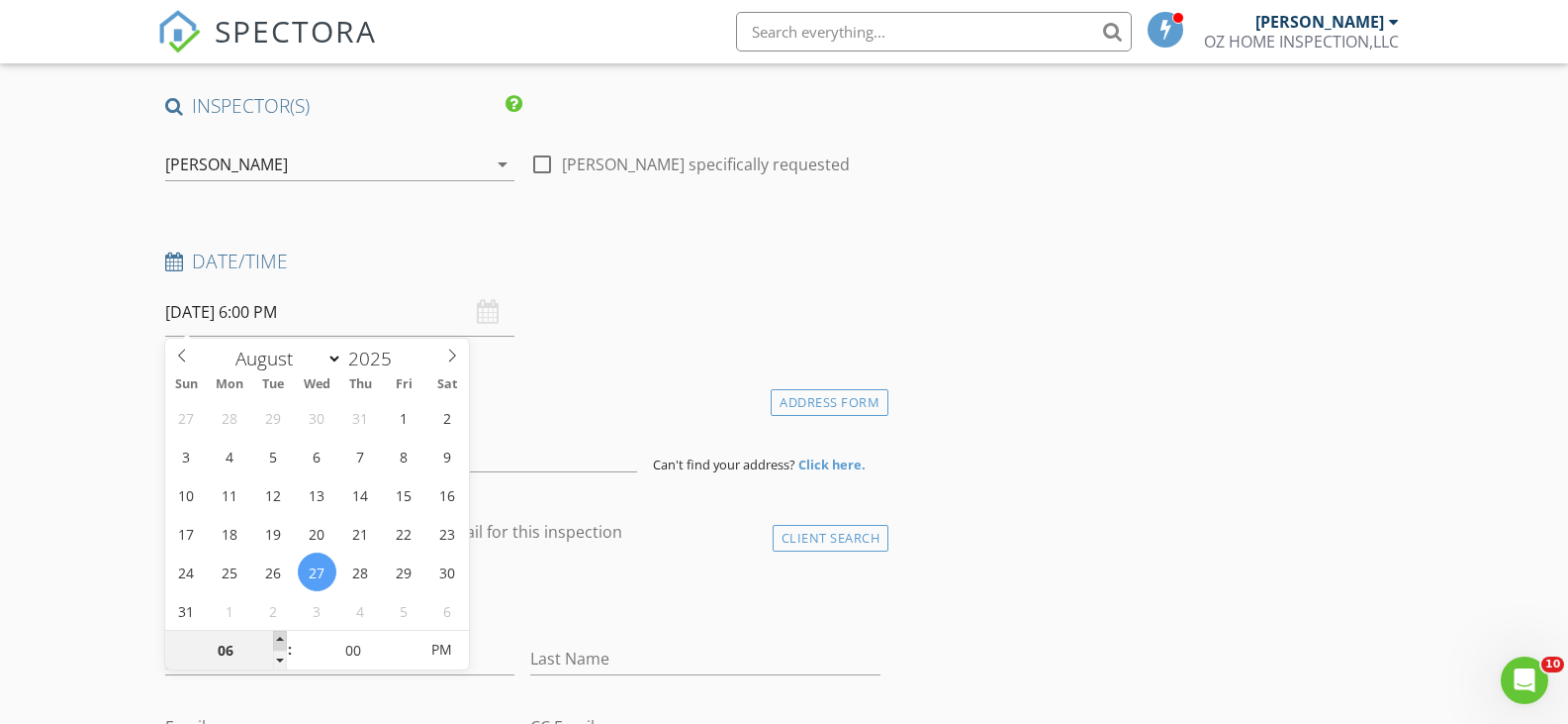
type input "08/27/2025 7:00 PM"
click at [282, 637] on span at bounding box center [280, 641] width 14 height 20
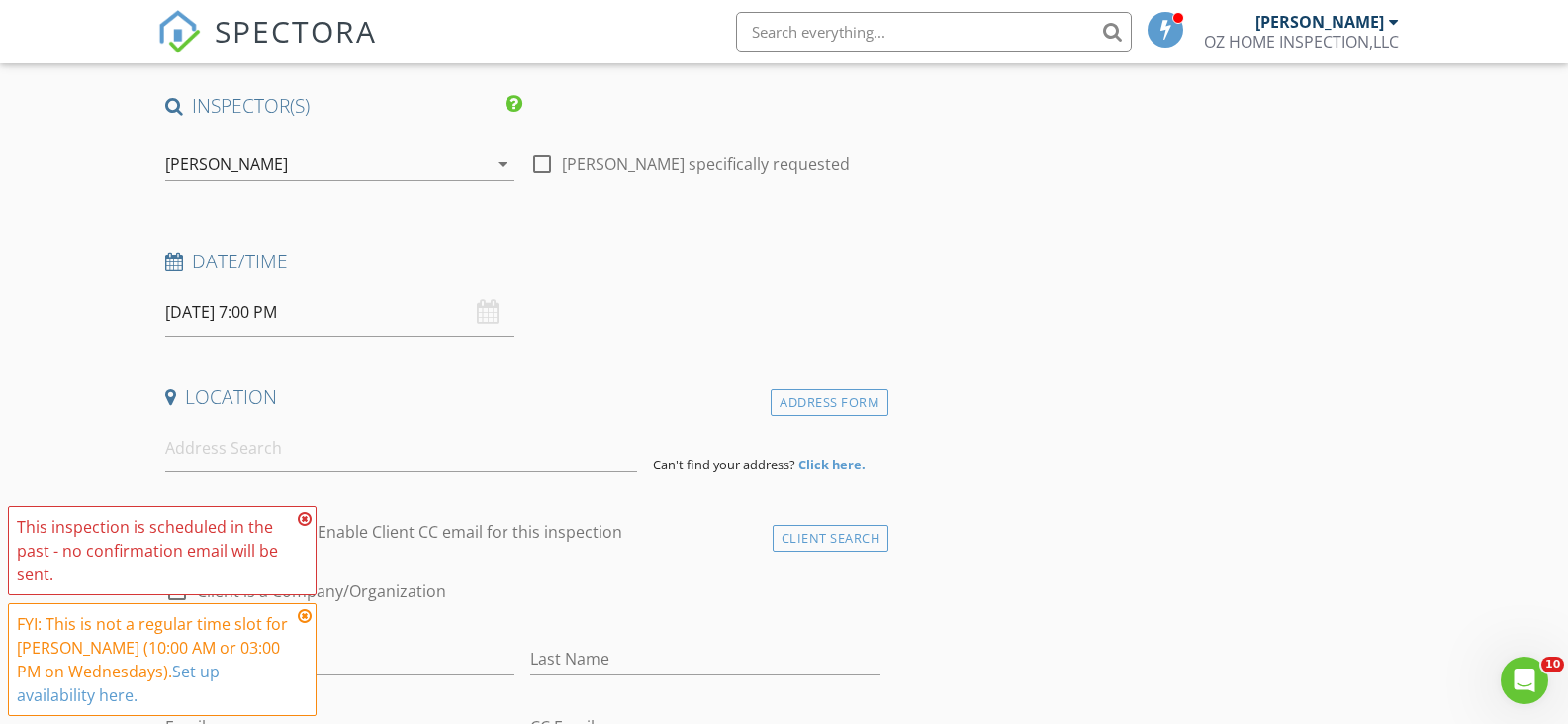
click at [282, 637] on span "This inspection is scheduled in the past - no confirmation email will be sent. …" at bounding box center [162, 611] width 309 height 210
click at [301, 619] on icon at bounding box center [305, 616] width 14 height 16
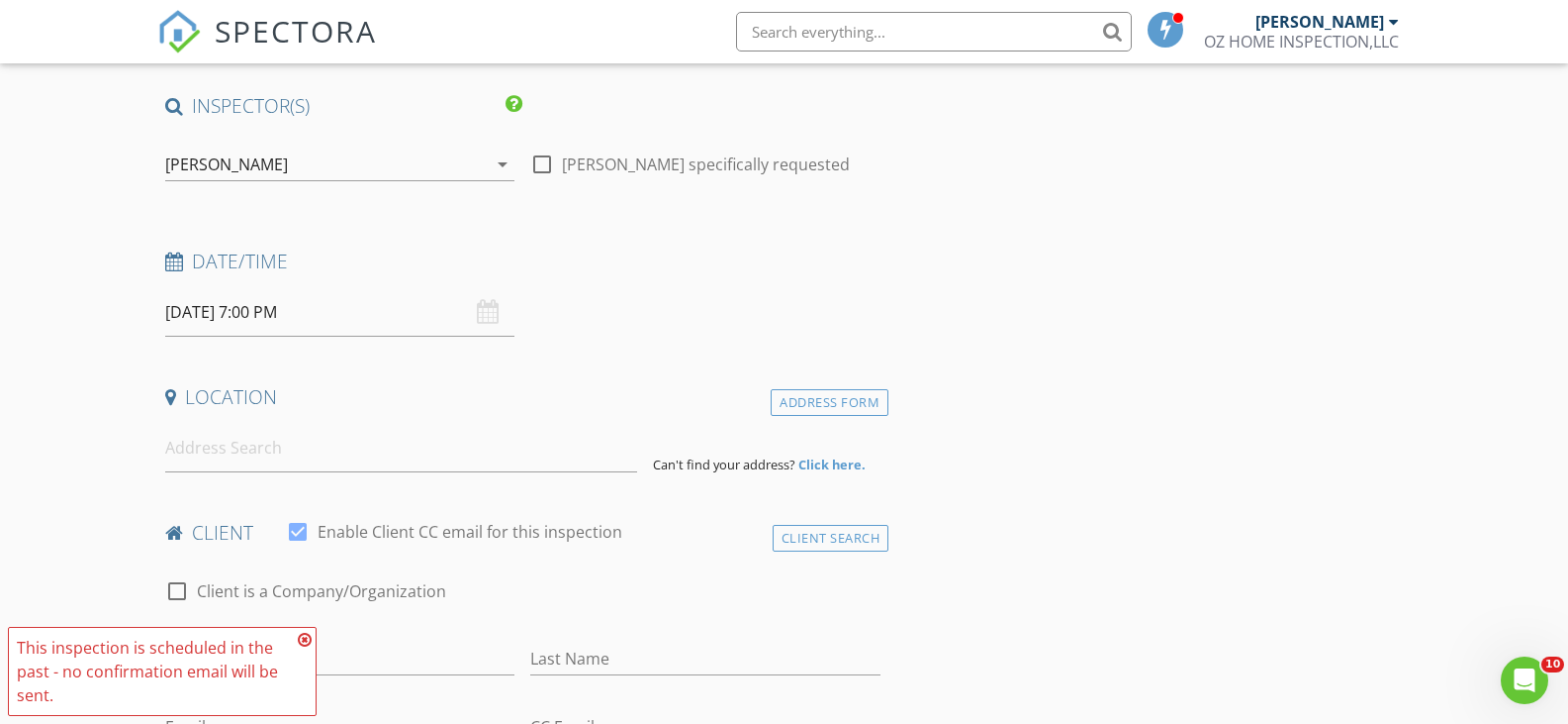
click at [306, 636] on icon at bounding box center [305, 640] width 14 height 16
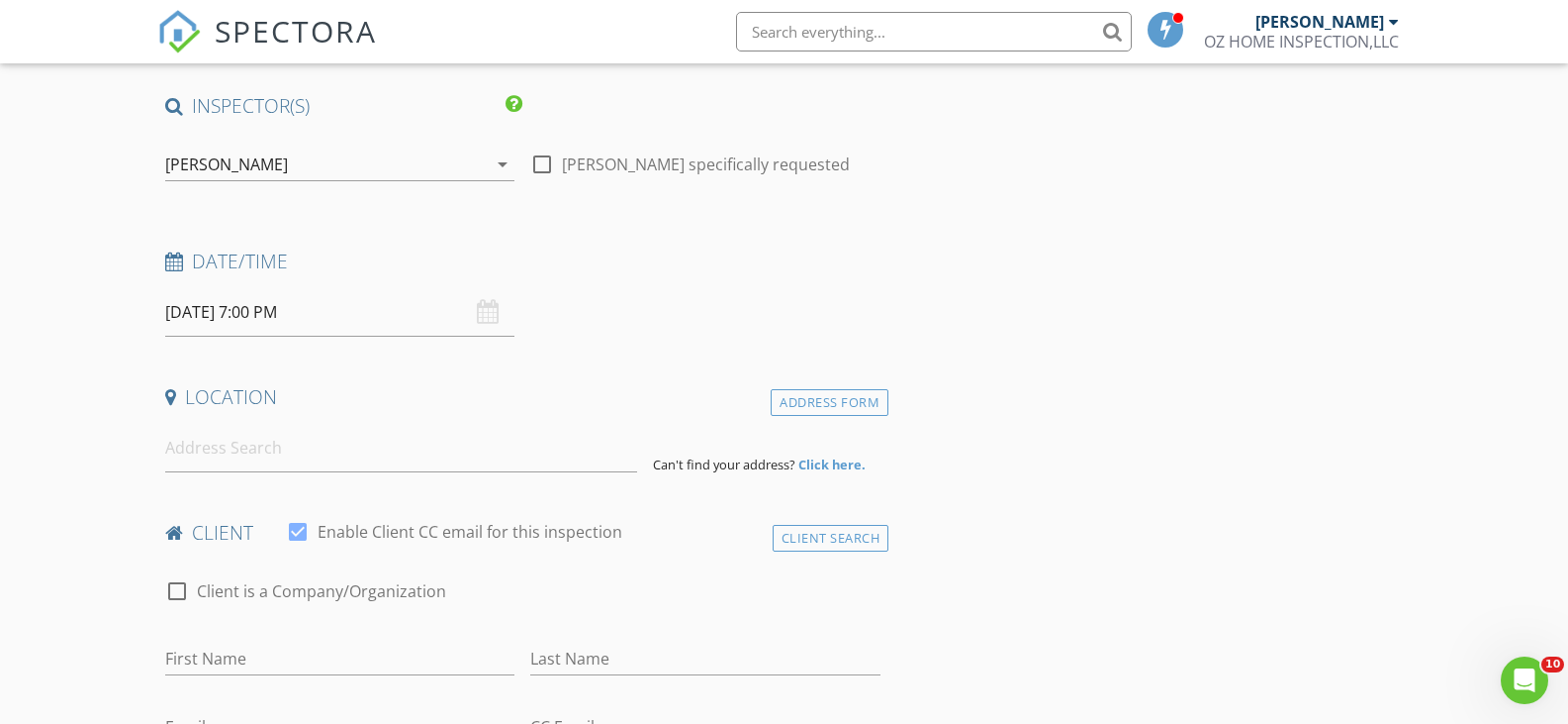
click at [260, 307] on input "08/27/2025 7:00 PM" at bounding box center [340, 312] width 350 height 49
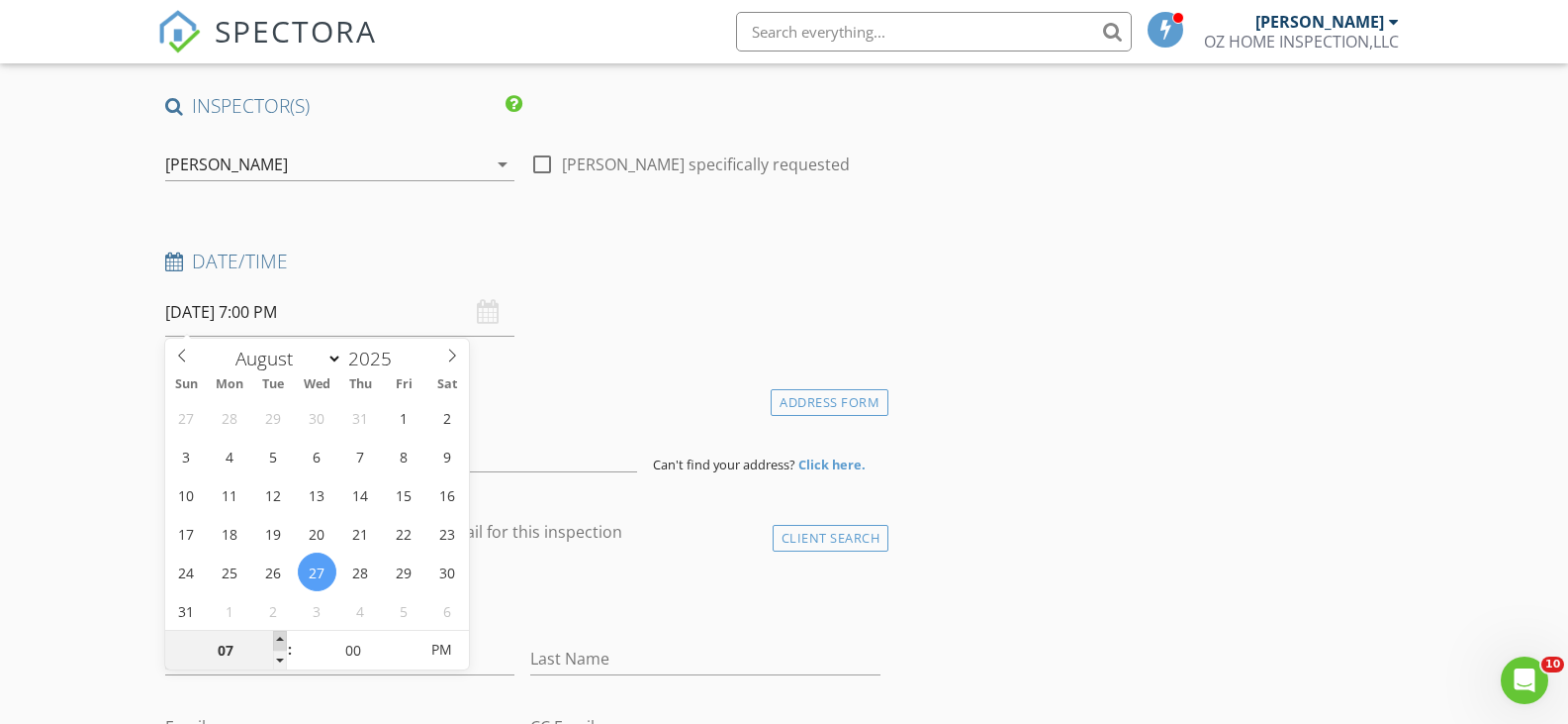
type input "08"
type input "[DATE] 8:00 PM"
click at [279, 637] on span at bounding box center [280, 641] width 14 height 20
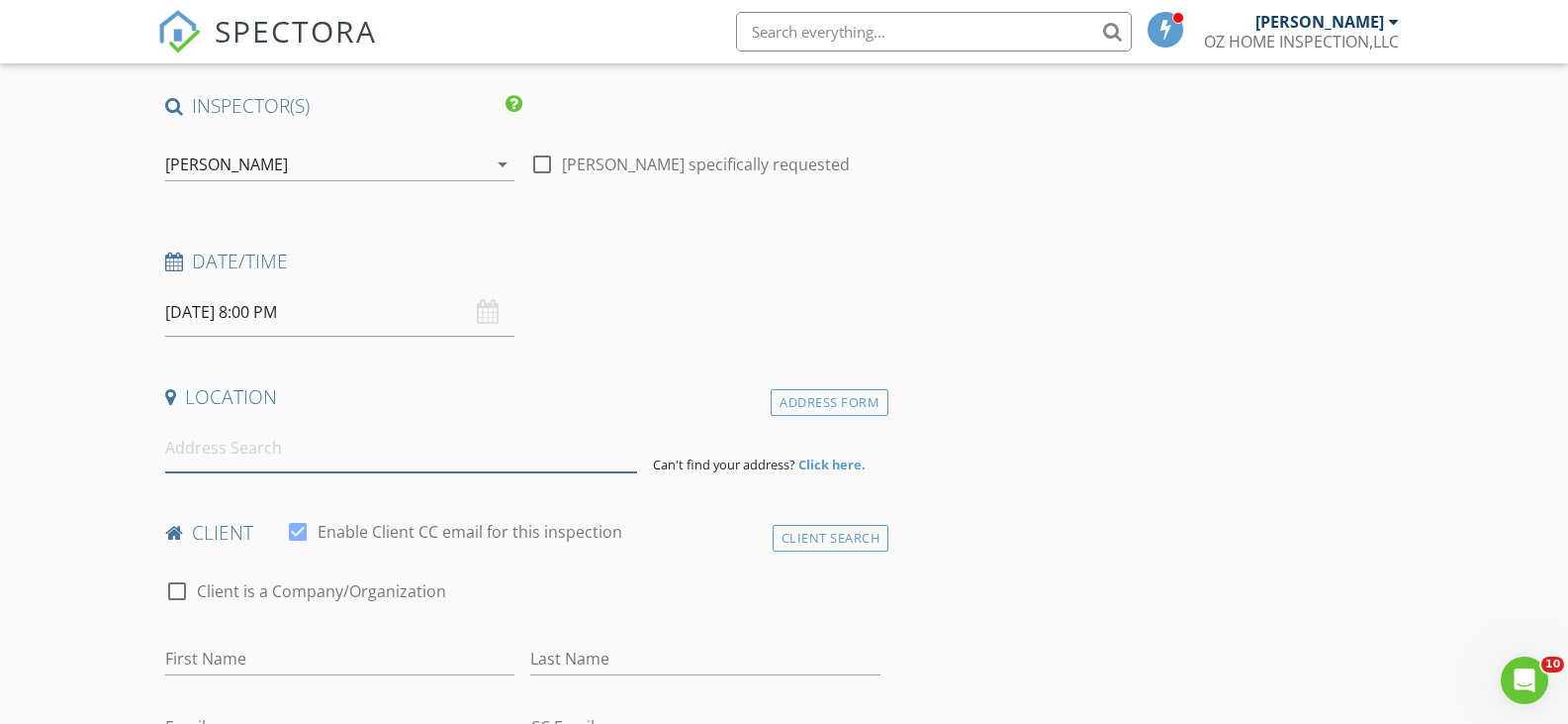
click at [289, 455] on input at bounding box center [401, 448] width 472 height 49
click at [245, 455] on input at bounding box center [401, 448] width 472 height 49
paste input "[STREET_ADDRESS]"
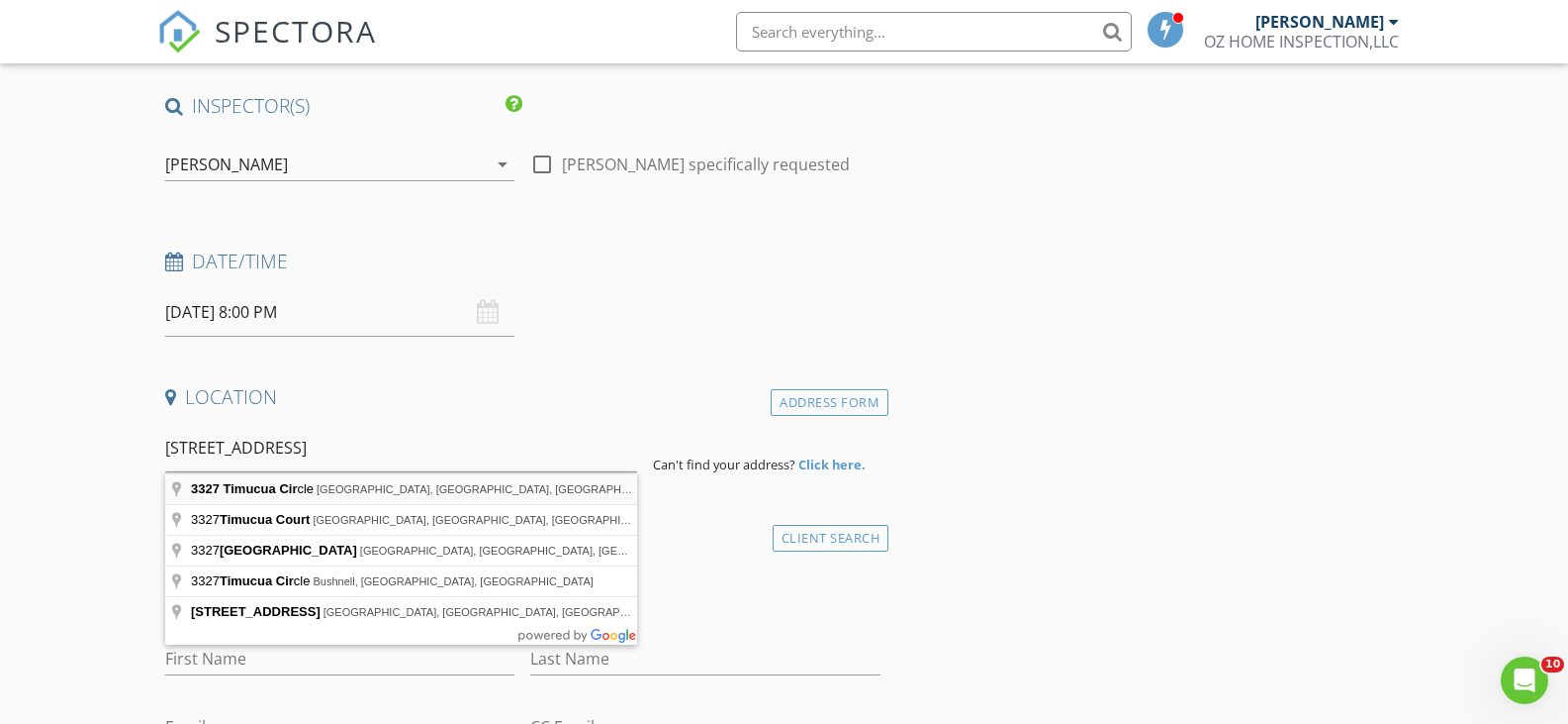
type input "3327 Timucua Circle, Orlando, FL, USA"
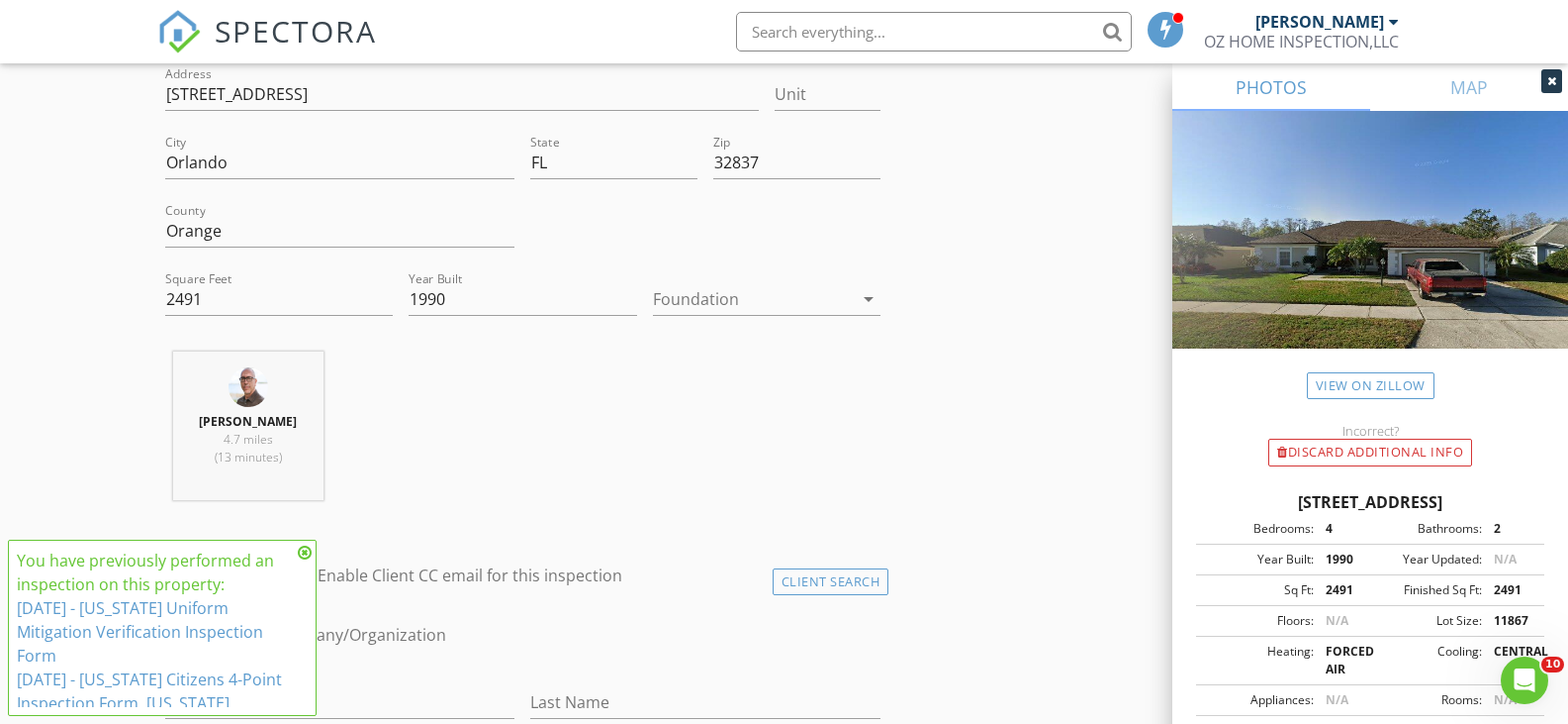
scroll to position [594, 0]
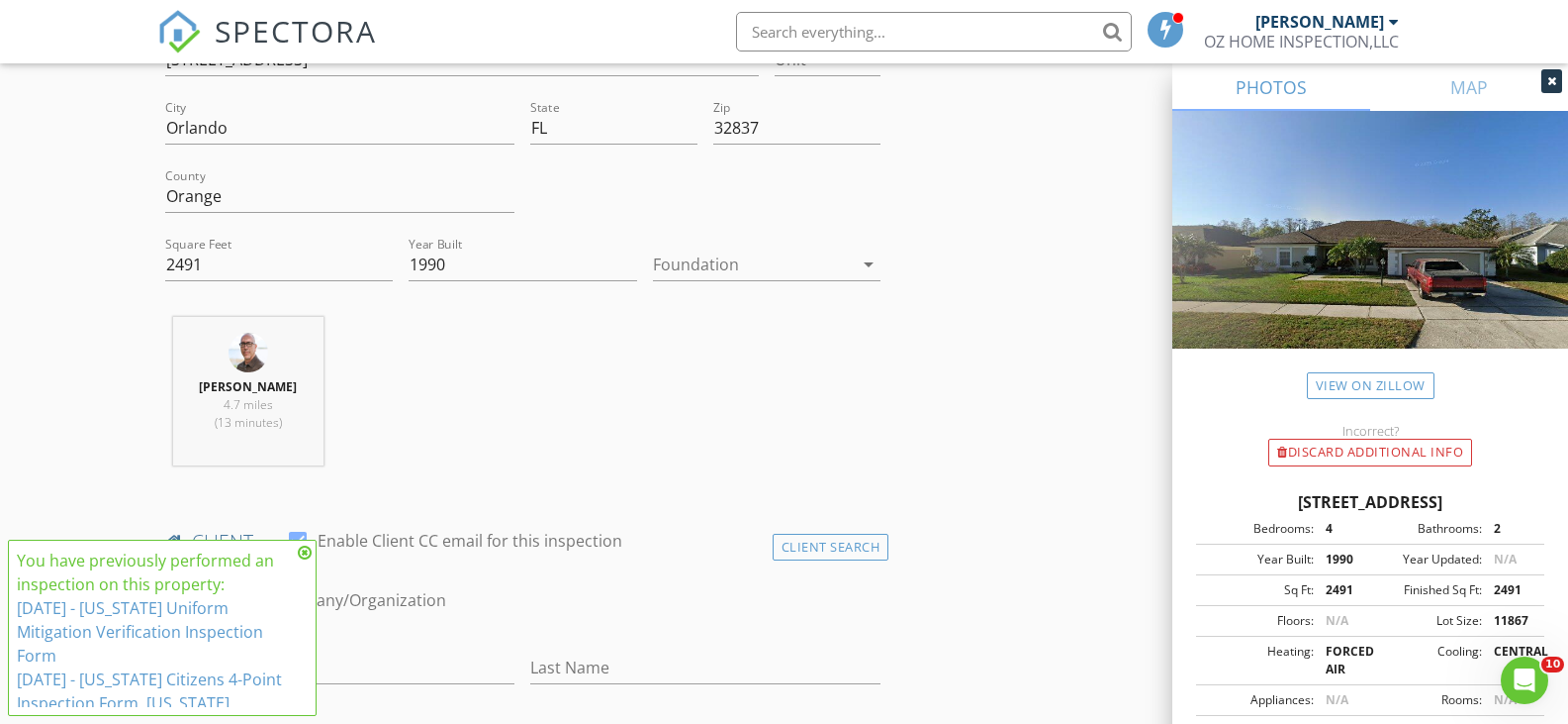
click at [305, 554] on icon at bounding box center [305, 553] width 14 height 16
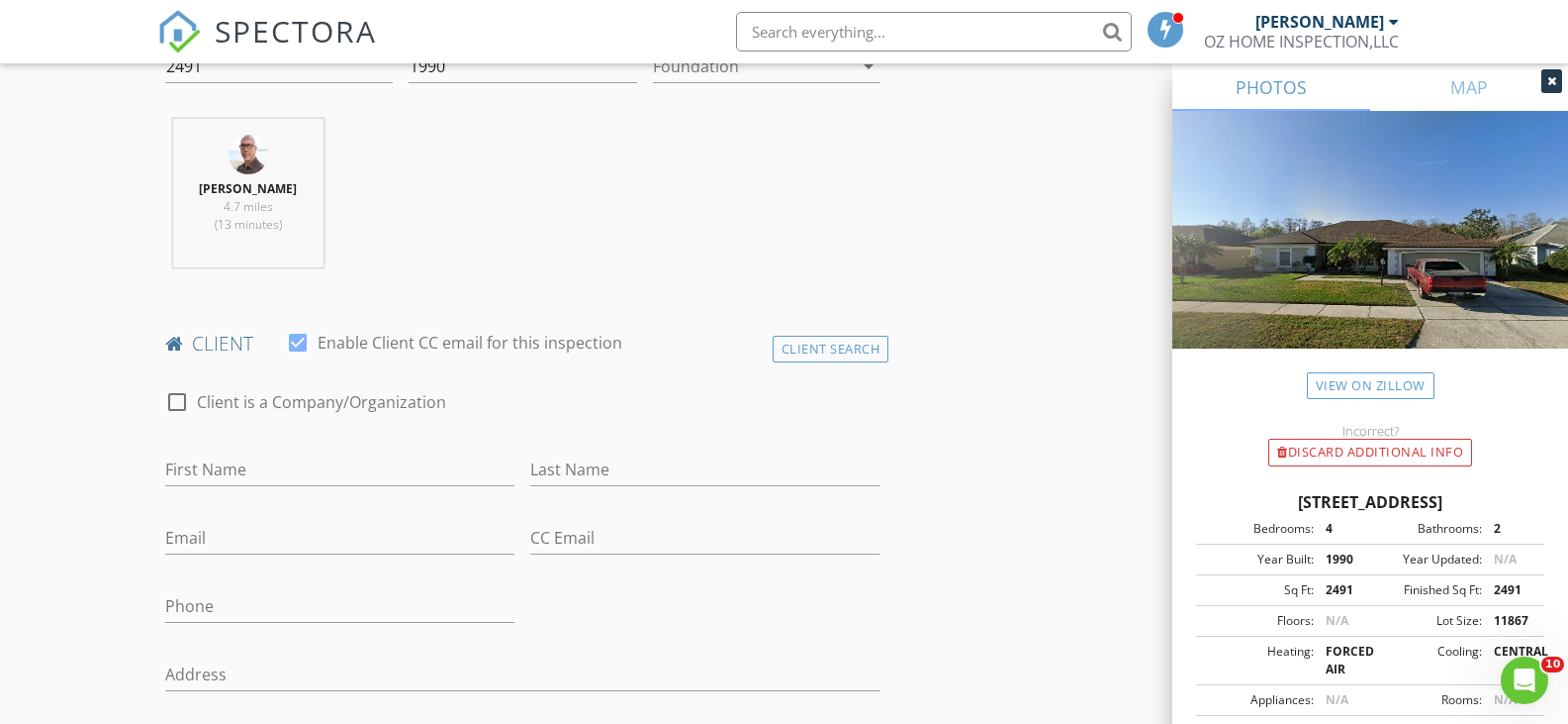
scroll to position [891, 0]
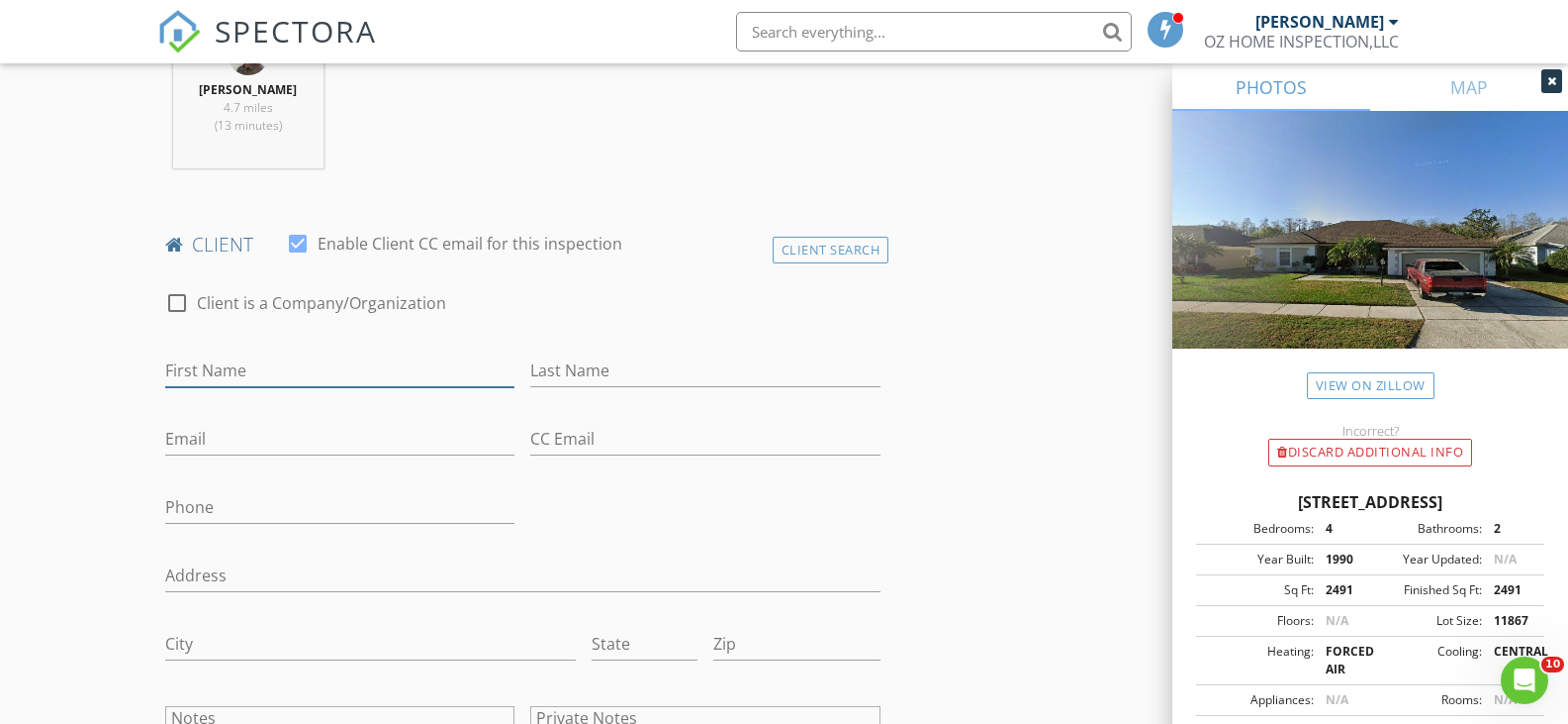
click at [253, 372] on input "First Name" at bounding box center [340, 370] width 350 height 33
click at [228, 357] on input "First Name" at bounding box center [340, 370] width 350 height 33
paste input "[PERSON_NAME]"
drag, startPoint x: 241, startPoint y: 370, endPoint x: 291, endPoint y: 369, distance: 50.0
click at [291, 369] on input "[PERSON_NAME]" at bounding box center [340, 370] width 350 height 33
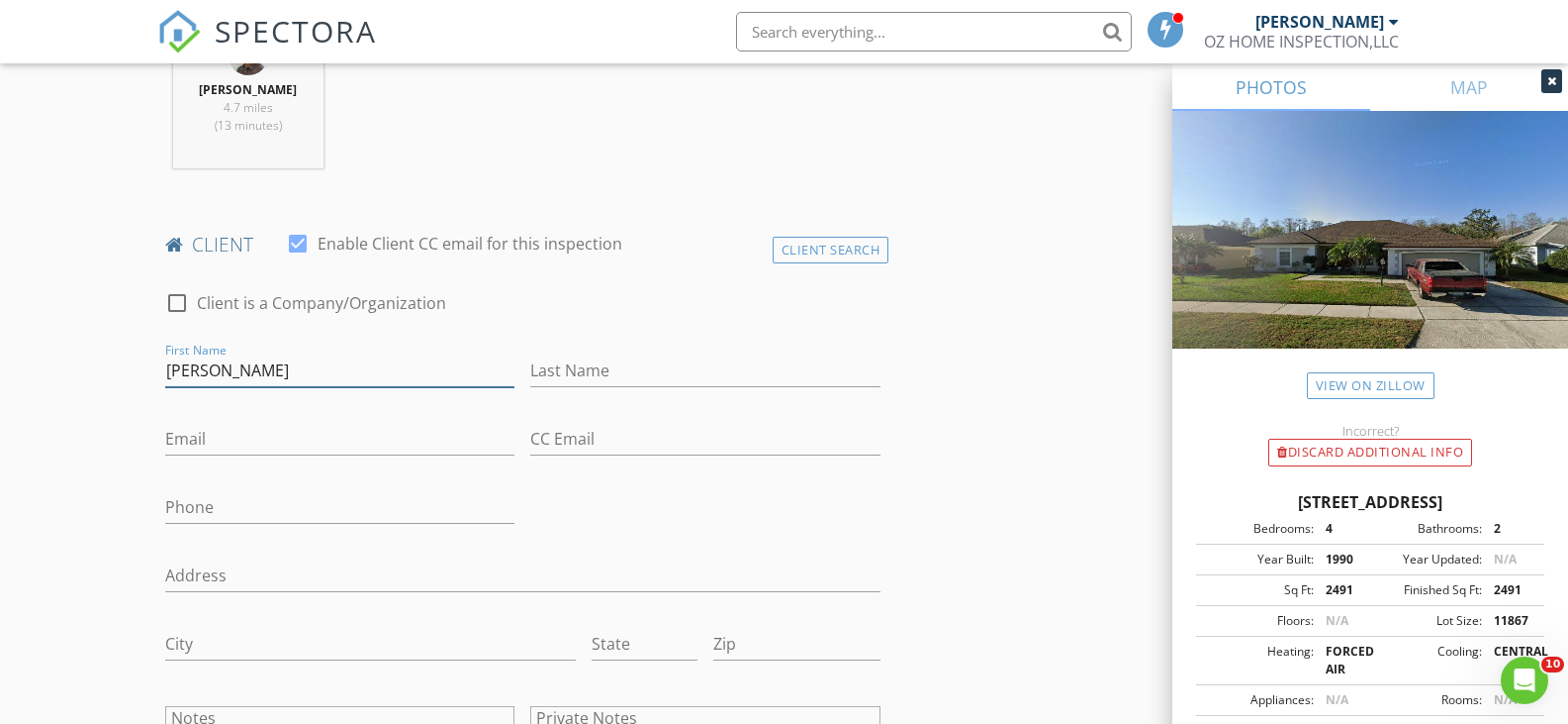
type input "[PERSON_NAME]"
click at [612, 366] on input "Last Name" at bounding box center [706, 370] width 350 height 33
paste input "[PERSON_NAME]"
type input "[PERSON_NAME]"
click at [205, 439] on input "Email" at bounding box center [340, 439] width 350 height 33
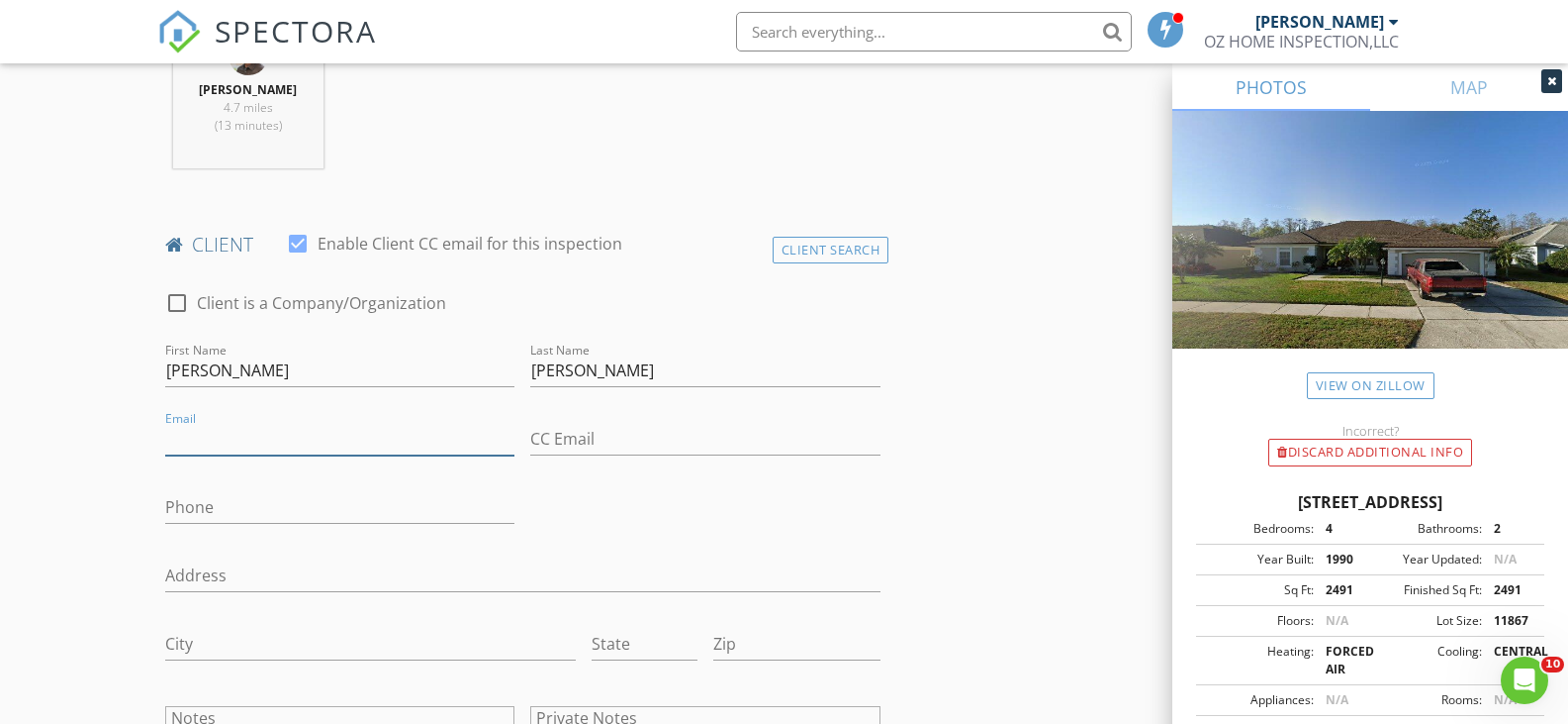
paste input "[EMAIL_ADDRESS][DOMAIN_NAME]"
type input "[EMAIL_ADDRESS][DOMAIN_NAME]"
click at [179, 505] on input "Phone" at bounding box center [340, 507] width 350 height 33
paste input "[PHONE_NUMBER]"
type input "[PHONE_NUMBER]"
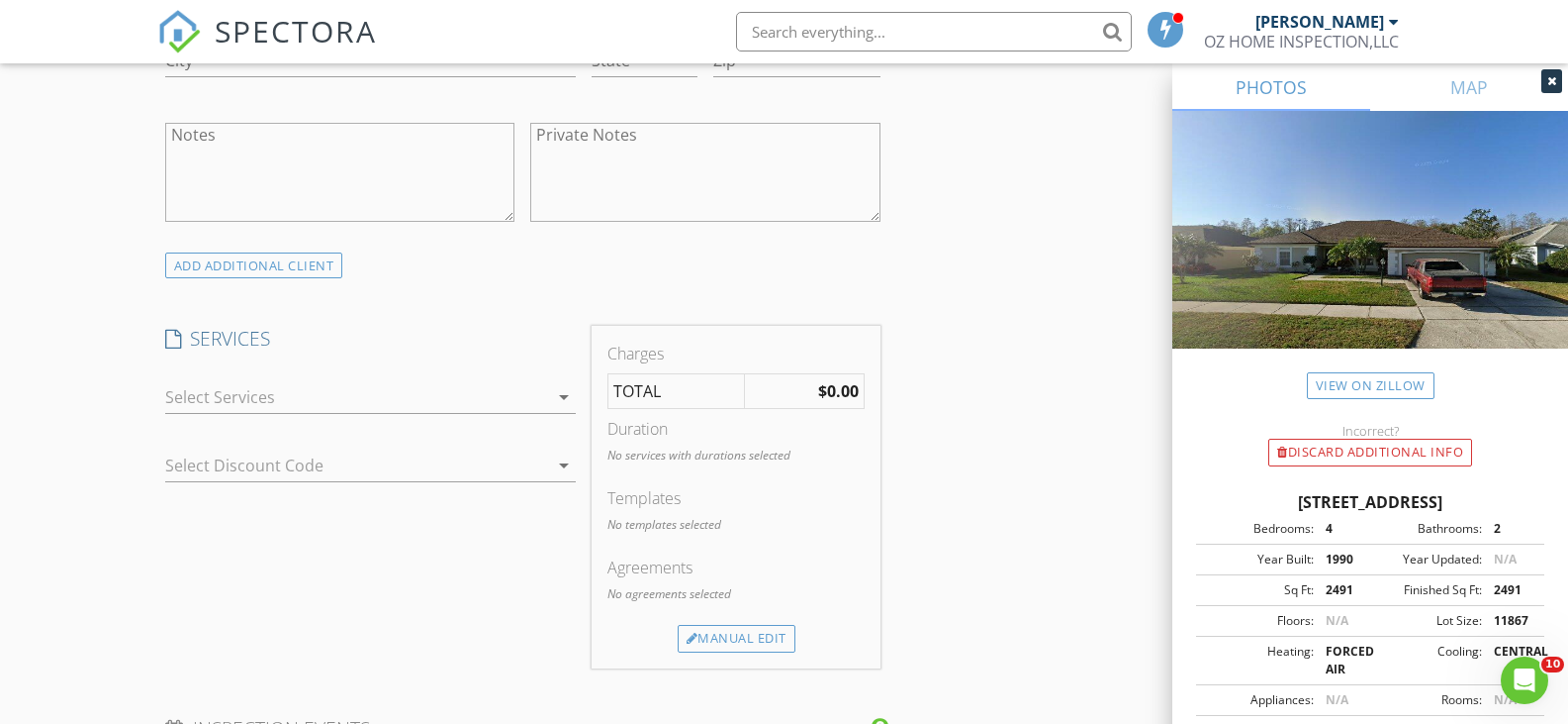
scroll to position [1485, 0]
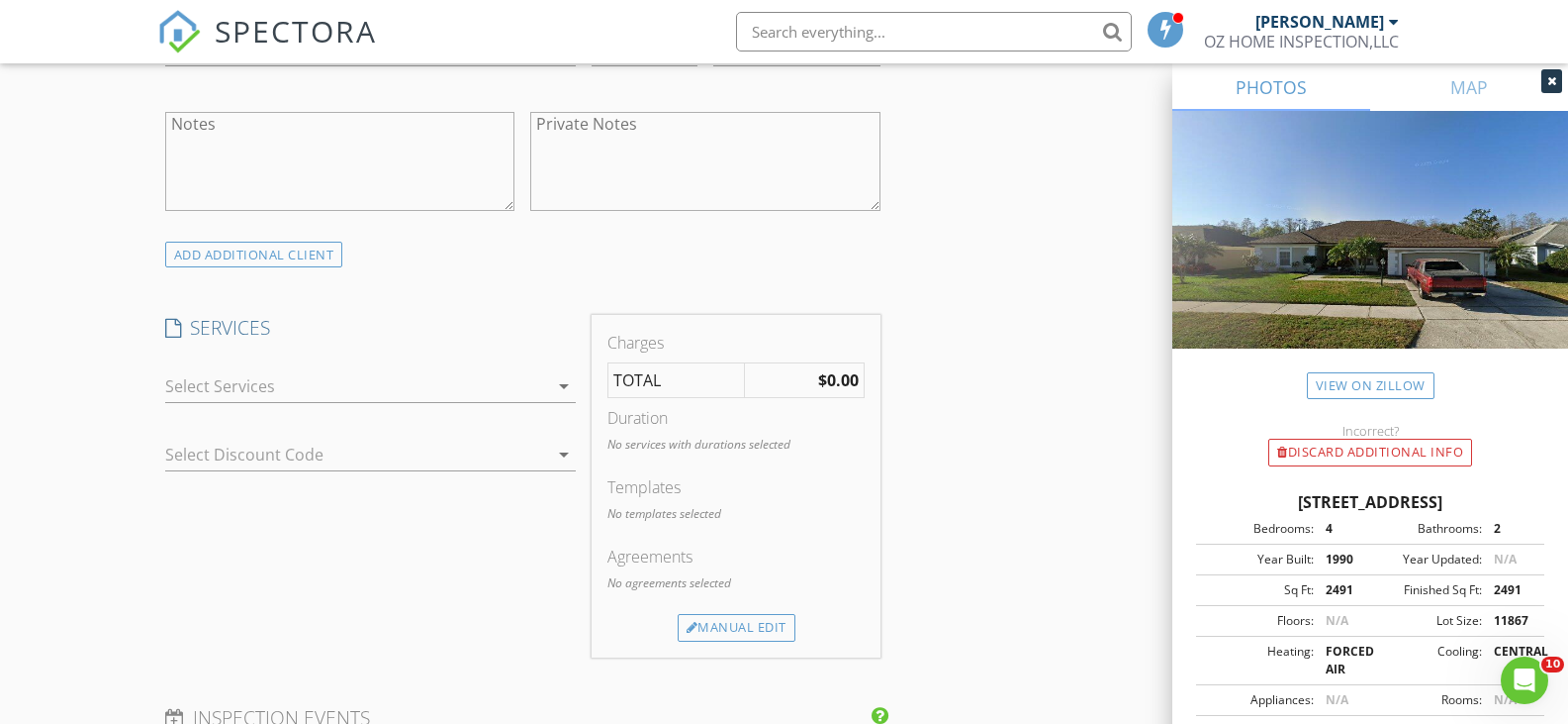
click at [350, 393] on div at bounding box center [356, 386] width 383 height 32
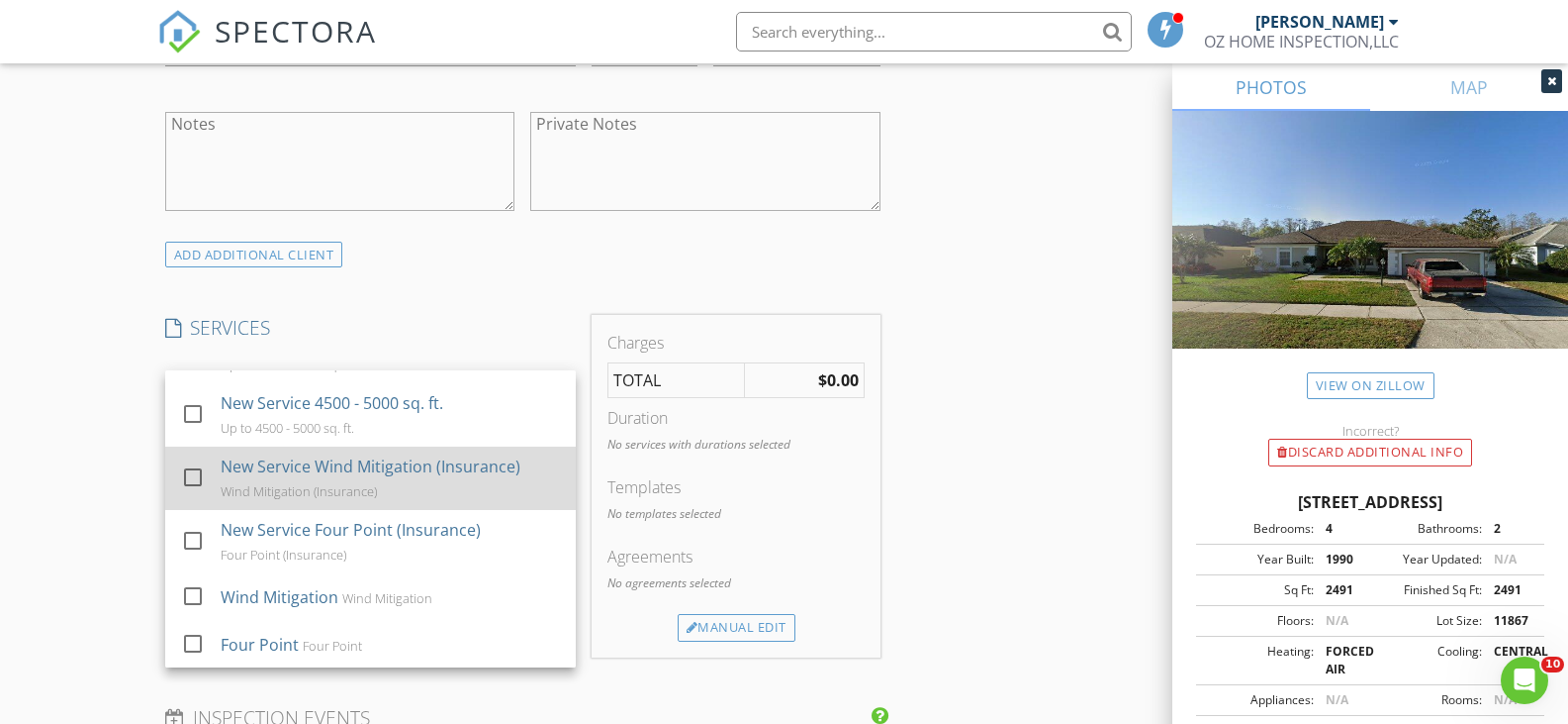
scroll to position [495, 0]
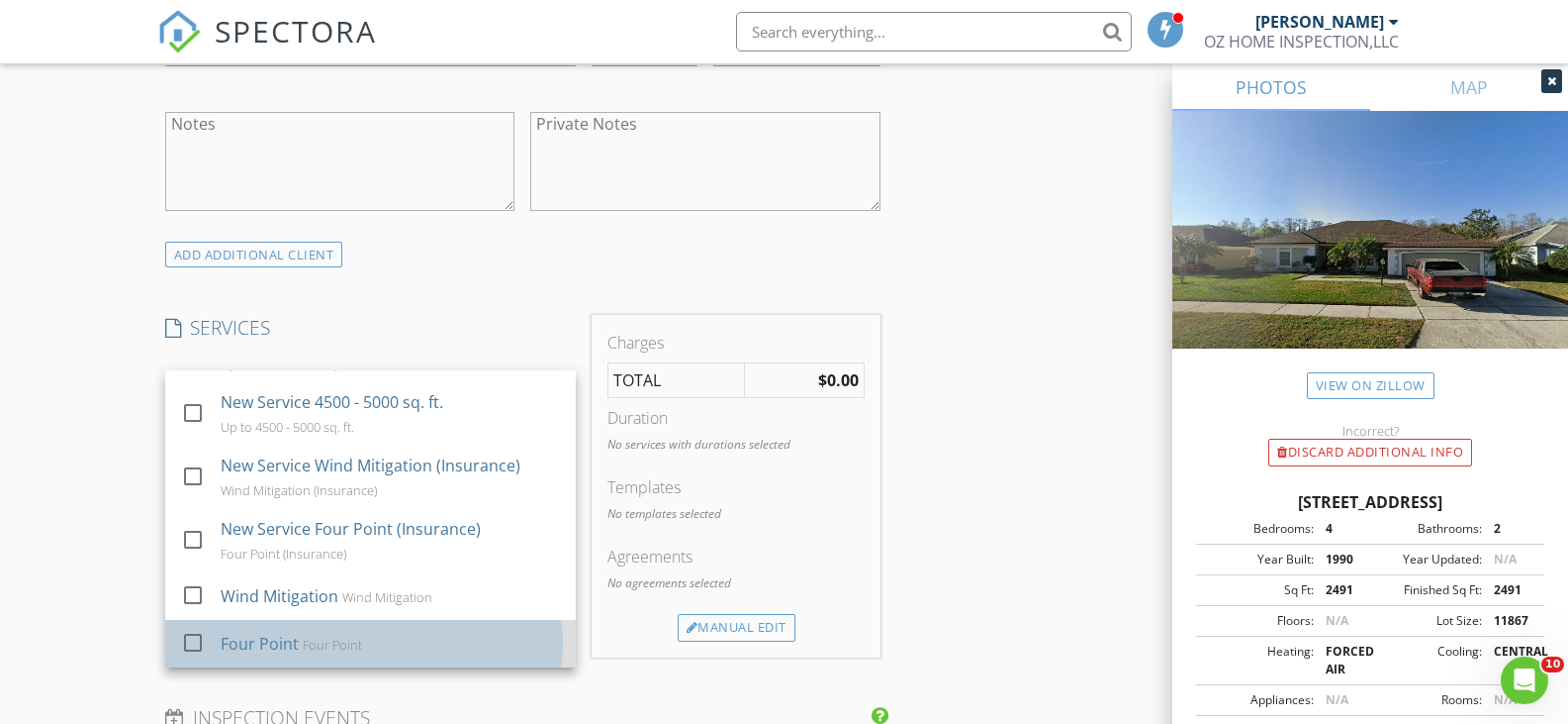
click at [281, 646] on div "Four Point" at bounding box center [259, 644] width 78 height 24
checkbox input "false"
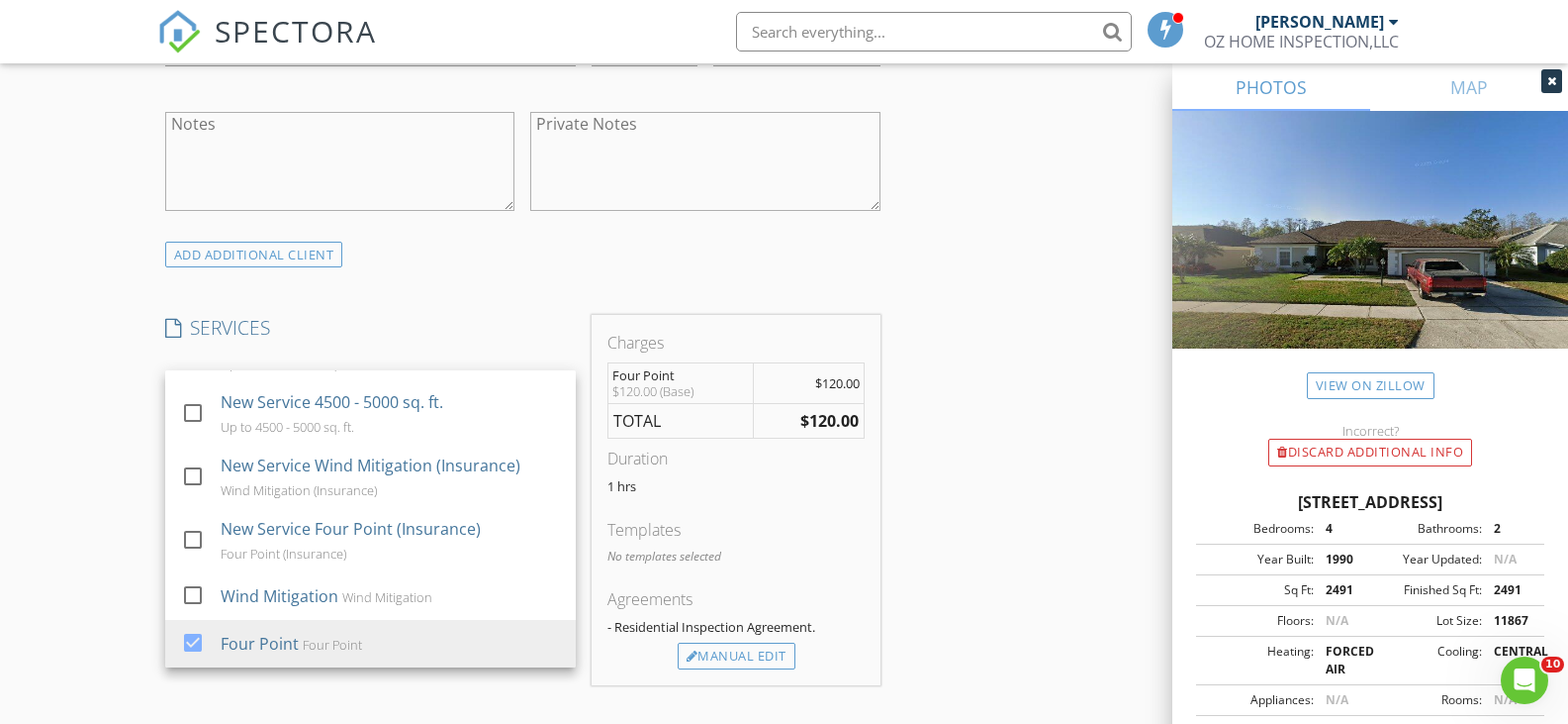
click at [994, 451] on div "INSPECTOR(S) check_box Enrique O Galvan PRIMARY Enrique O Galvan arrow_drop_dow…" at bounding box center [784, 545] width 1254 height 3479
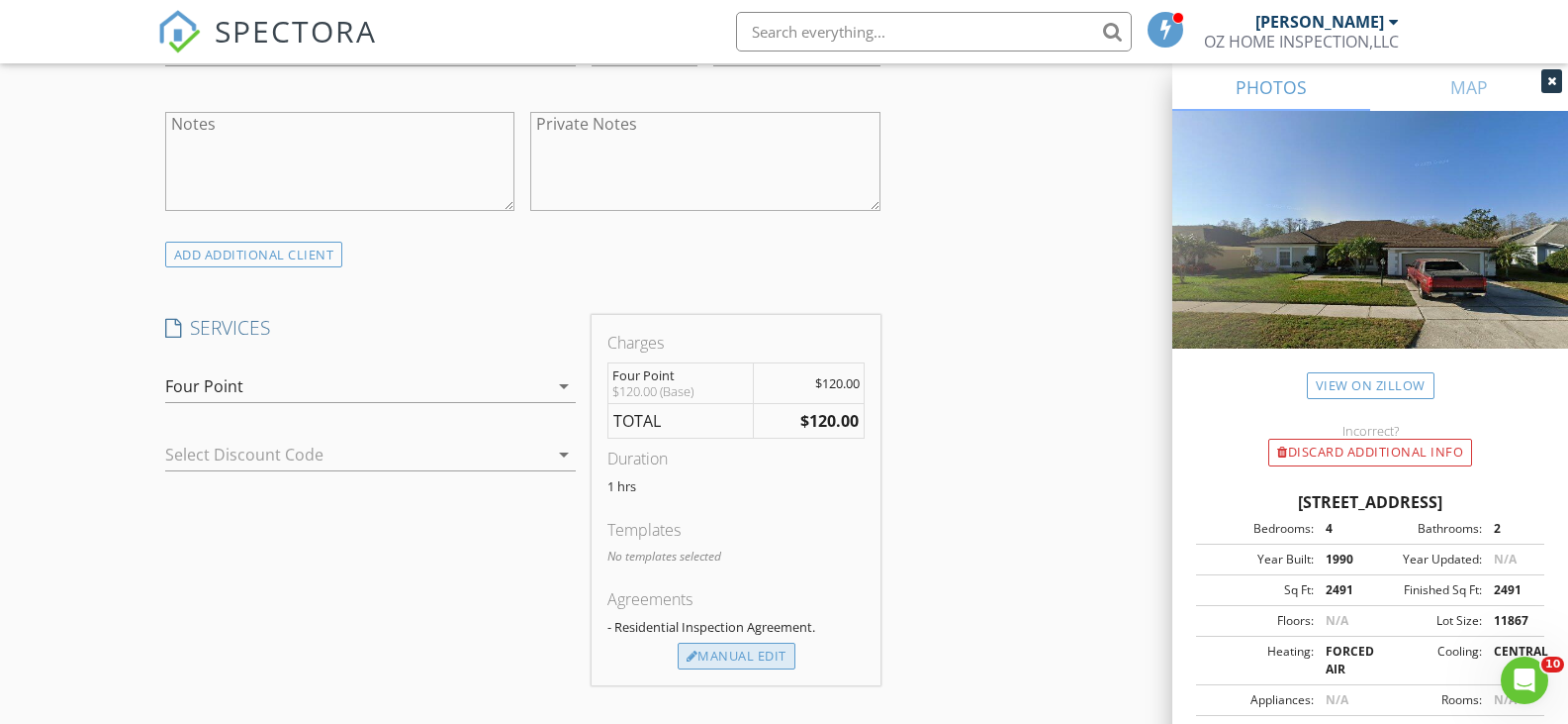
click at [734, 656] on div "Manual Edit" at bounding box center [737, 657] width 118 height 28
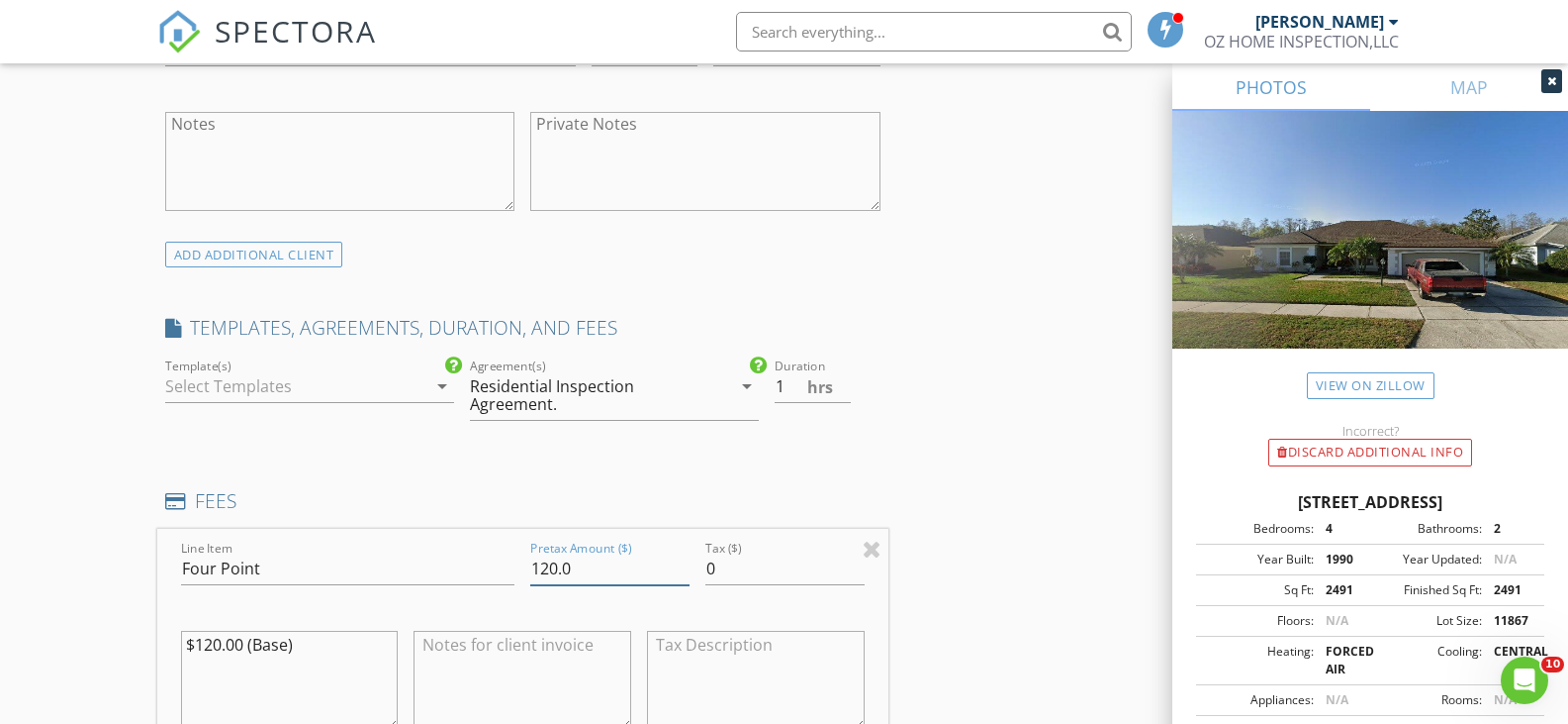
click at [551, 570] on input "120.0" at bounding box center [610, 568] width 159 height 33
type input "0.0"
click at [987, 351] on div "INSPECTOR(S) check_box Enrique O Galvan PRIMARY Enrique O Galvan arrow_drop_dow…" at bounding box center [784, 648] width 1254 height 3685
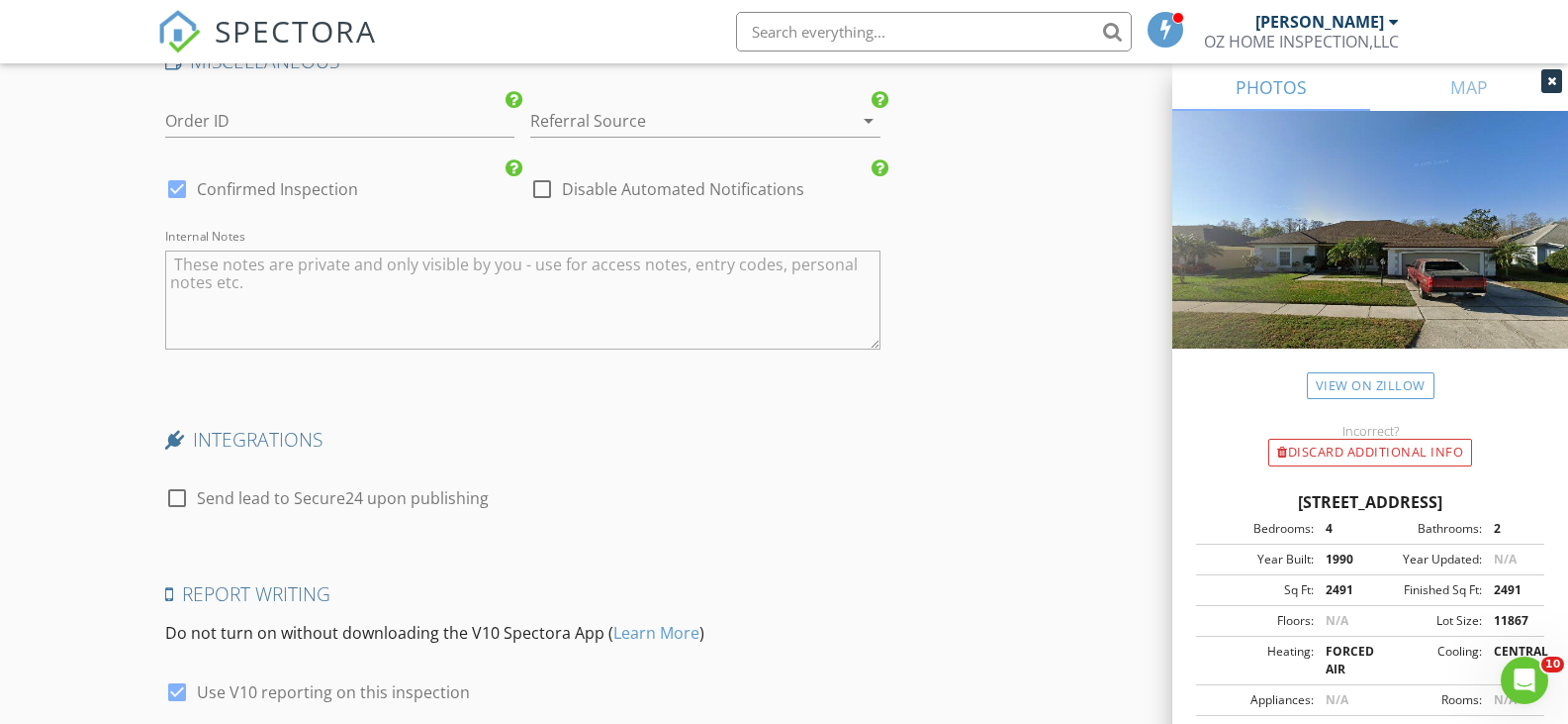
scroll to position [3300, 0]
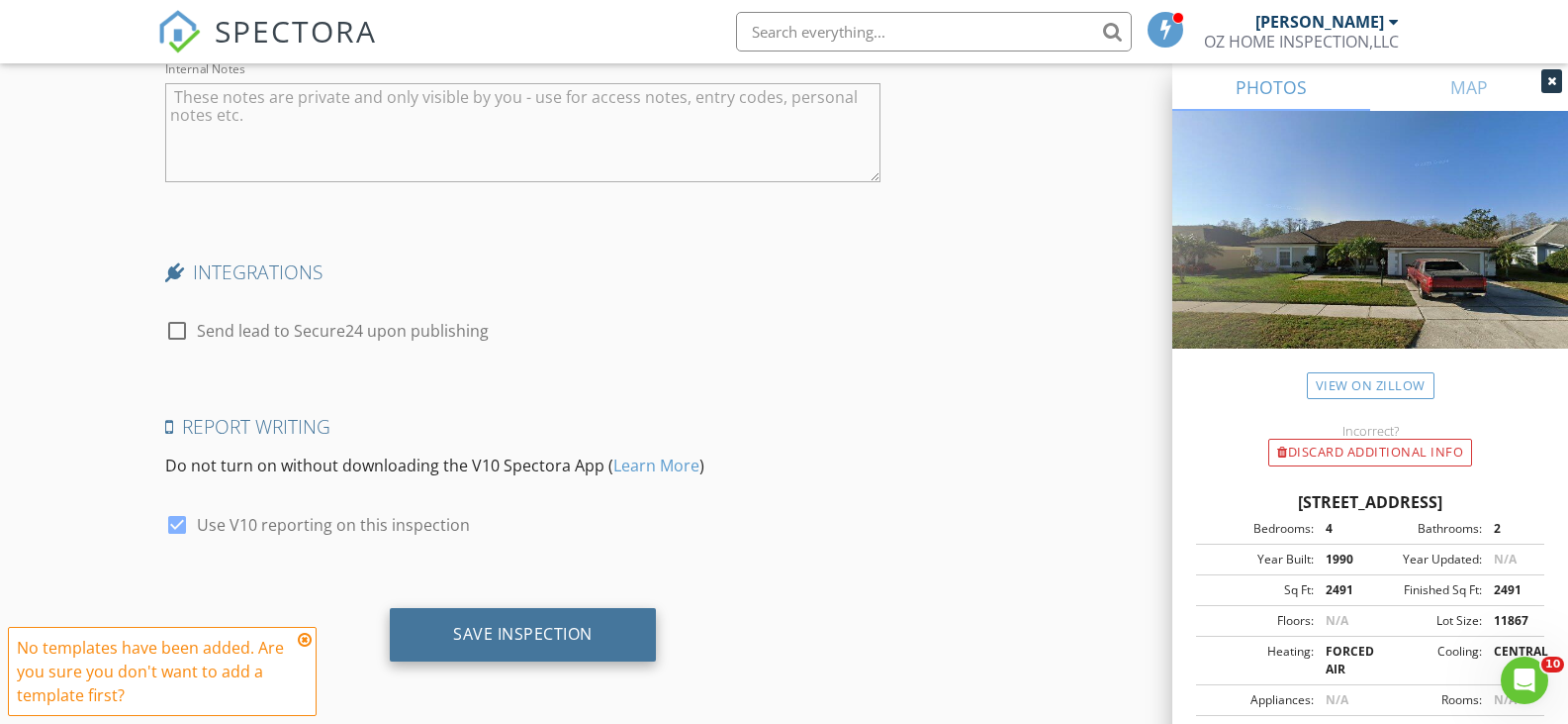
click at [578, 626] on div "Save Inspection" at bounding box center [523, 634] width 140 height 20
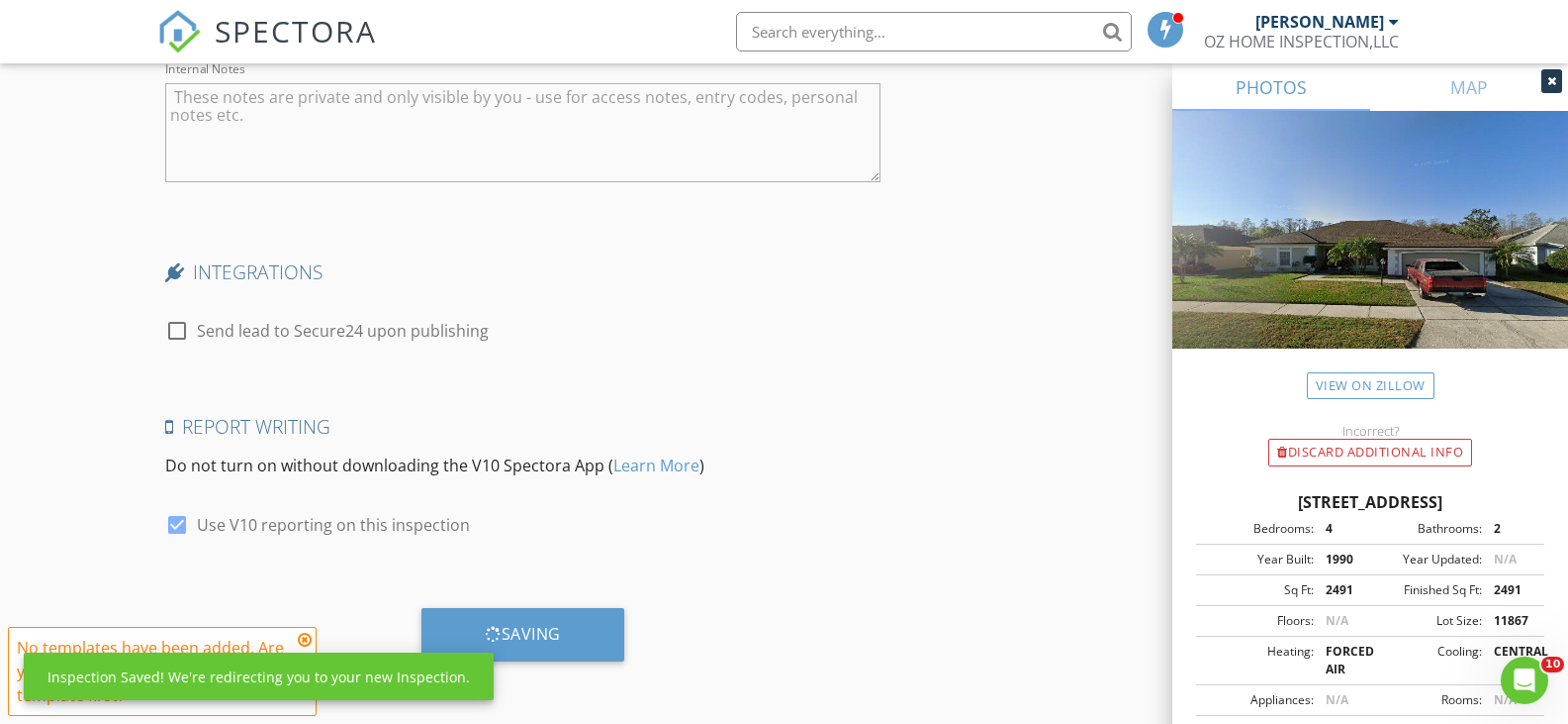
click at [303, 645] on icon at bounding box center [305, 640] width 14 height 16
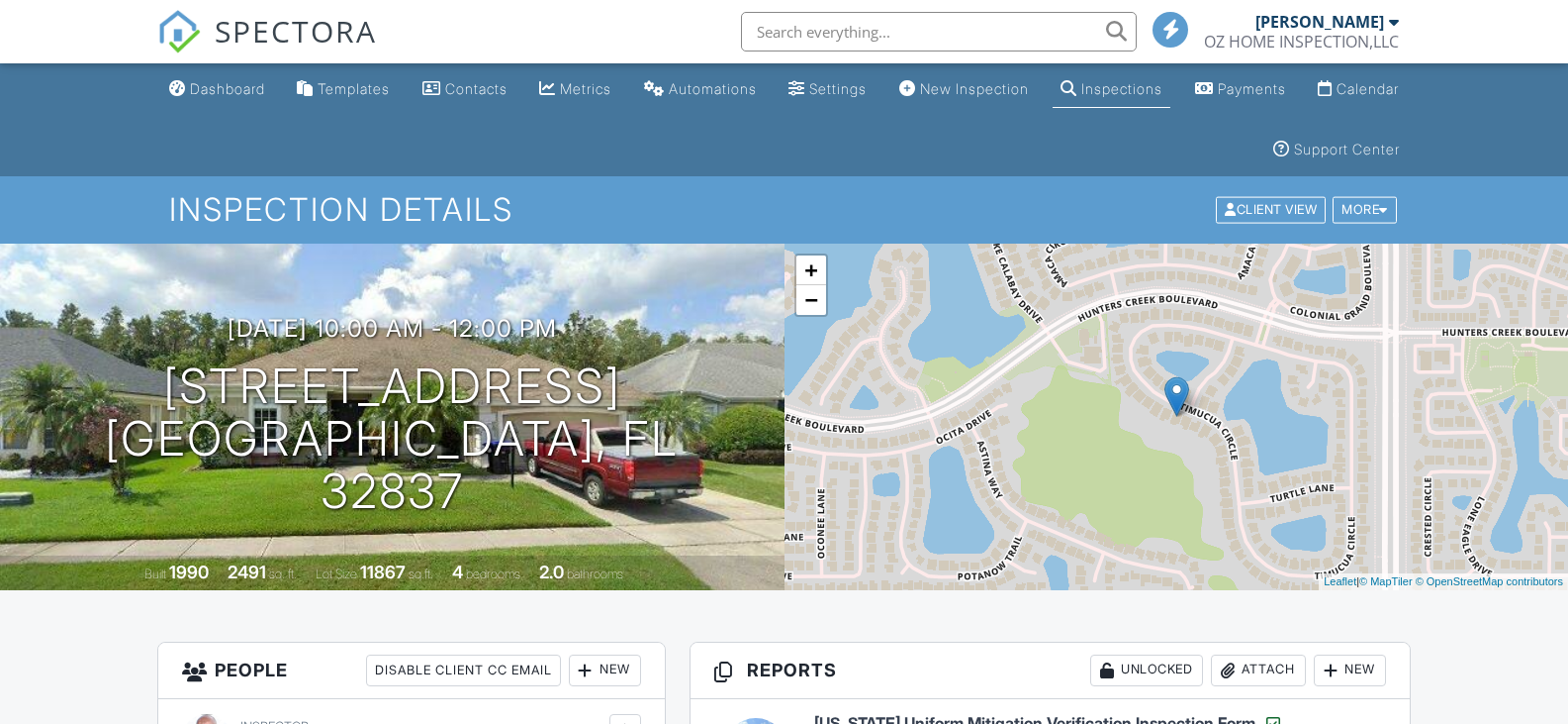
scroll to position [594, 0]
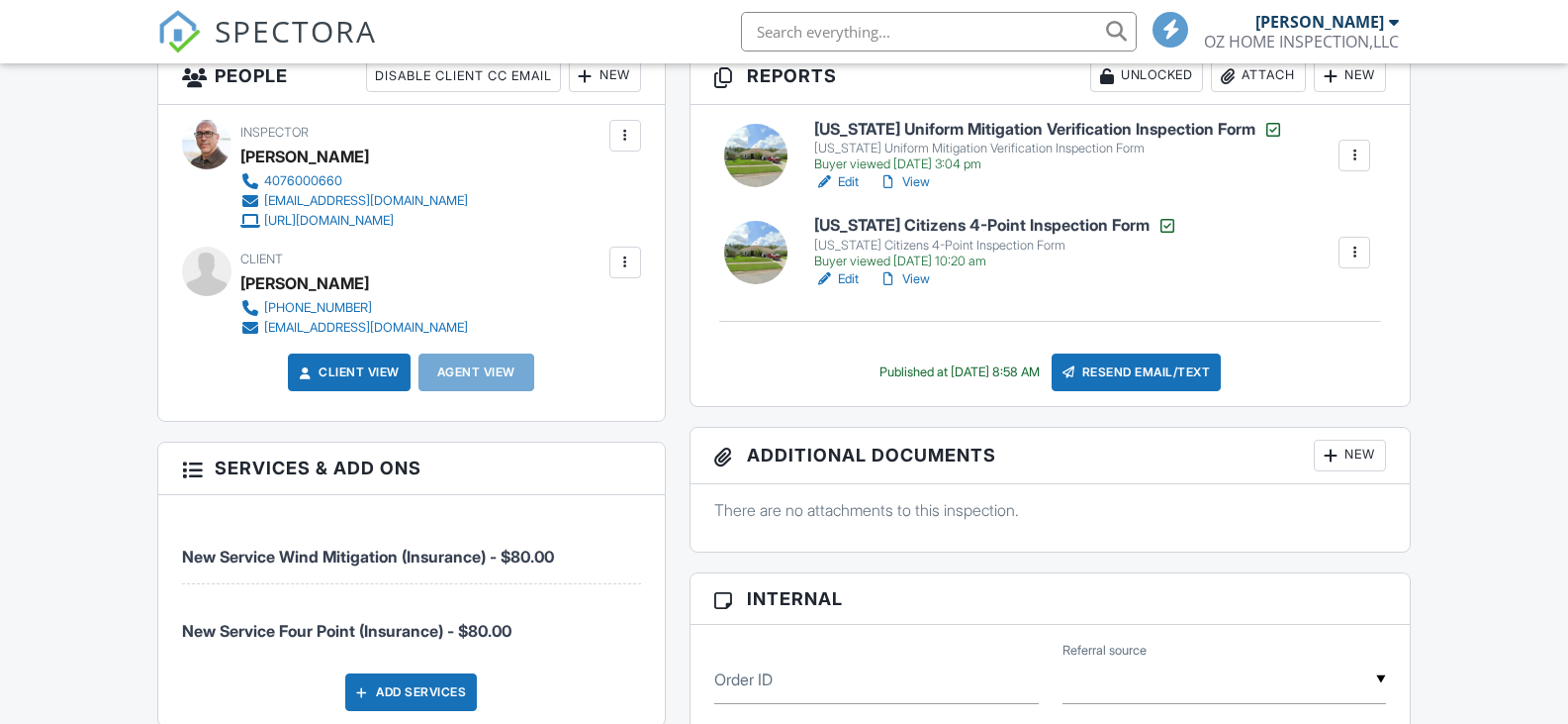
click at [631, 265] on div at bounding box center [626, 262] width 20 height 20
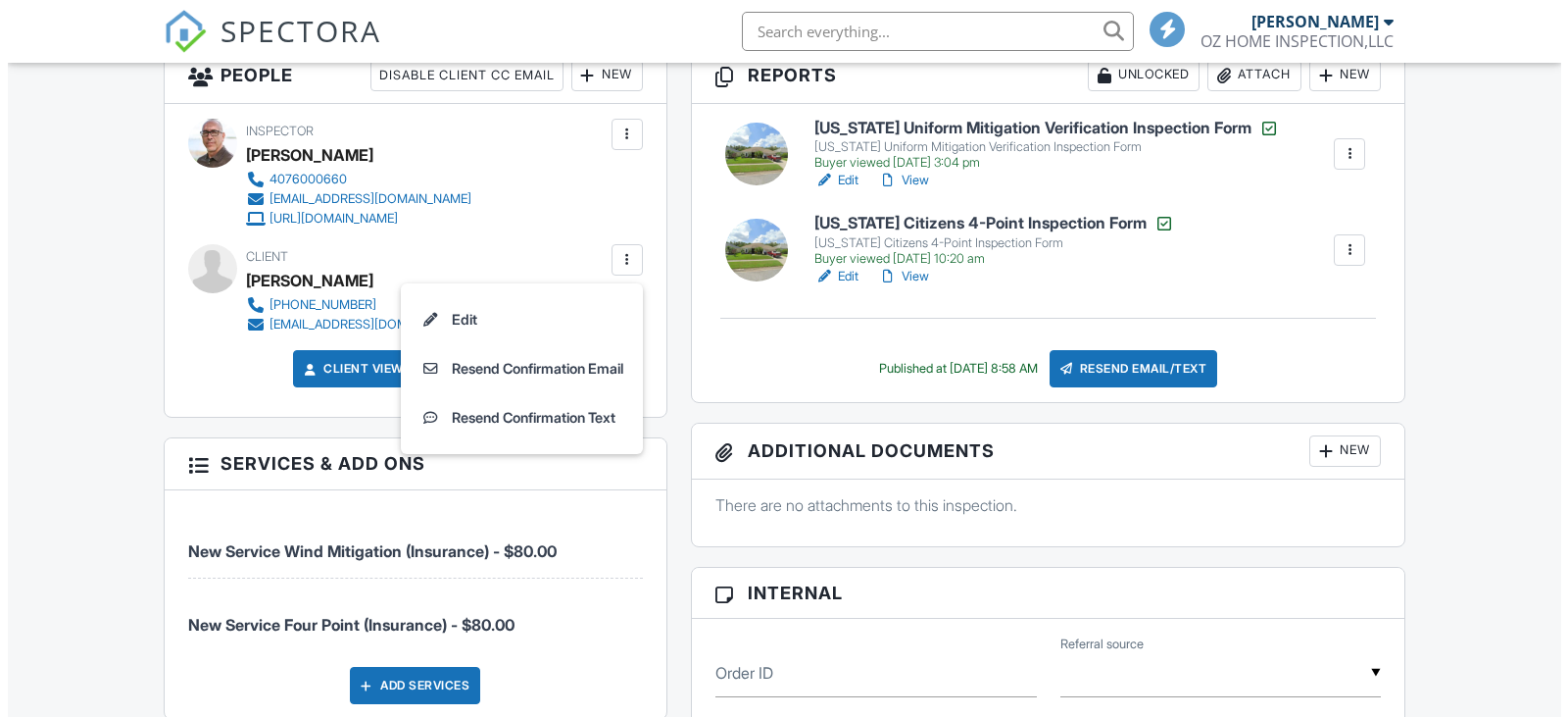
scroll to position [0, 0]
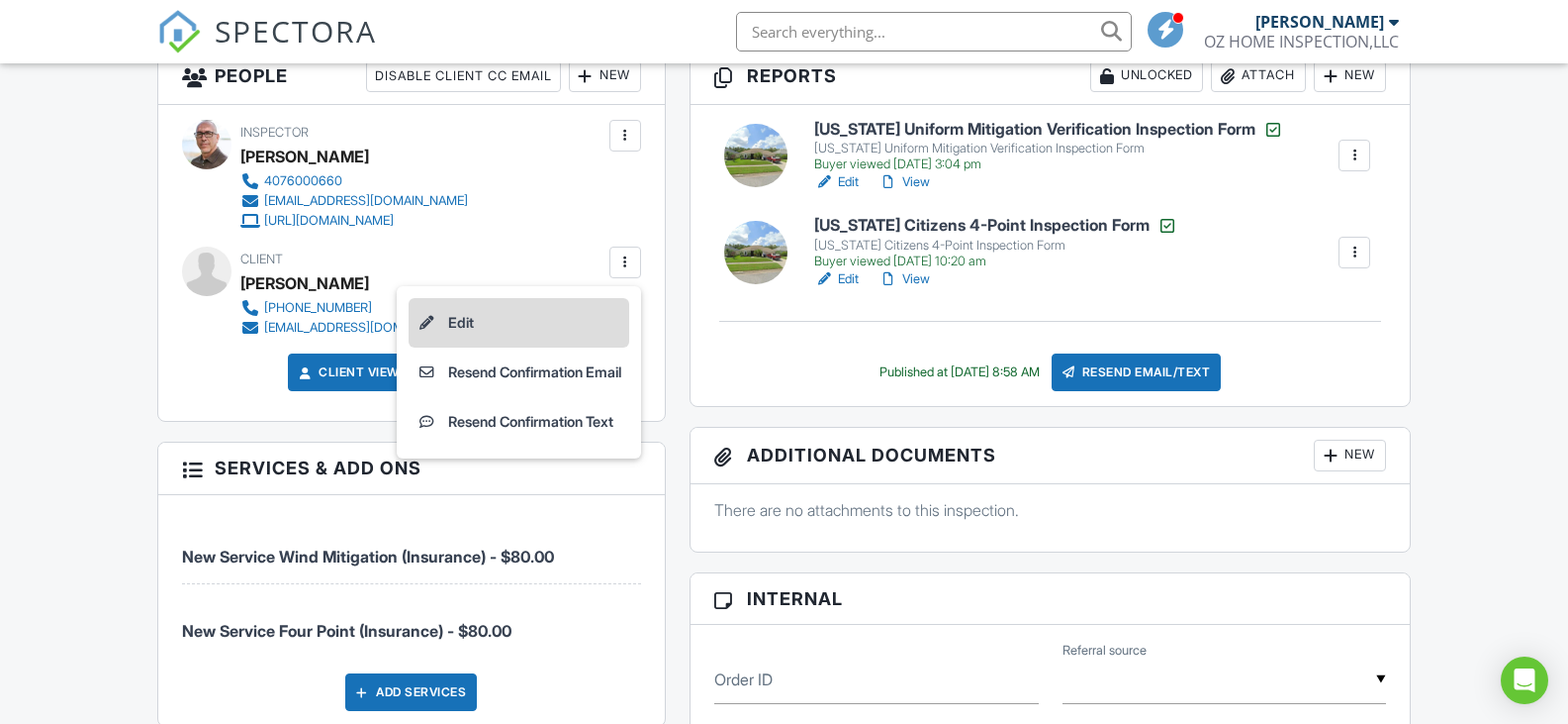
click at [462, 328] on li "Edit" at bounding box center [519, 323] width 221 height 50
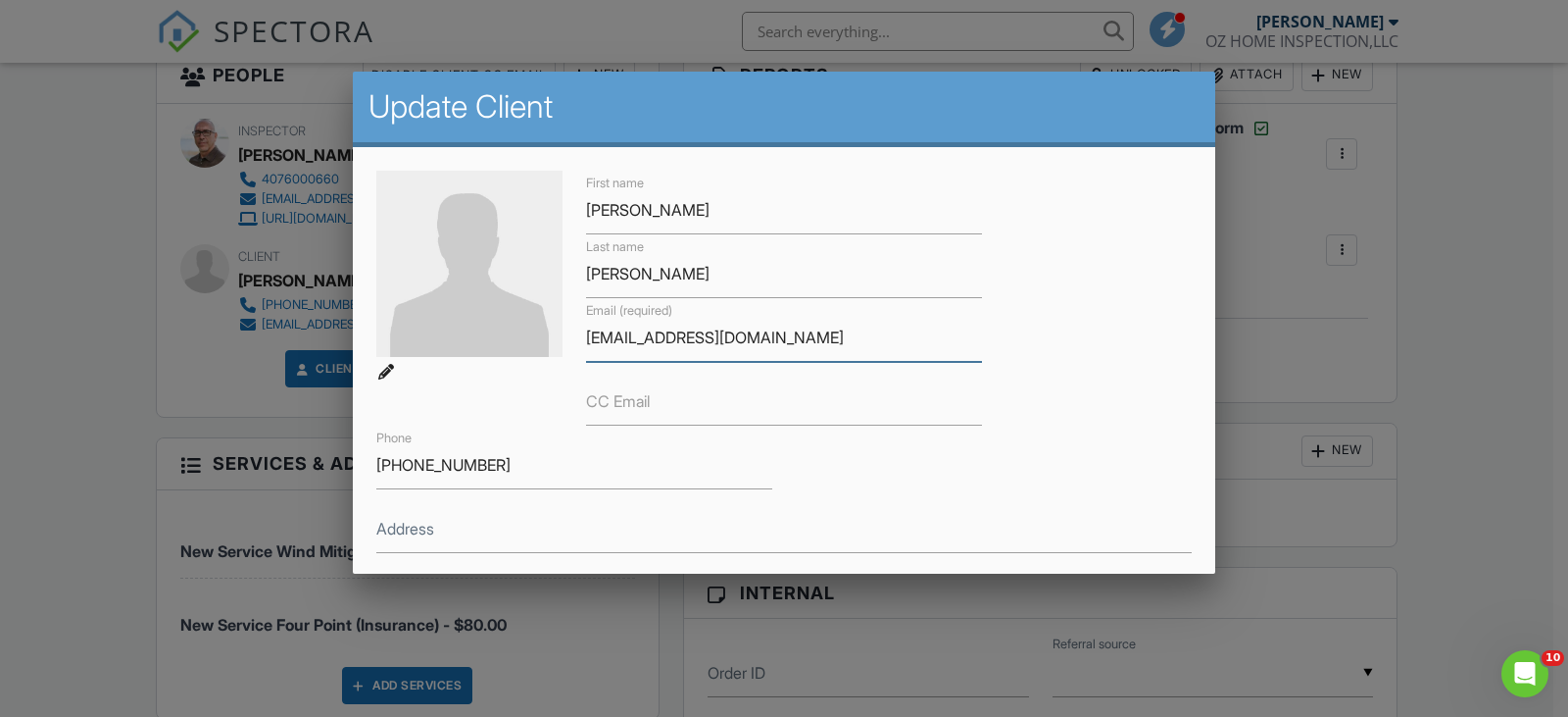
drag, startPoint x: 739, startPoint y: 340, endPoint x: 572, endPoint y: 370, distance: 169.7
click at [572, 370] on div "First name Alejandro Last name Beltran Email (required) alebeltran@msn.com CC E…" at bounding box center [784, 393] width 839 height 446
drag, startPoint x: 502, startPoint y: 464, endPoint x: 405, endPoint y: 459, distance: 97.1
click at [354, 466] on div "First name Alejandro Last name Beltran Email (required) alebeltran@msn.com CC E…" at bounding box center [783, 558] width 862 height 821
click at [1500, 153] on div at bounding box center [784, 350] width 1568 height 896
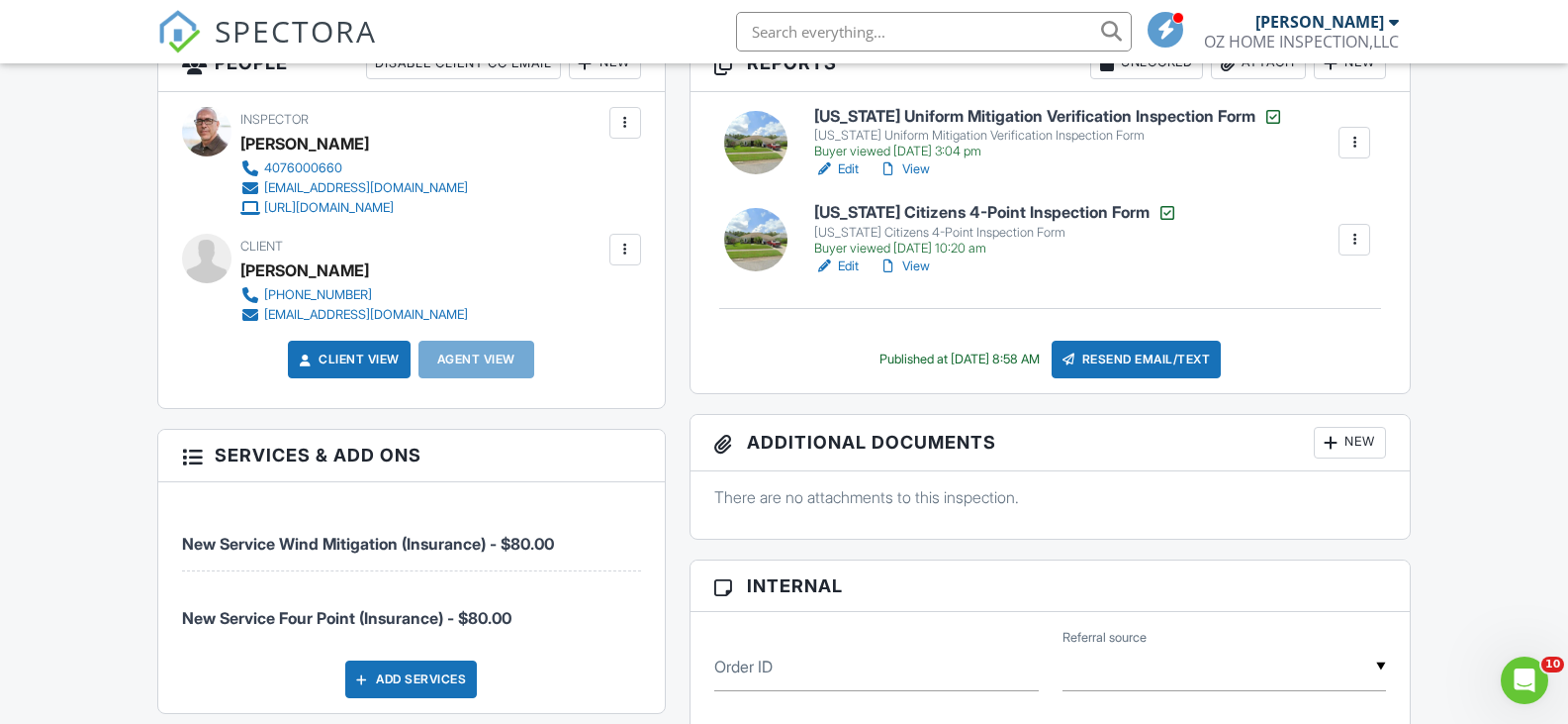
scroll to position [297, 0]
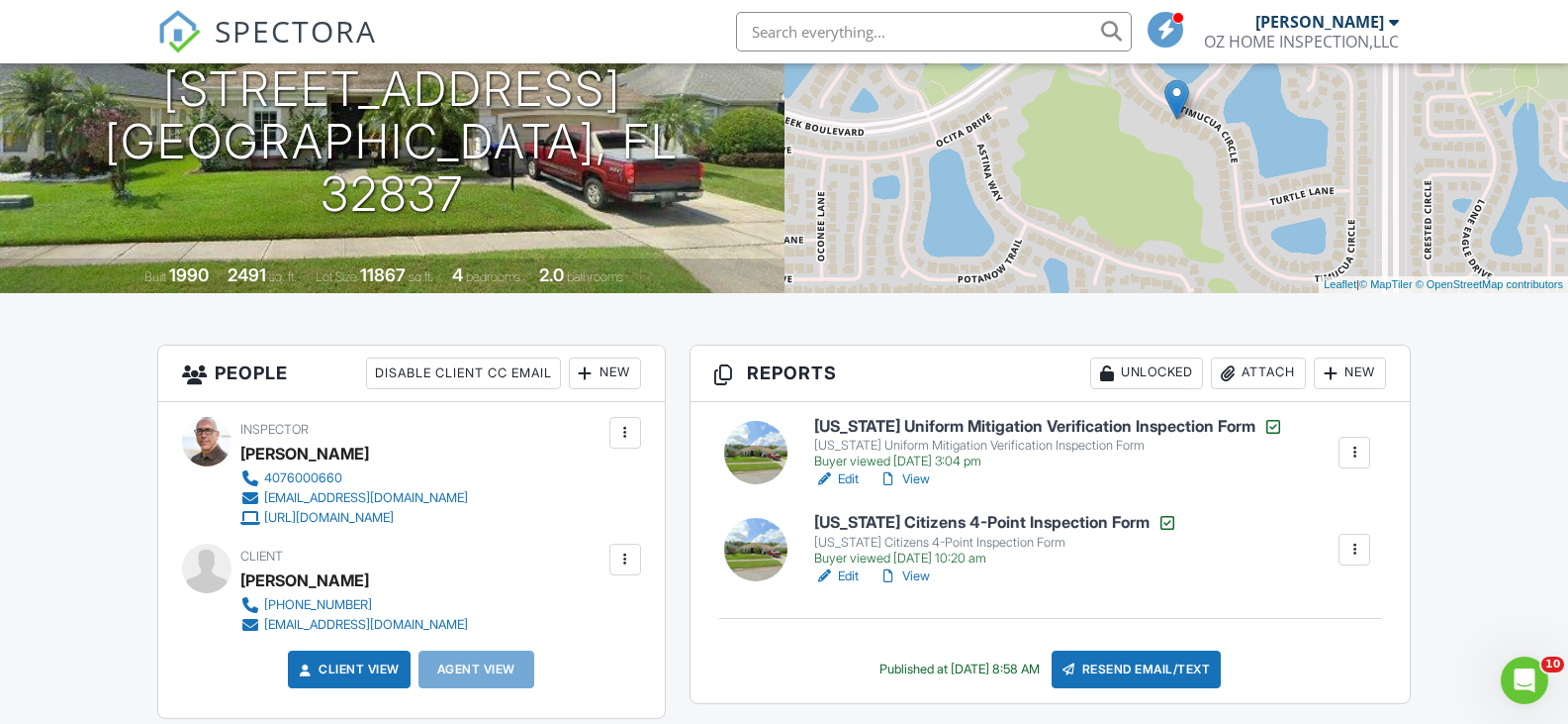
click at [1048, 521] on h6 "[US_STATE] Citizens 4-Point Inspection Form" at bounding box center [995, 523] width 363 height 20
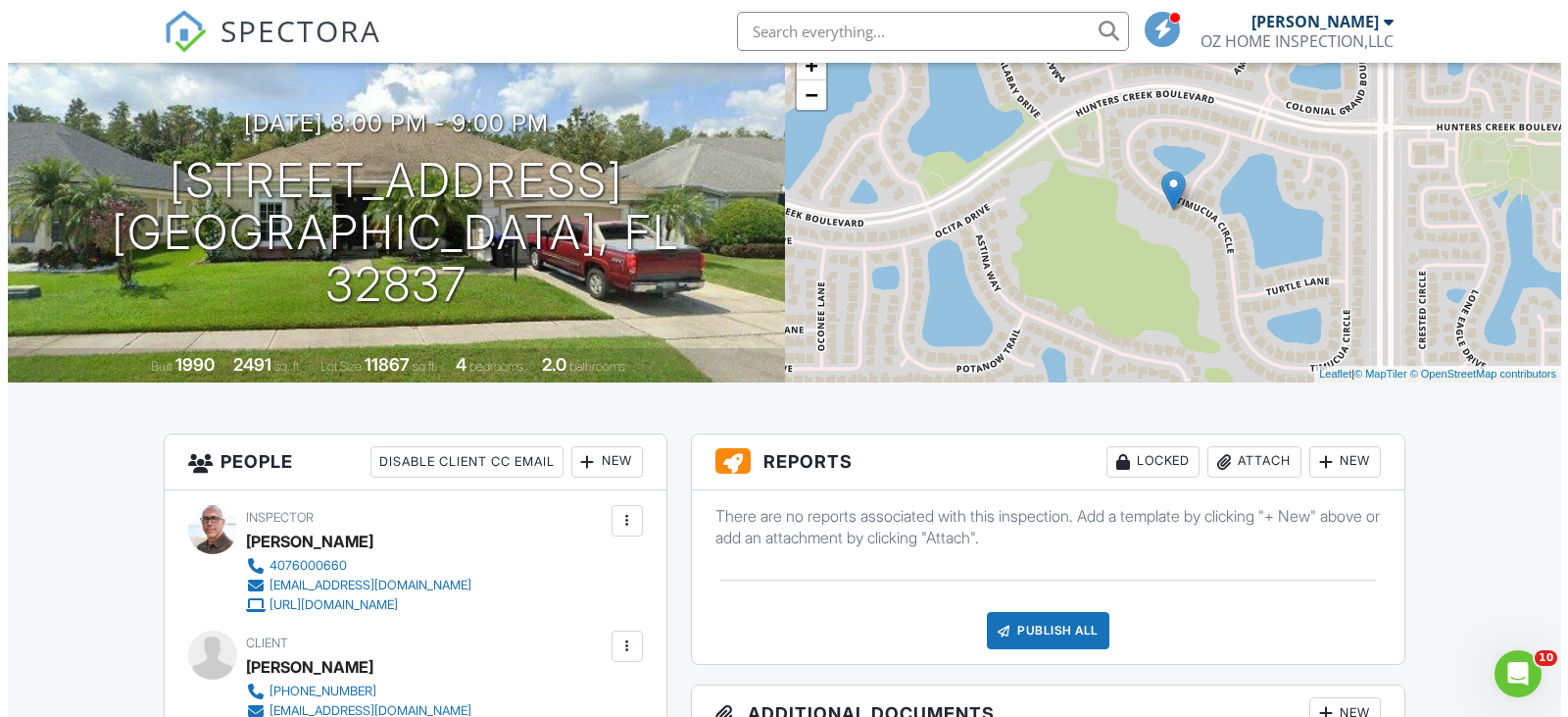
scroll to position [196, 0]
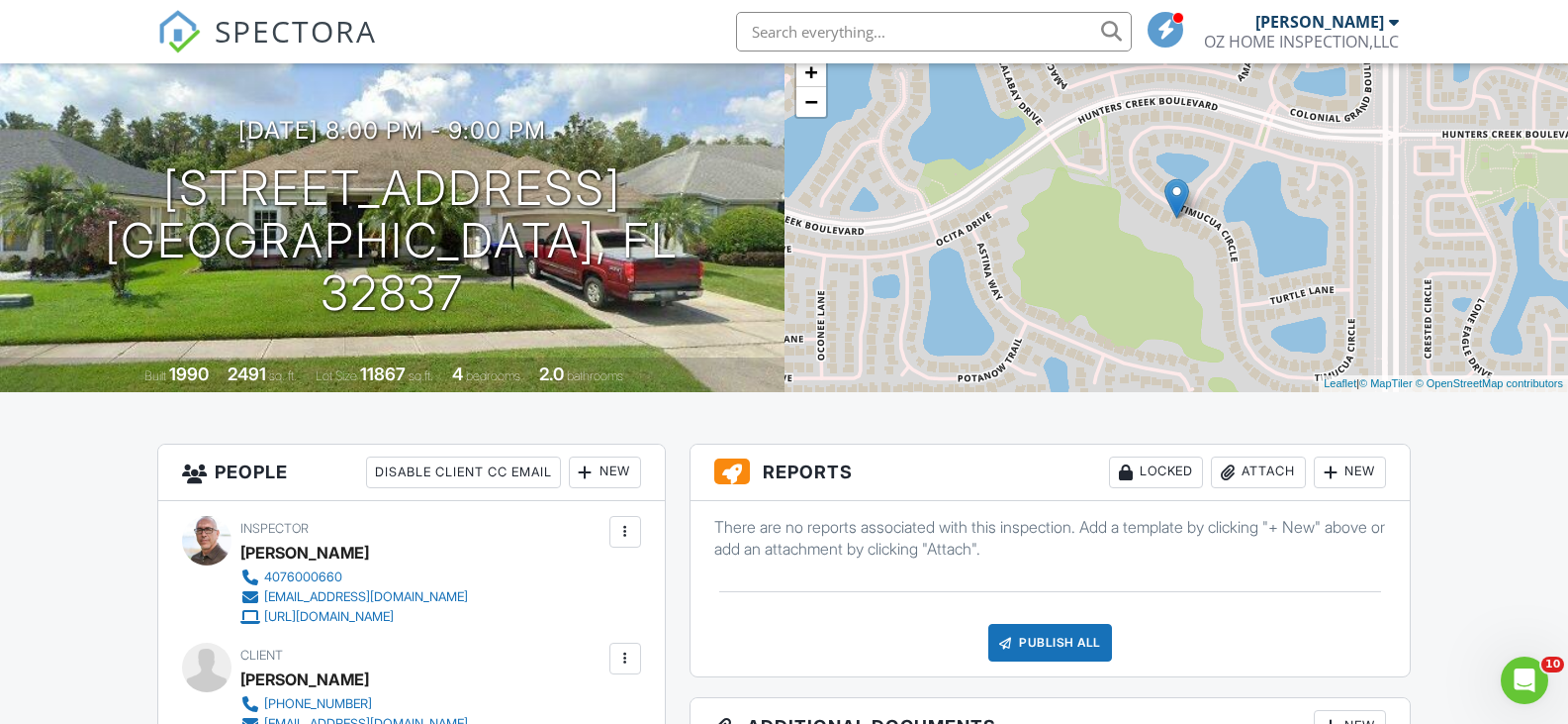
click at [1338, 467] on div at bounding box center [1331, 472] width 20 height 20
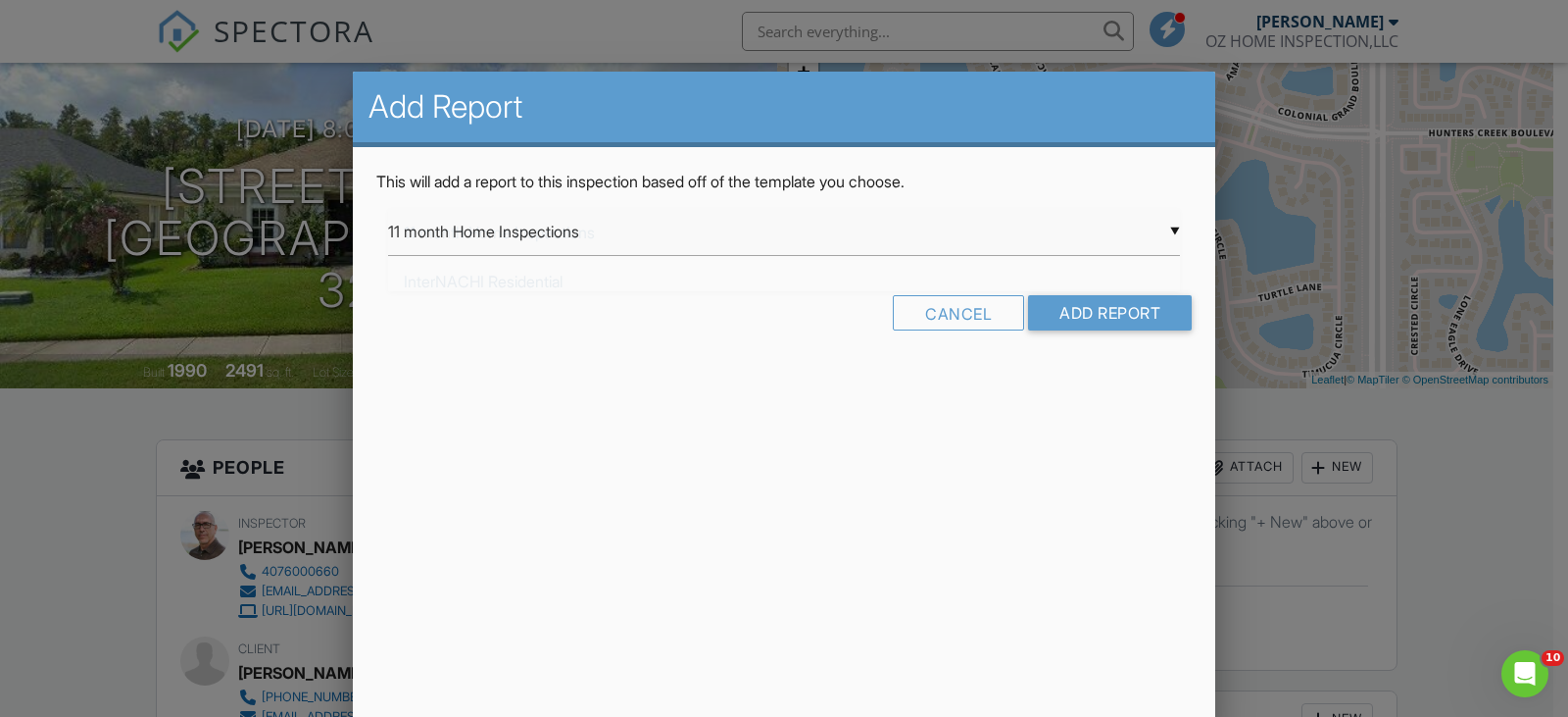
click at [630, 232] on div "▼ 11 month Home Inspections 11 month Home Inspections InterNACHI Residential Re…" at bounding box center [784, 232] width 792 height 49
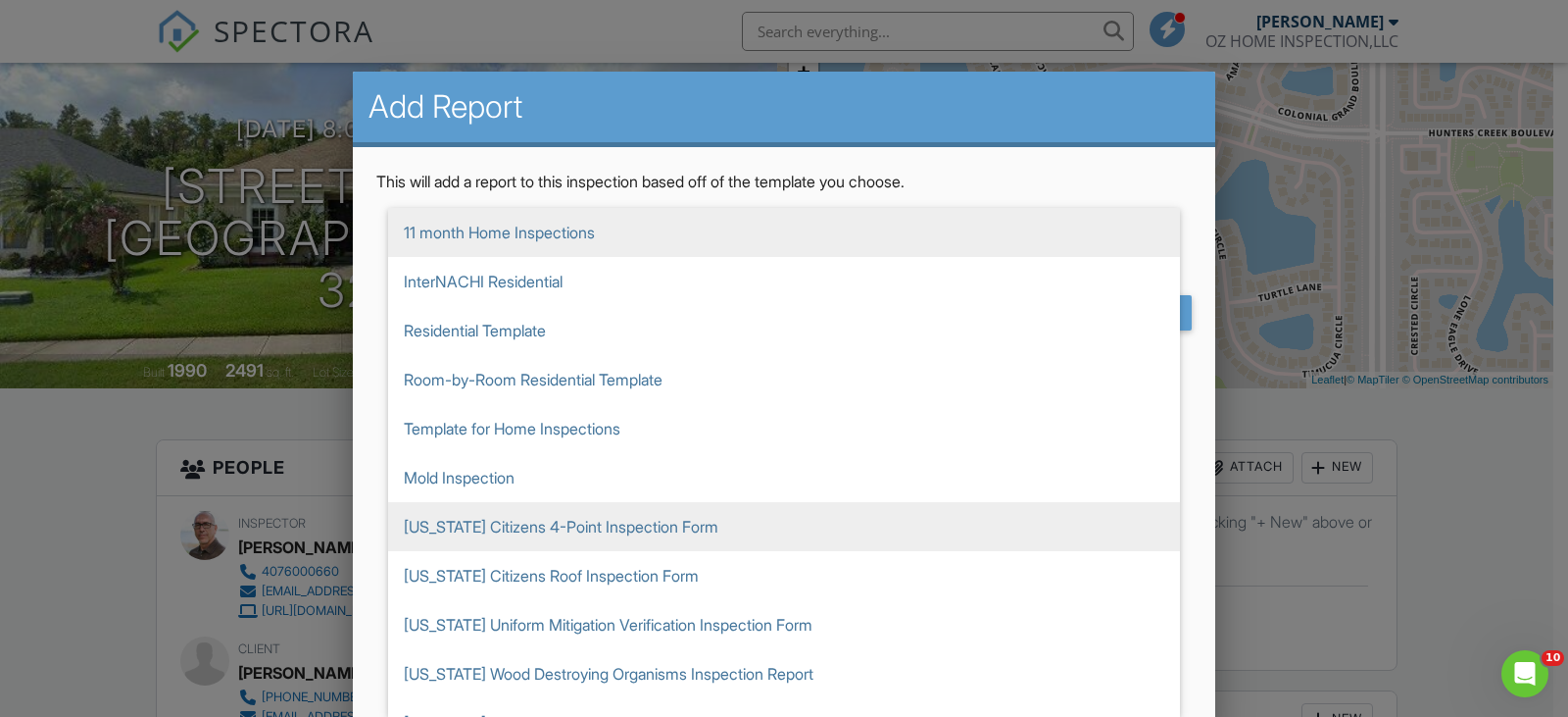
click at [576, 524] on span "[US_STATE] Citizens 4-Point Inspection Form" at bounding box center [784, 527] width 792 height 50
type input "[US_STATE] Citizens 4-Point Inspection Form"
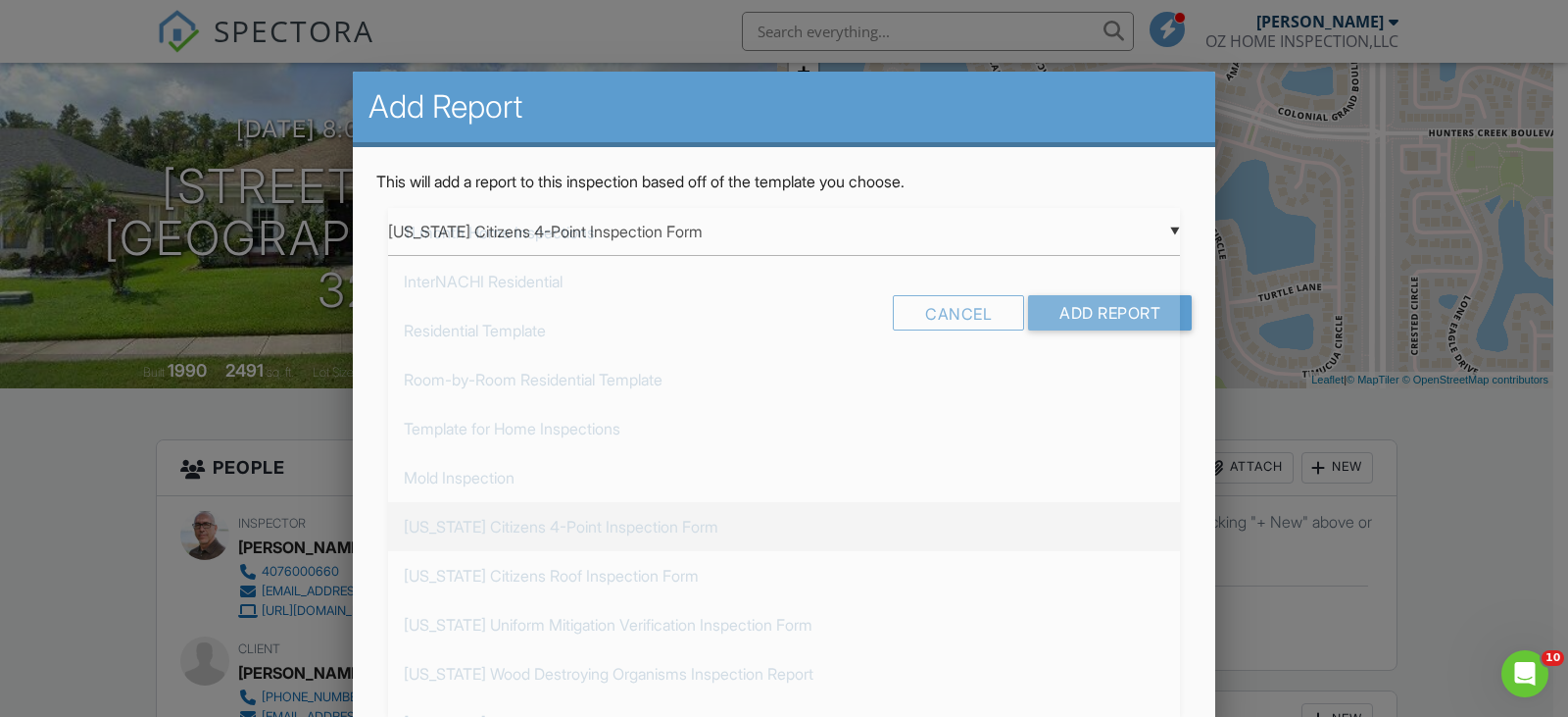
scroll to position [227, 0]
click at [1111, 311] on input "Add Report" at bounding box center [1110, 313] width 163 height 36
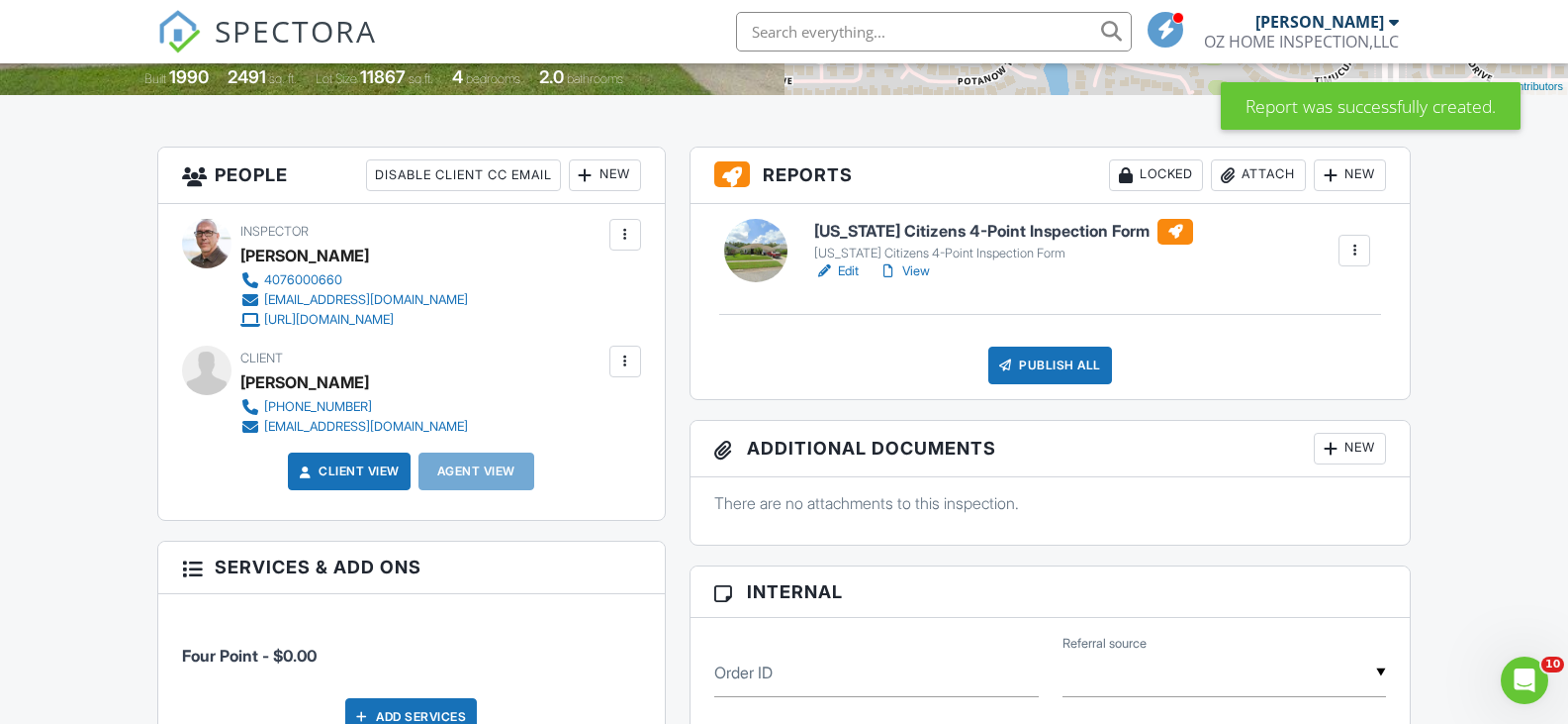
click at [977, 231] on h6 "[US_STATE] Citizens 4-Point Inspection Form" at bounding box center [1003, 232] width 379 height 26
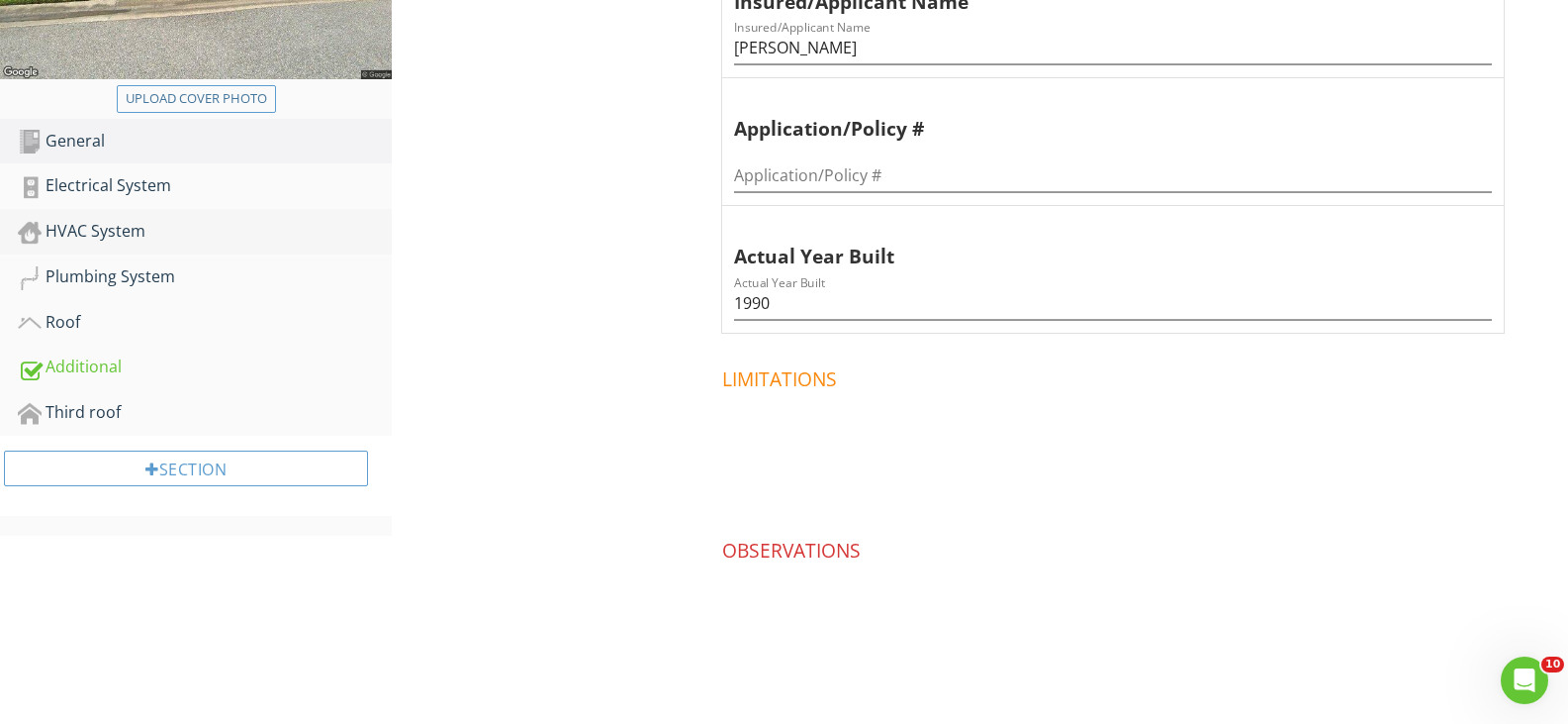
scroll to position [574, 0]
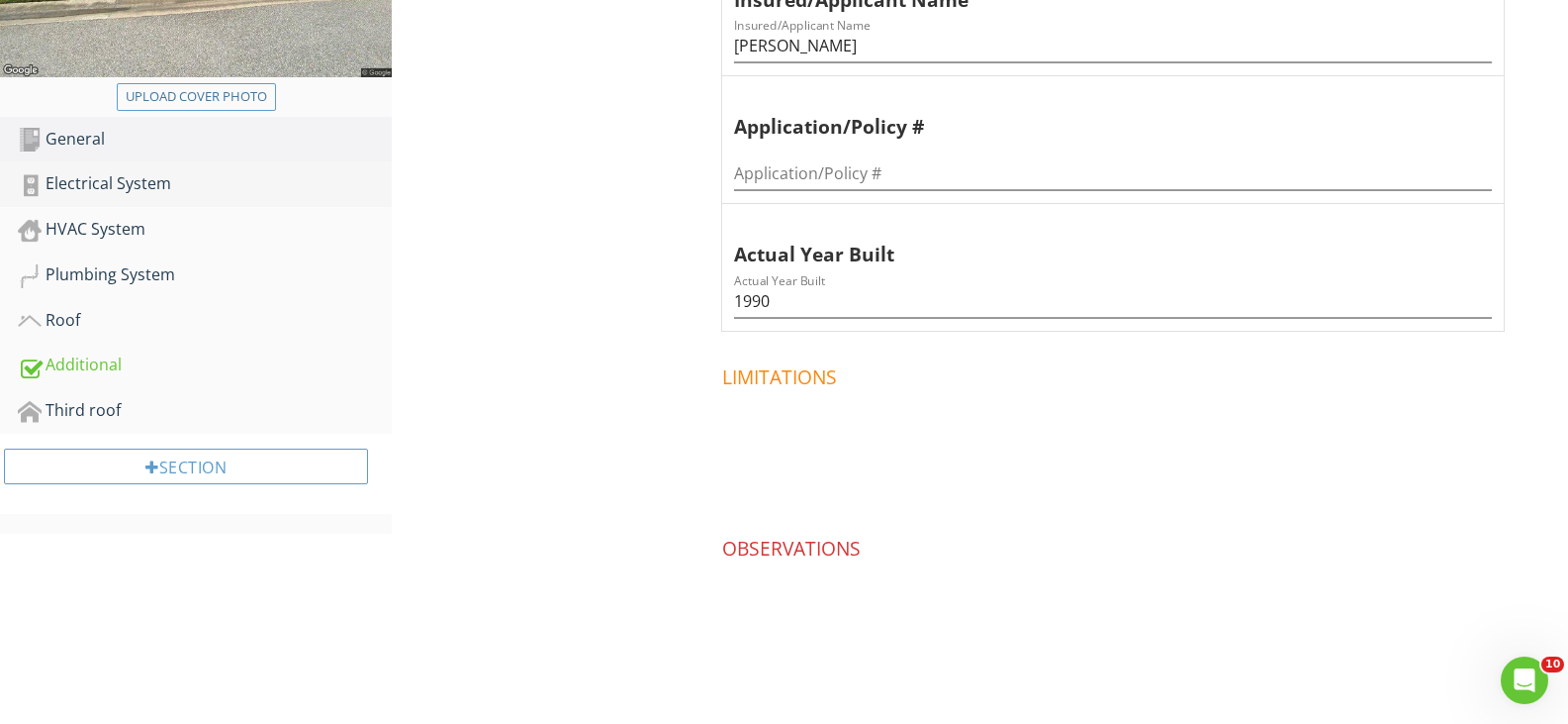
click at [75, 180] on div "Electrical System" at bounding box center [205, 184] width 374 height 26
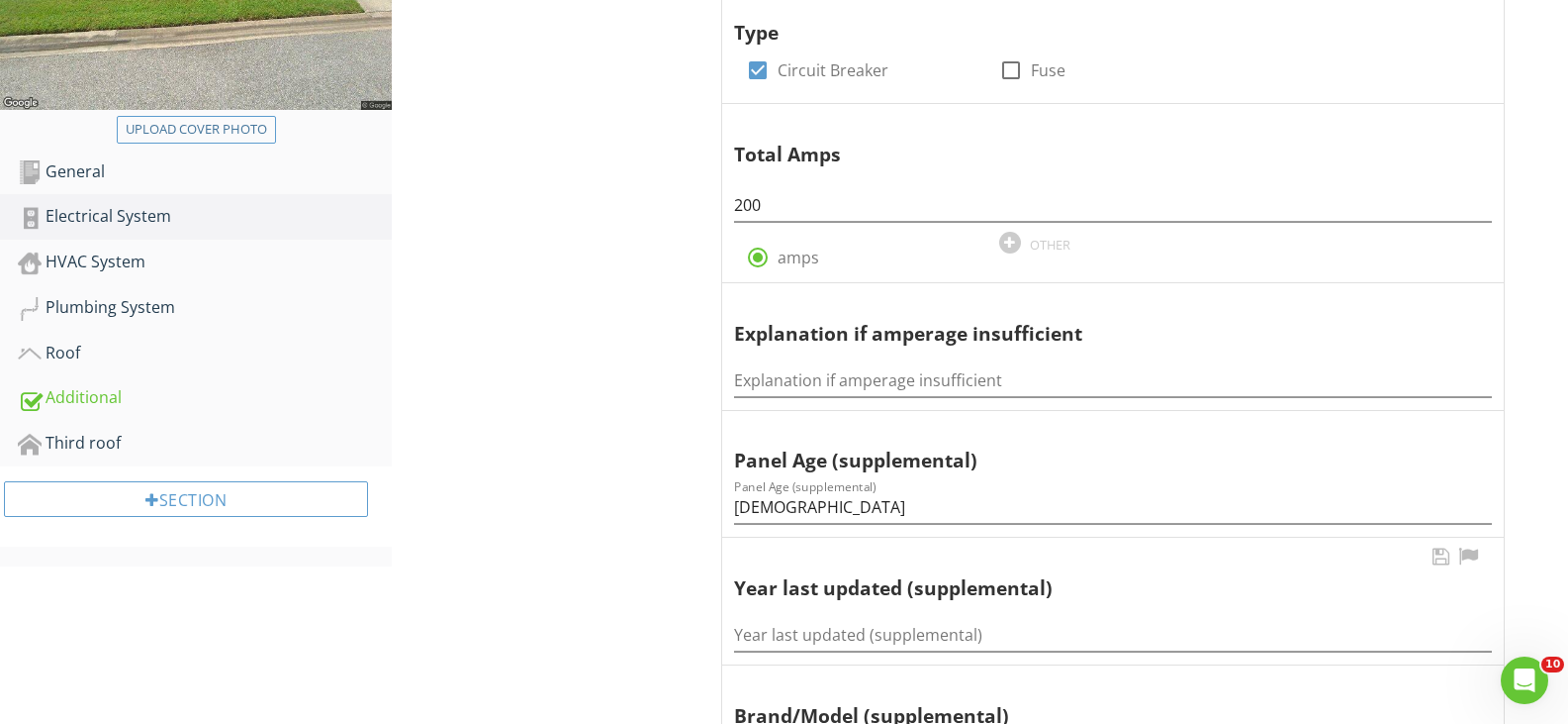
scroll to position [574, 0]
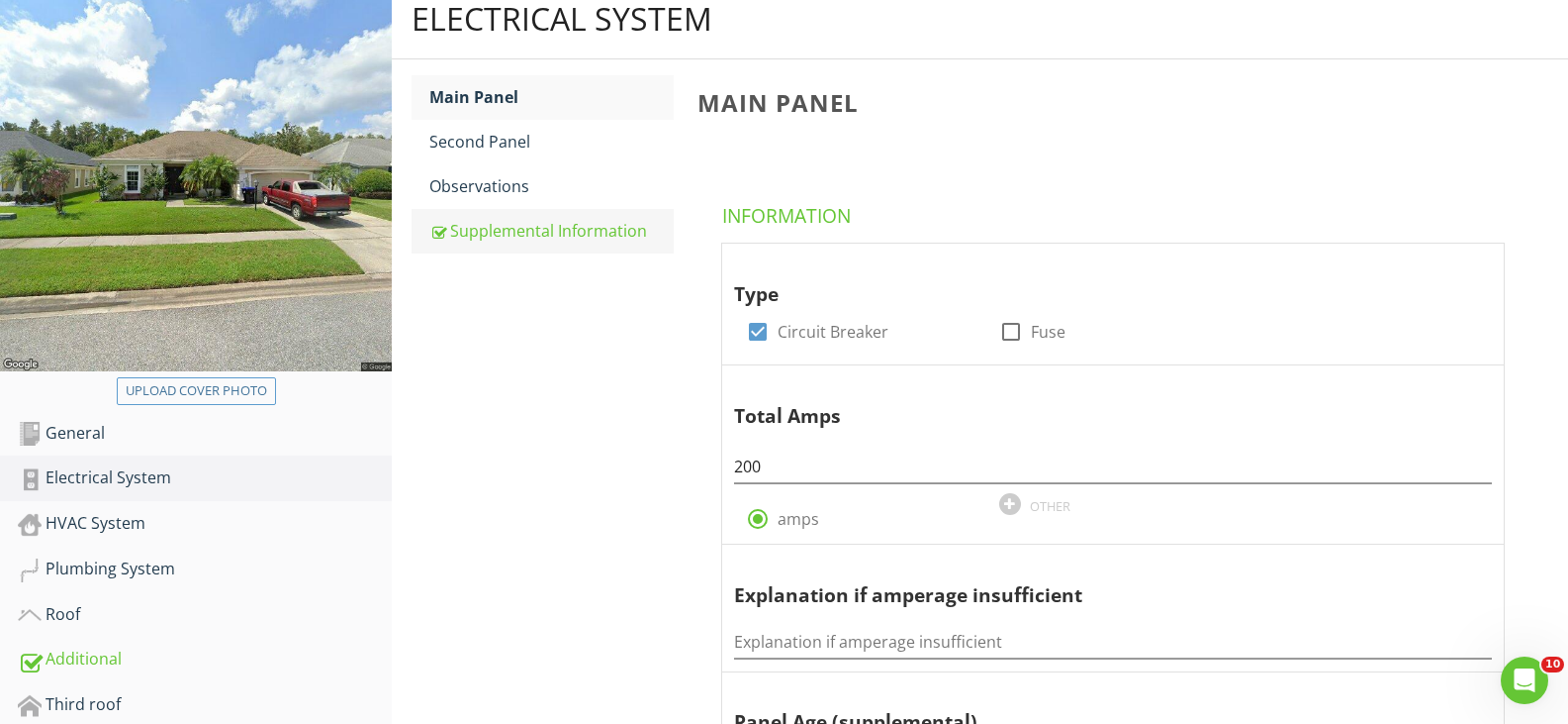
scroll to position [277, 0]
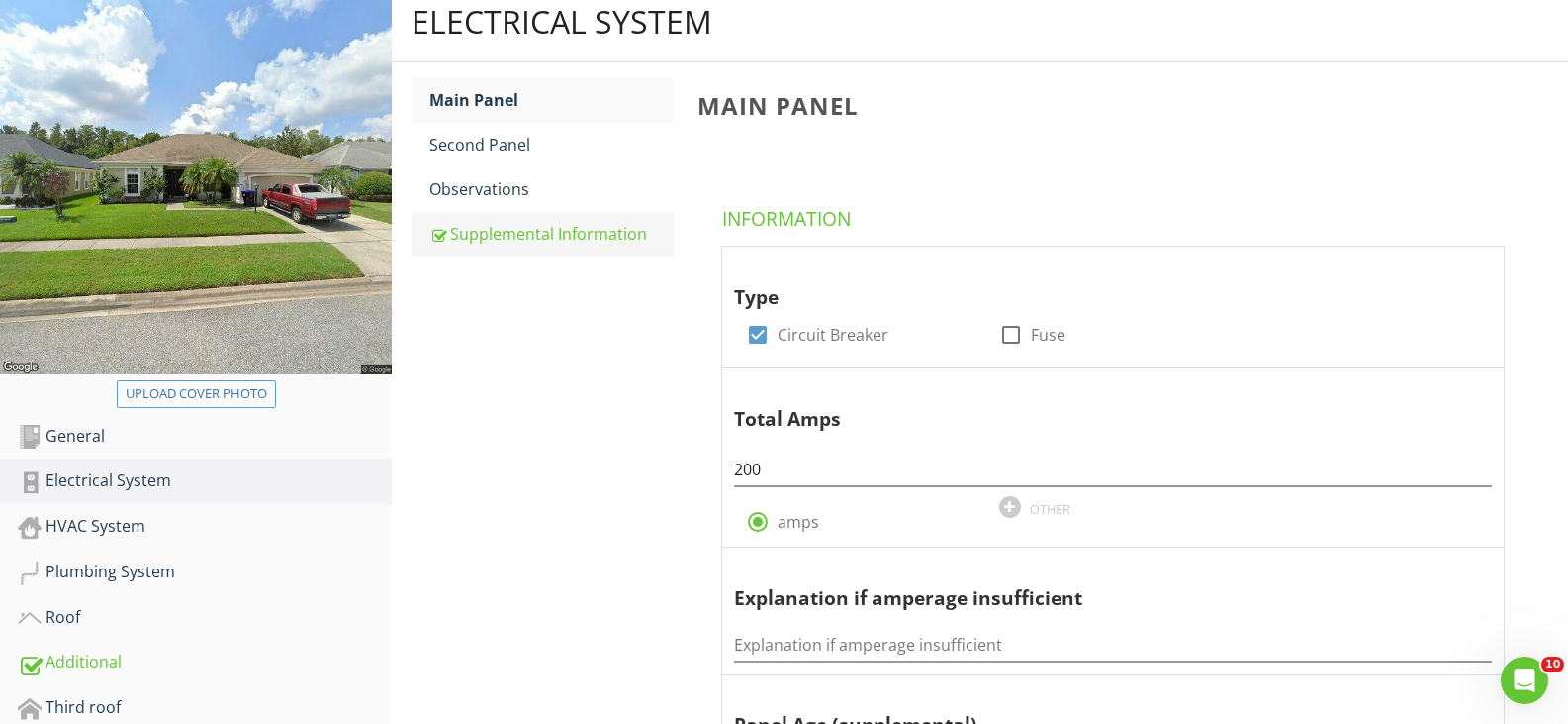
drag, startPoint x: 491, startPoint y: 143, endPoint x: 628, endPoint y: 212, distance: 153.4
click at [491, 143] on div "Second Panel" at bounding box center [552, 145] width 245 height 24
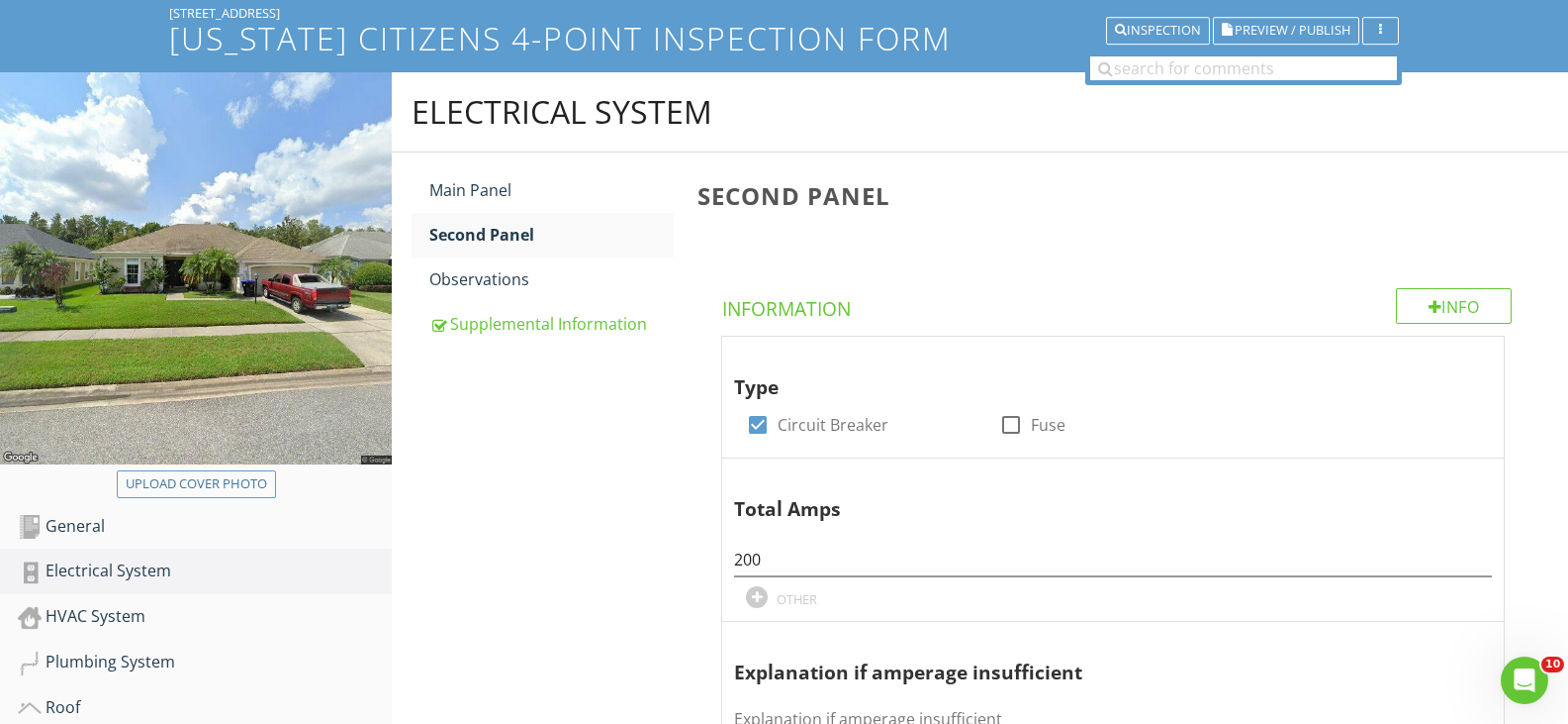
scroll to position [178, 0]
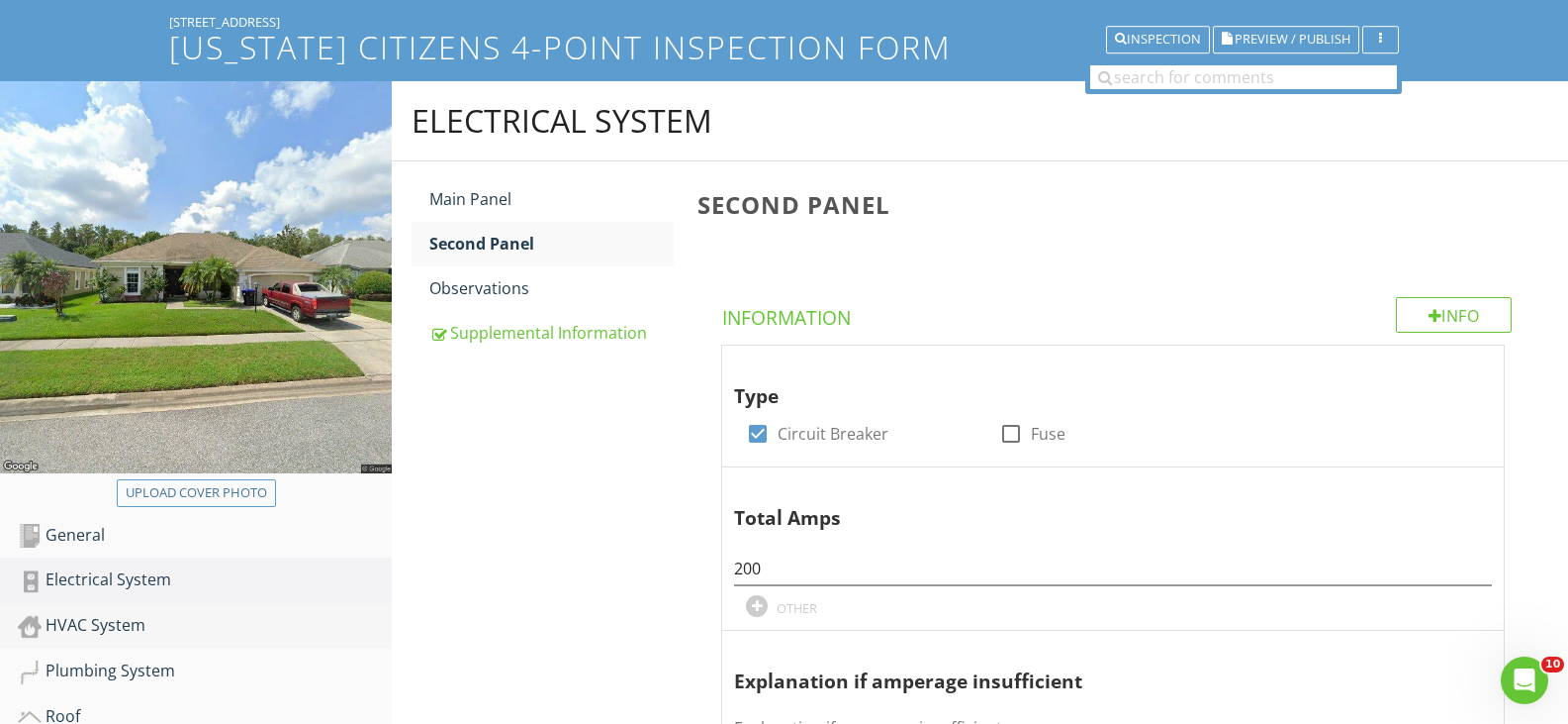
drag, startPoint x: 111, startPoint y: 624, endPoint x: 131, endPoint y: 619, distance: 20.6
click at [111, 624] on div "HVAC System" at bounding box center [205, 626] width 374 height 26
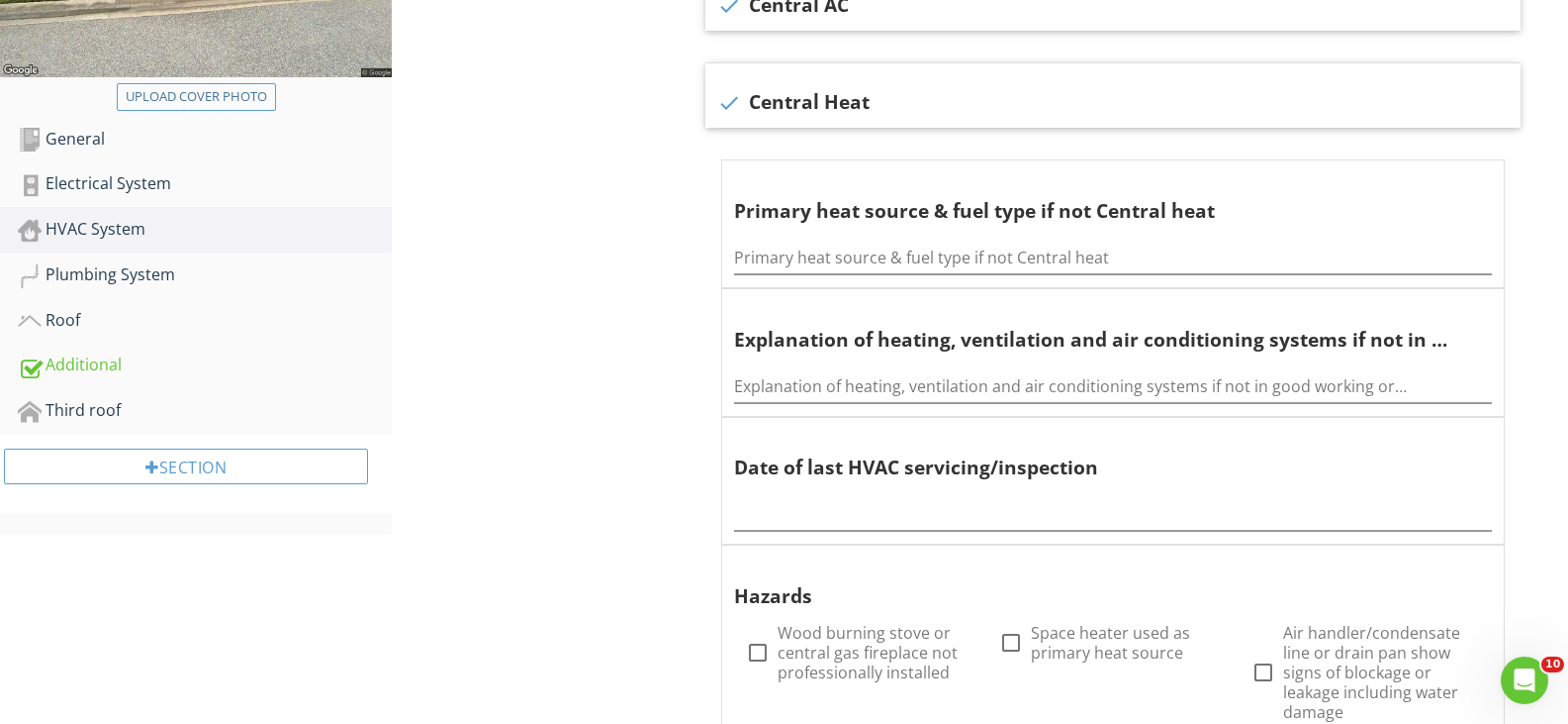
scroll to position [277, 0]
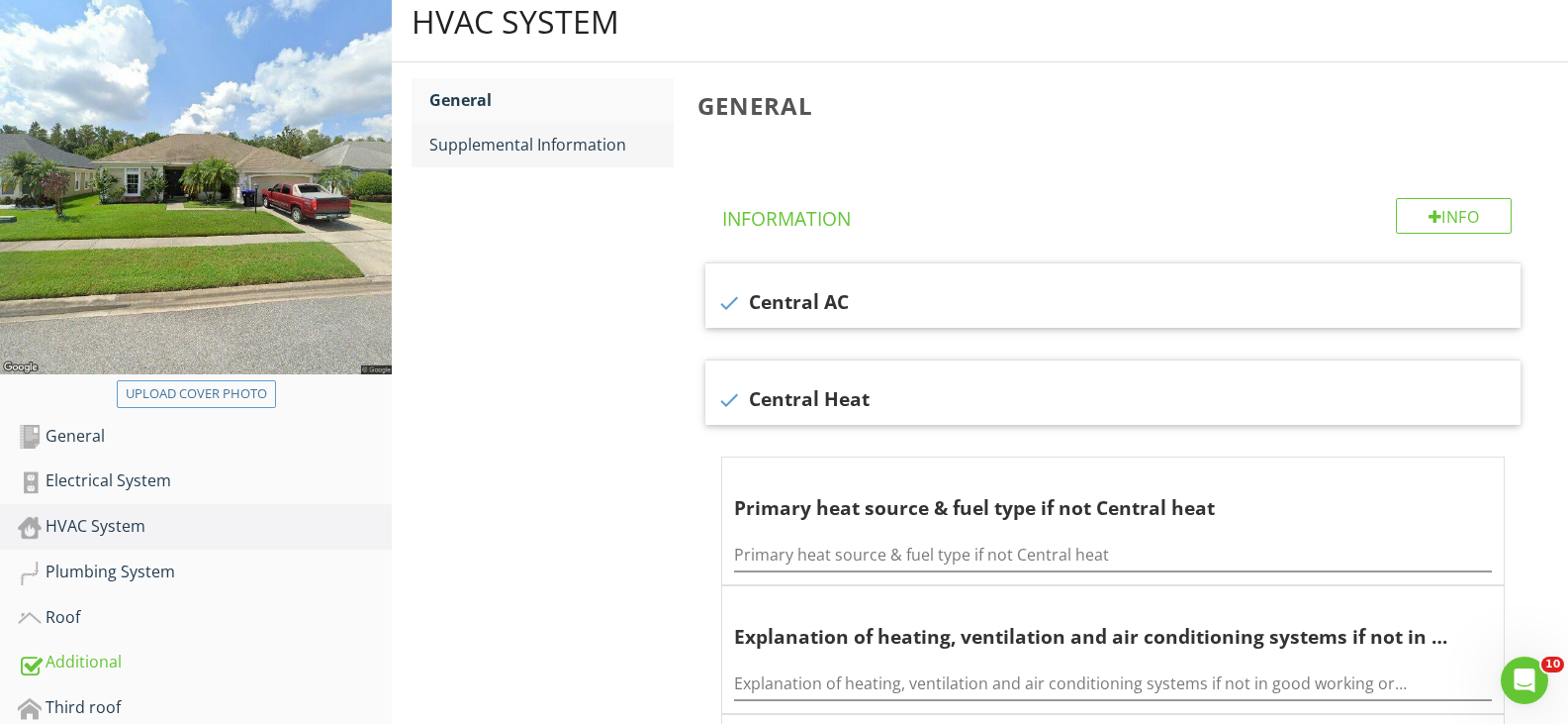
click at [511, 146] on div "Supplemental Information" at bounding box center [552, 145] width 245 height 24
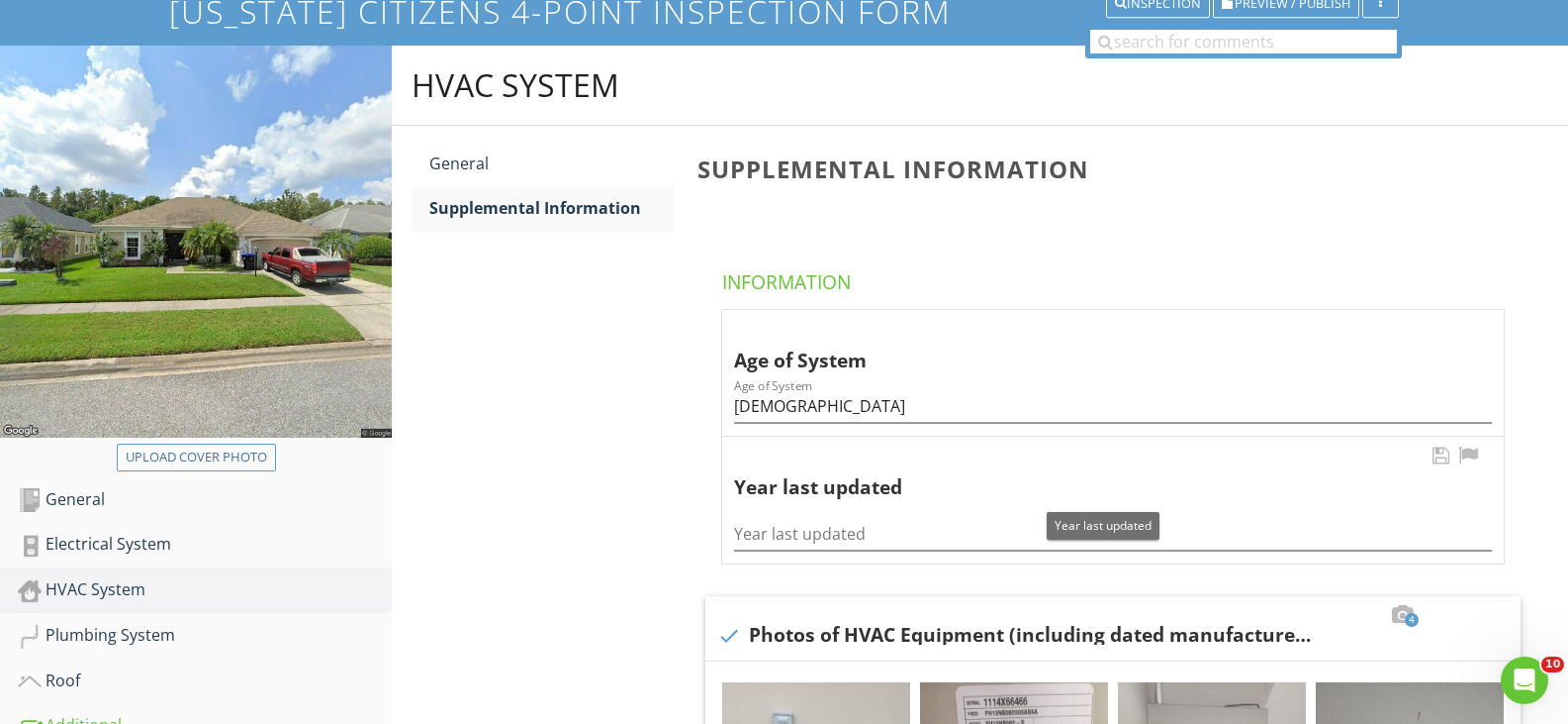
scroll to position [178, 0]
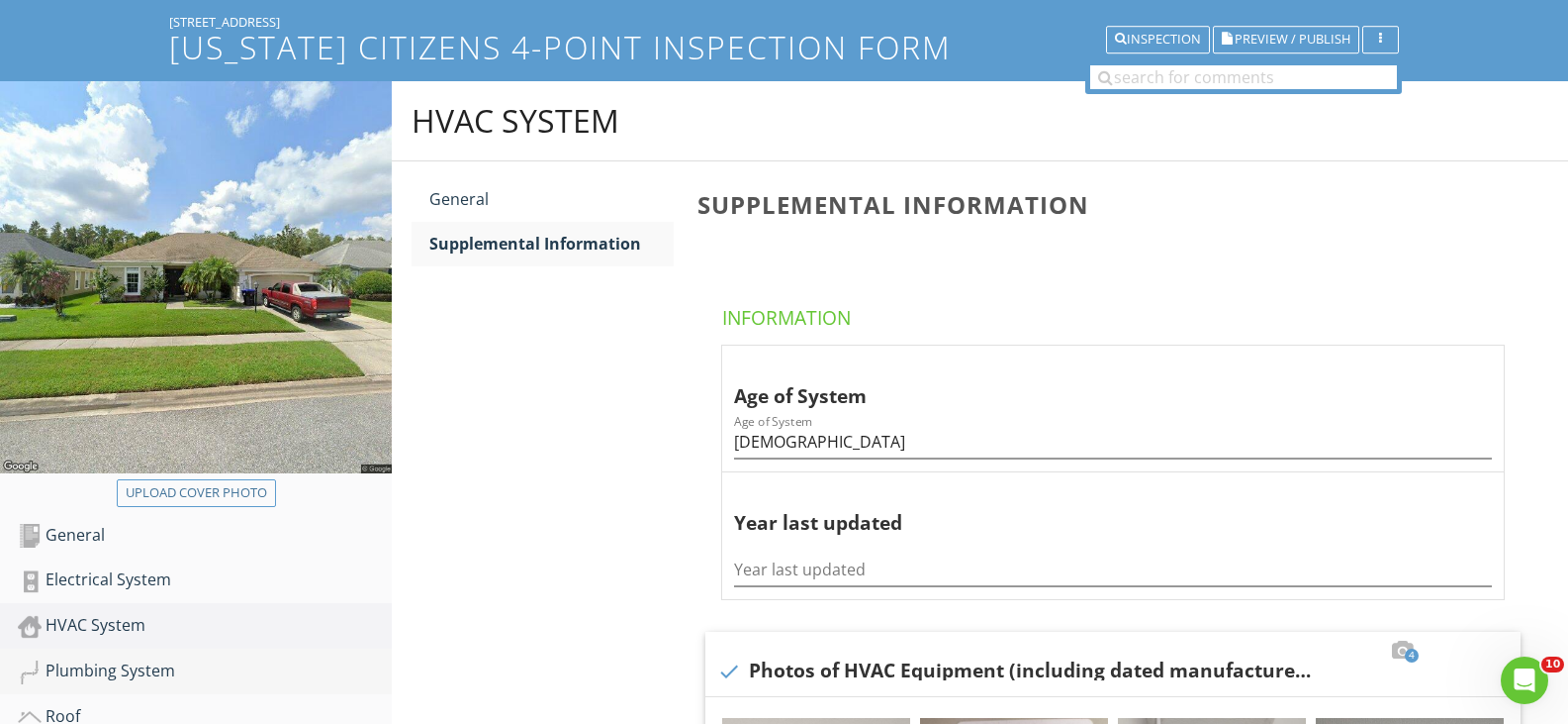
click at [109, 669] on div "Plumbing System" at bounding box center [205, 671] width 374 height 26
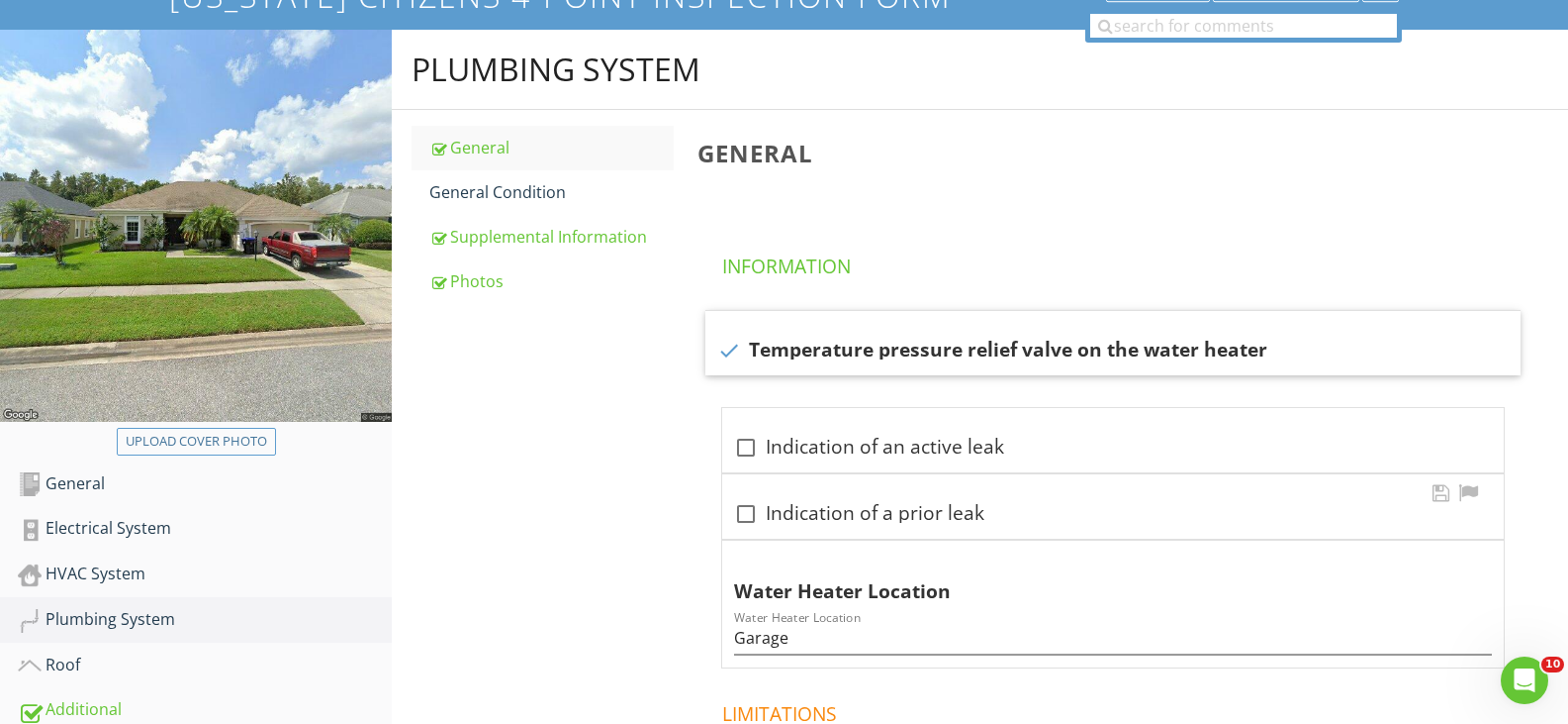
scroll to position [277, 0]
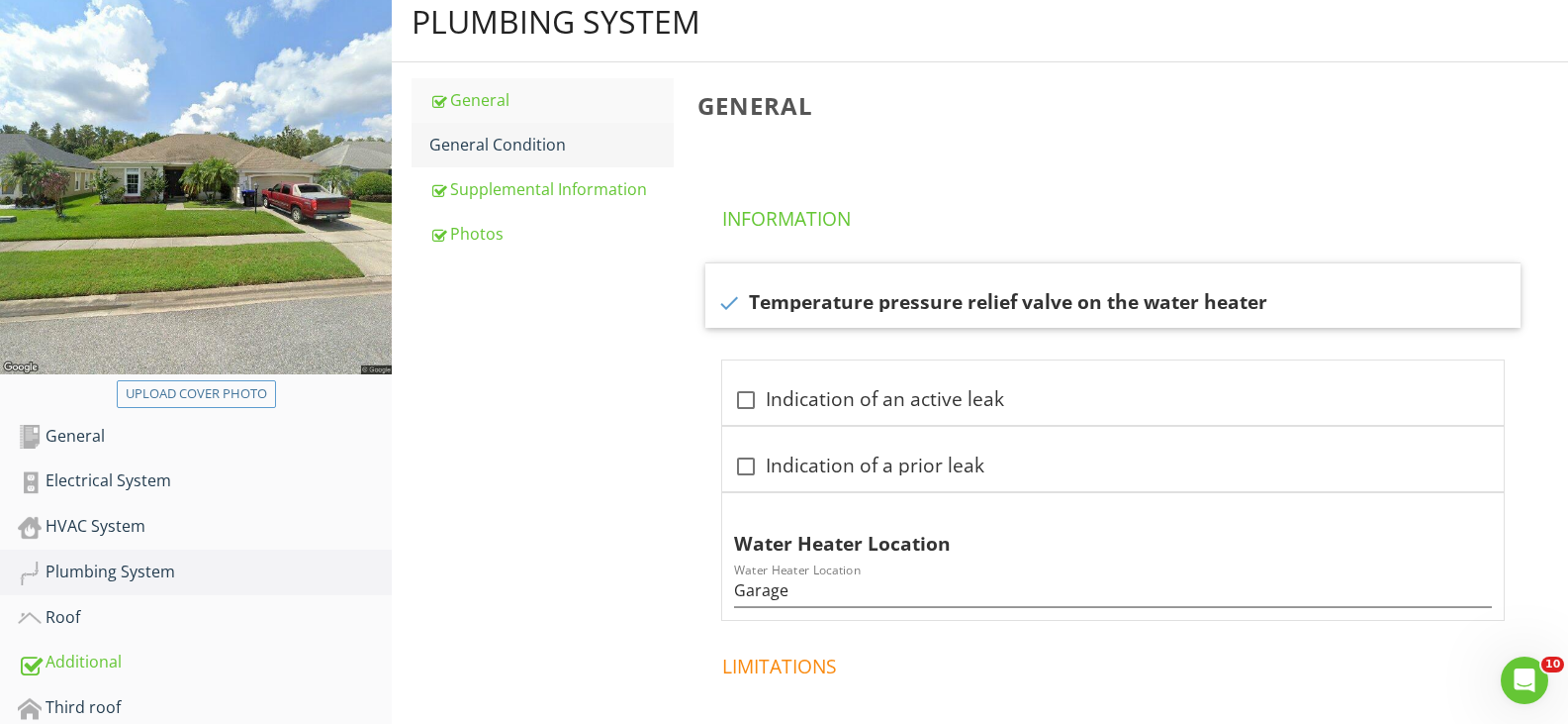
click at [515, 139] on div "General Condition" at bounding box center [552, 145] width 245 height 24
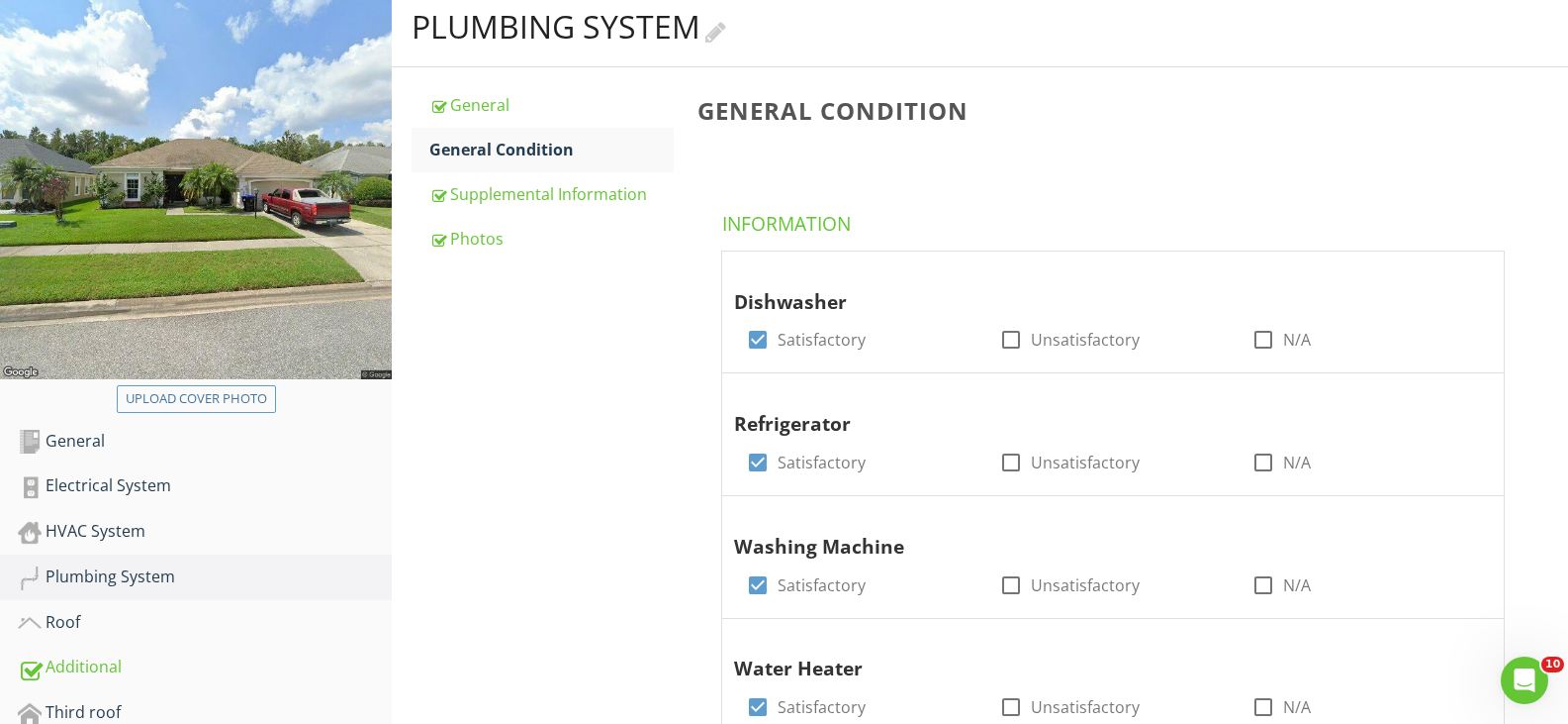
scroll to position [102, 0]
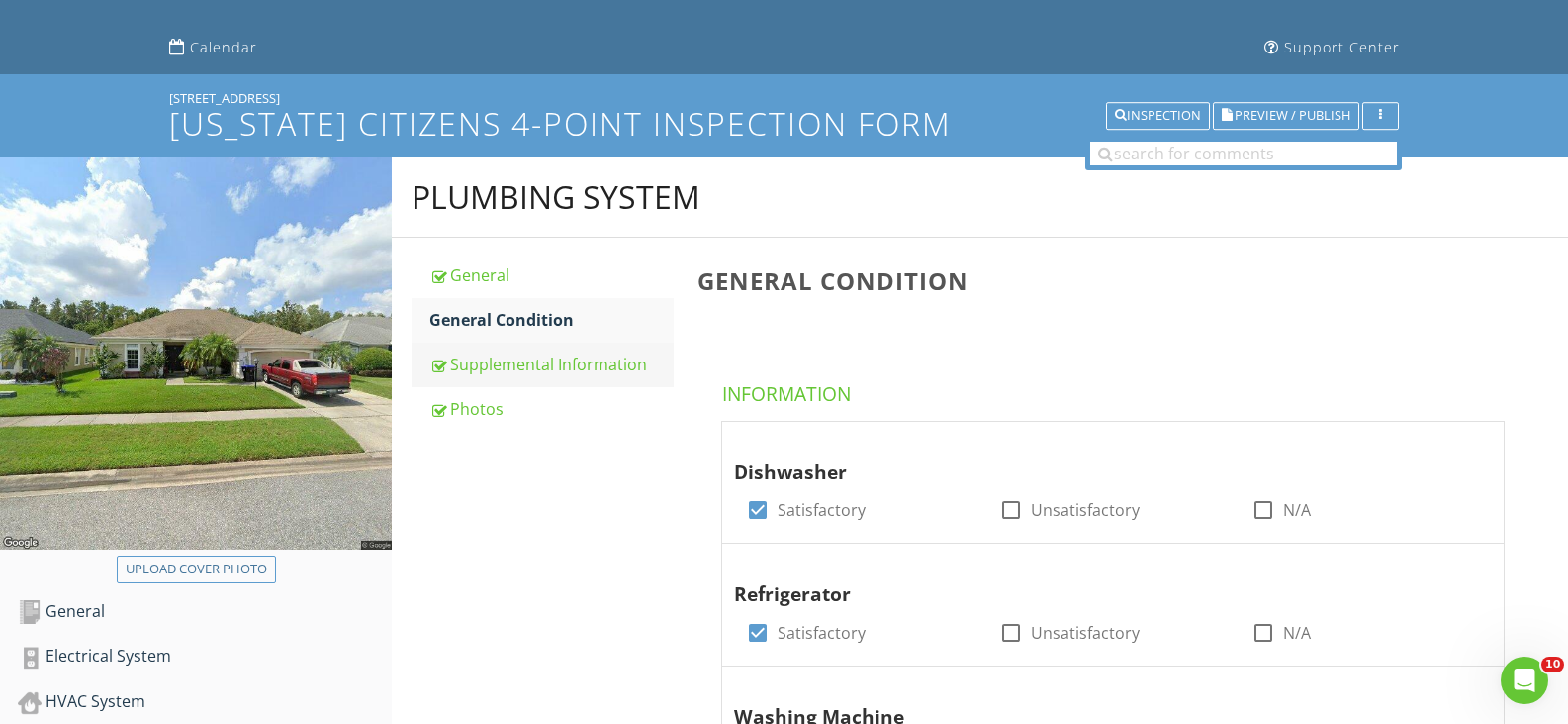
click at [493, 359] on div "Supplemental Information" at bounding box center [552, 364] width 245 height 24
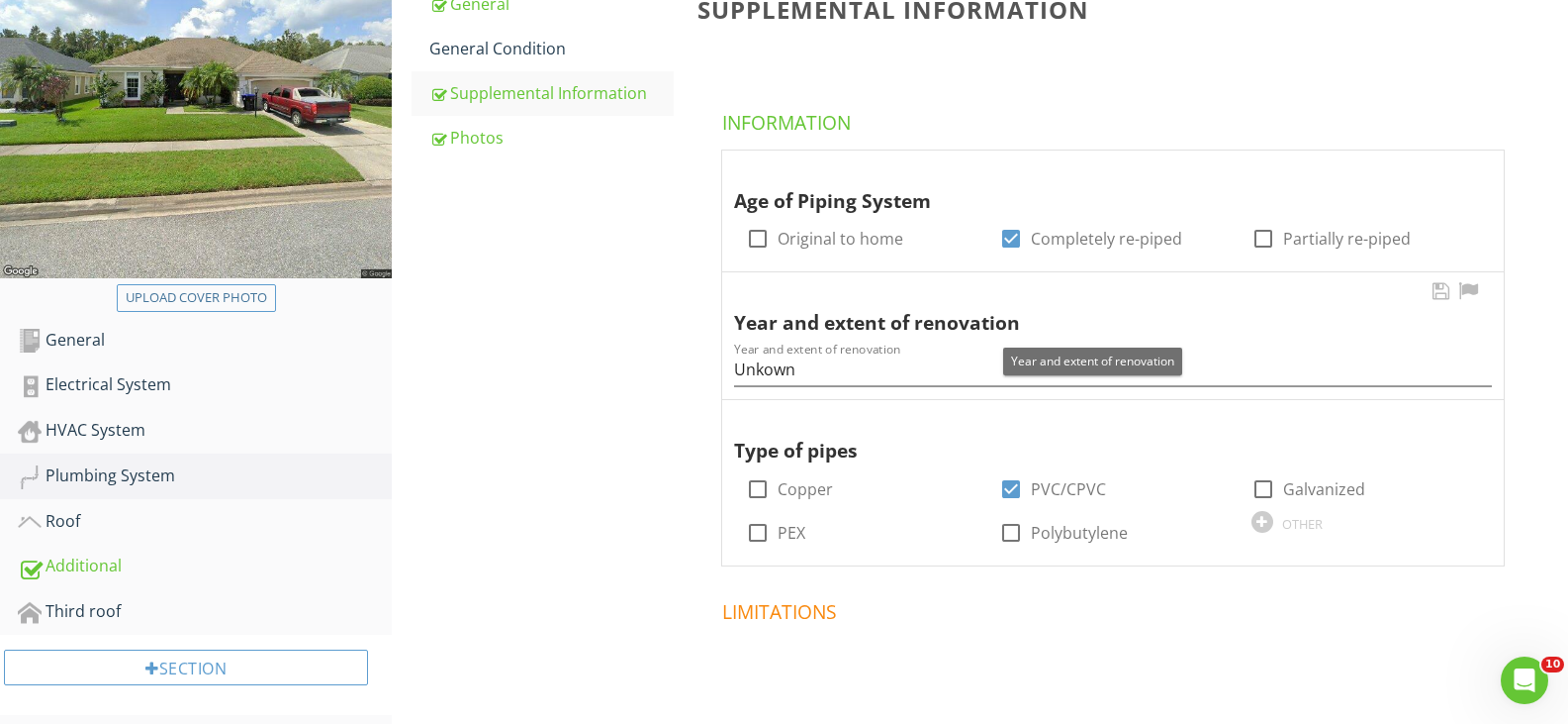
scroll to position [399, 0]
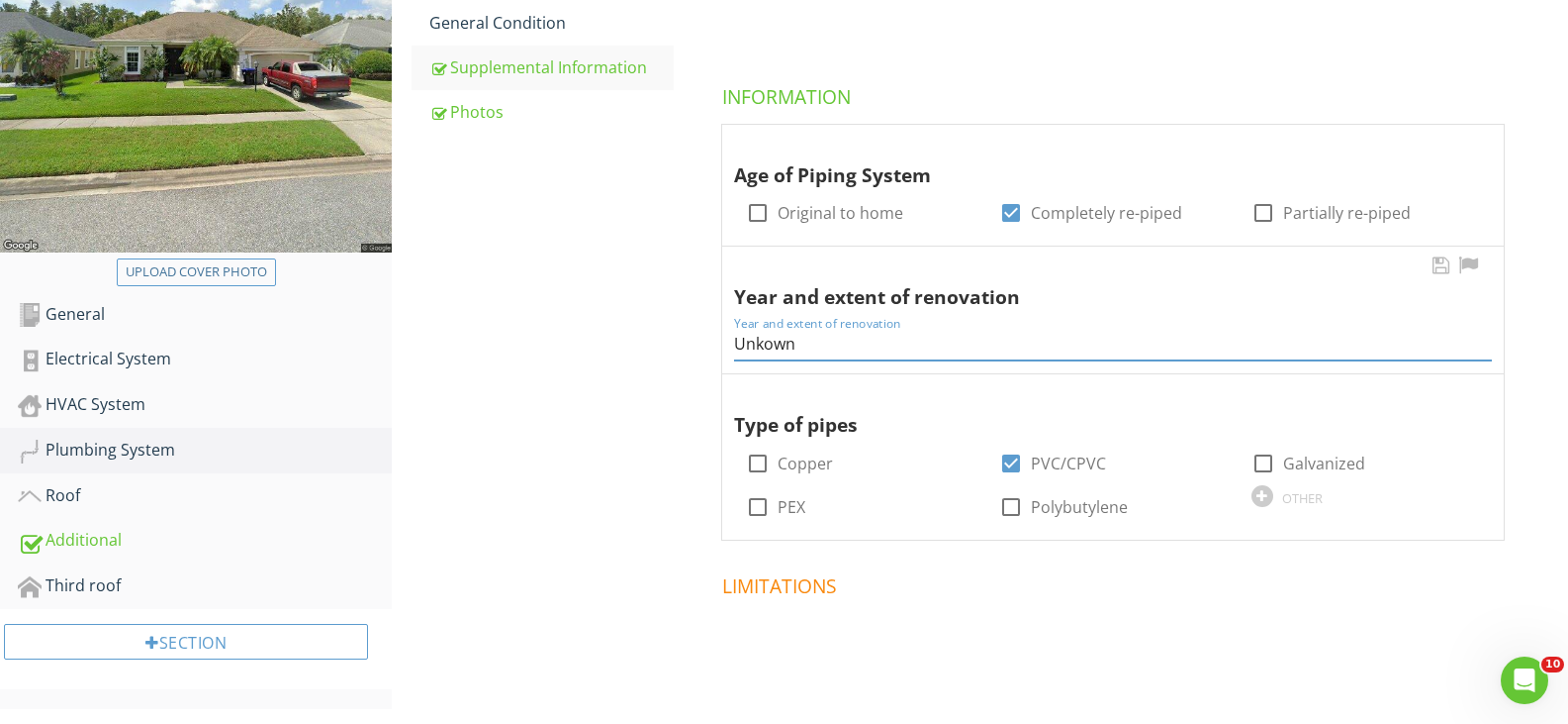
drag, startPoint x: 816, startPoint y: 347, endPoint x: 740, endPoint y: 358, distance: 76.8
click at [740, 358] on input "Unkown" at bounding box center [1113, 344] width 758 height 33
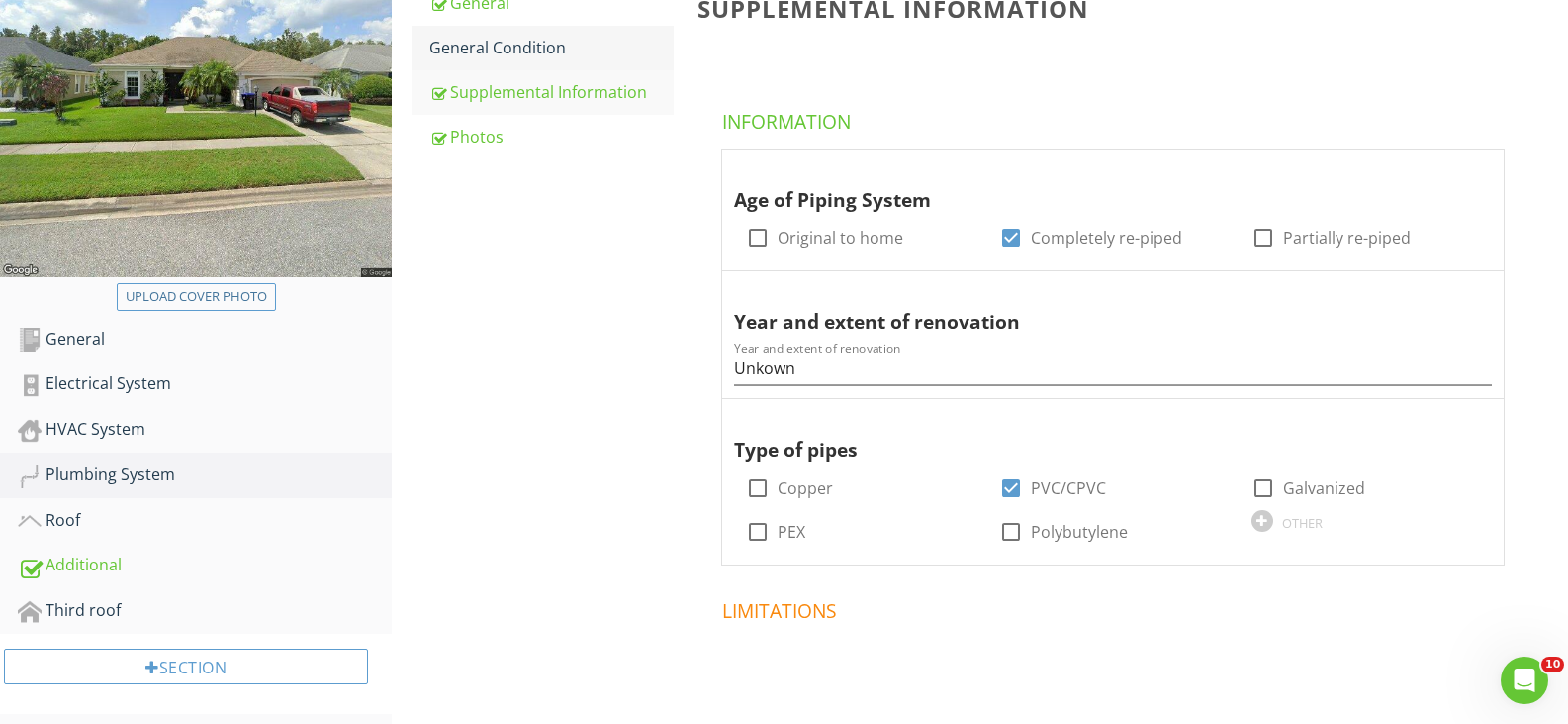
scroll to position [201, 0]
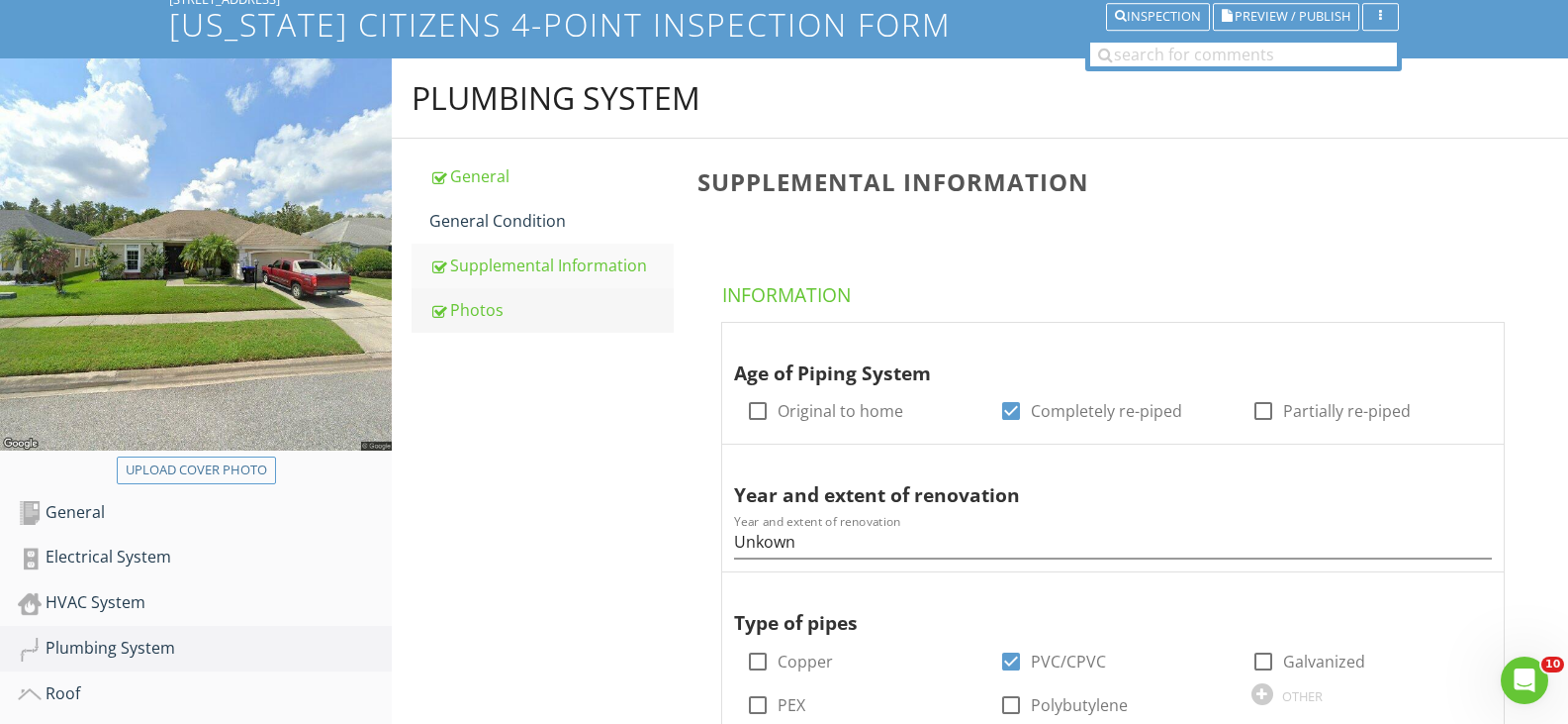
click at [517, 311] on div "Photos" at bounding box center [552, 310] width 245 height 24
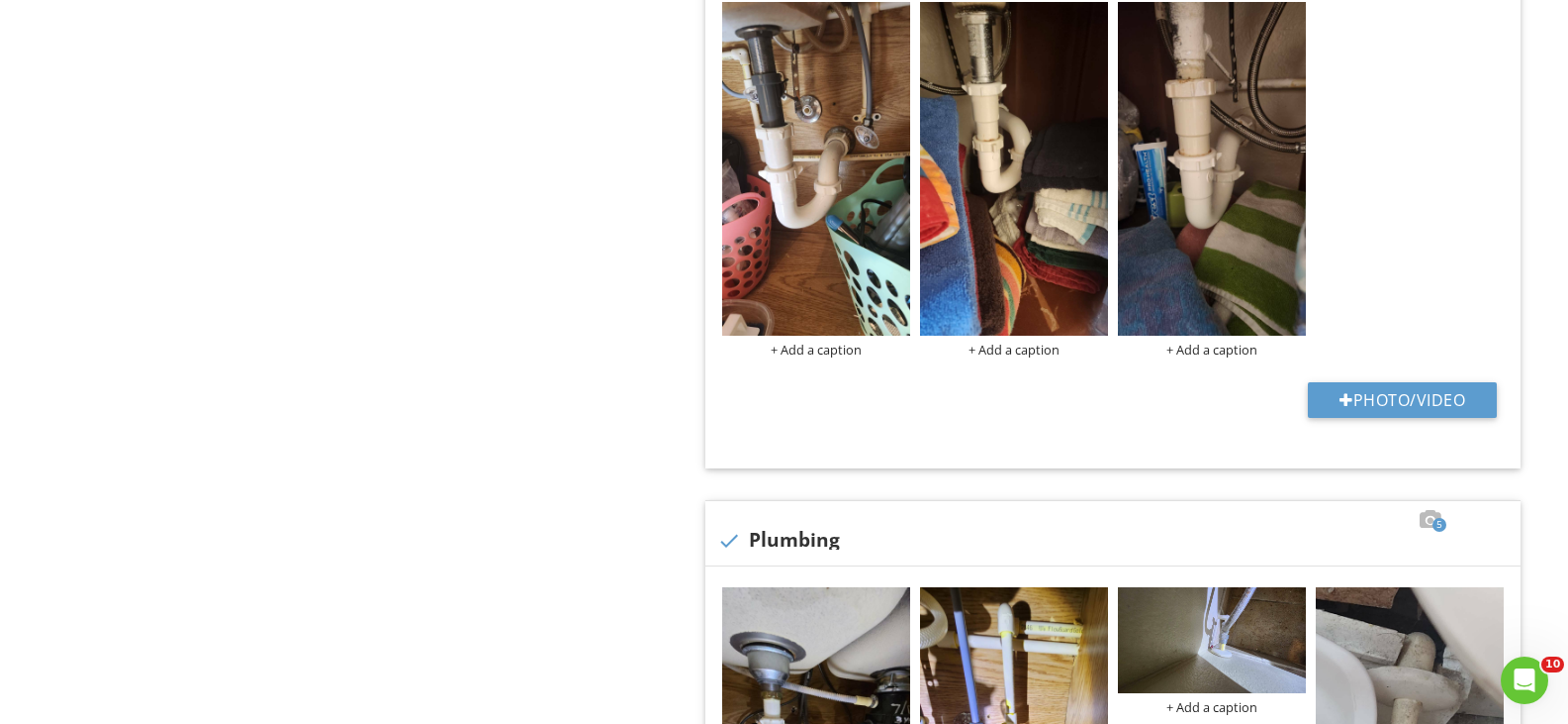
scroll to position [1191, 0]
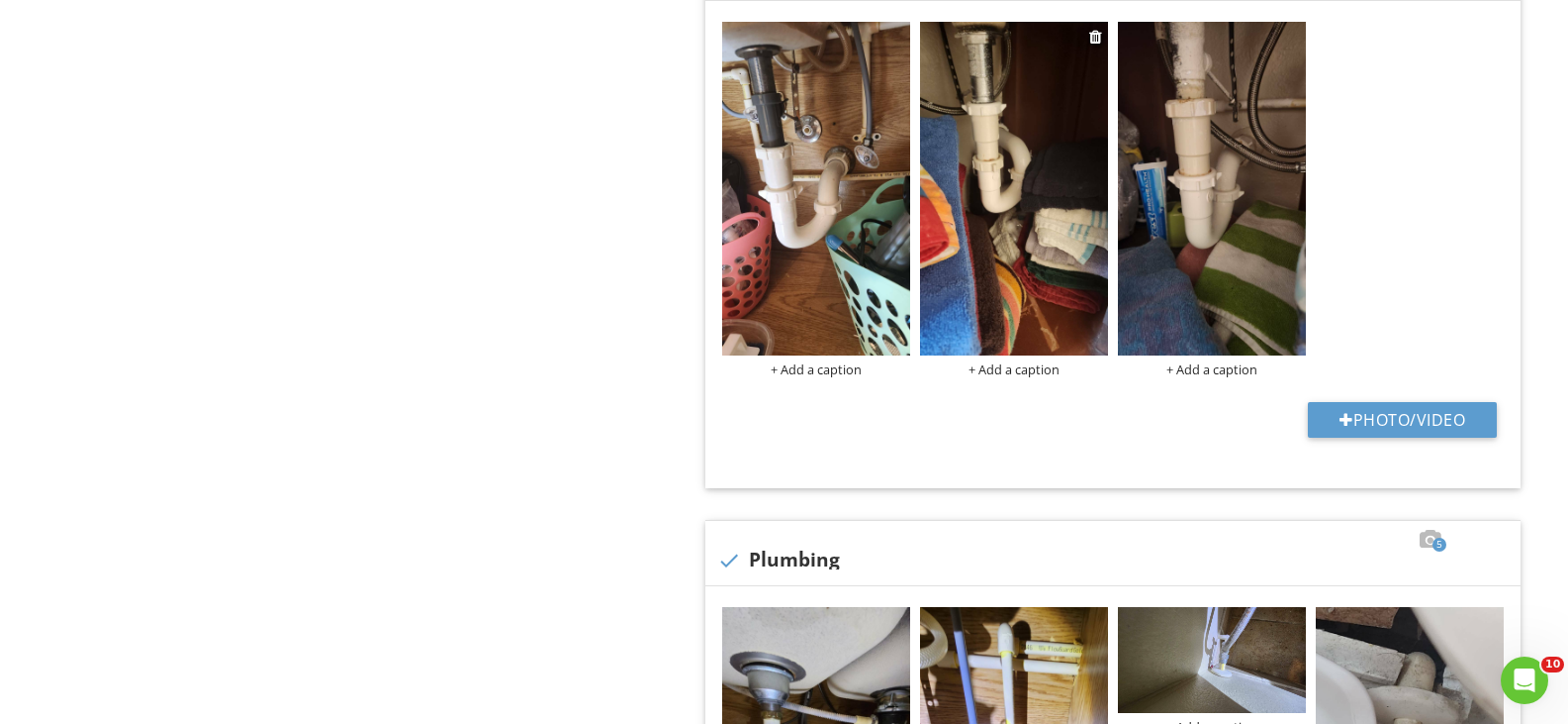
click at [1075, 212] on img at bounding box center [1014, 189] width 188 height 334
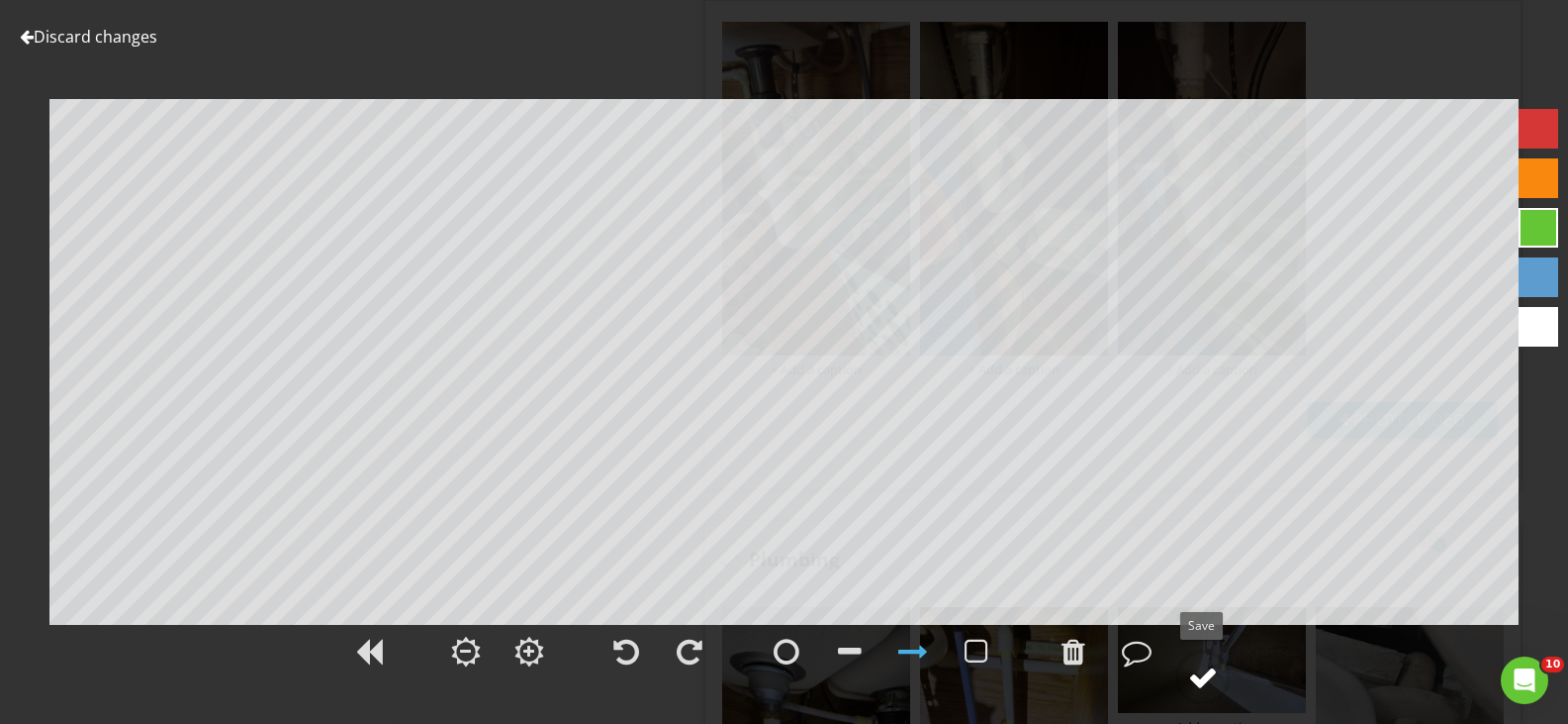
click at [1200, 679] on div at bounding box center [1203, 677] width 30 height 30
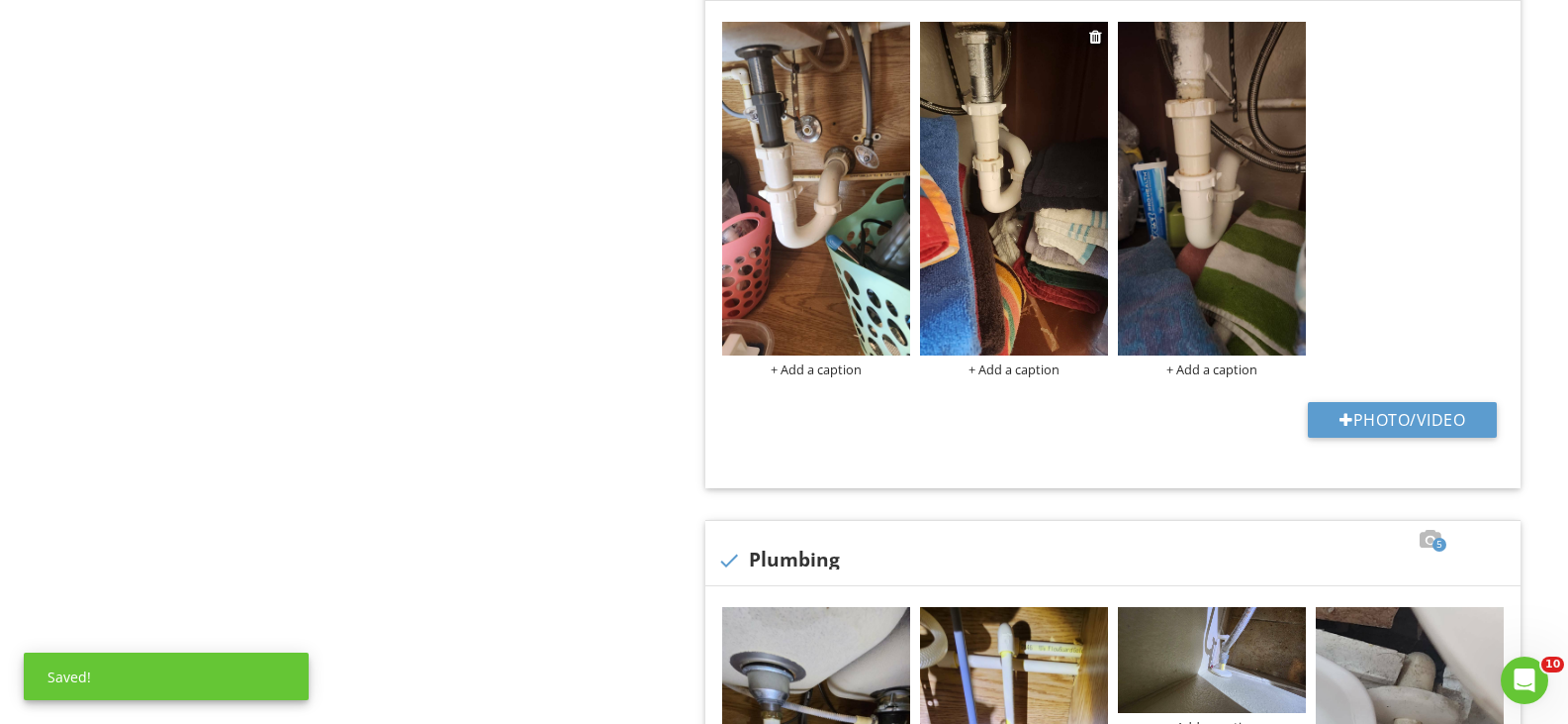
click at [1043, 218] on img at bounding box center [1014, 189] width 188 height 334
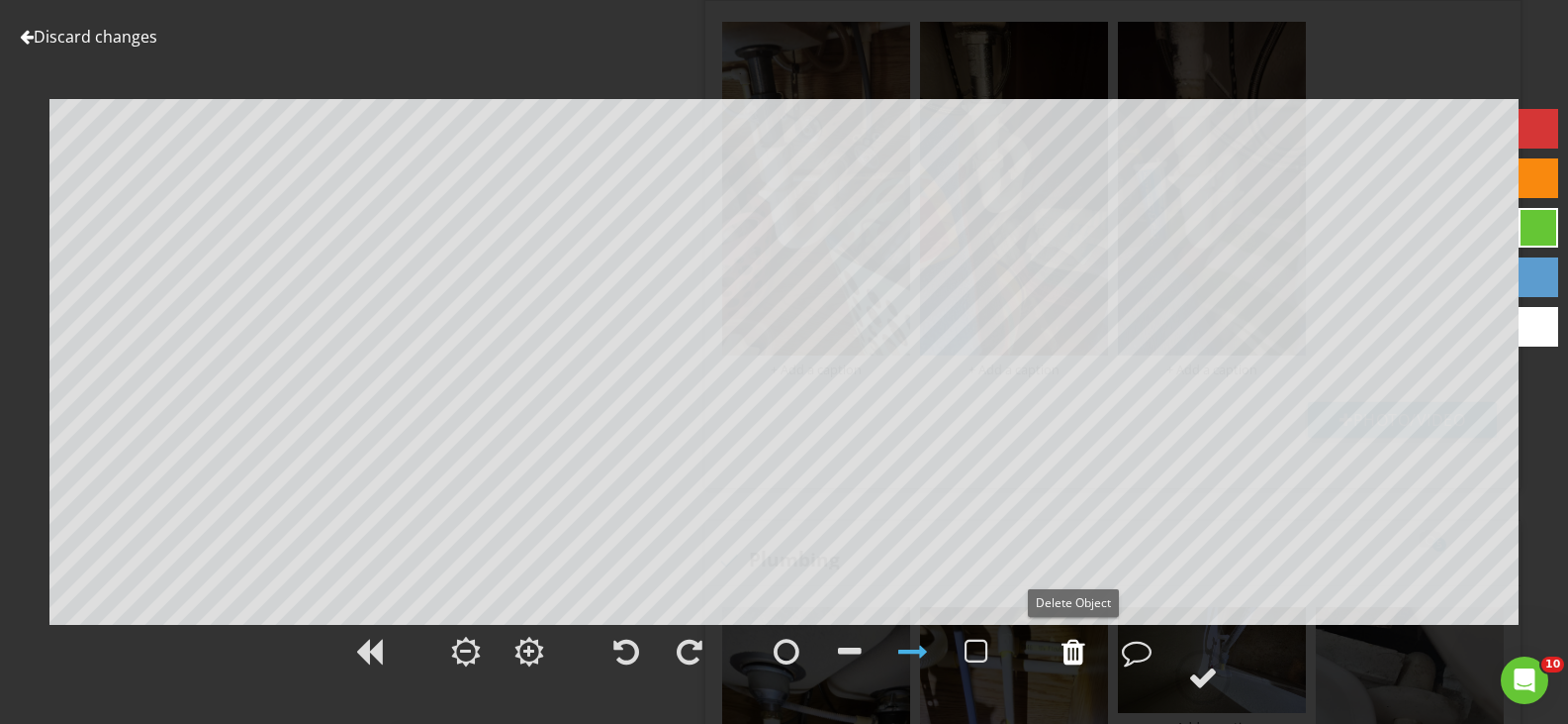
click at [1079, 651] on div at bounding box center [1073, 652] width 24 height 30
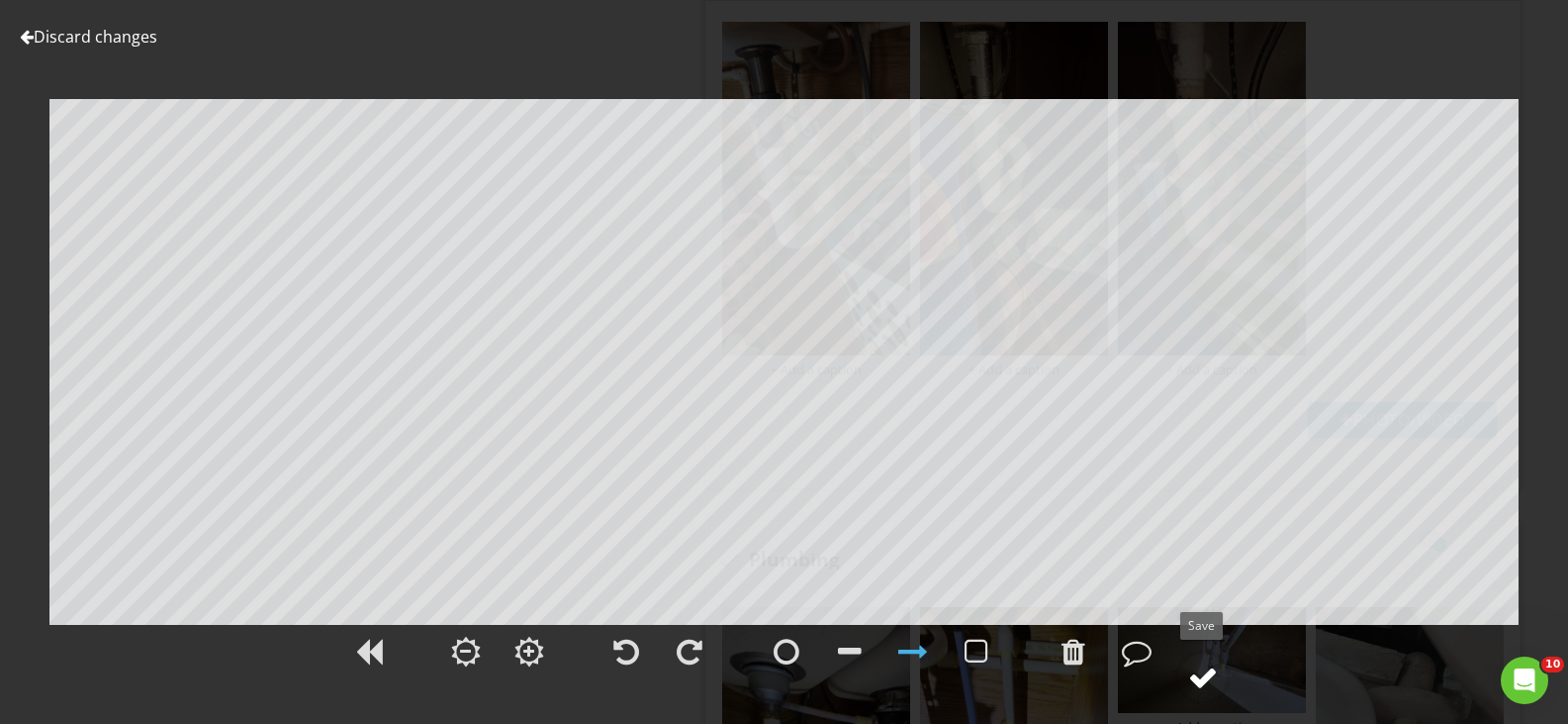
click at [1209, 677] on div at bounding box center [1203, 677] width 30 height 30
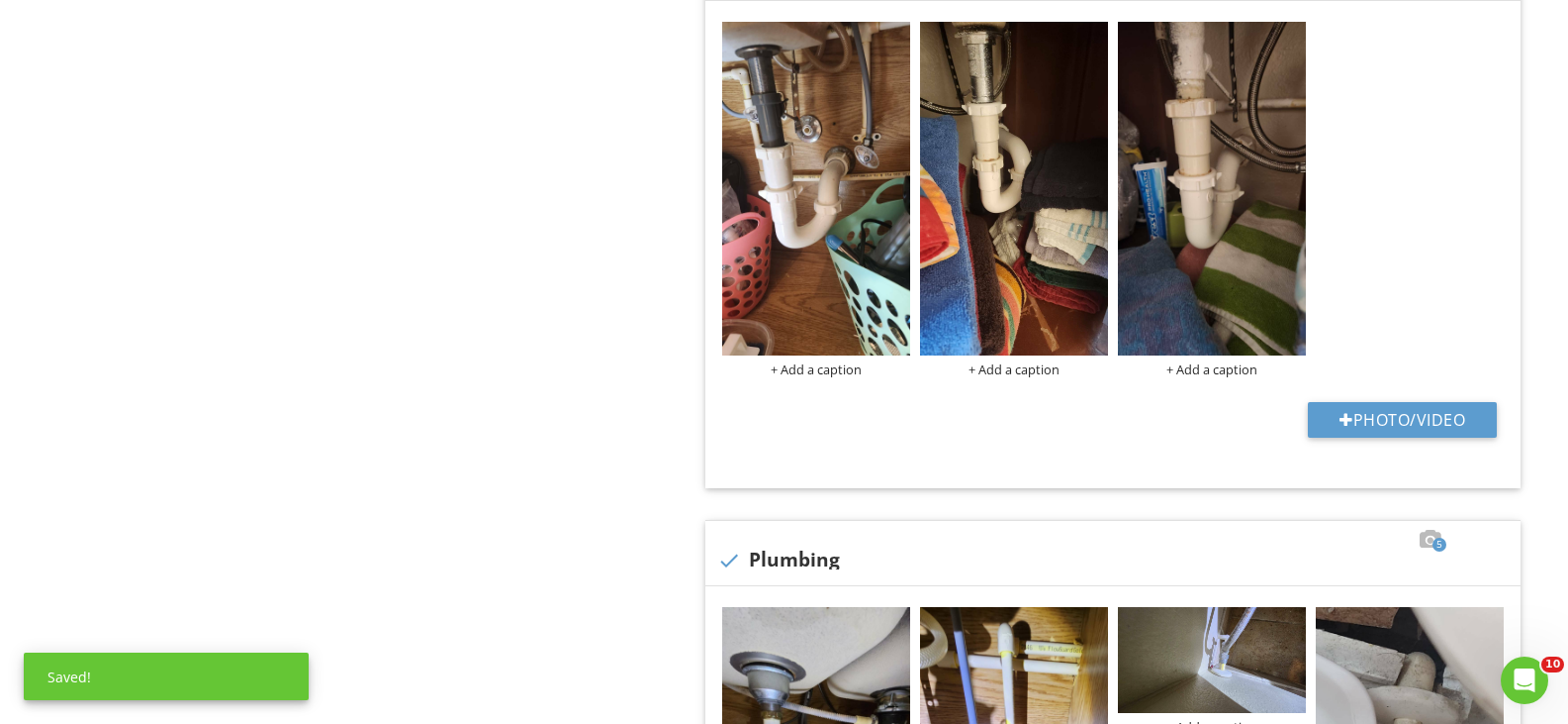
click at [1402, 276] on div "+ Add a caption + Add a caption + Add a caption" at bounding box center [1113, 199] width 791 height 365
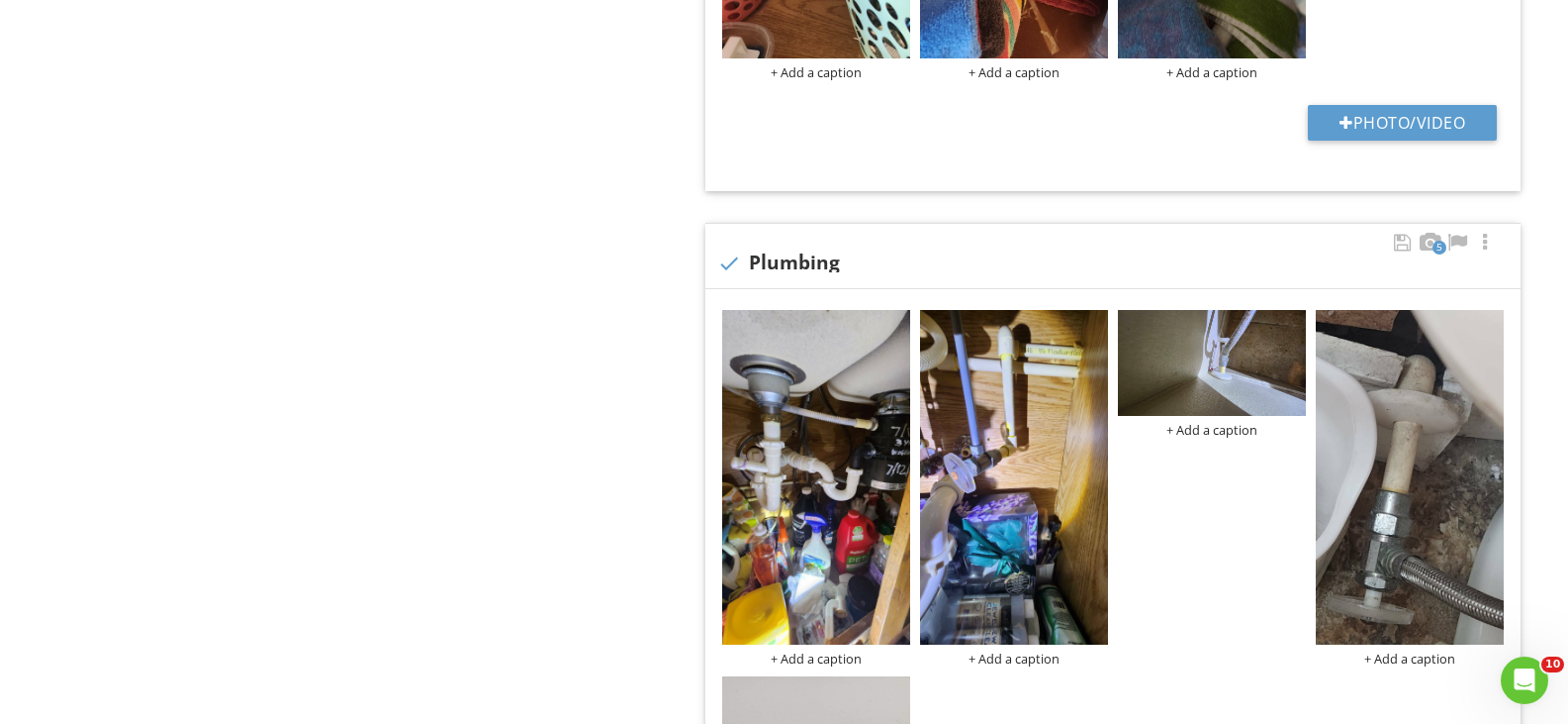
scroll to position [1884, 0]
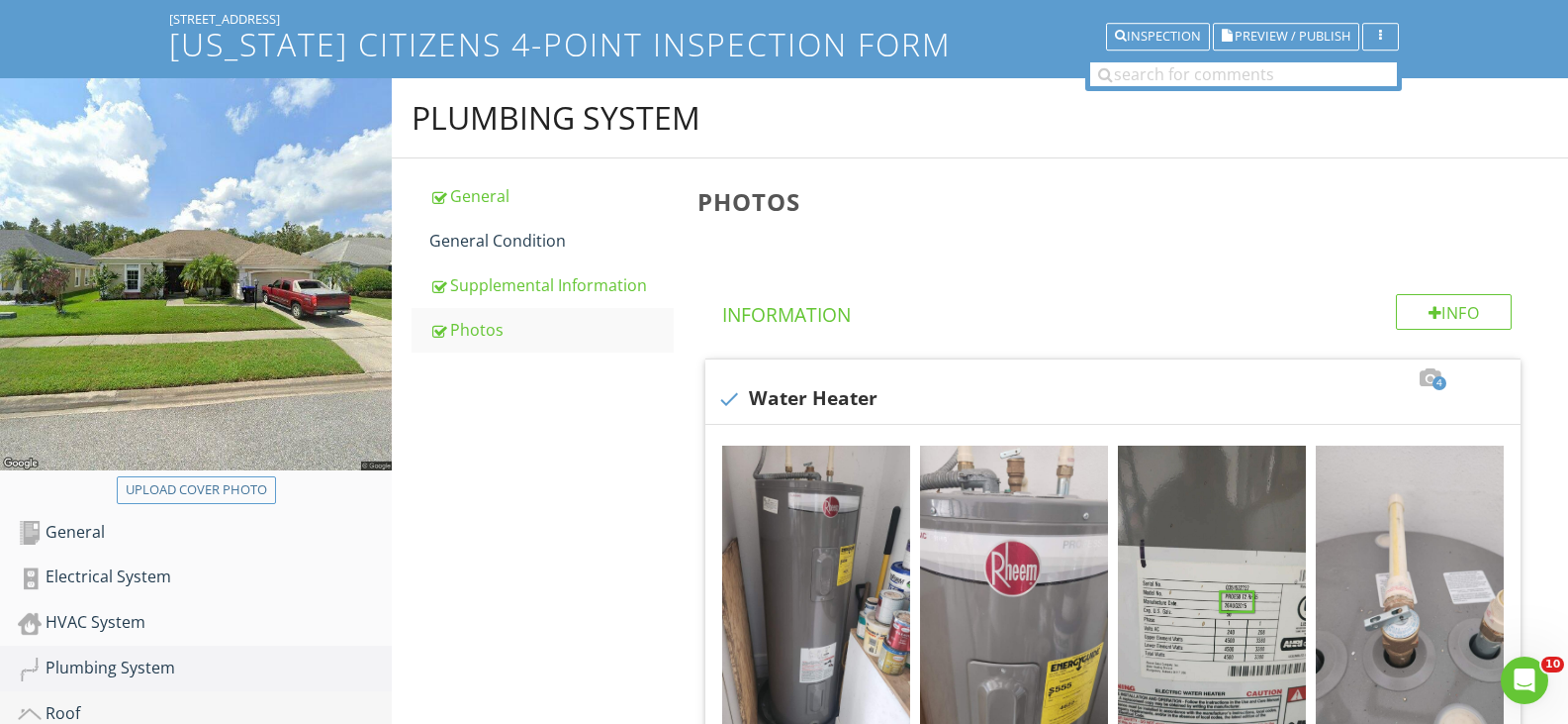
scroll to position [300, 0]
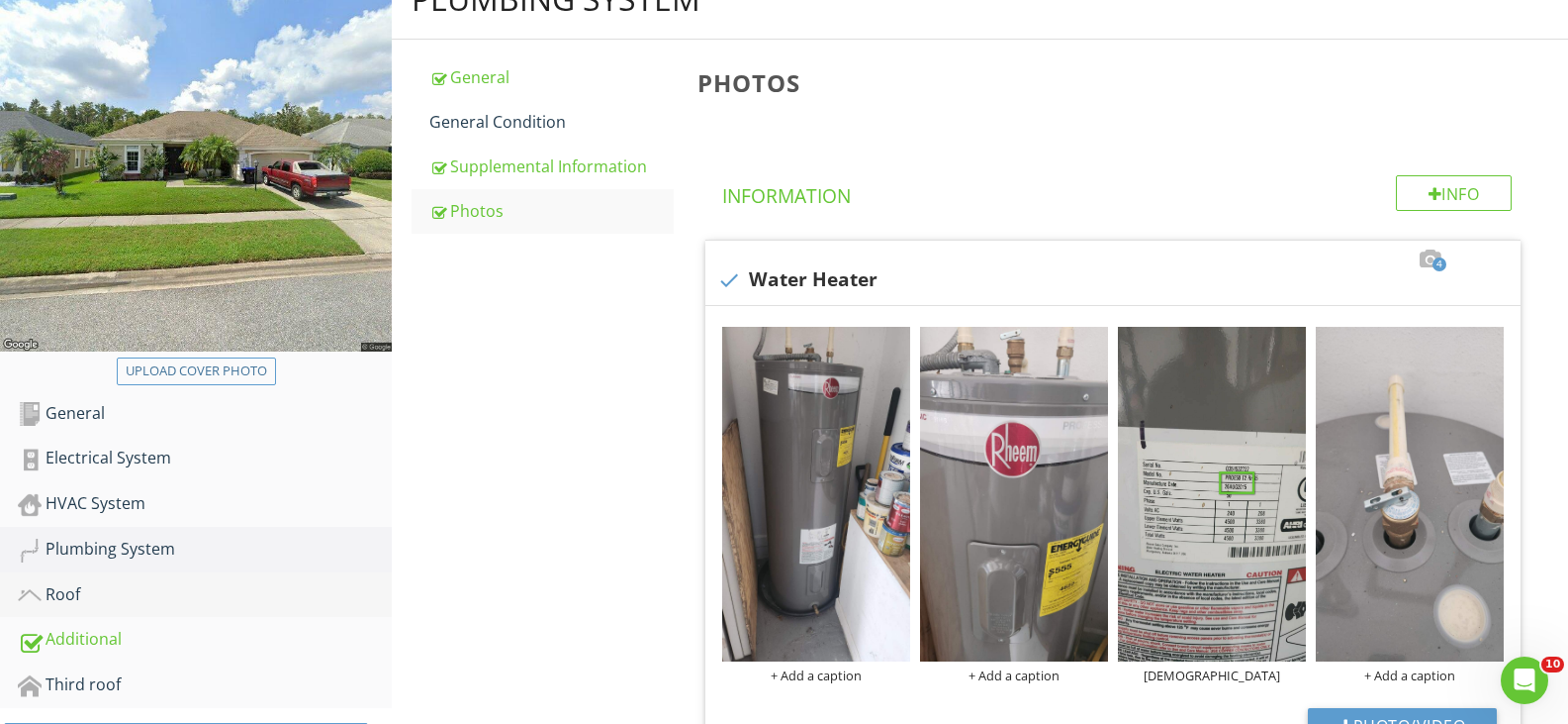
drag, startPoint x: 82, startPoint y: 593, endPoint x: 125, endPoint y: 599, distance: 43.4
click at [82, 593] on div "Roof" at bounding box center [205, 595] width 374 height 26
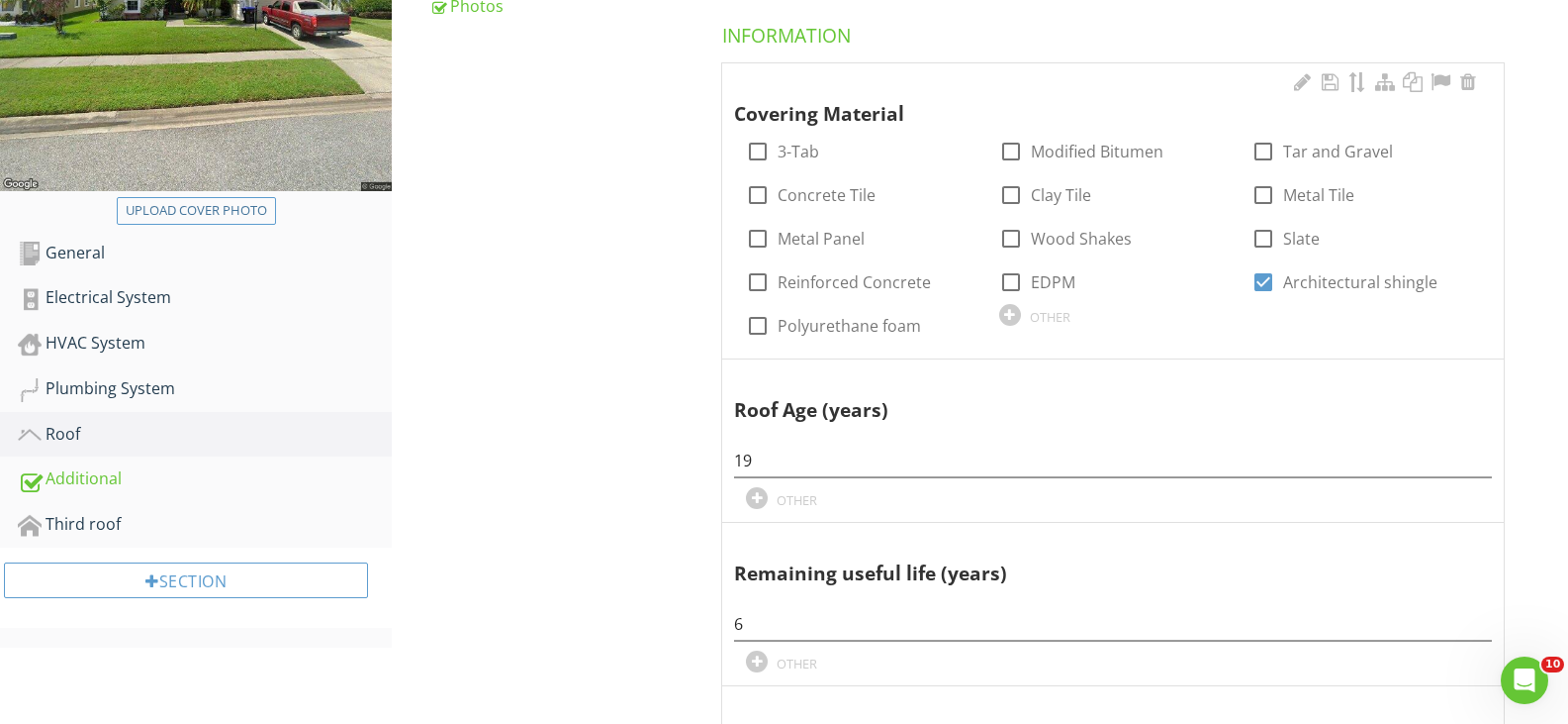
scroll to position [495, 0]
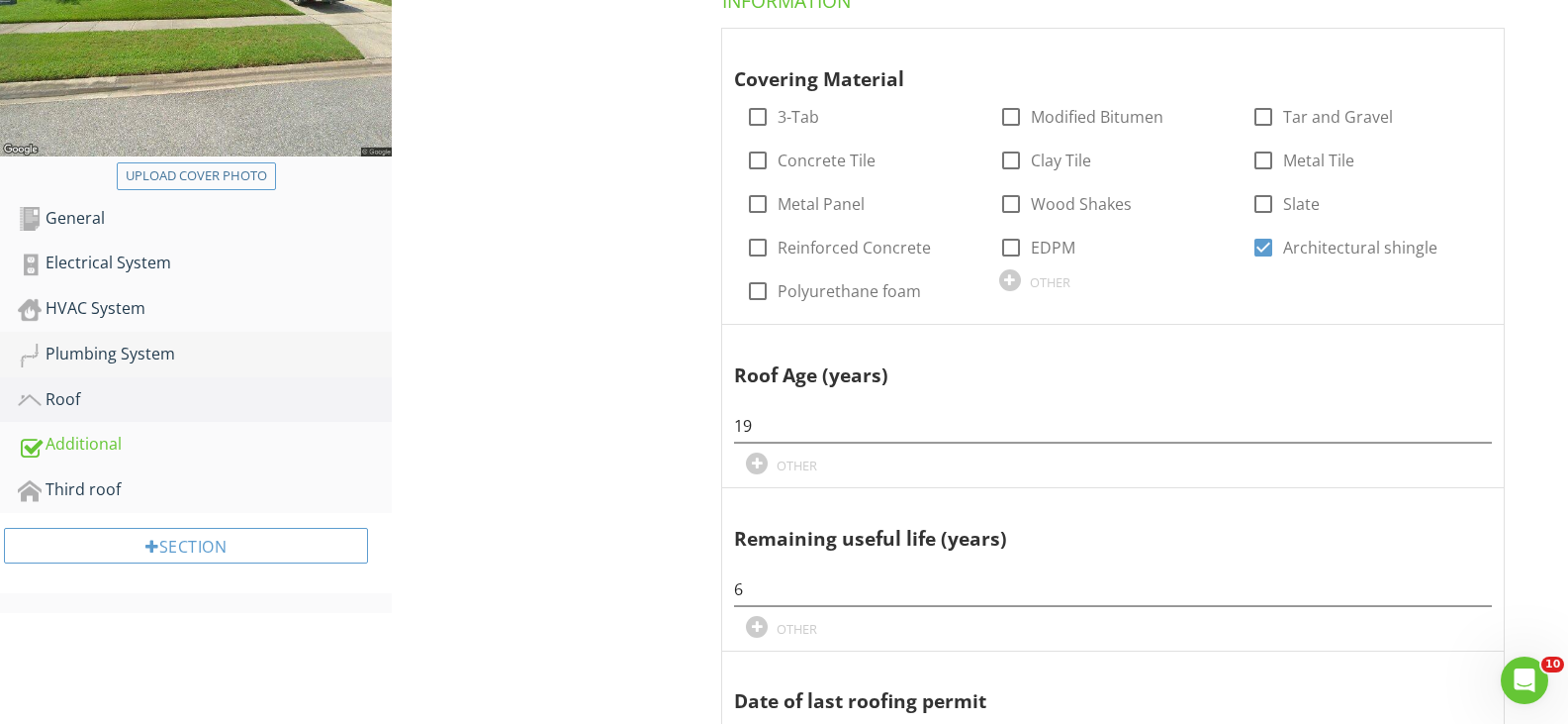
click at [74, 350] on div "Plumbing System" at bounding box center [205, 355] width 374 height 26
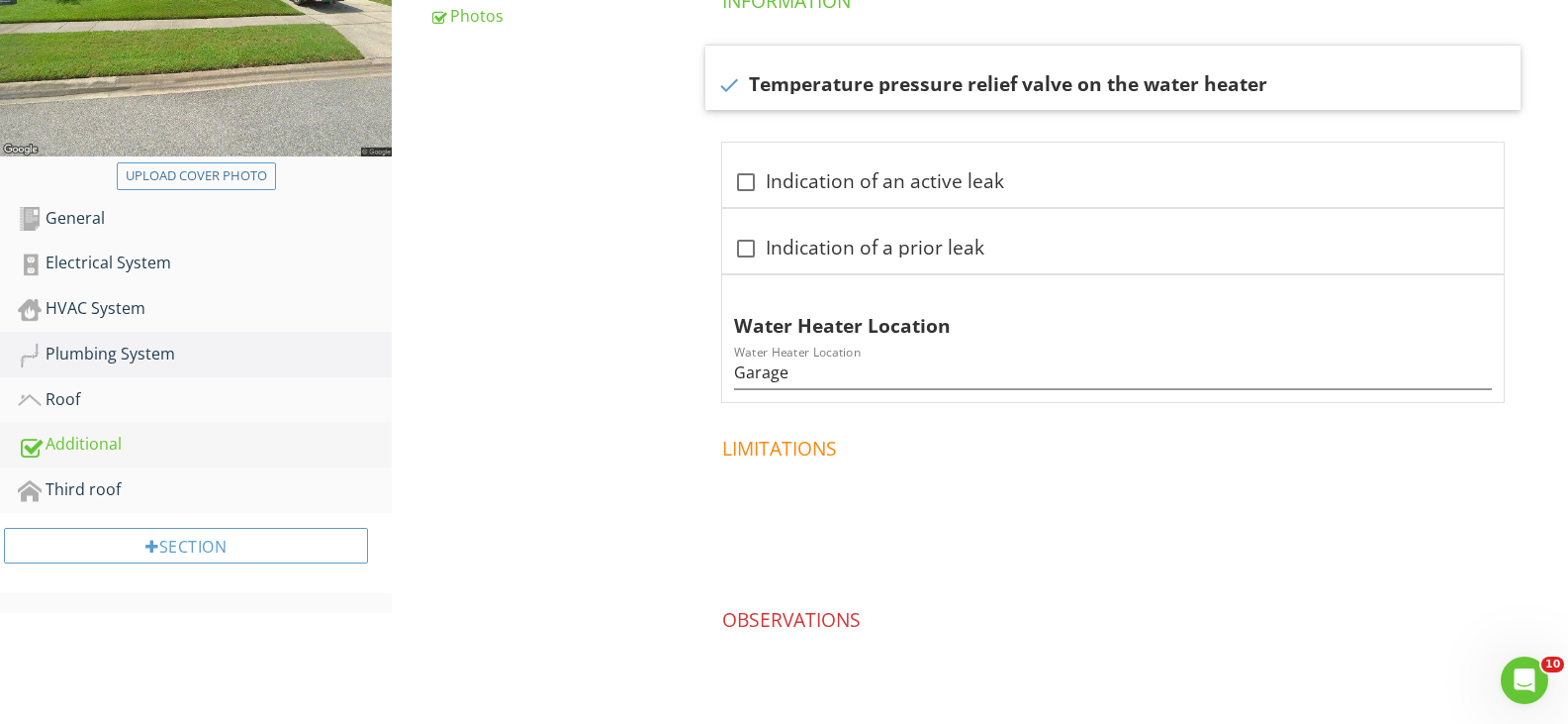
click at [105, 448] on div "Additional" at bounding box center [205, 445] width 374 height 26
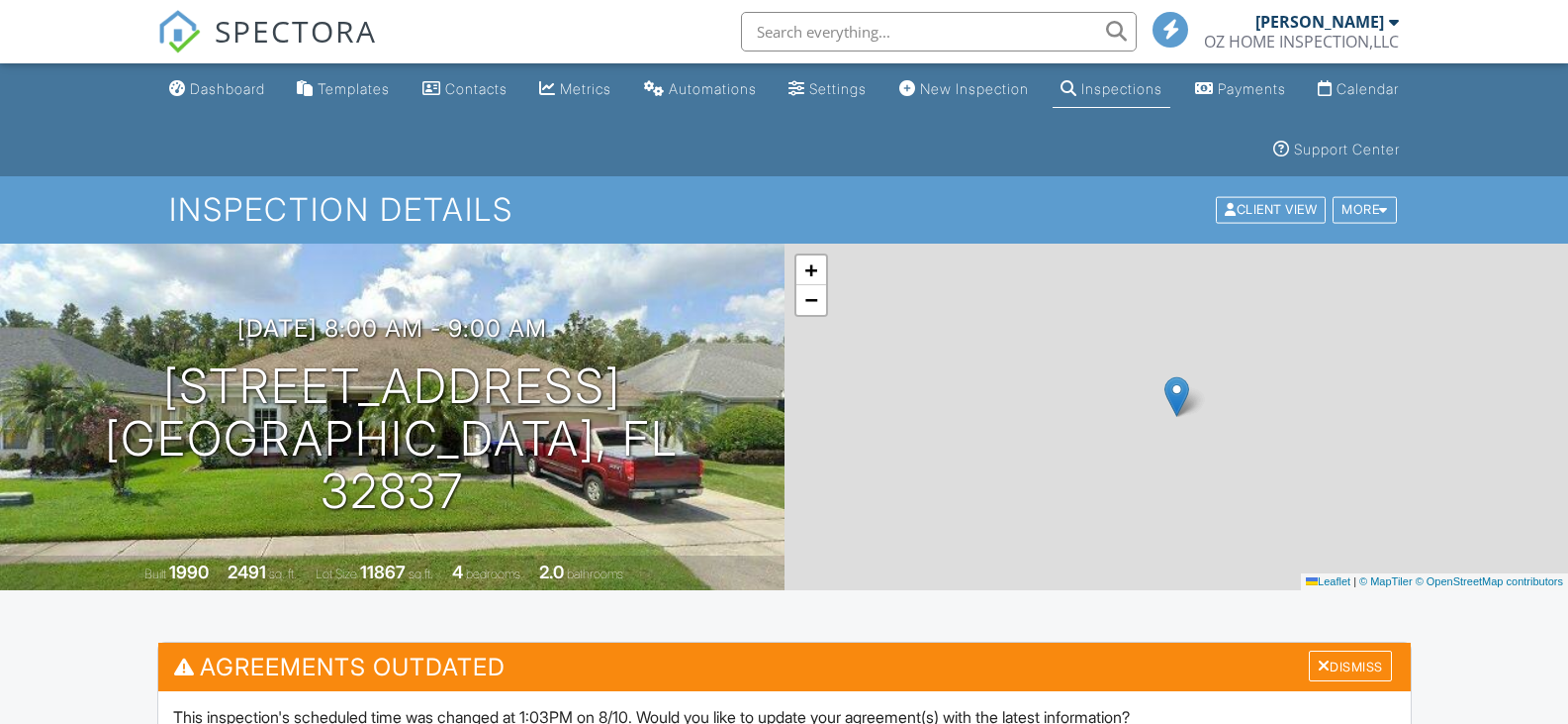
scroll to position [693, 0]
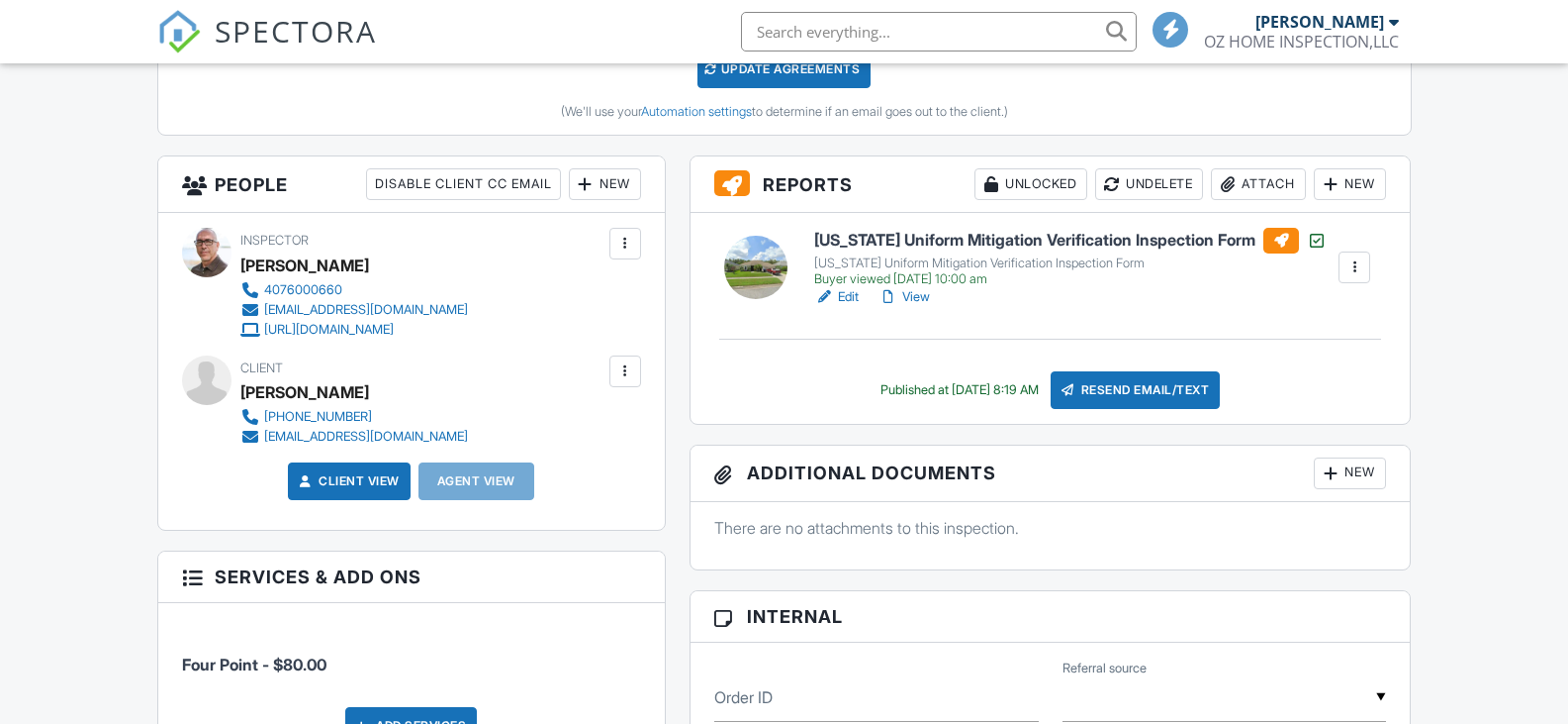
click at [991, 237] on h6 "[US_STATE] Uniform Mitigation Verification Inspection Form" at bounding box center [1070, 241] width 513 height 26
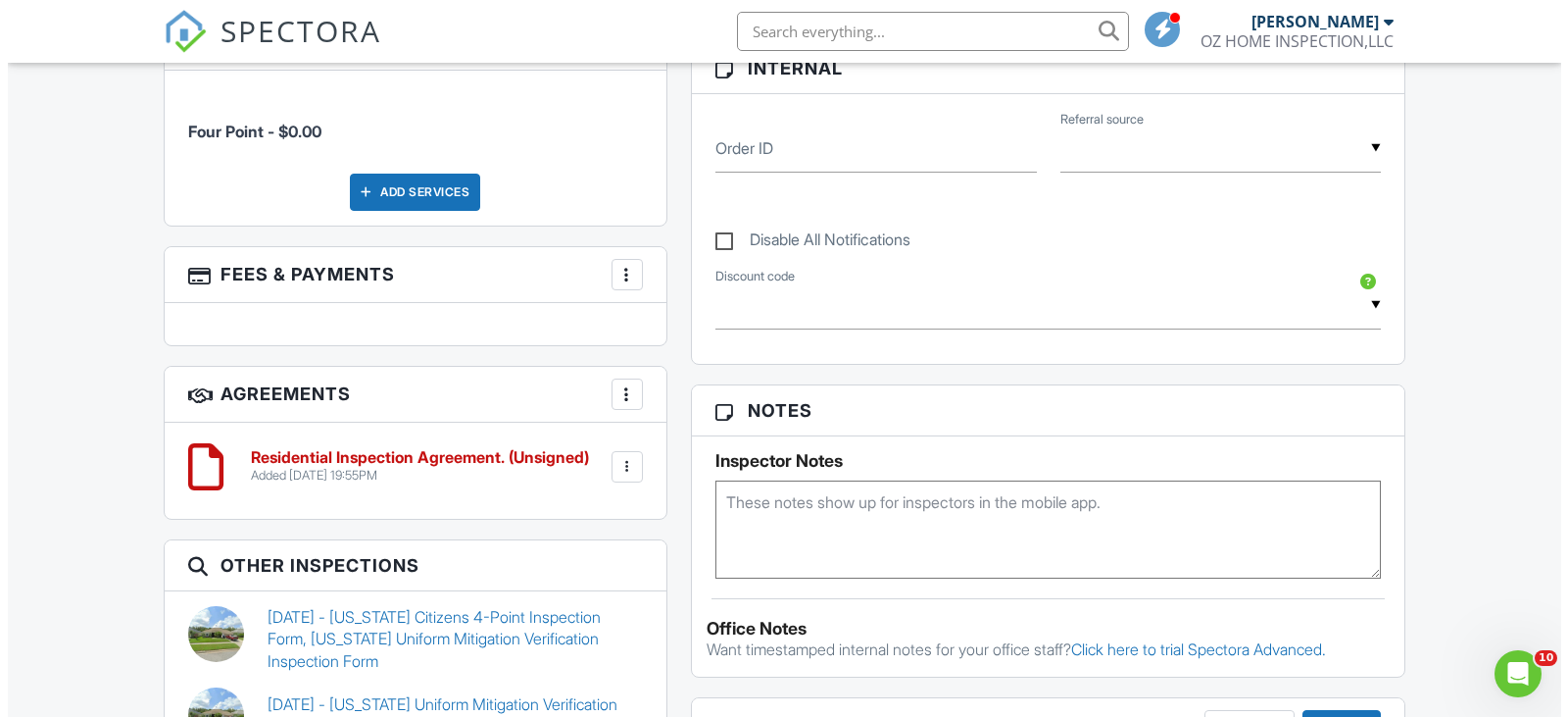
scroll to position [686, 0]
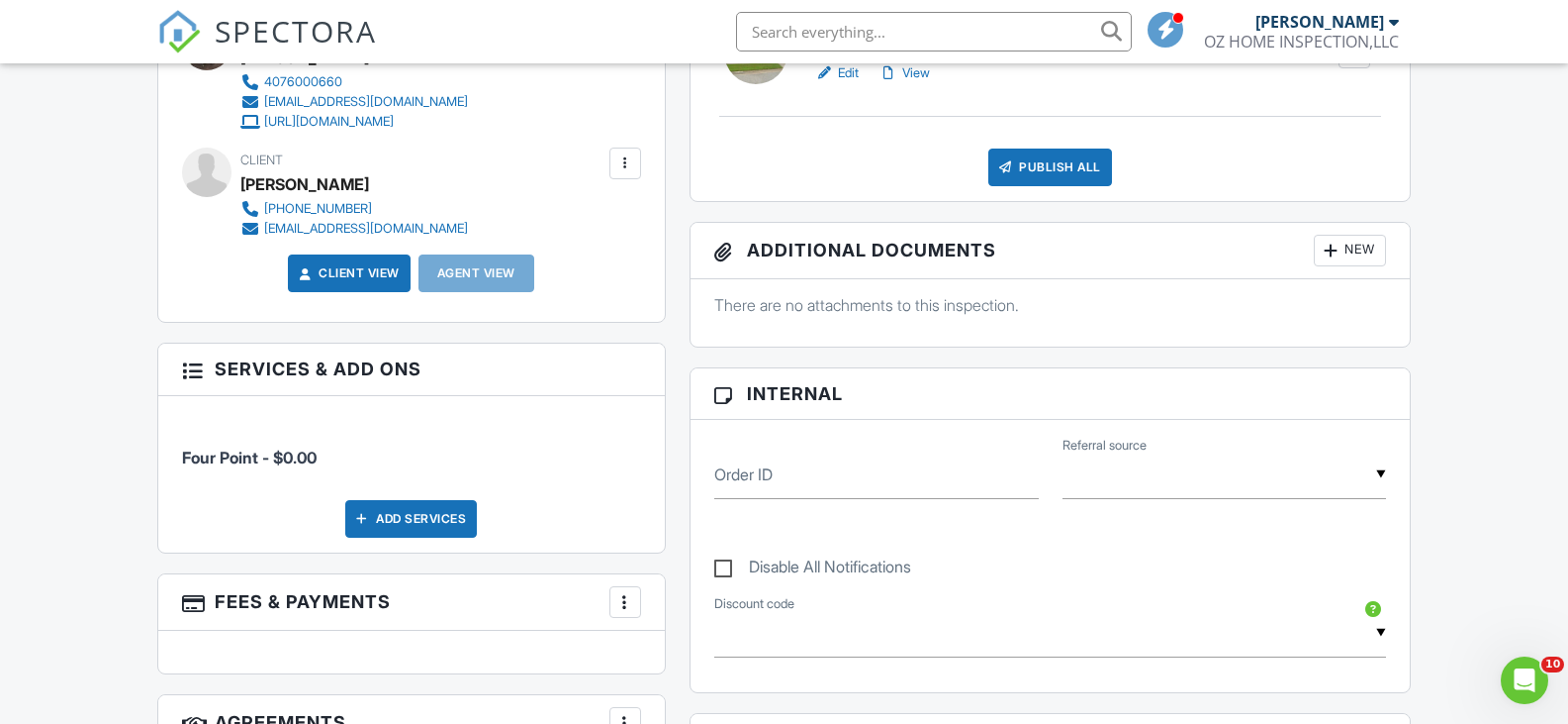
click at [1038, 159] on div "Publish All" at bounding box center [1050, 168] width 124 height 38
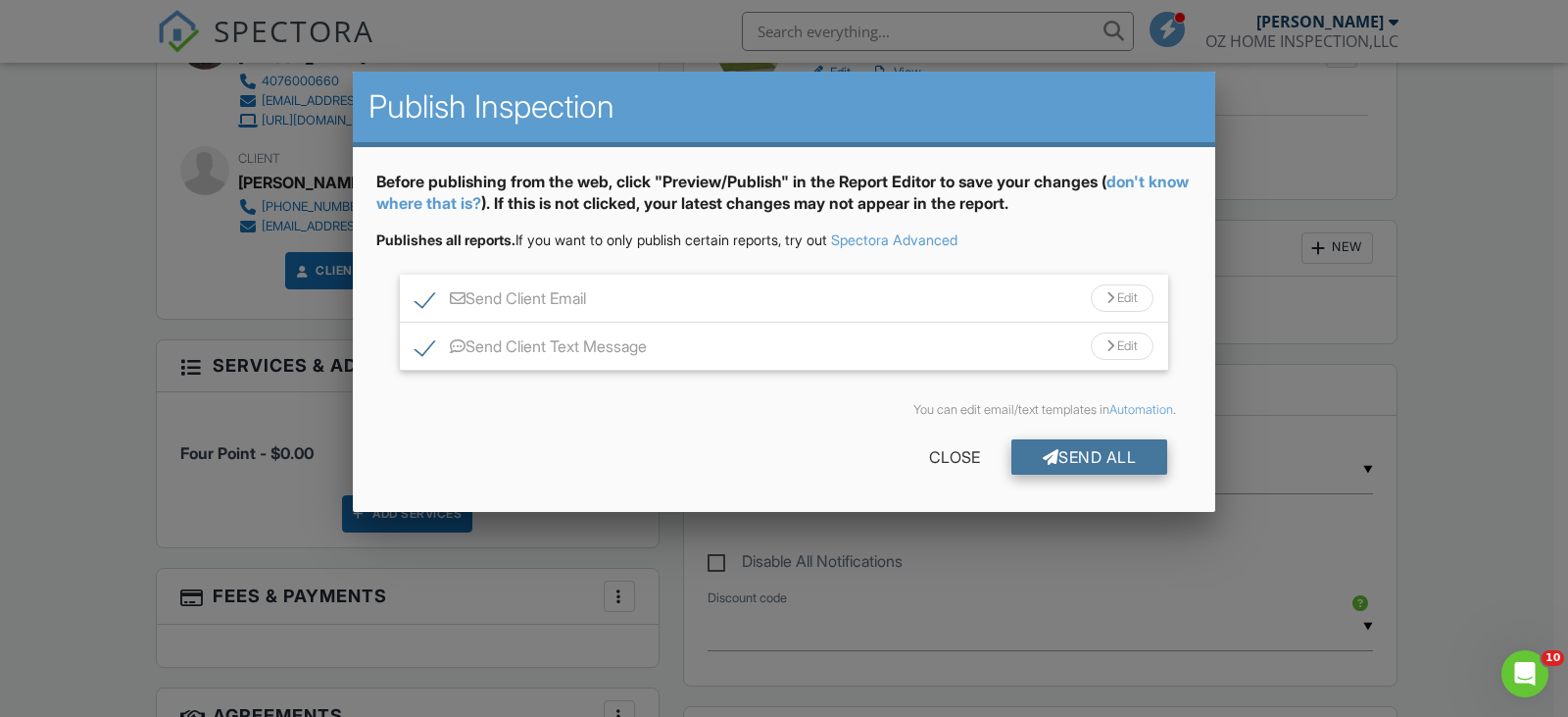
click at [1143, 457] on div "Send All" at bounding box center [1090, 458] width 156 height 36
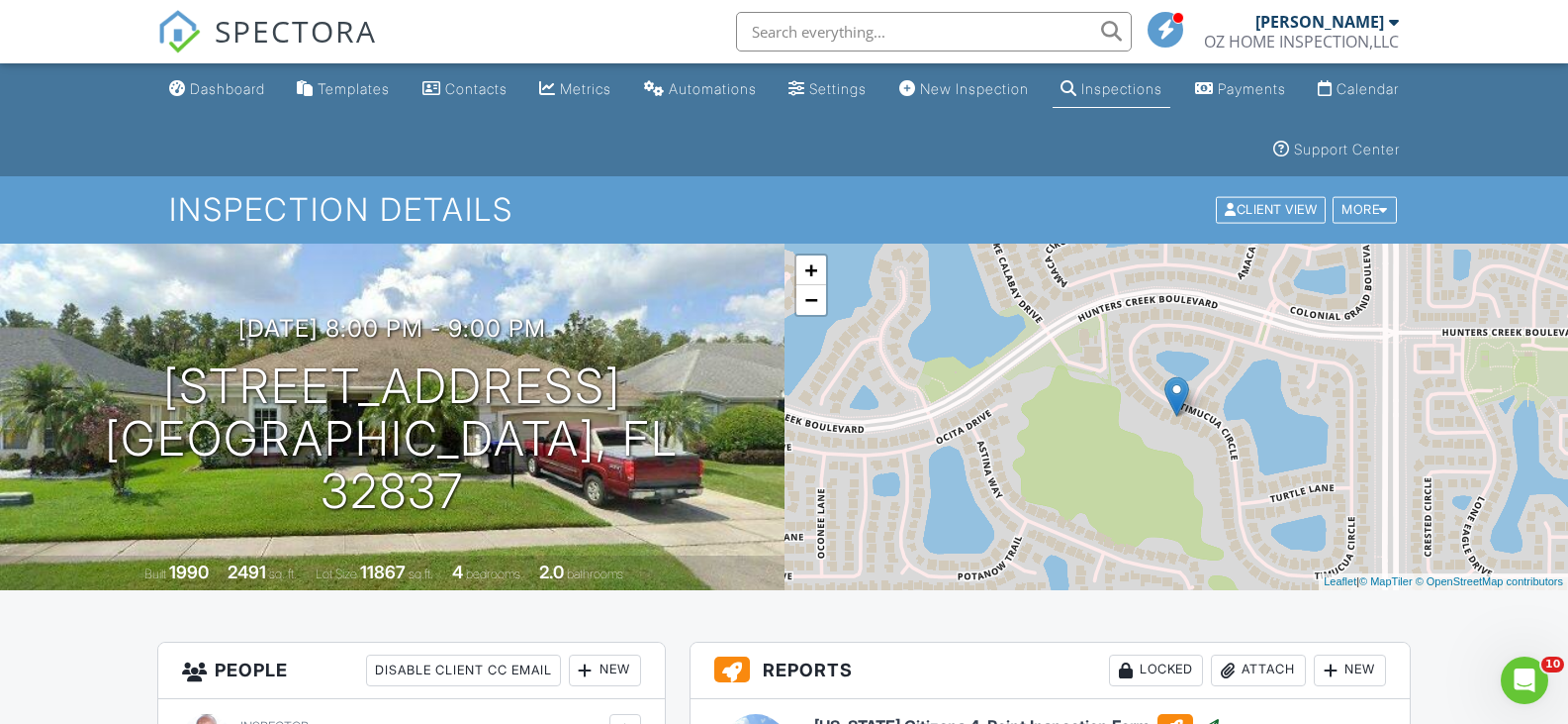
scroll to position [99, 0]
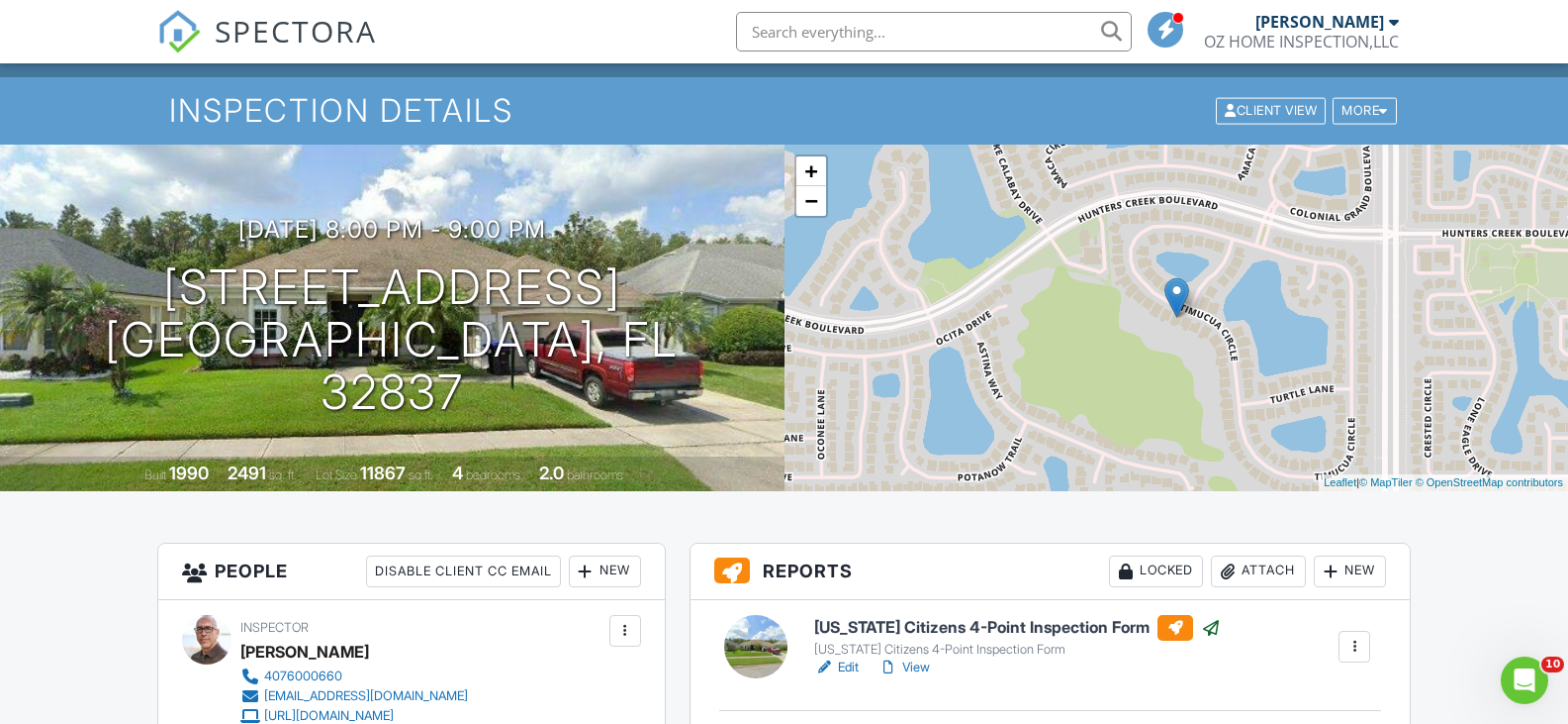
click at [593, 23] on div "SPECTORA [PERSON_NAME] OZ HOME INSPECTION,LLC Role: Inspector Change Role Dashb…" at bounding box center [784, 31] width 1254 height 63
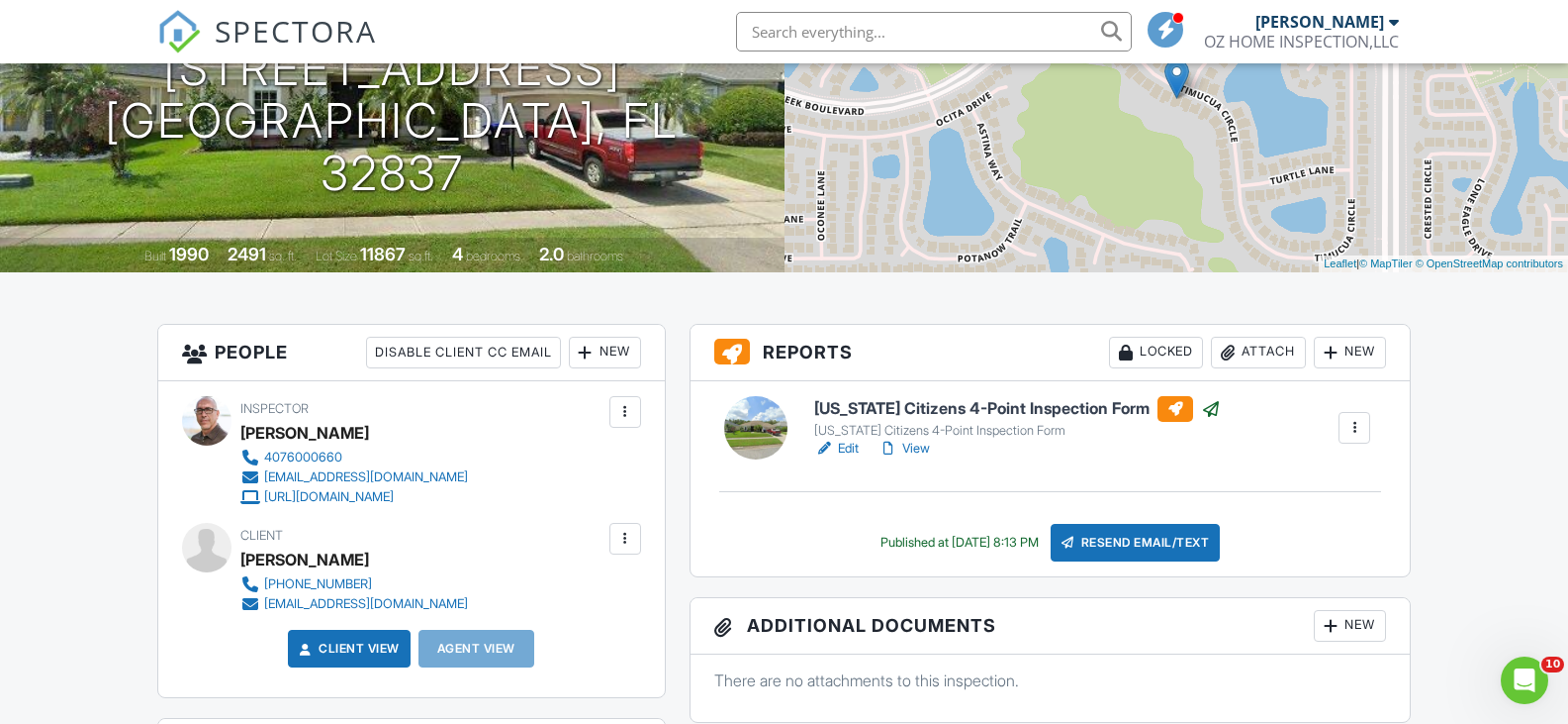
scroll to position [0, 0]
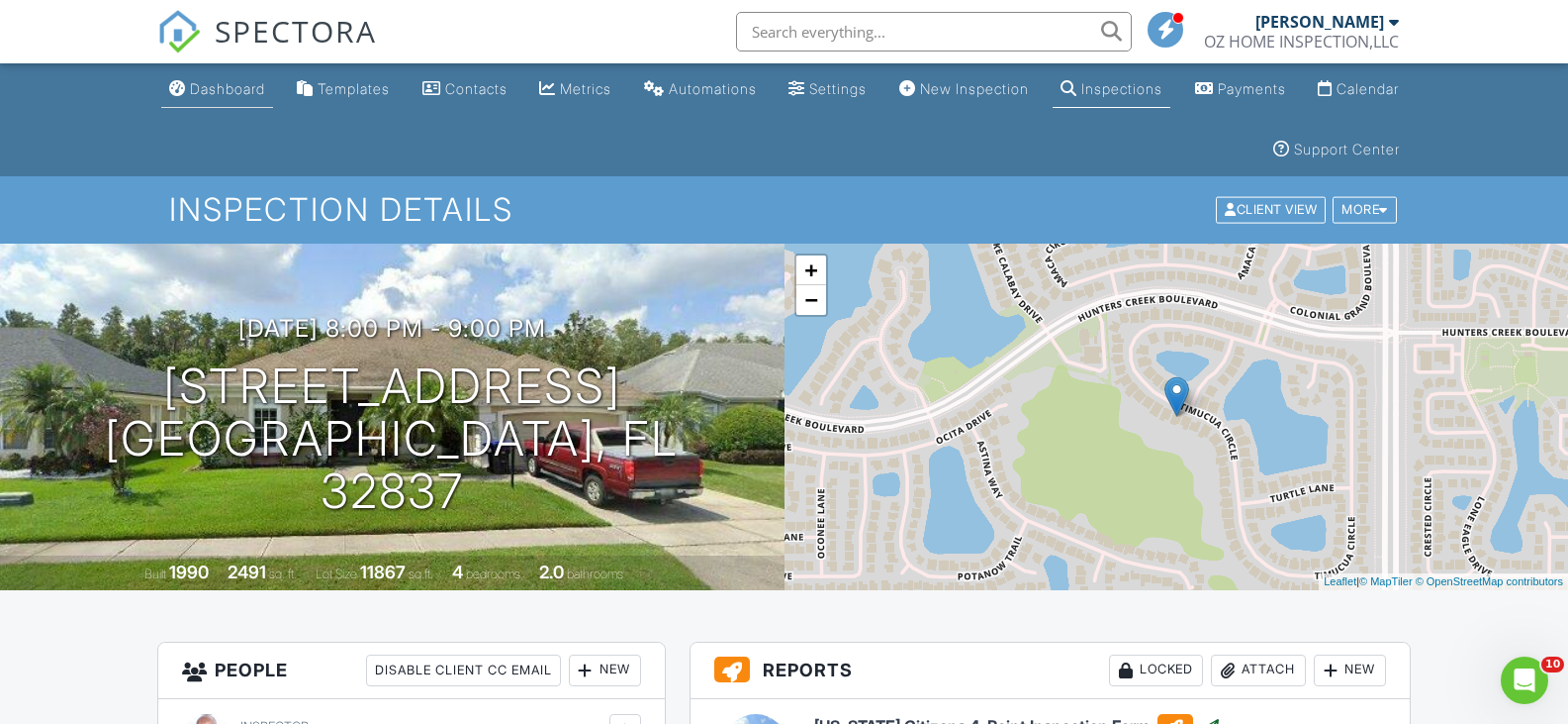
click at [243, 85] on div "Dashboard" at bounding box center [227, 88] width 75 height 17
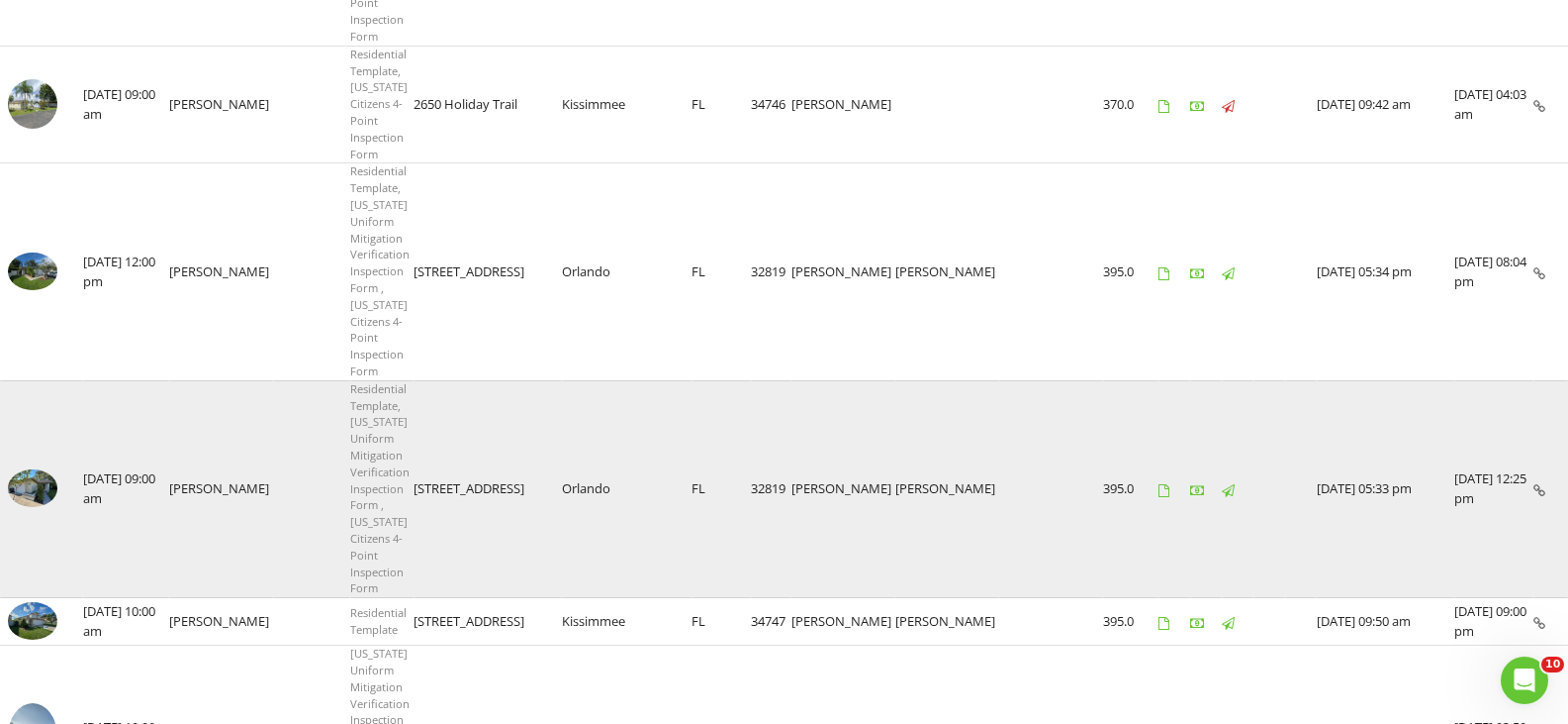
scroll to position [594, 0]
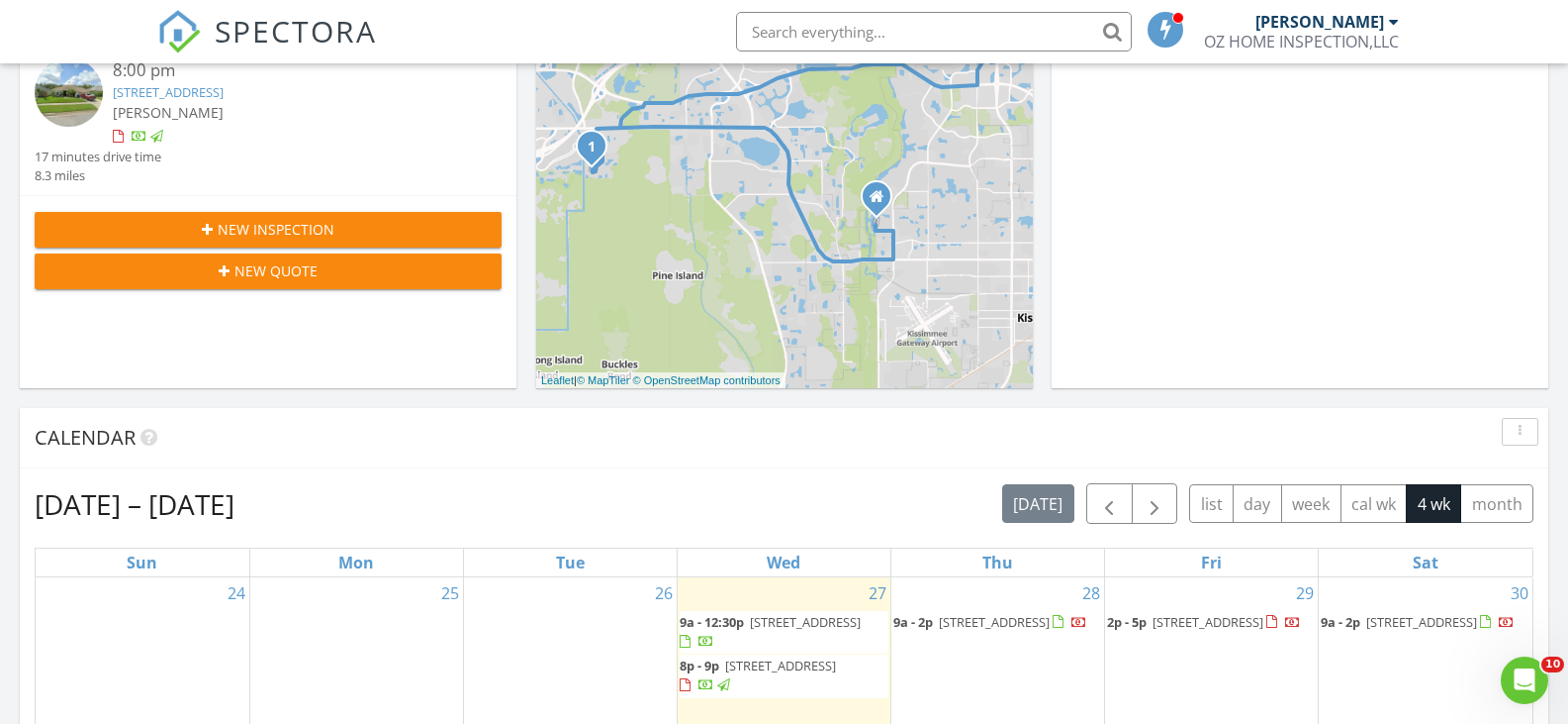
scroll to position [495, 0]
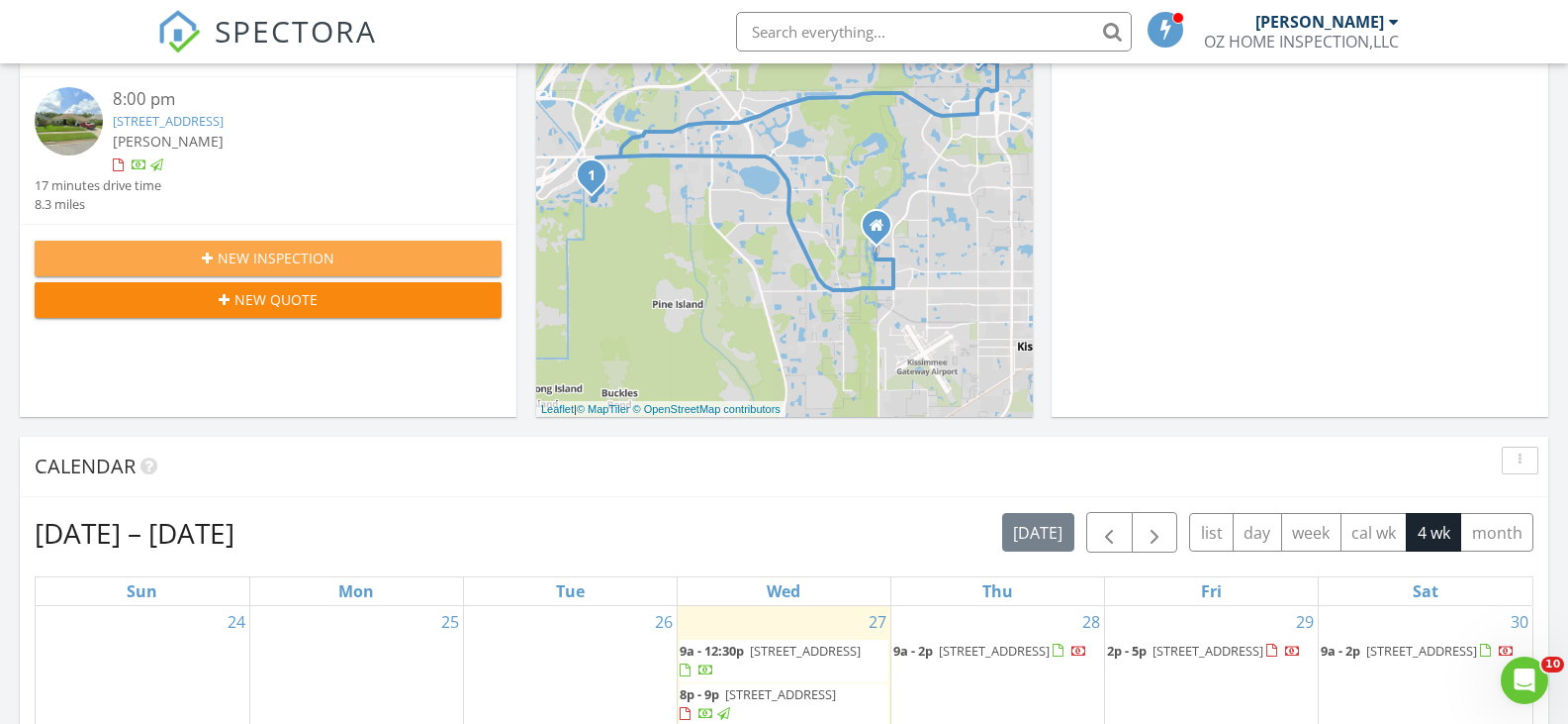
click at [300, 251] on span "New Inspection" at bounding box center [276, 258] width 117 height 21
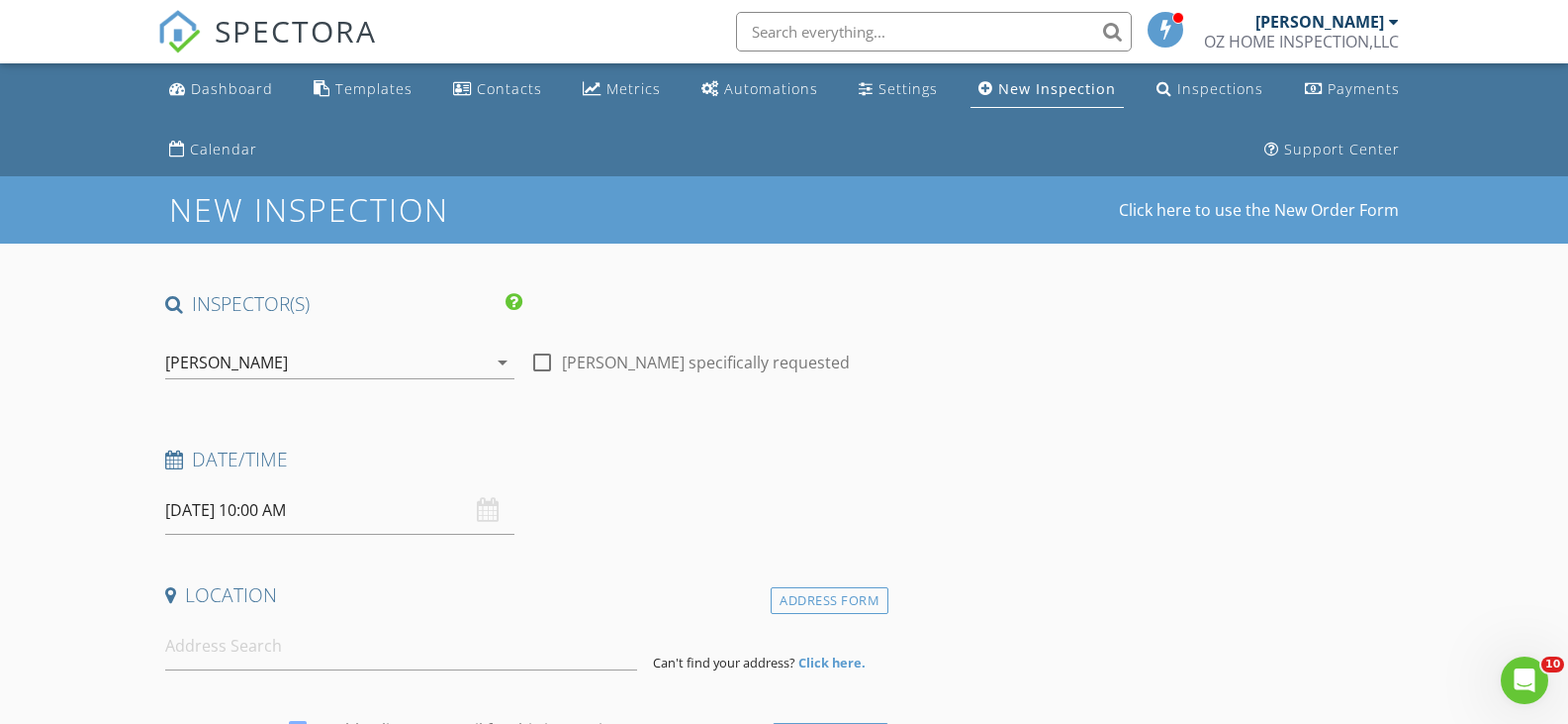
click at [357, 499] on input "[DATE] 10:00 AM" at bounding box center [340, 510] width 350 height 49
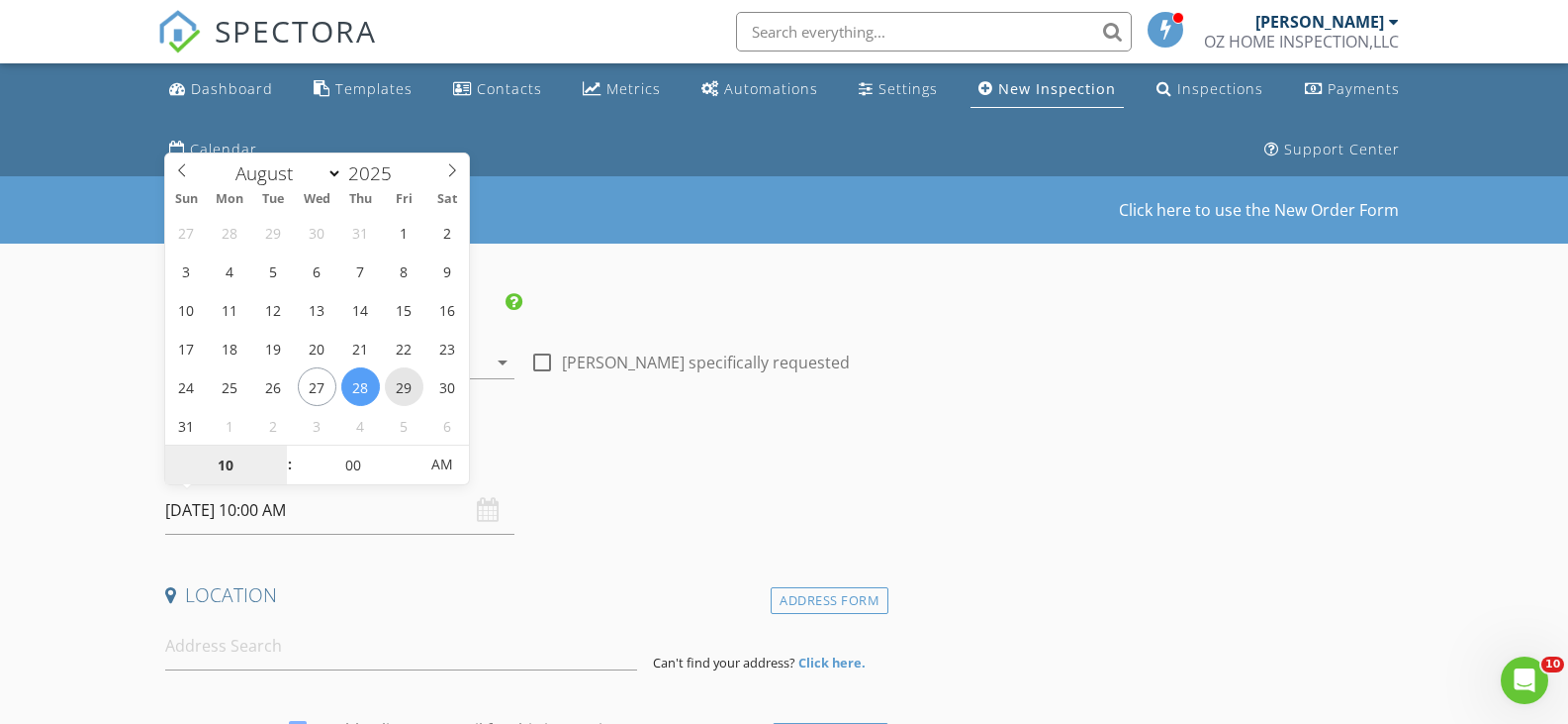
type input "[DATE] 10:00 AM"
type input "11"
type input "[DATE] 11:00 AM"
click at [273, 453] on span at bounding box center [280, 456] width 14 height 20
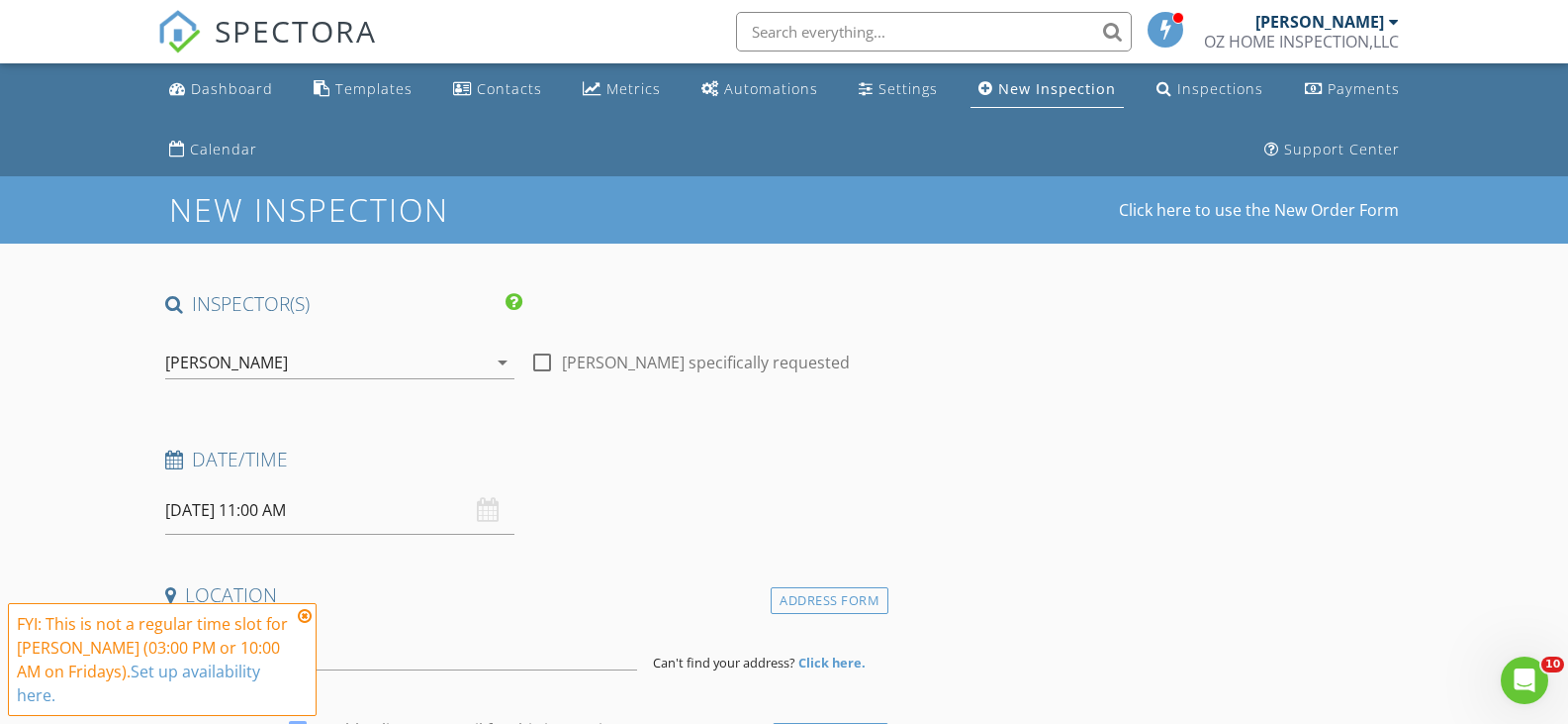
click at [301, 612] on icon at bounding box center [305, 616] width 14 height 16
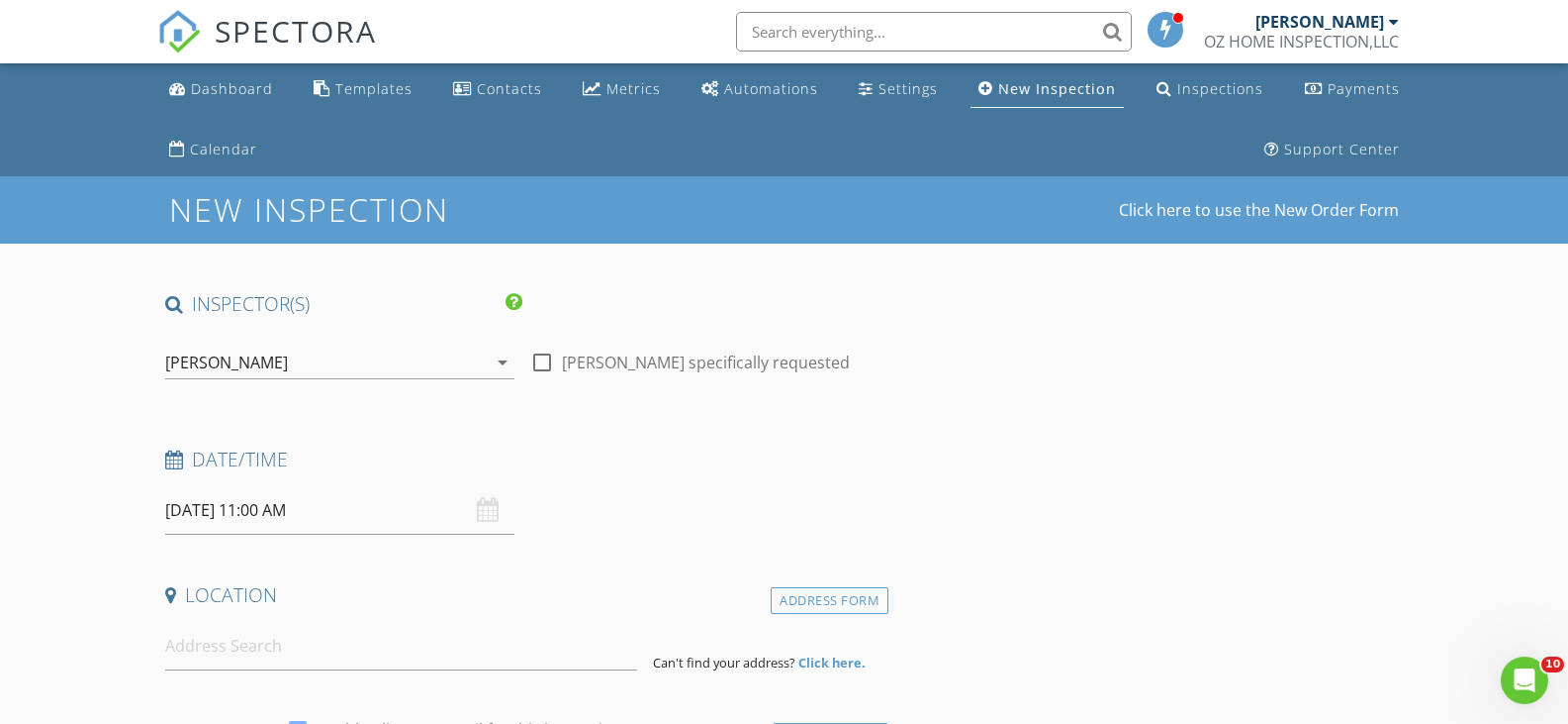
scroll to position [198, 0]
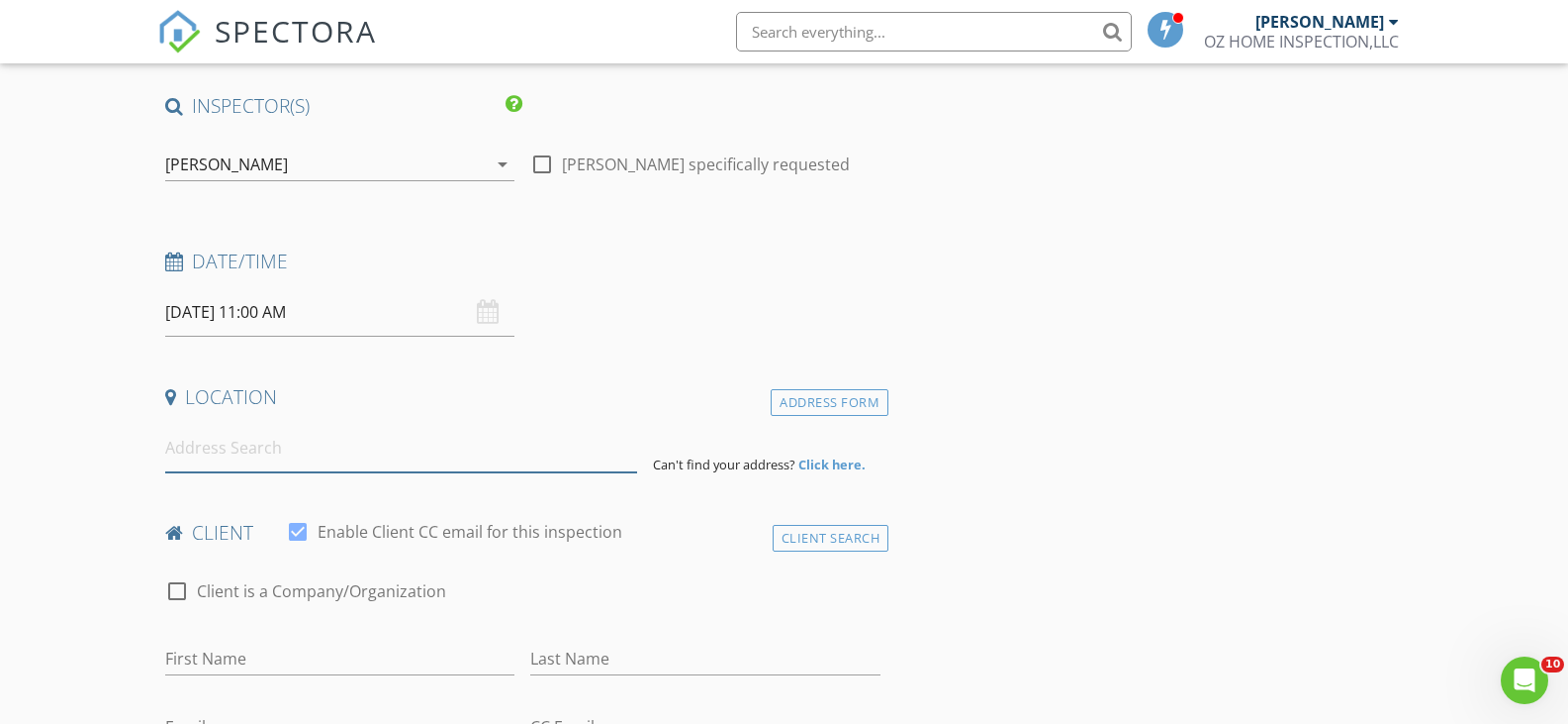
click at [243, 454] on input at bounding box center [401, 448] width 472 height 49
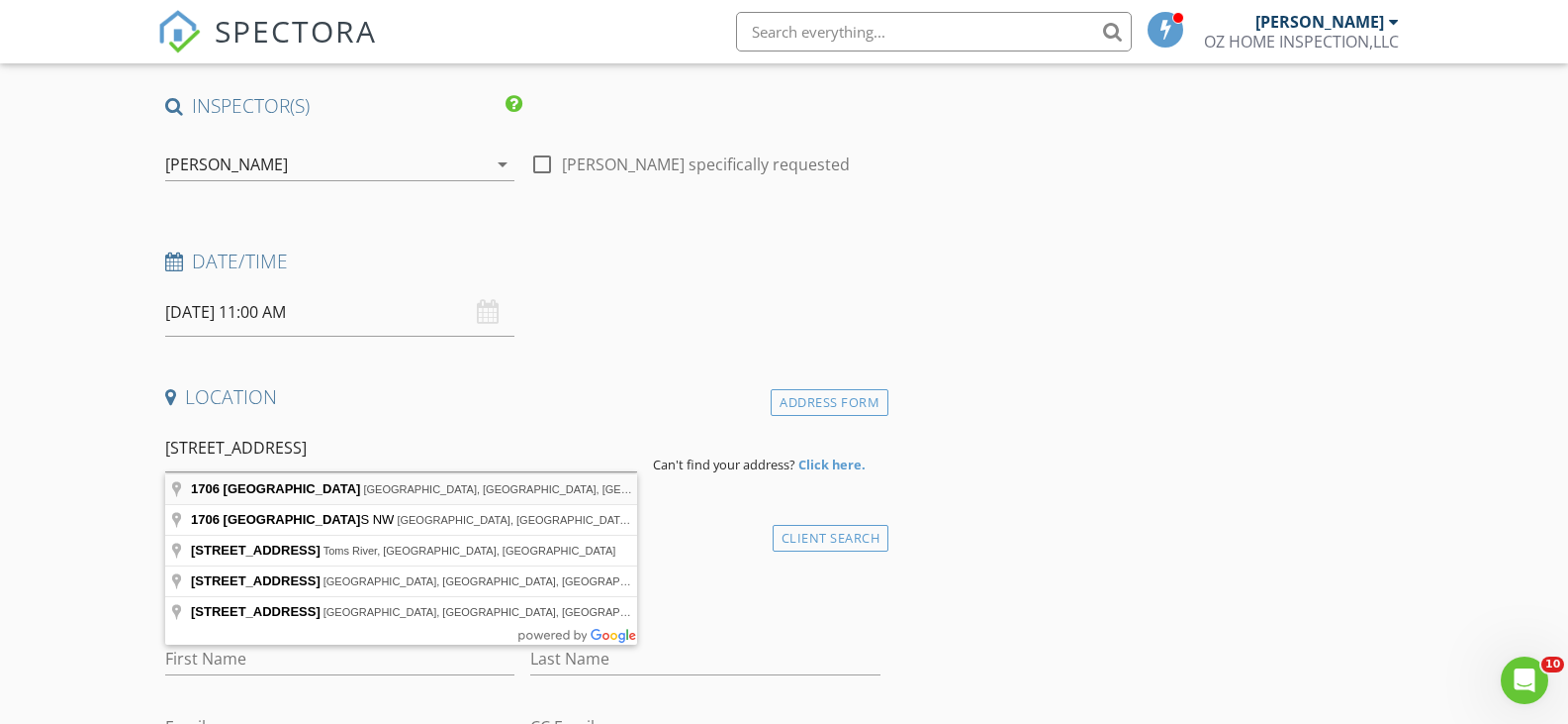
type input "1706 Lakewood Rd, Davenport, FL, USA"
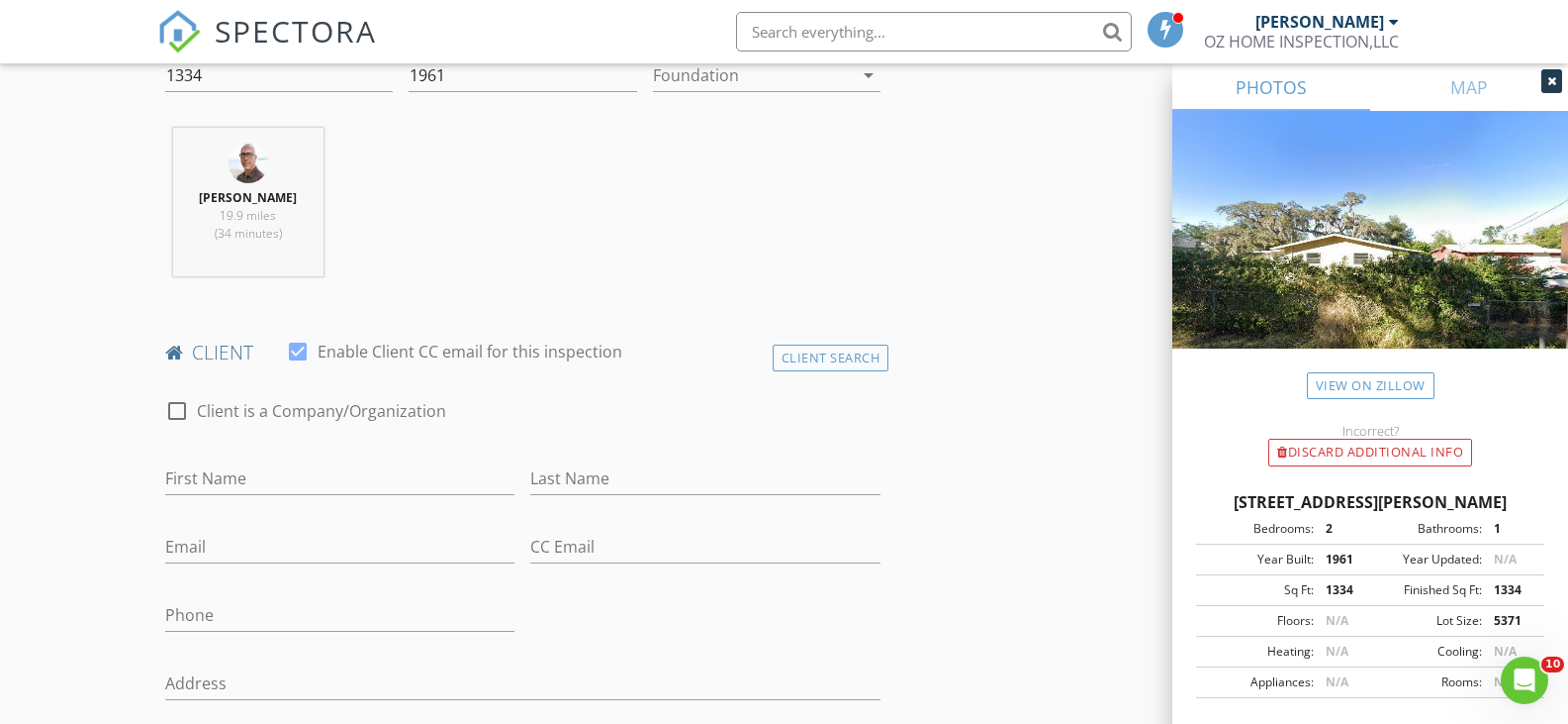
scroll to position [792, 0]
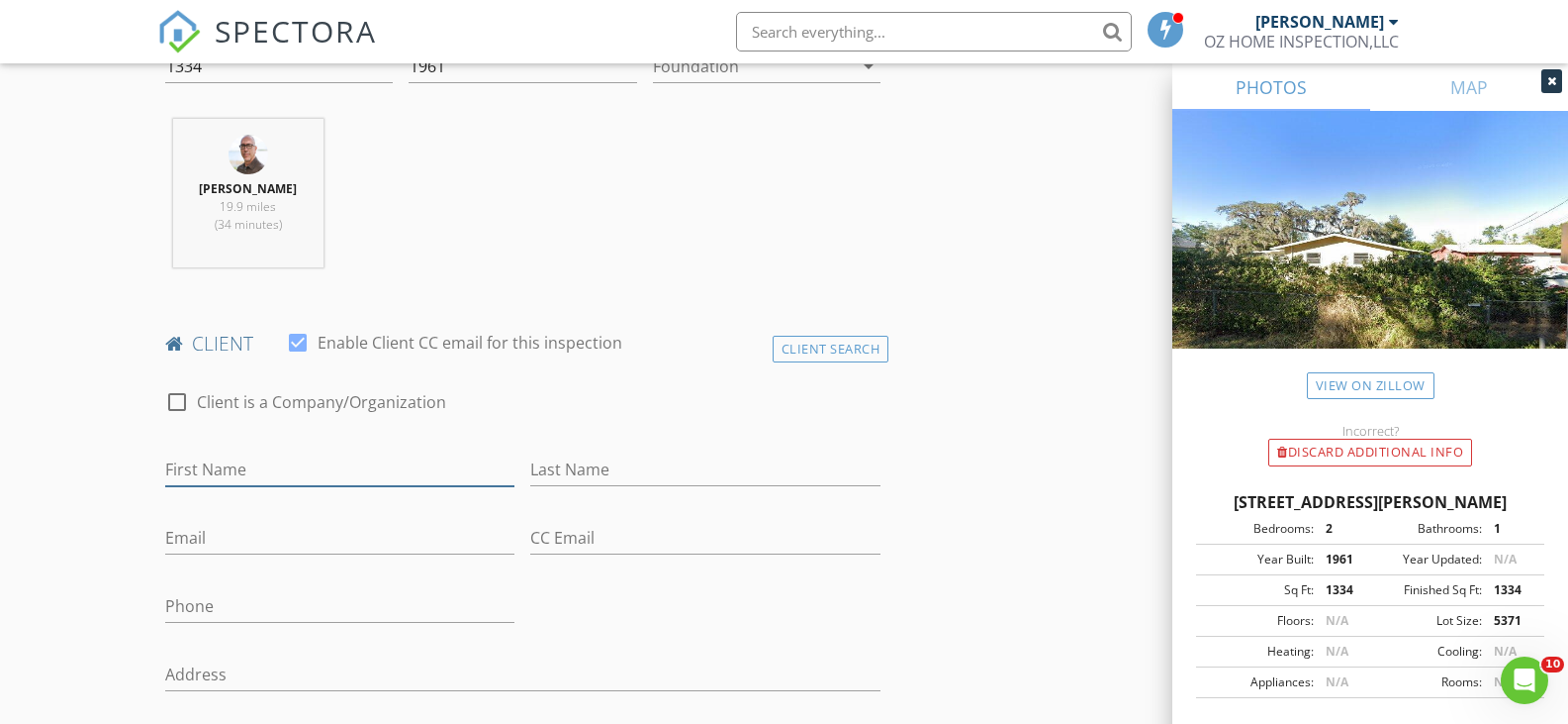
click at [259, 470] on input "First Name" at bounding box center [340, 469] width 350 height 33
type input "Angel"
type input "Rodriguez"
click at [305, 541] on input "Email" at bounding box center [340, 538] width 350 height 33
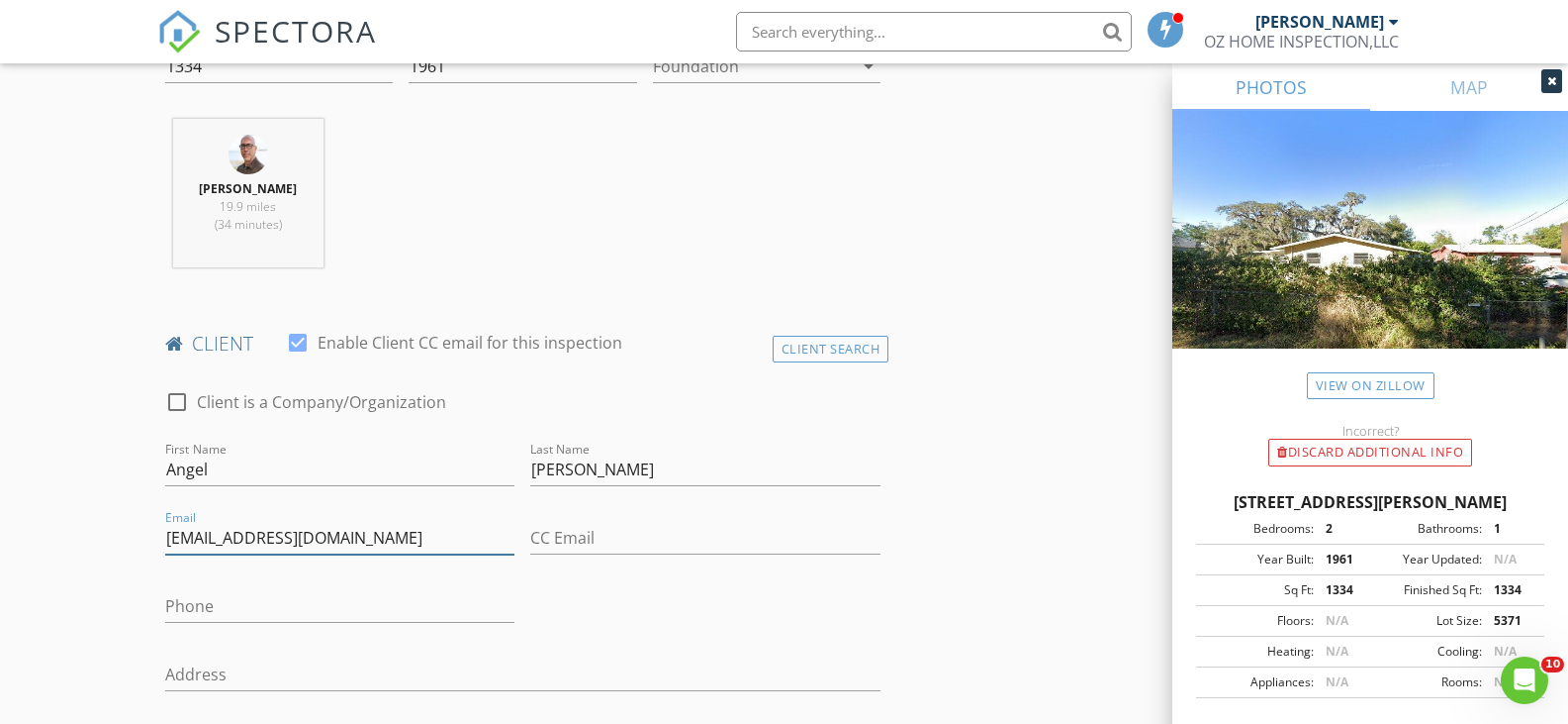
type input "Colon.somara@gmail.com"
click at [823, 239] on div "Enrique O Galvan 19.9 miles (34 minutes)" at bounding box center [523, 201] width 733 height 164
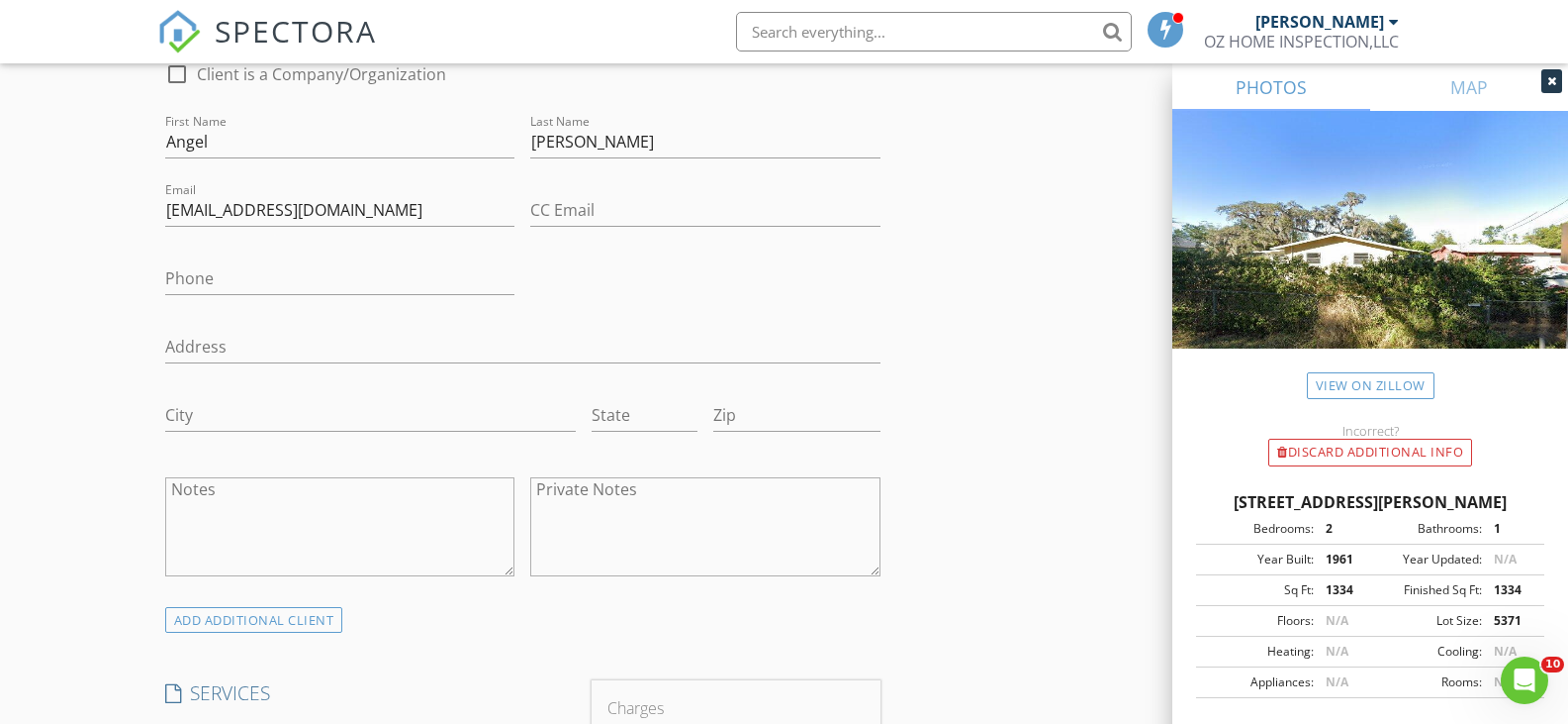
scroll to position [1188, 0]
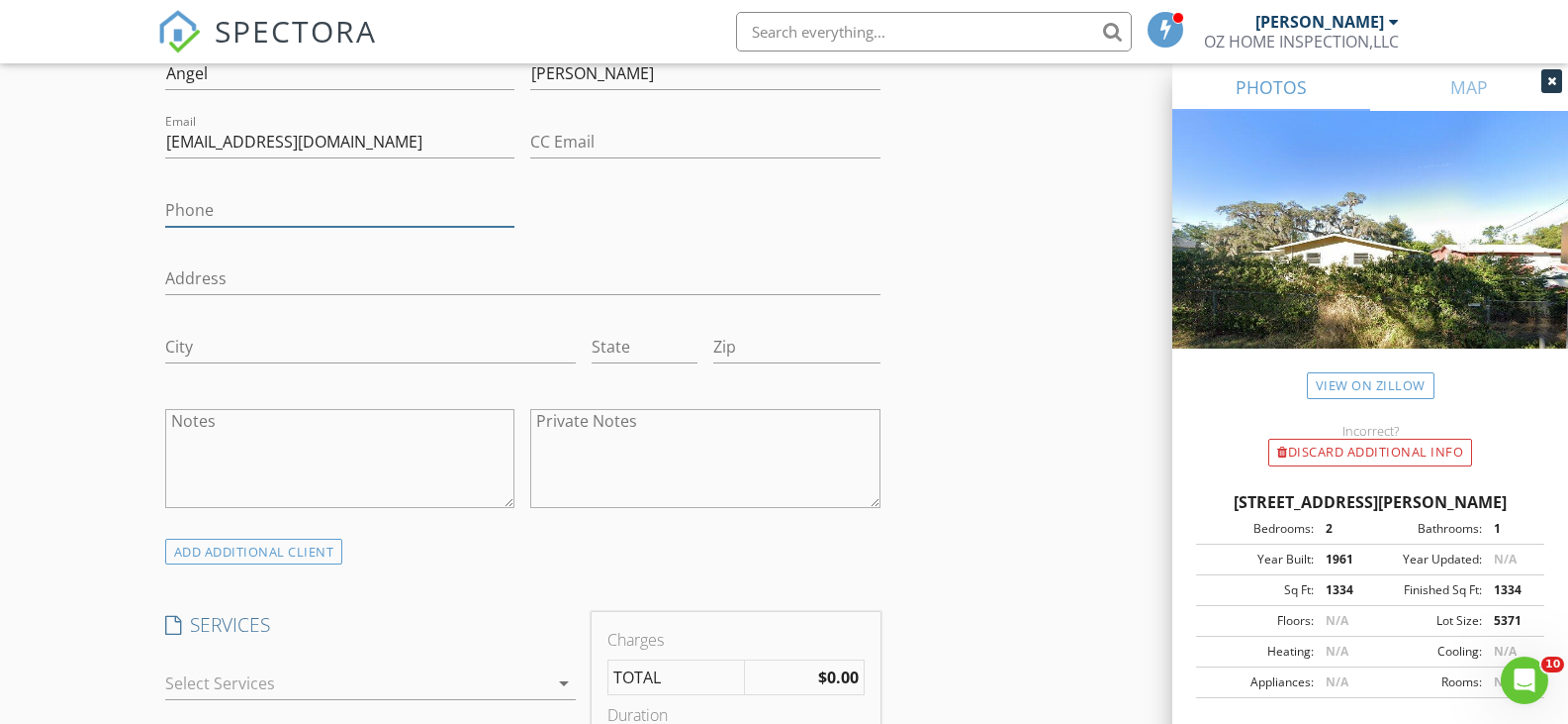
click at [261, 204] on input "Phone" at bounding box center [340, 210] width 350 height 33
type input "[PHONE_NUMBER]"
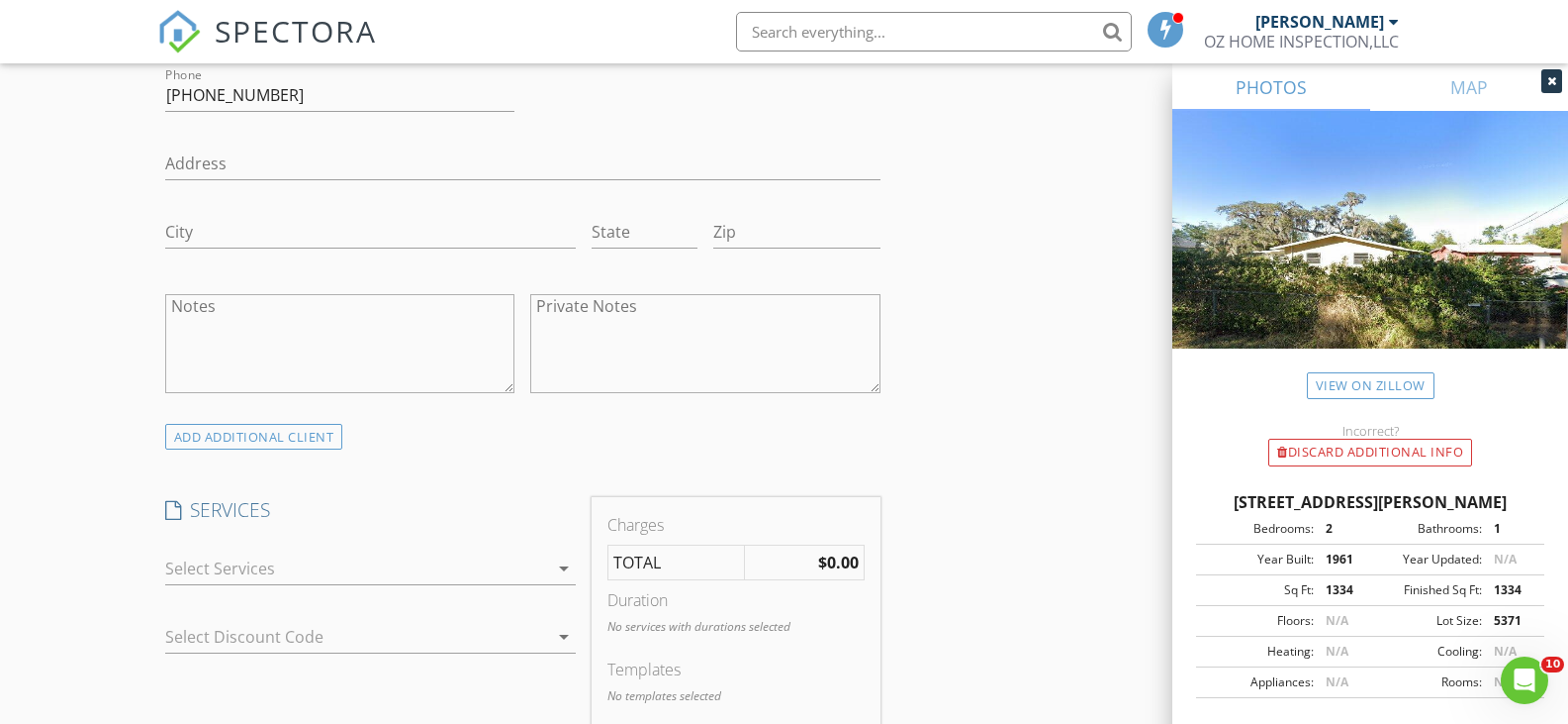
scroll to position [1485, 0]
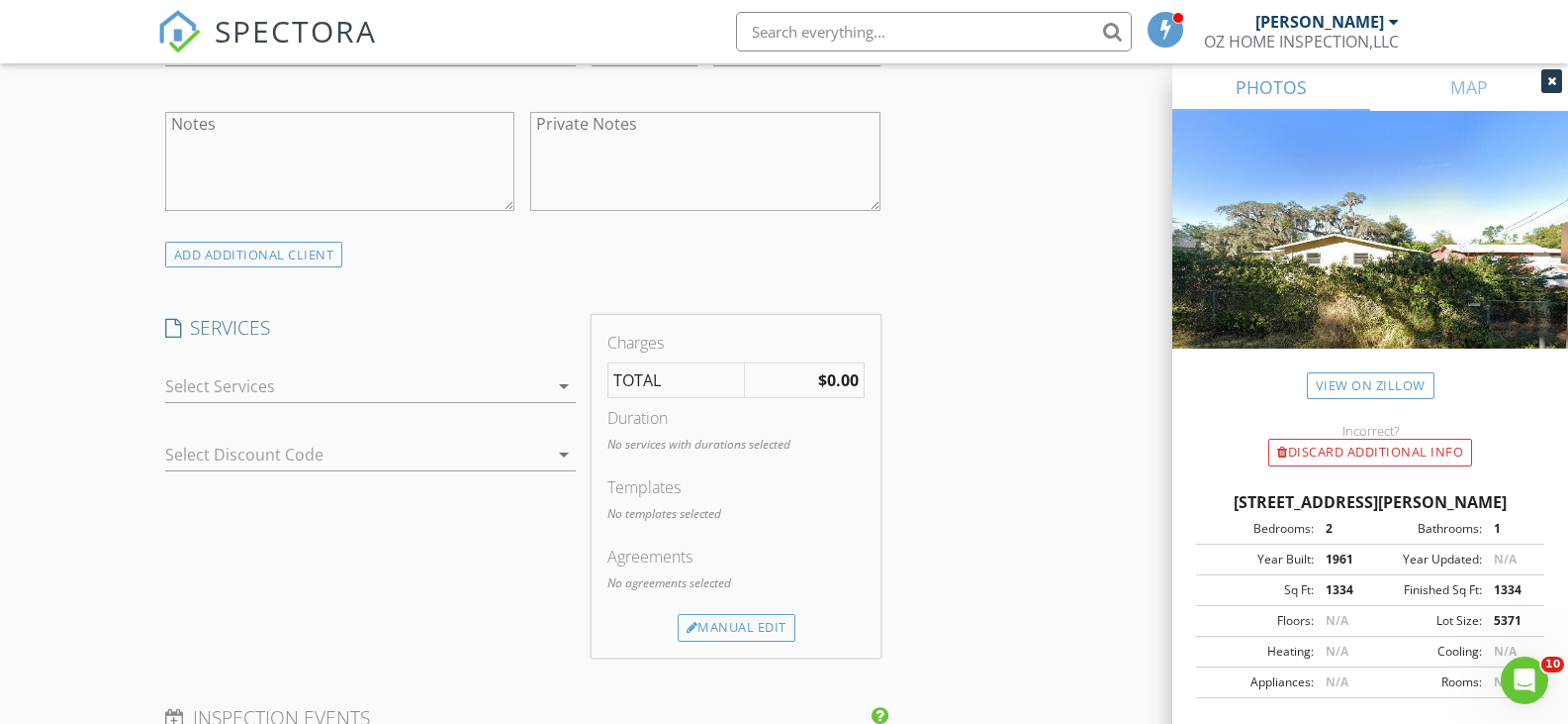
click at [469, 390] on div at bounding box center [356, 386] width 383 height 32
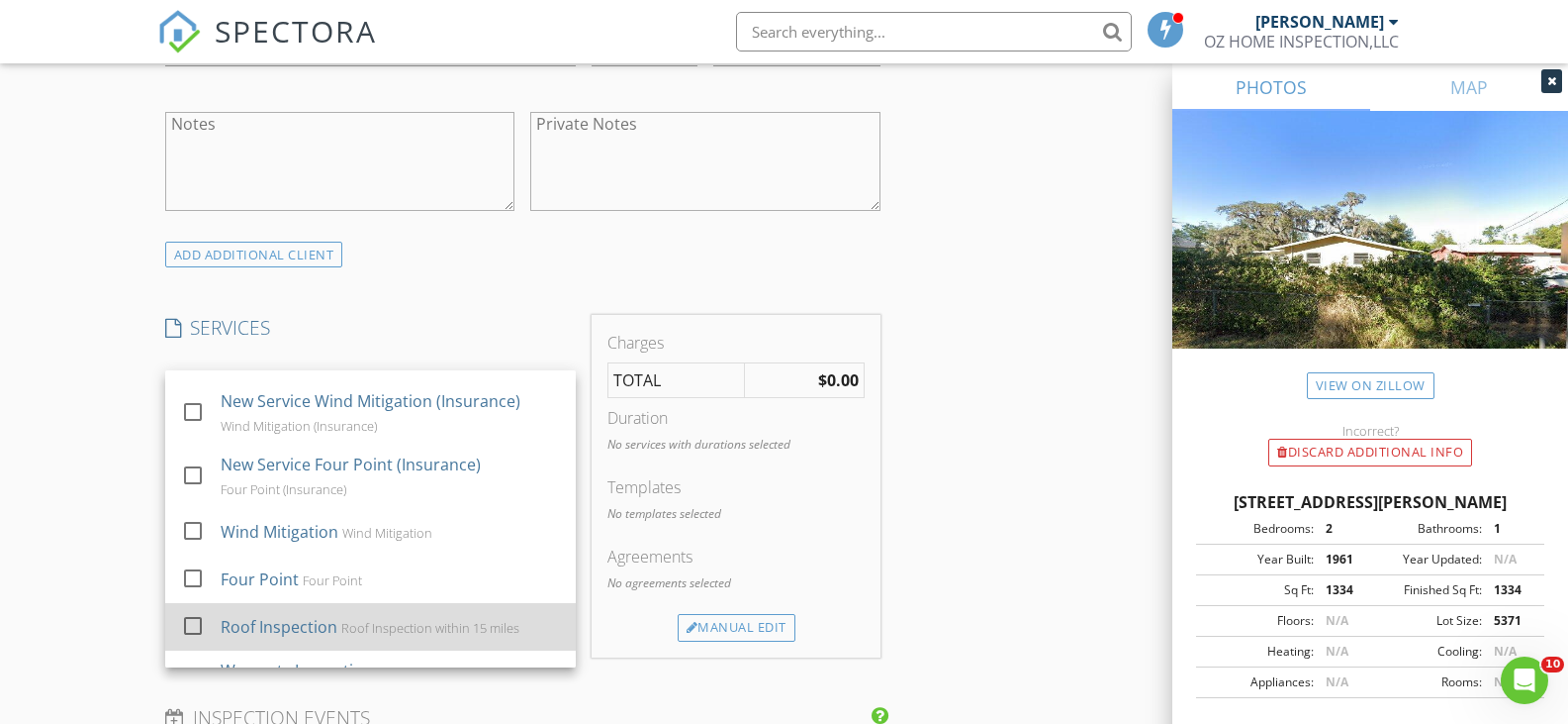
scroll to position [594, 0]
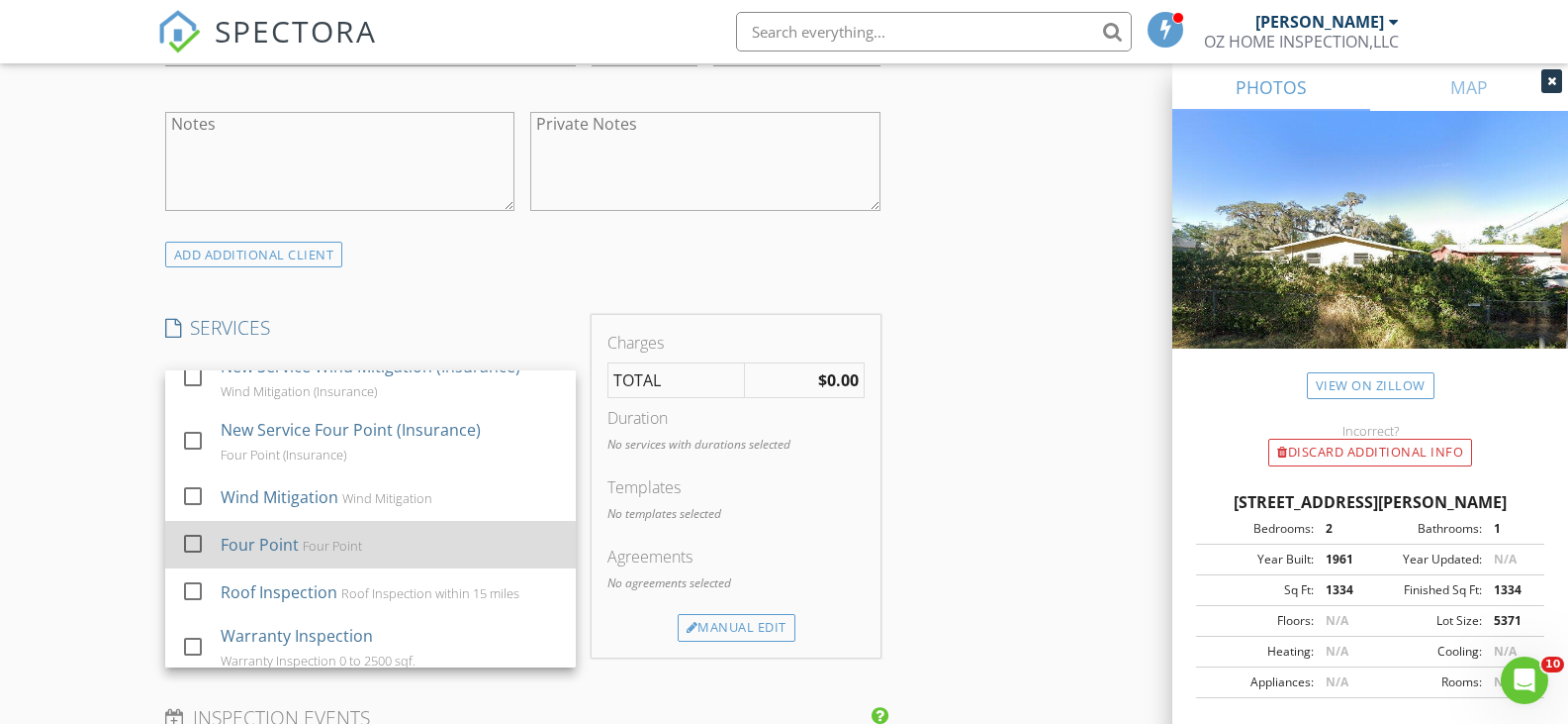
click at [345, 553] on div "Four Point" at bounding box center [331, 546] width 59 height 16
checkbox input "false"
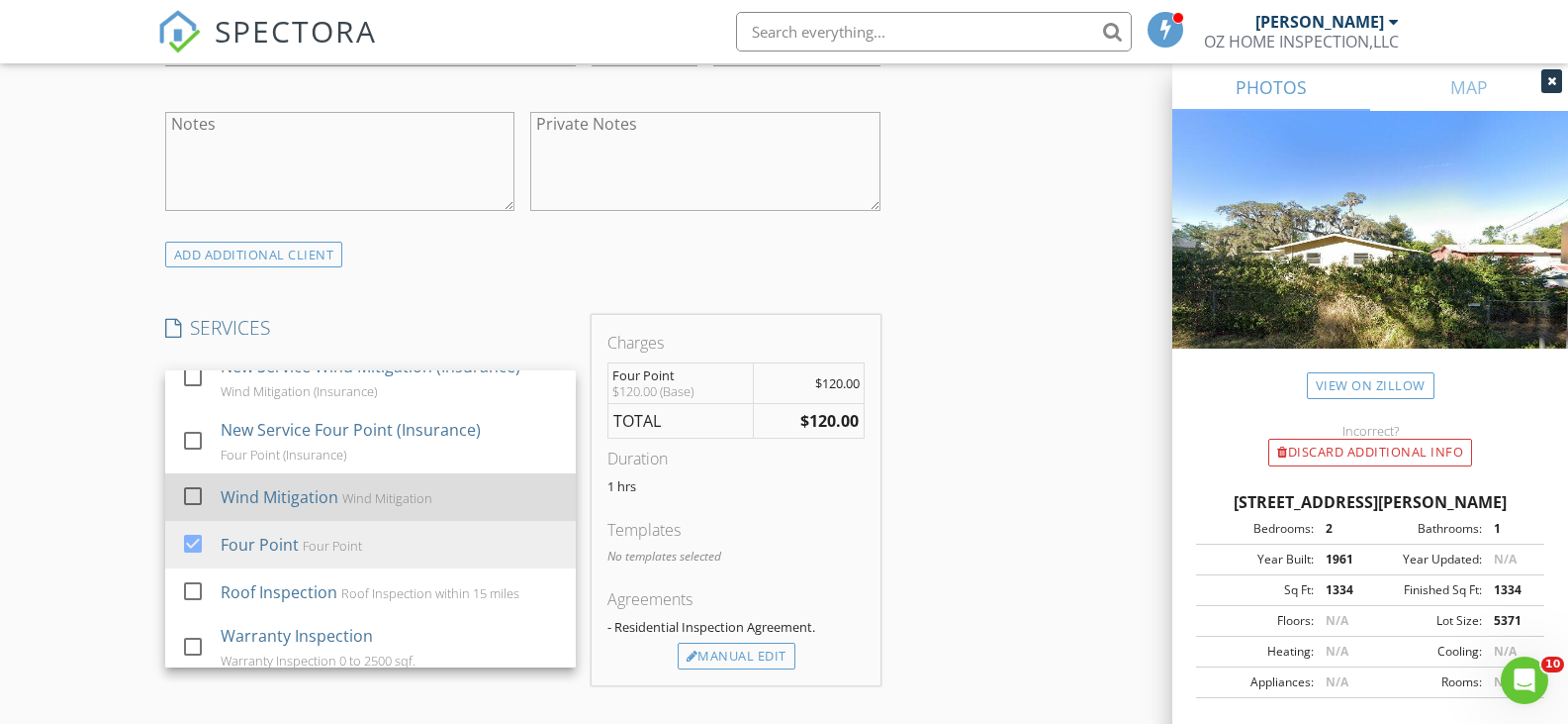
click at [362, 499] on div "Wind Mitigation" at bounding box center [387, 498] width 90 height 16
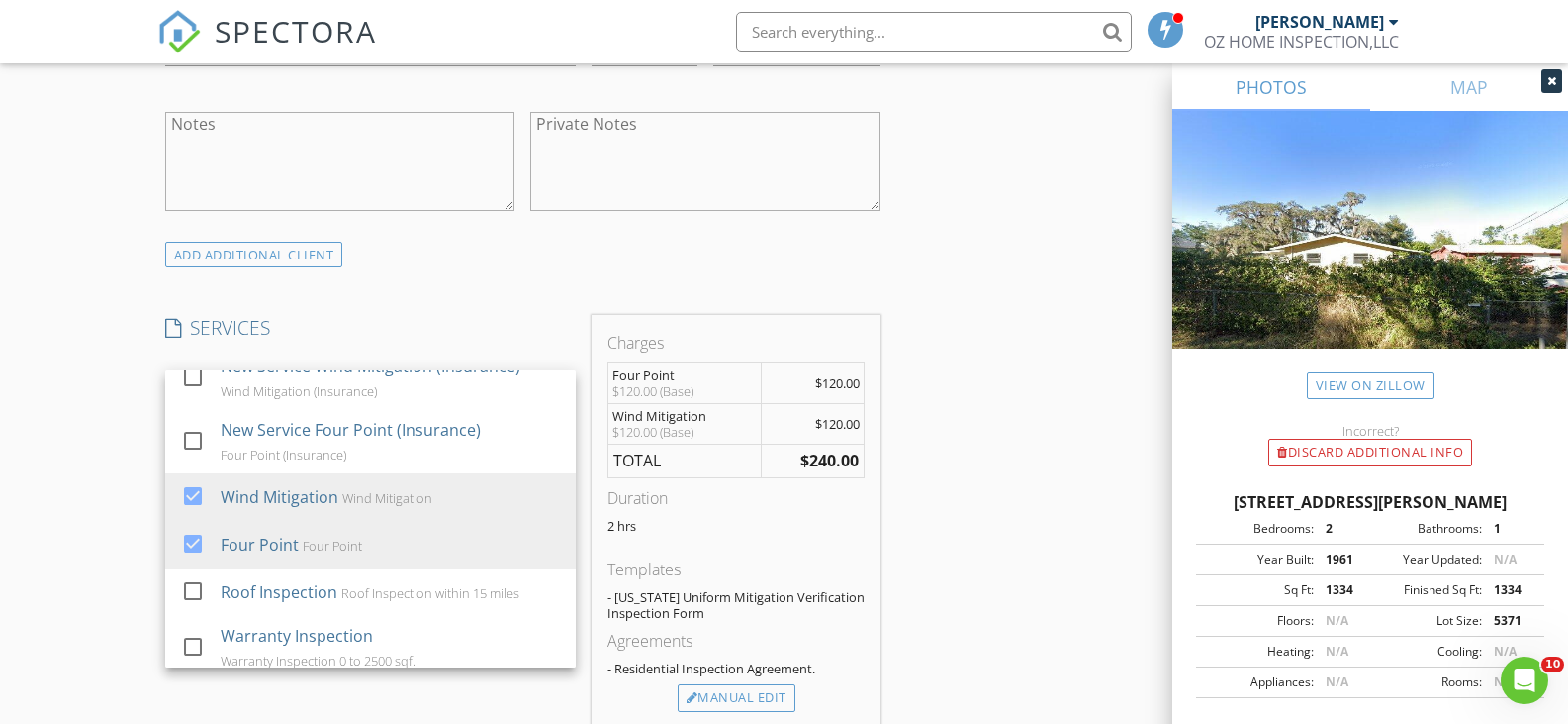
click at [954, 494] on div "INSPECTOR(S) check_box Enrique O Galvan PRIMARY Enrique O Galvan arrow_drop_dow…" at bounding box center [784, 567] width 1254 height 3522
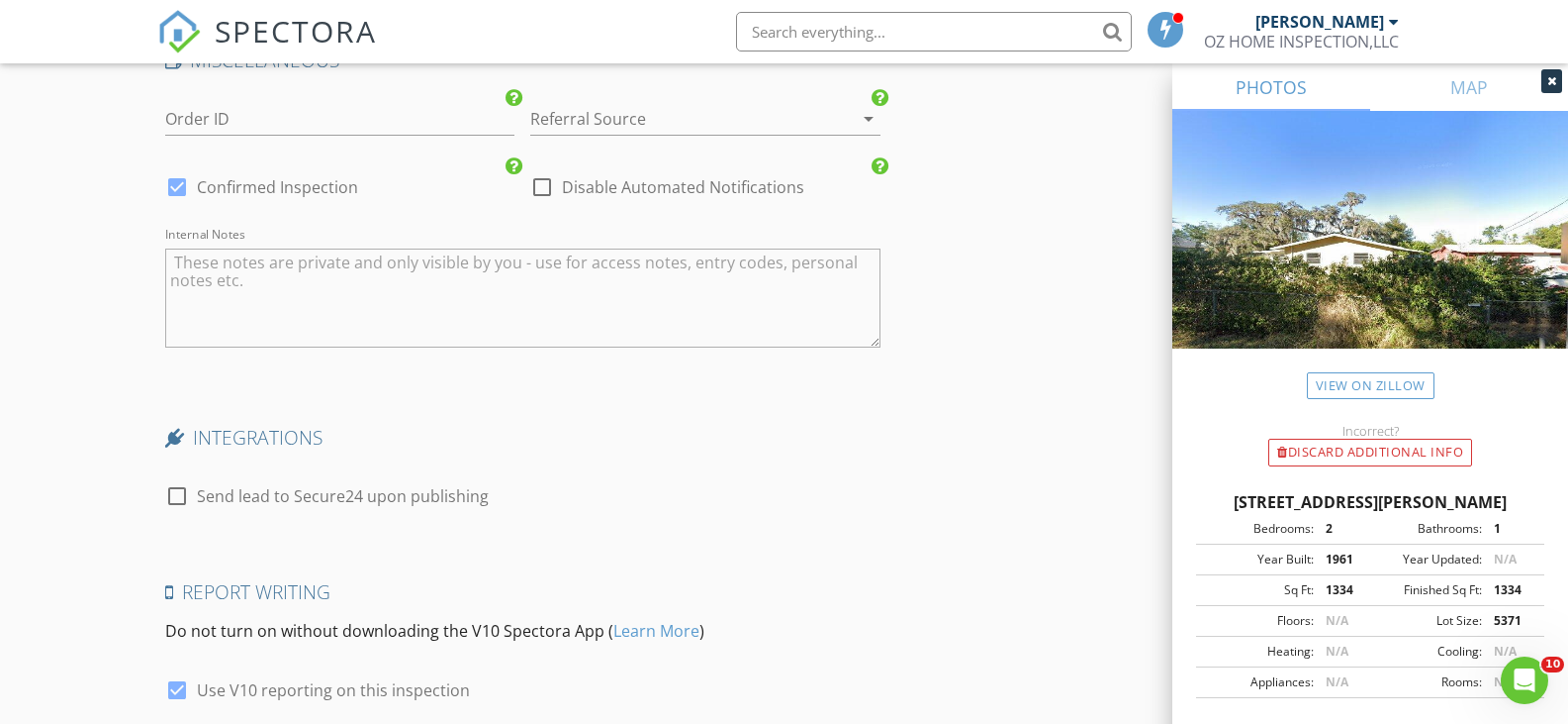
scroll to position [3136, 0]
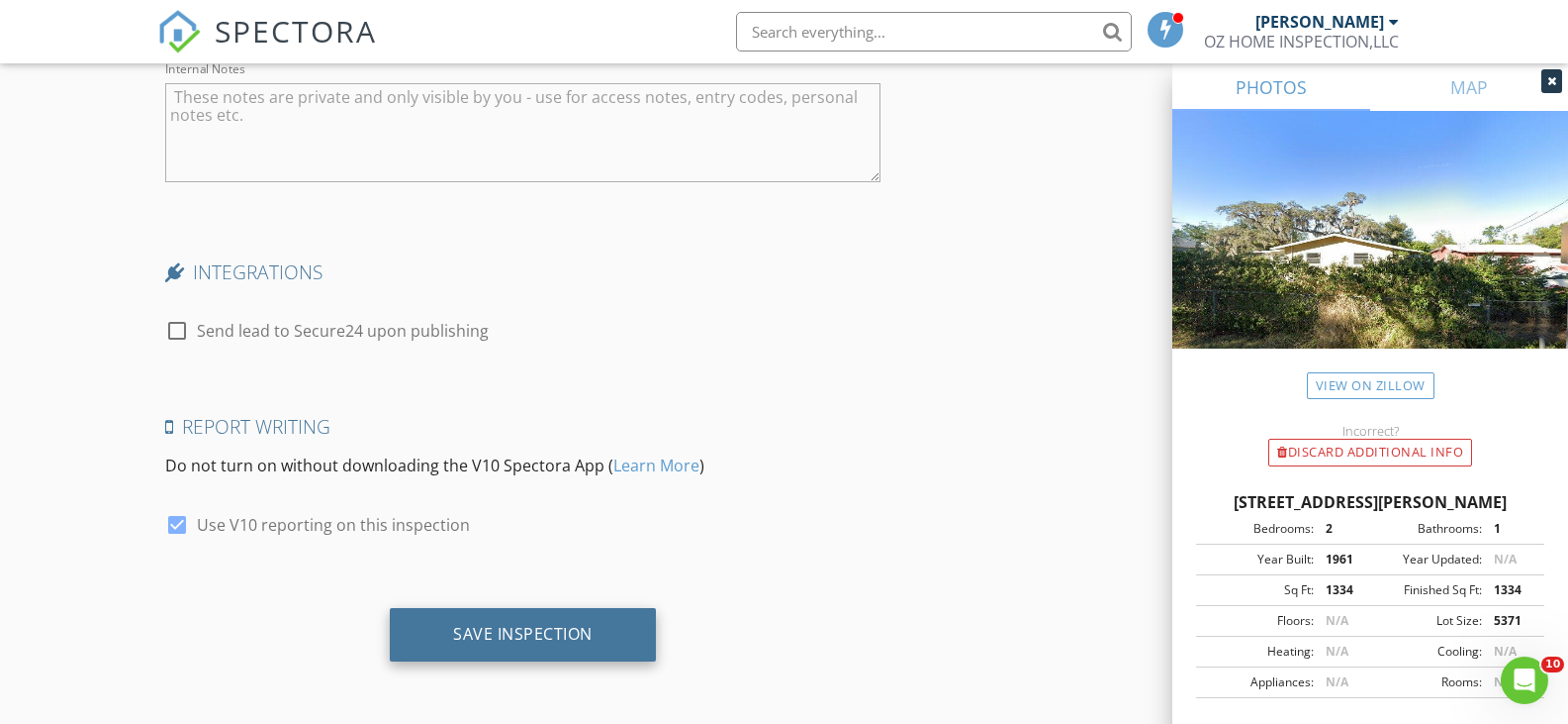
click at [631, 638] on div "Save Inspection" at bounding box center [523, 634] width 266 height 53
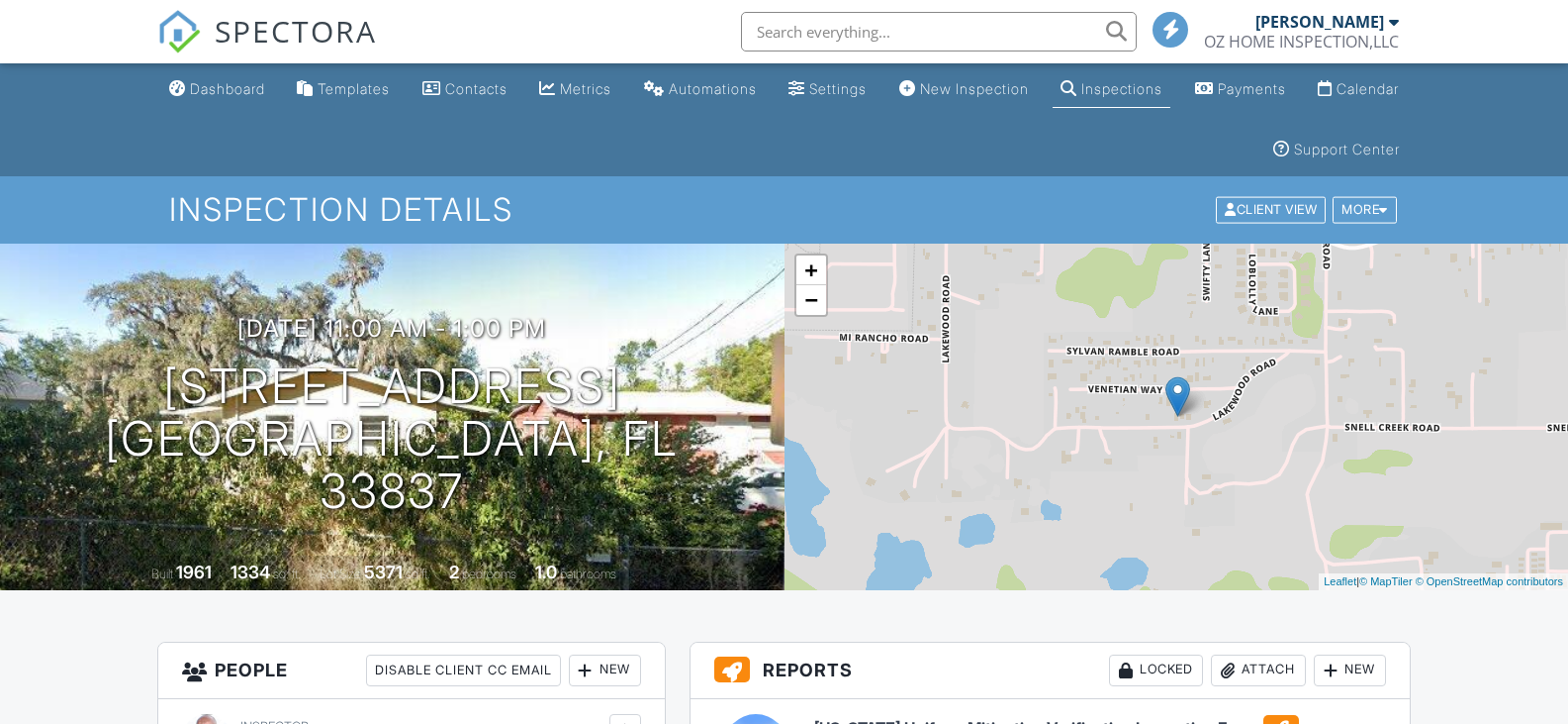
click at [210, 88] on div "Dashboard" at bounding box center [227, 88] width 75 height 17
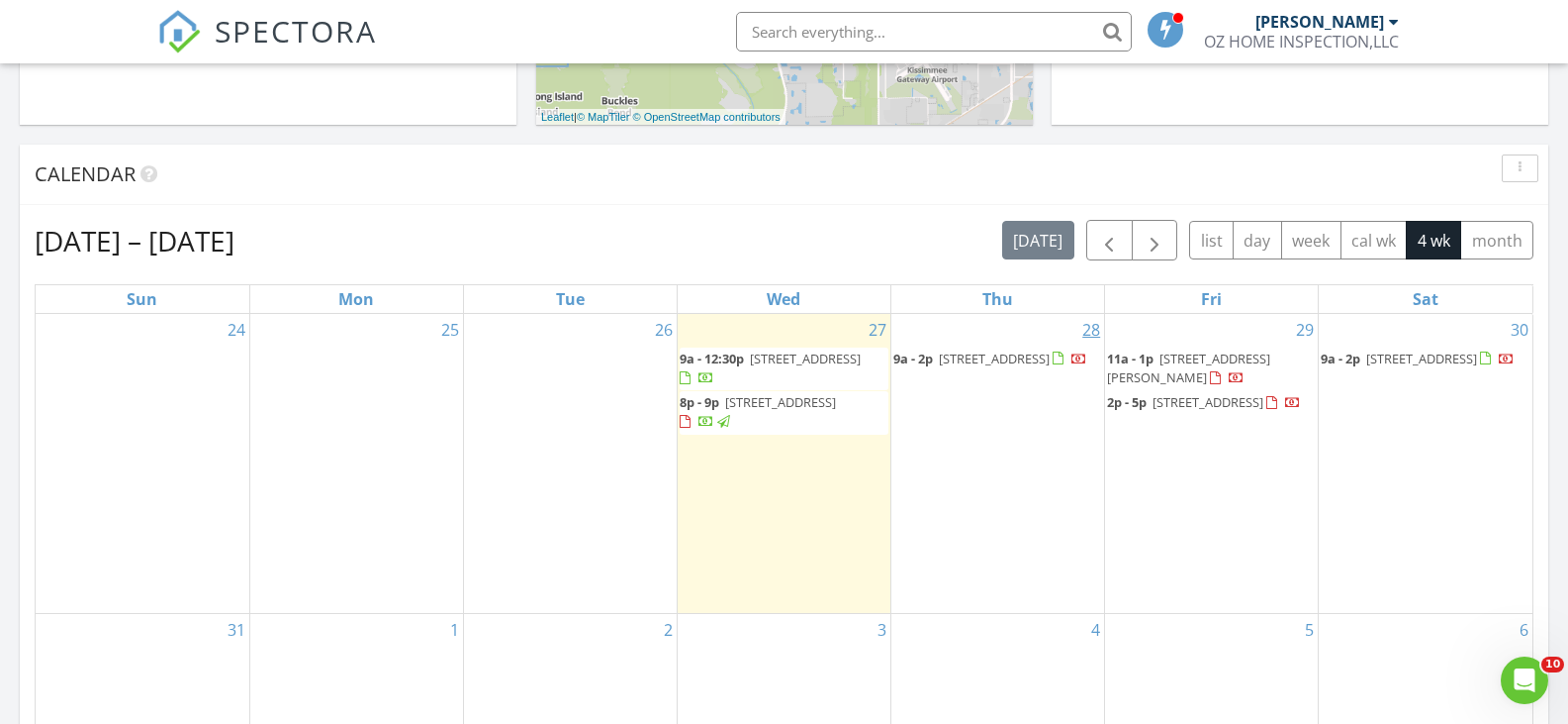
scroll to position [792, 0]
